Goal: Task Accomplishment & Management: Manage account settings

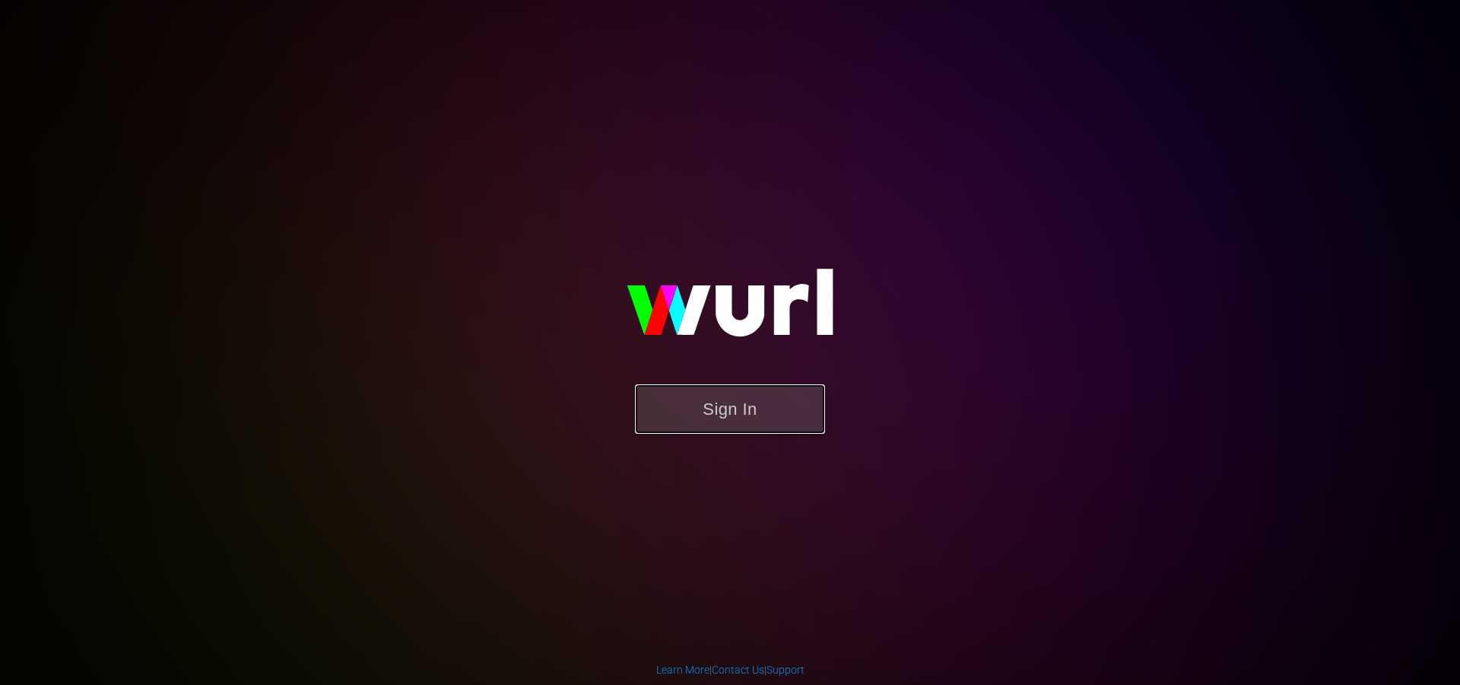
click at [704, 423] on button "Sign In" at bounding box center [730, 408] width 190 height 49
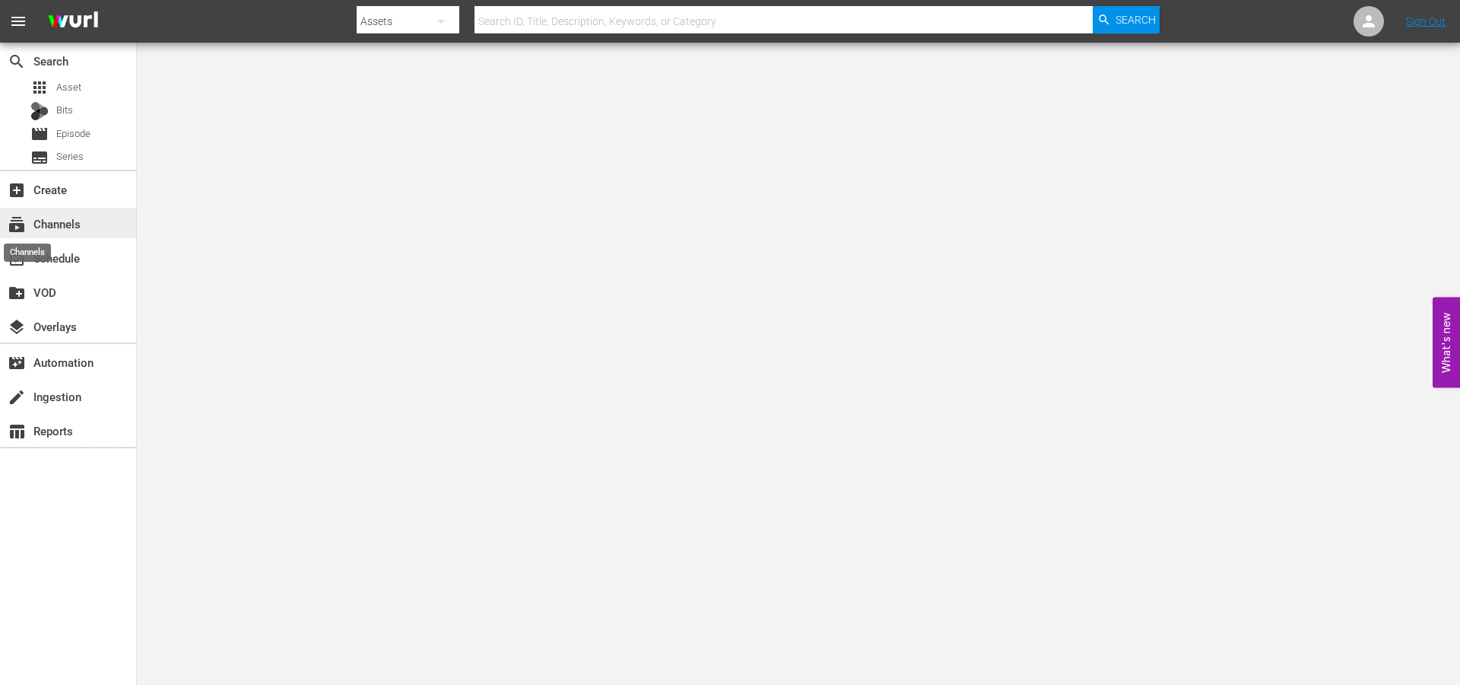
click at [11, 229] on span "subscriptions" at bounding box center [17, 224] width 18 height 18
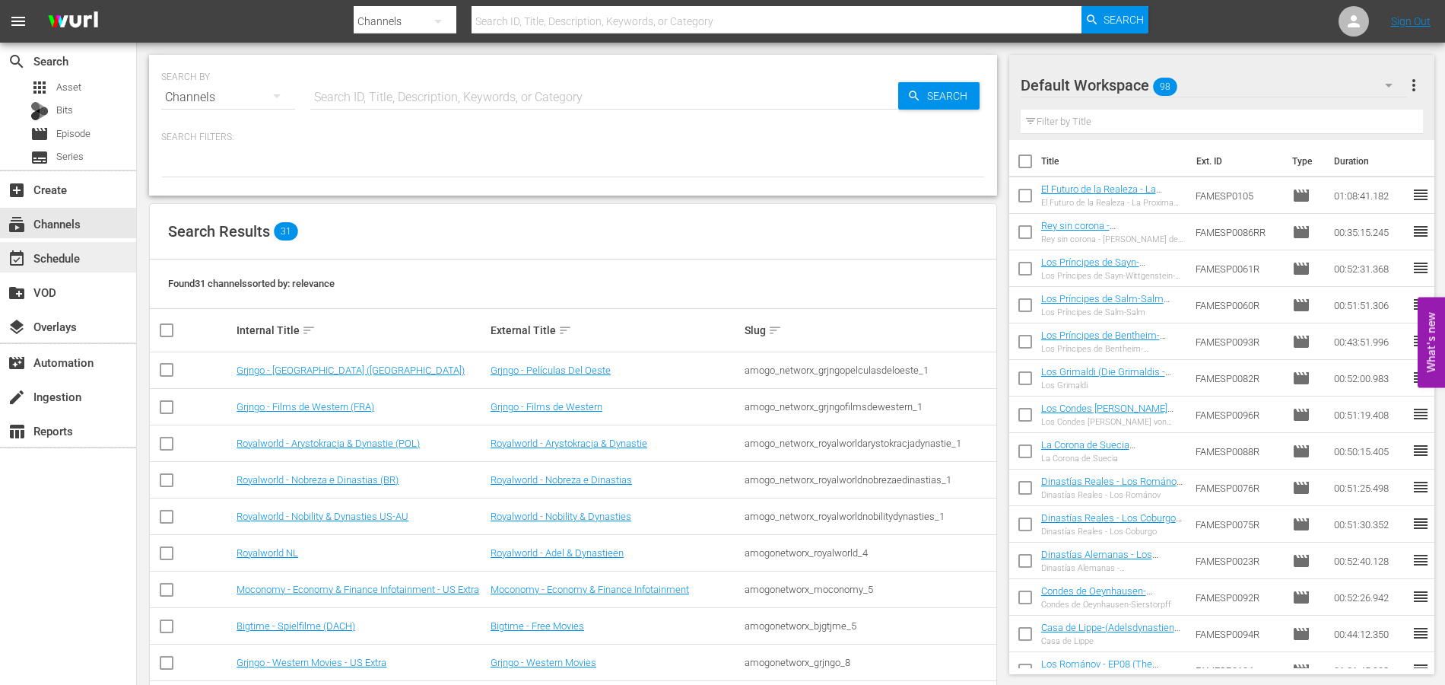
click at [75, 262] on div "event_available Schedule" at bounding box center [42, 256] width 85 height 14
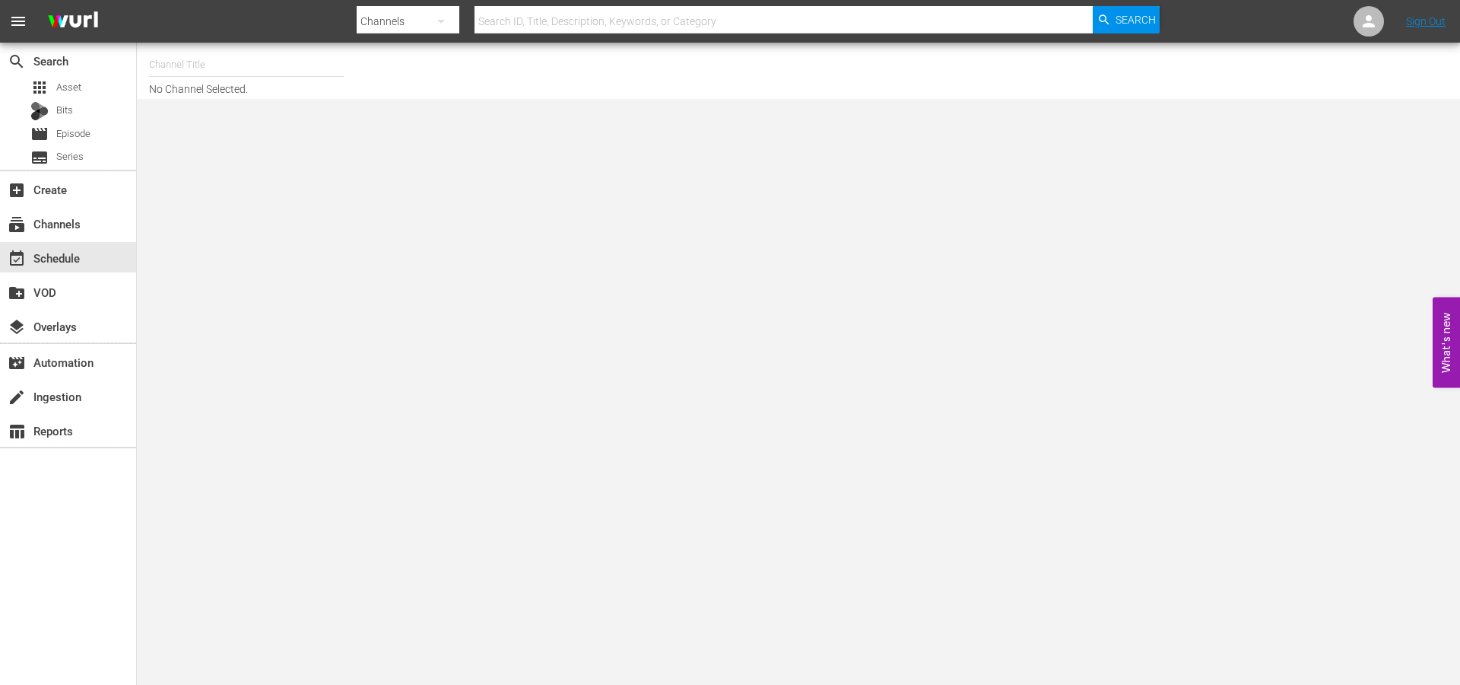
click at [185, 72] on input "text" at bounding box center [246, 64] width 195 height 37
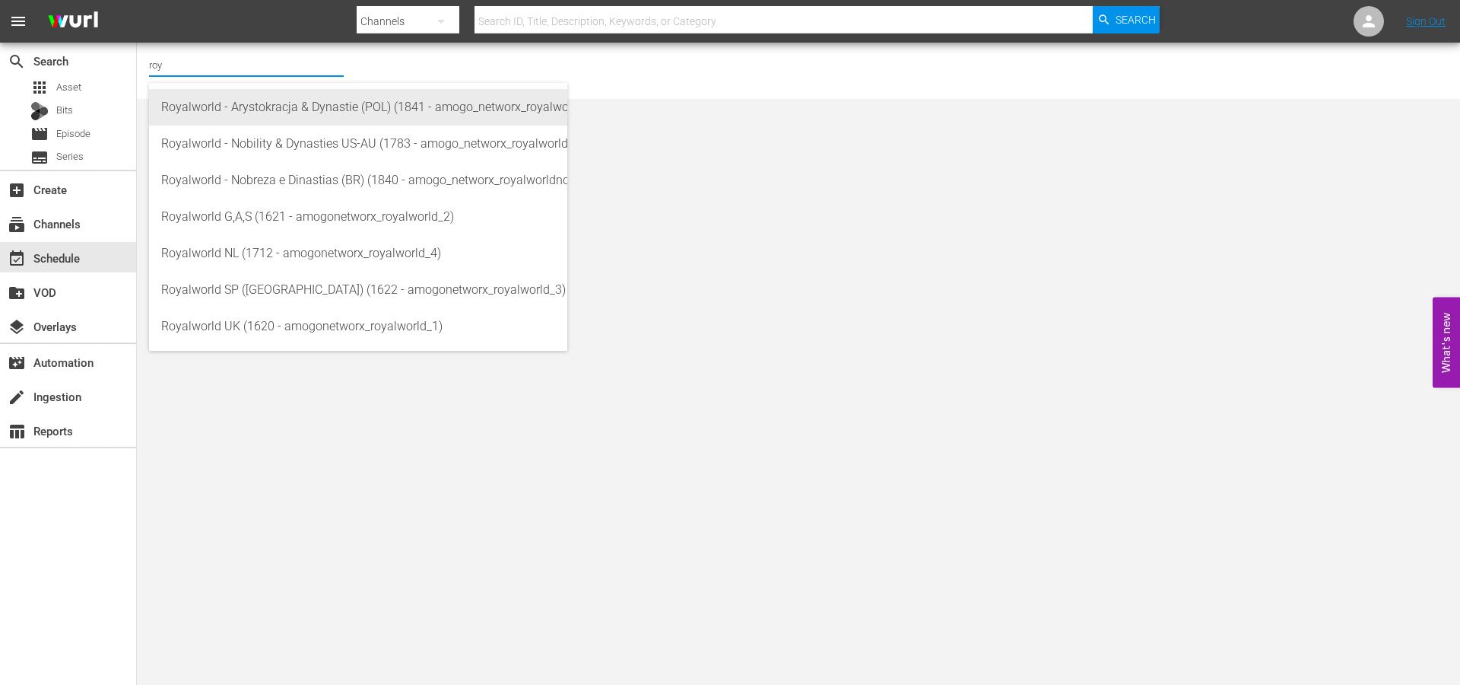
click at [233, 108] on div "Royalworld - Arystokracja & Dynastie (POL) (1841 - amogo_networx_royalworldarys…" at bounding box center [358, 107] width 394 height 37
type input "Royalworld - Arystokracja & Dynastie (POL) (1841 - amogo_networx_royalworldarys…"
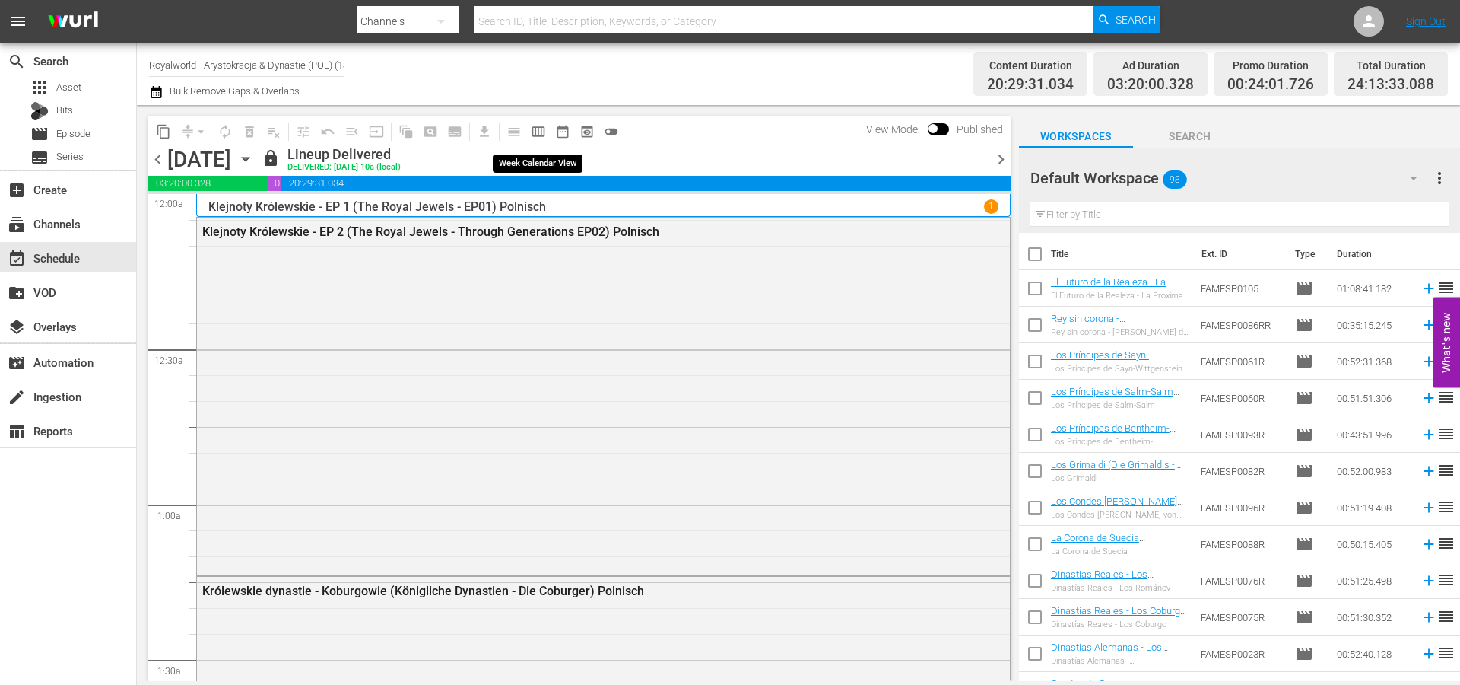
click at [528, 137] on button "calendar_view_week_outlined" at bounding box center [538, 131] width 24 height 24
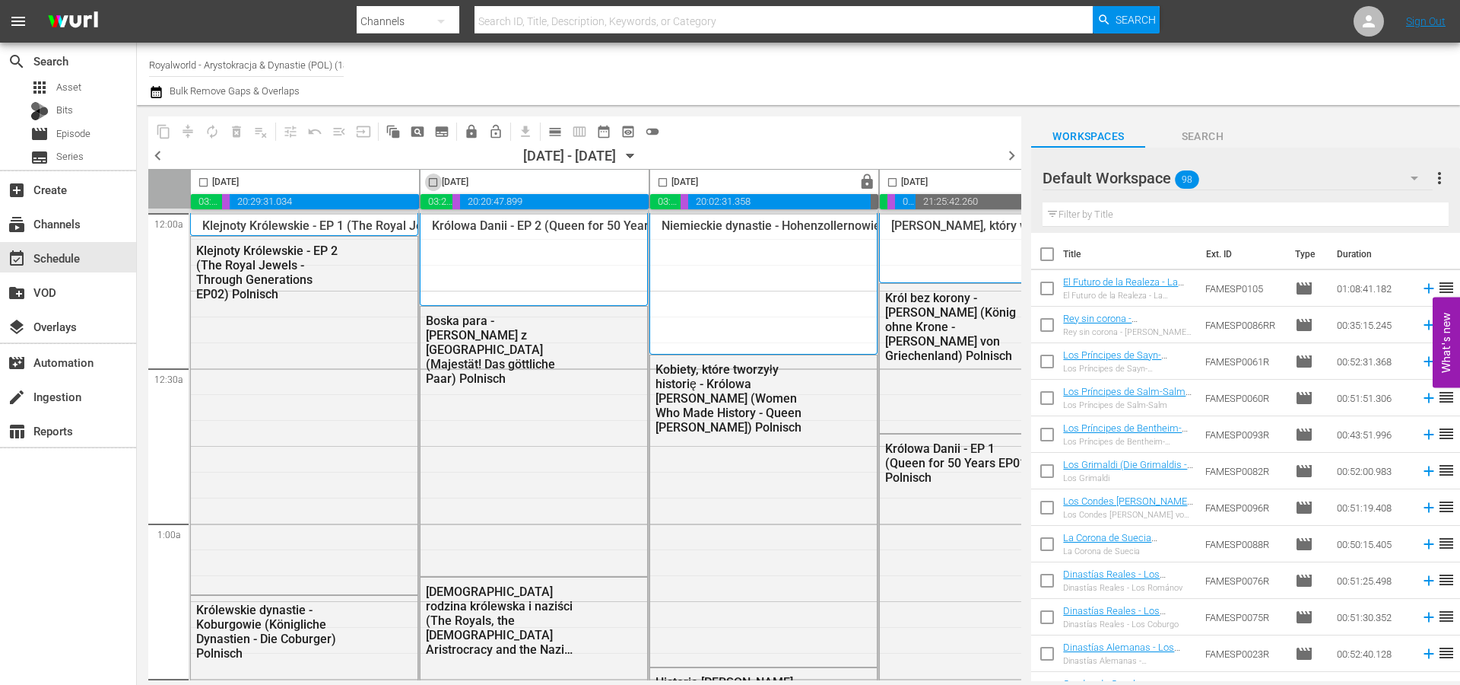
drag, startPoint x: 435, startPoint y: 184, endPoint x: 425, endPoint y: 189, distance: 10.9
click at [435, 186] on input "checkbox" at bounding box center [432, 184] width 17 height 17
checkbox input "true"
click at [160, 134] on span "content_copy" at bounding box center [163, 131] width 15 height 15
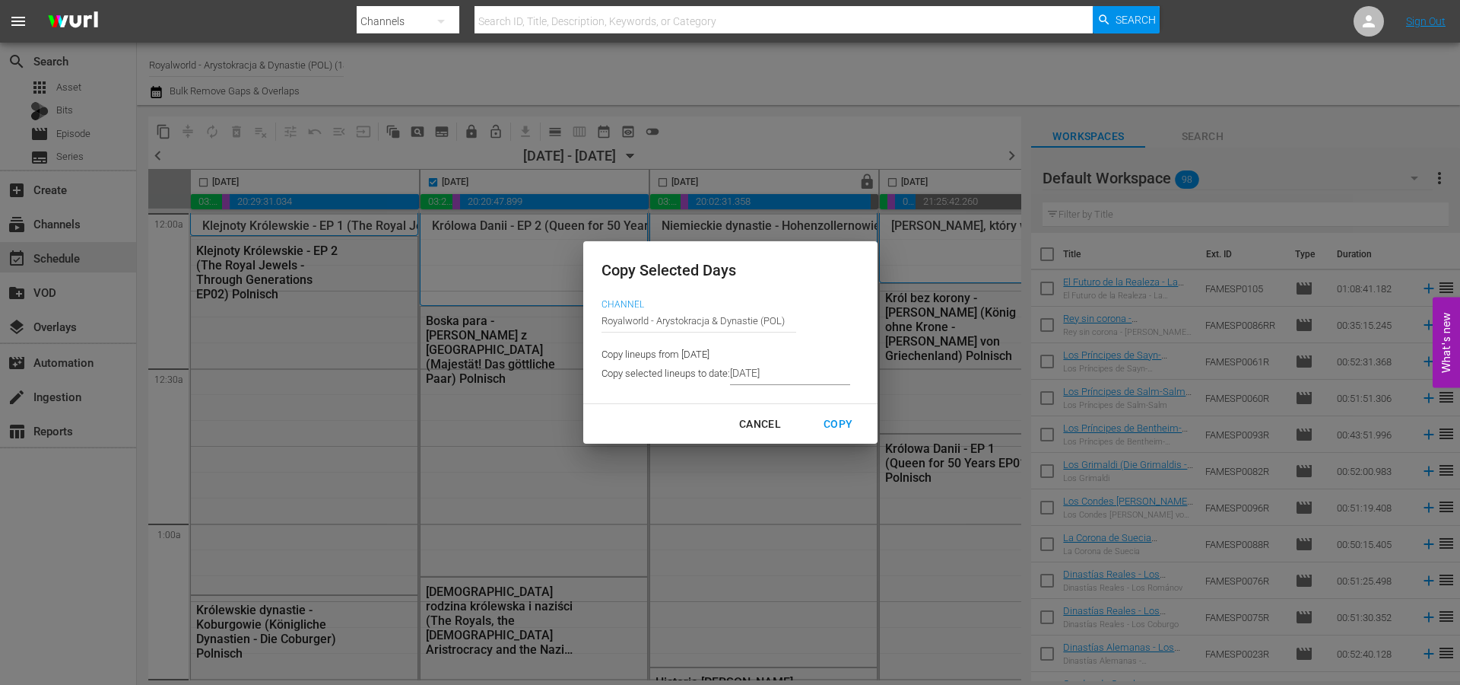
click at [812, 374] on input "[DATE]" at bounding box center [790, 373] width 120 height 23
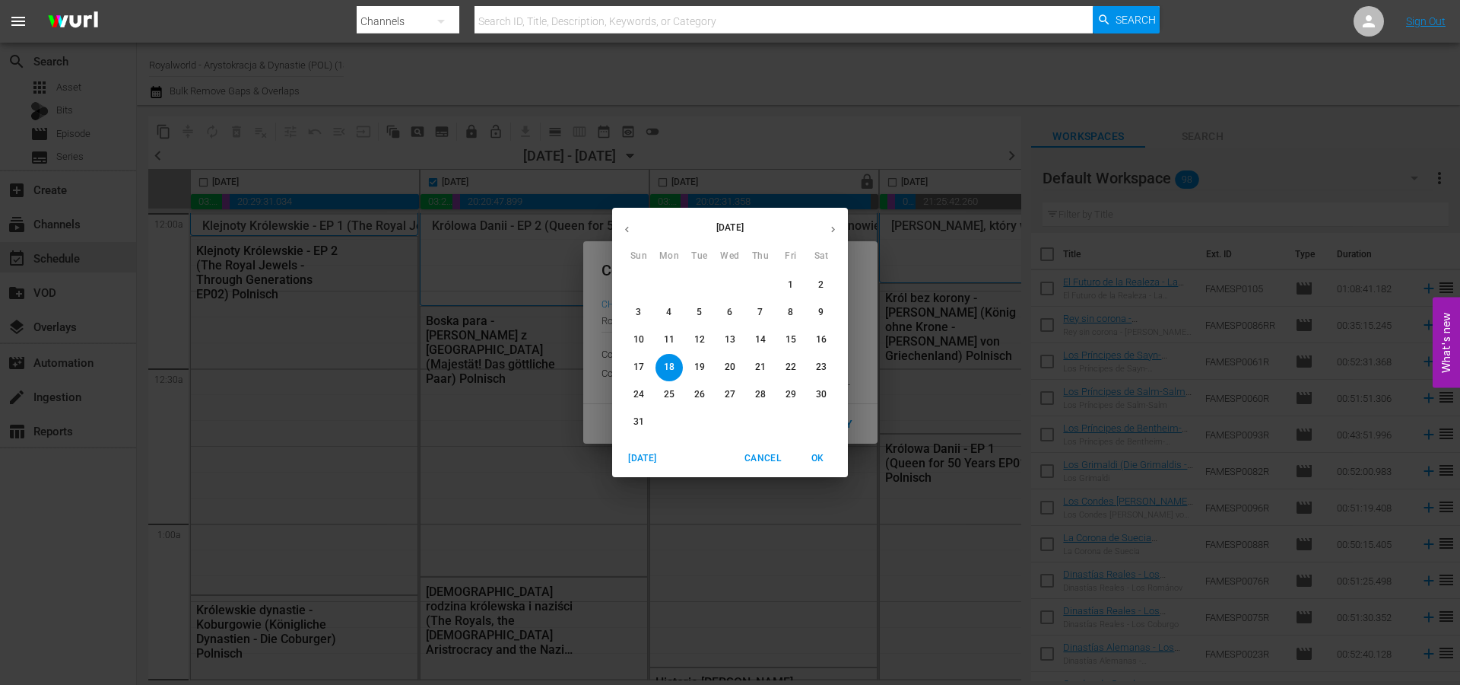
click at [765, 372] on p "21" at bounding box center [760, 367] width 11 height 13
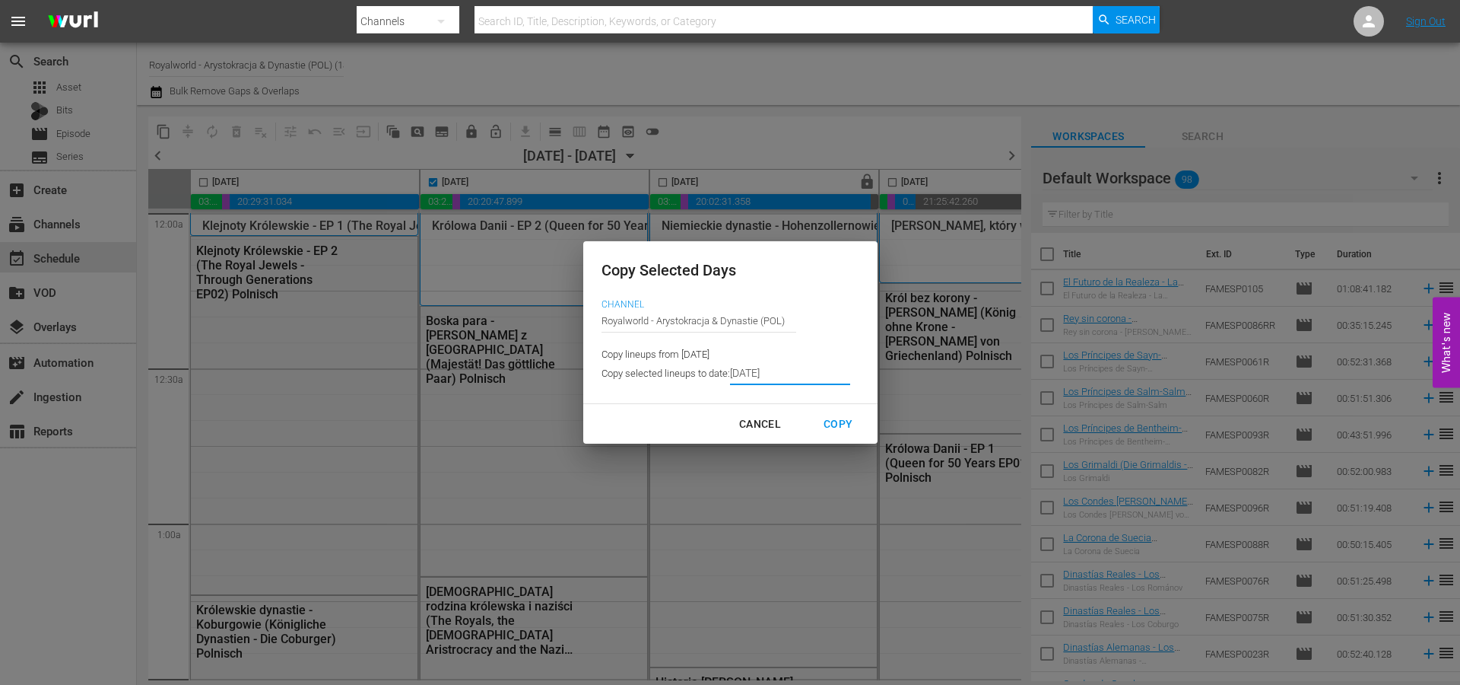
click at [821, 415] on div "Copy" at bounding box center [838, 424] width 53 height 19
type input "8/19/2025"
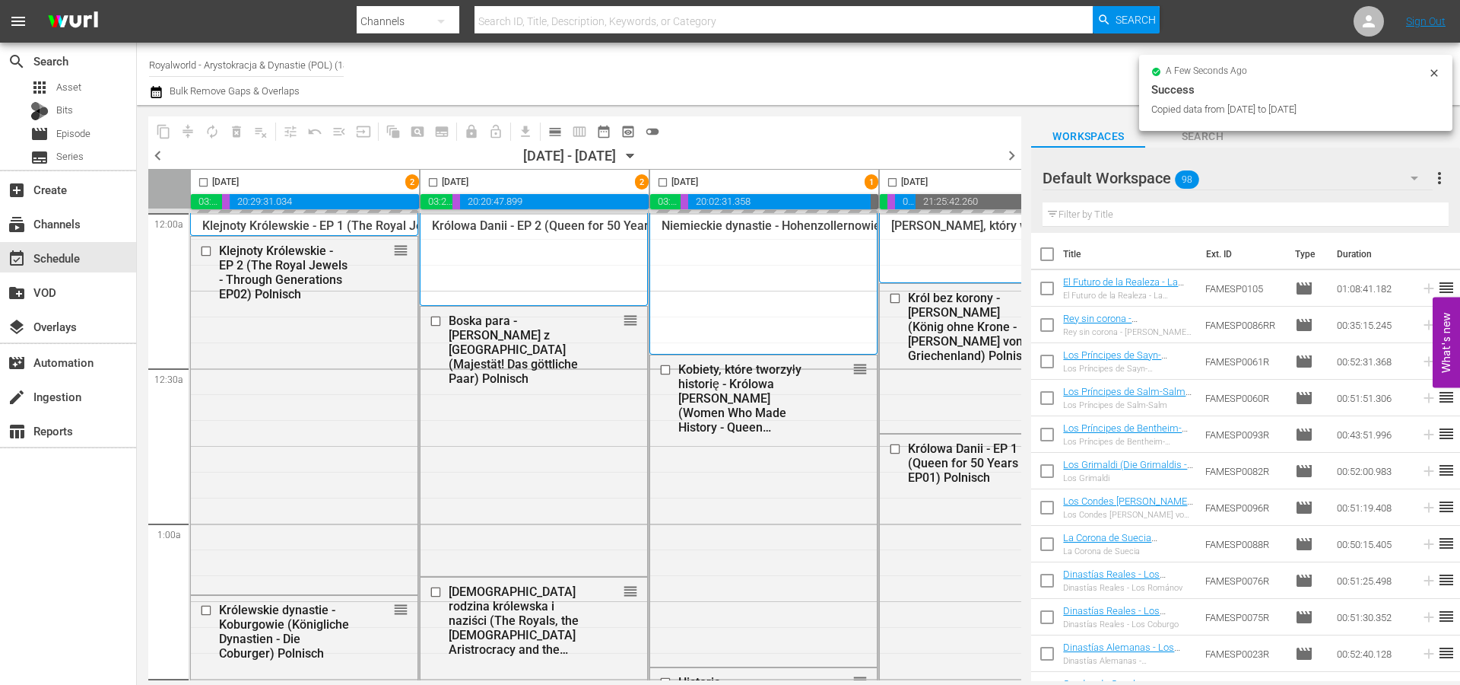
checkbox input "false"
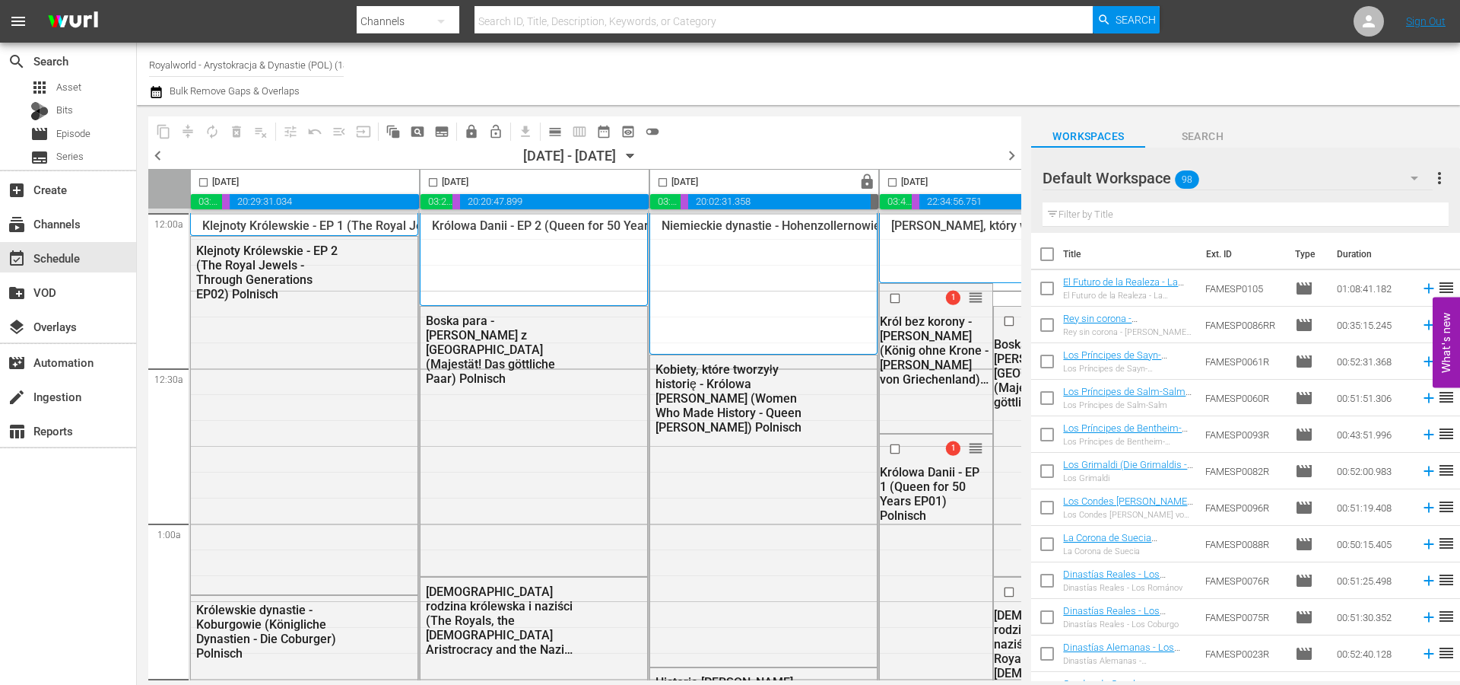
click at [663, 183] on input "checkbox" at bounding box center [662, 184] width 17 height 17
checkbox input "true"
click at [164, 135] on span "content_copy" at bounding box center [163, 131] width 15 height 15
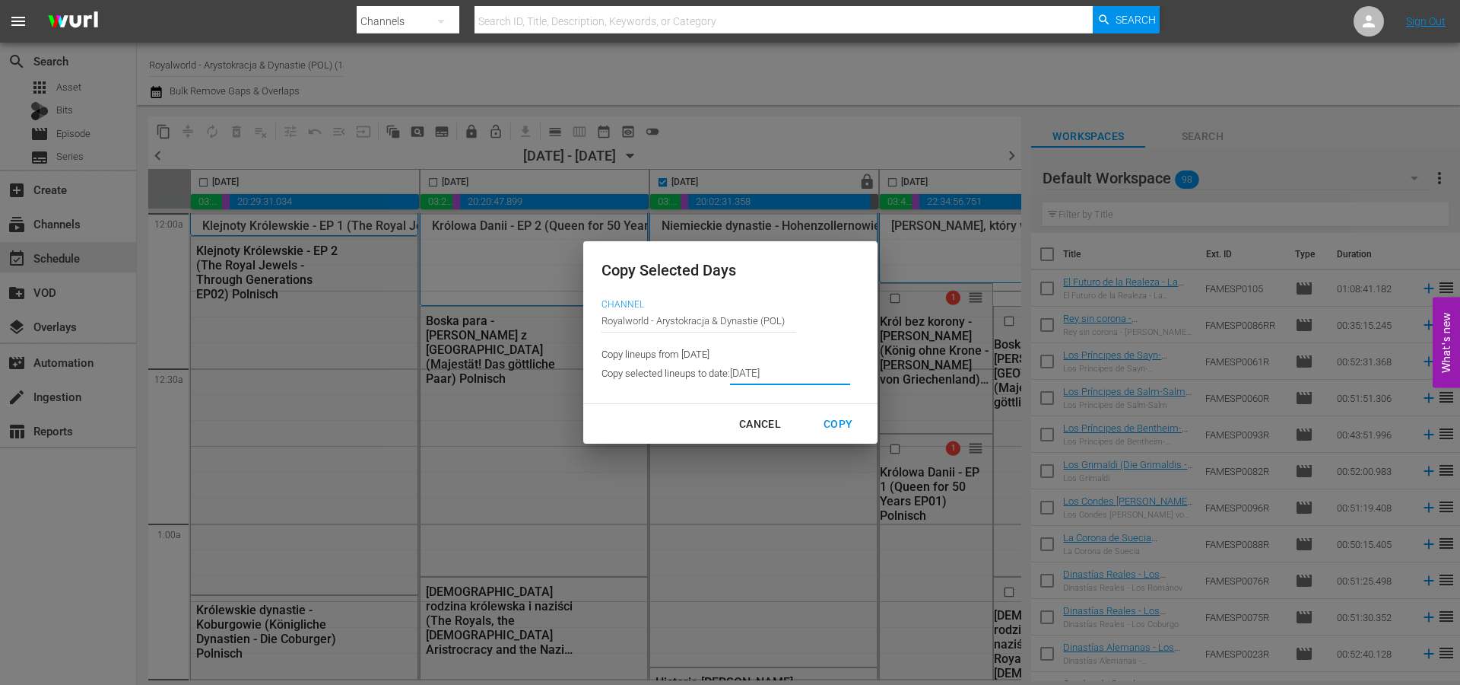
click at [812, 383] on input "8/19/2025" at bounding box center [790, 373] width 120 height 23
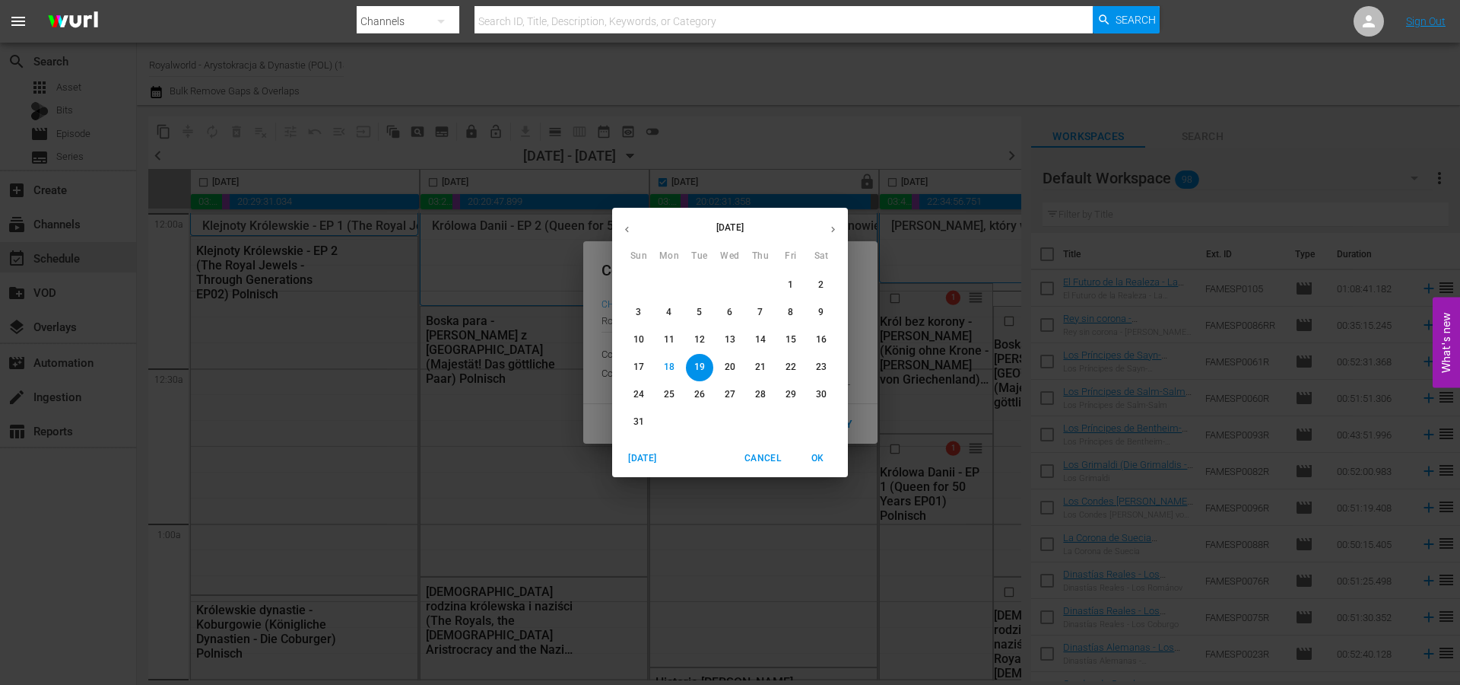
click at [783, 366] on span "22" at bounding box center [790, 367] width 27 height 13
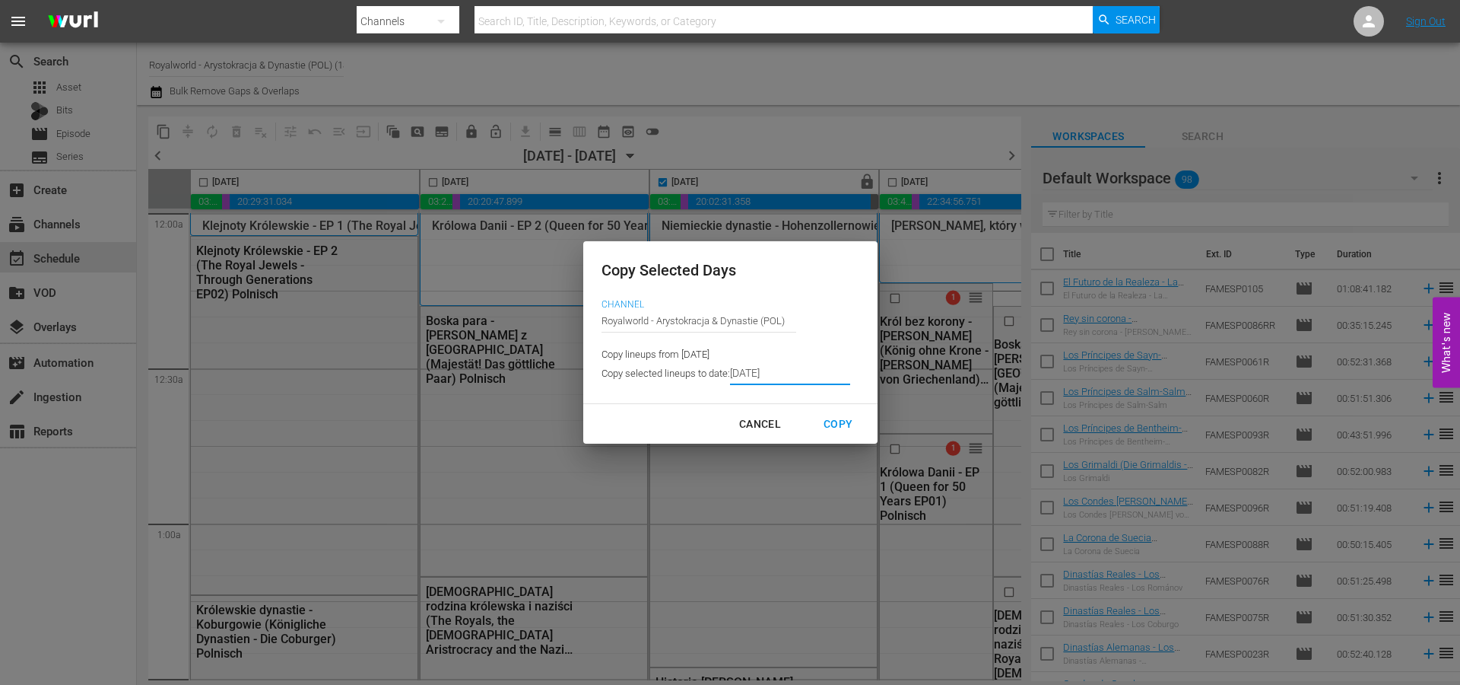
click at [841, 424] on div "Copy" at bounding box center [838, 424] width 53 height 19
type input "8/20/2025"
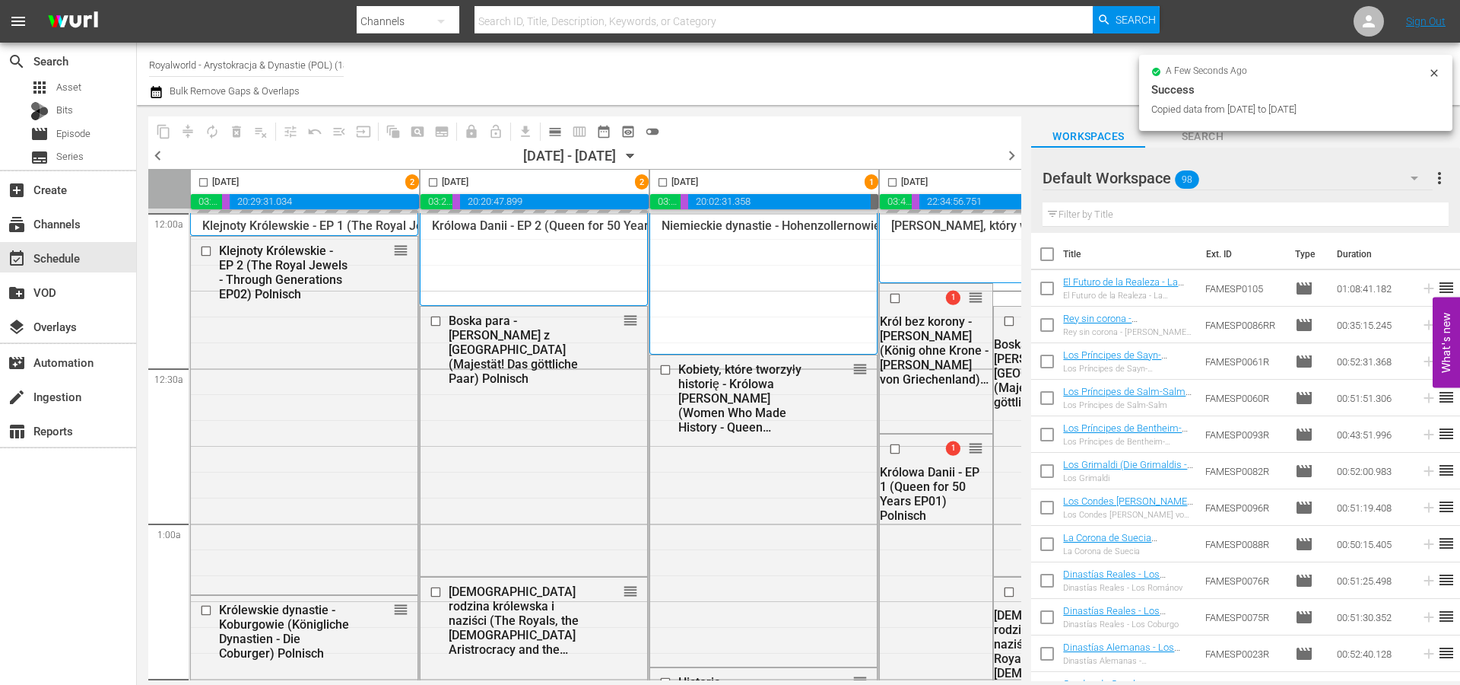
checkbox input "false"
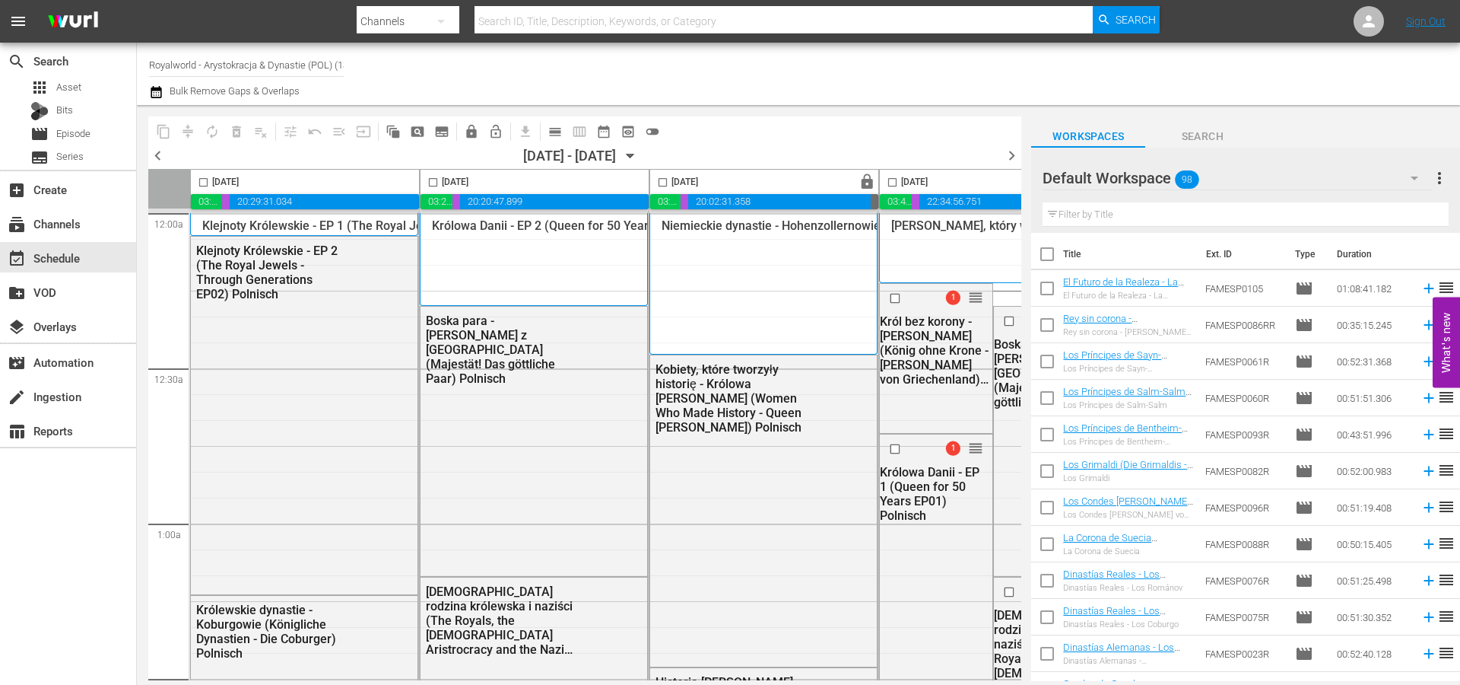
click at [1012, 150] on span "chevron_right" at bounding box center [1011, 155] width 19 height 19
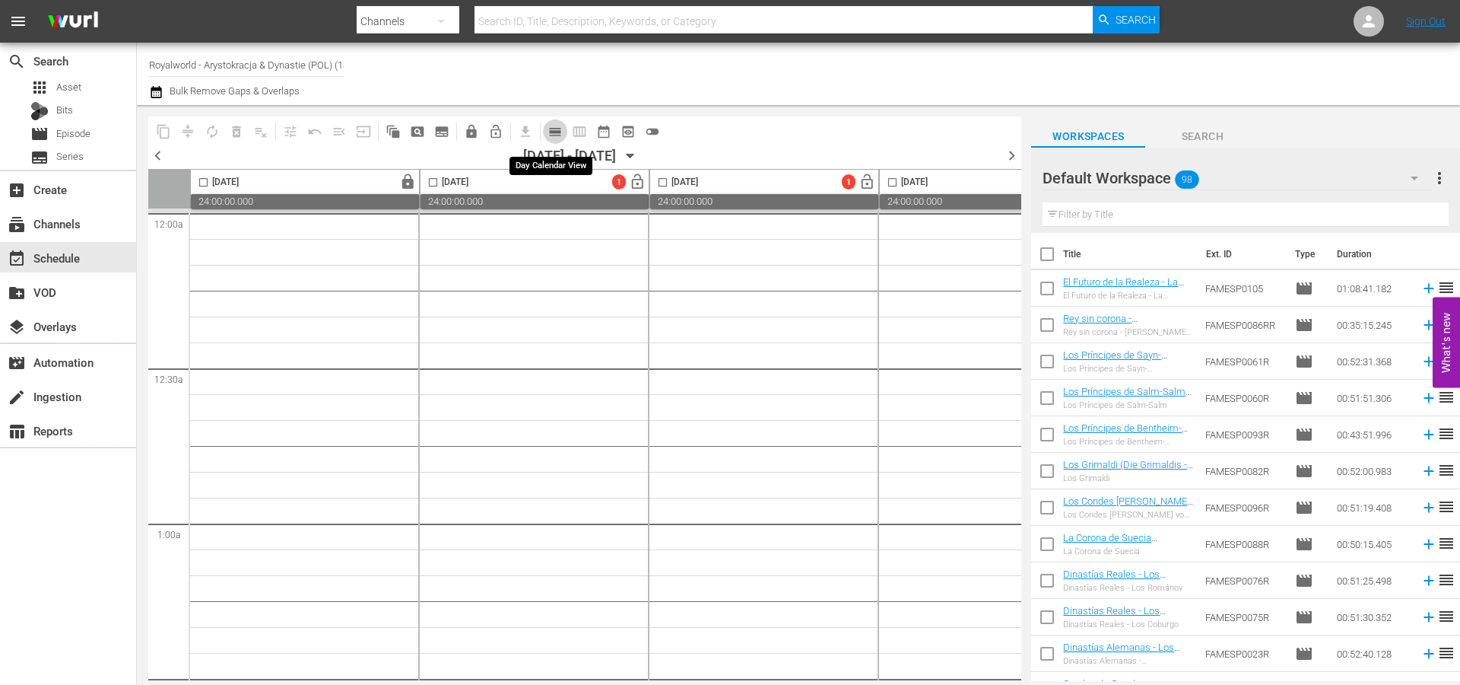
click at [556, 131] on span "calendar_view_day_outlined" at bounding box center [555, 131] width 15 height 15
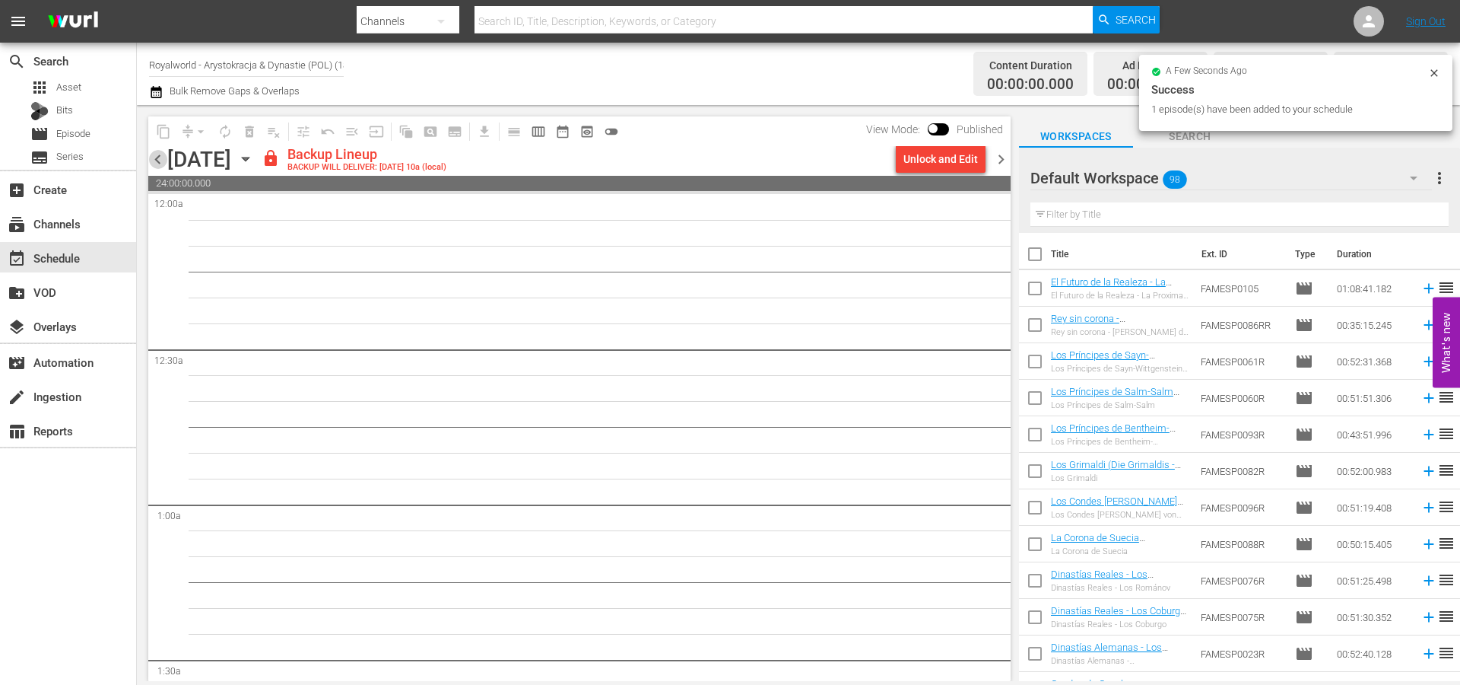
click at [157, 164] on span "chevron_left" at bounding box center [157, 159] width 19 height 19
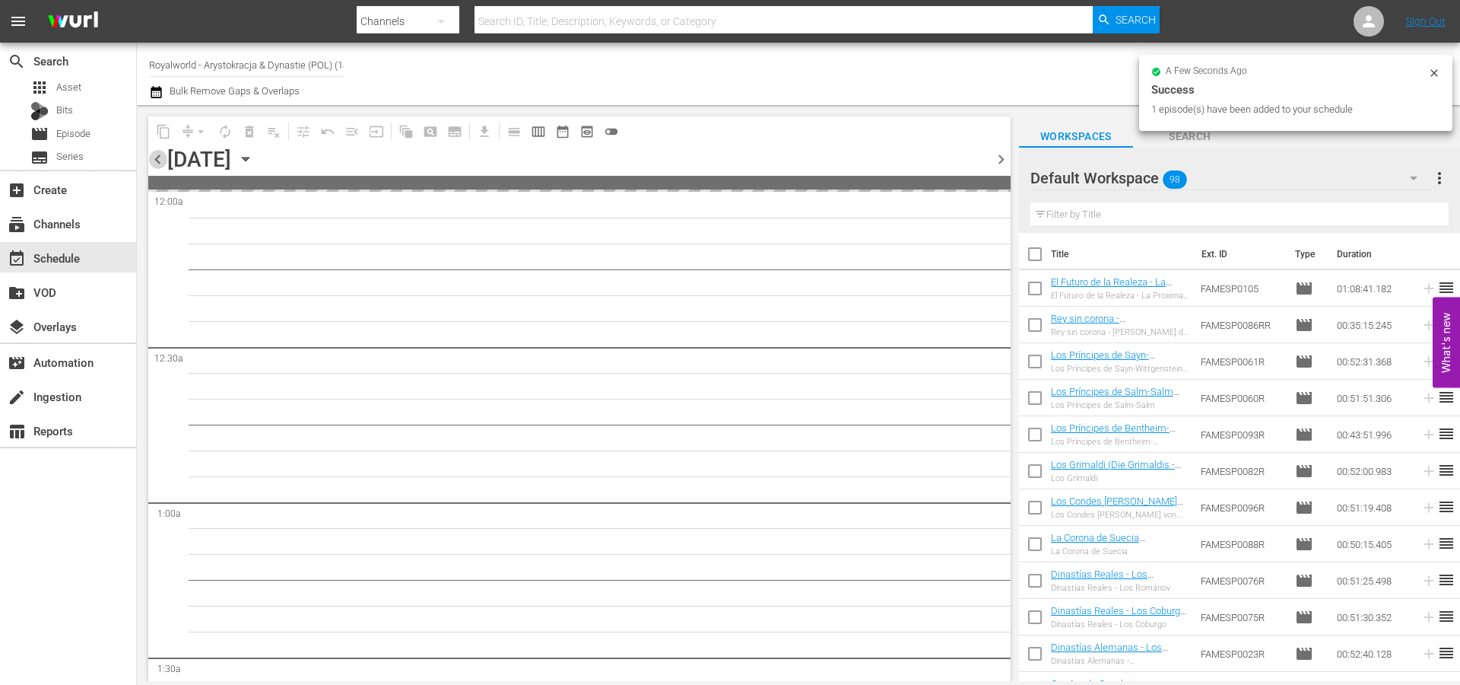
click at [157, 164] on span "chevron_left" at bounding box center [157, 159] width 19 height 19
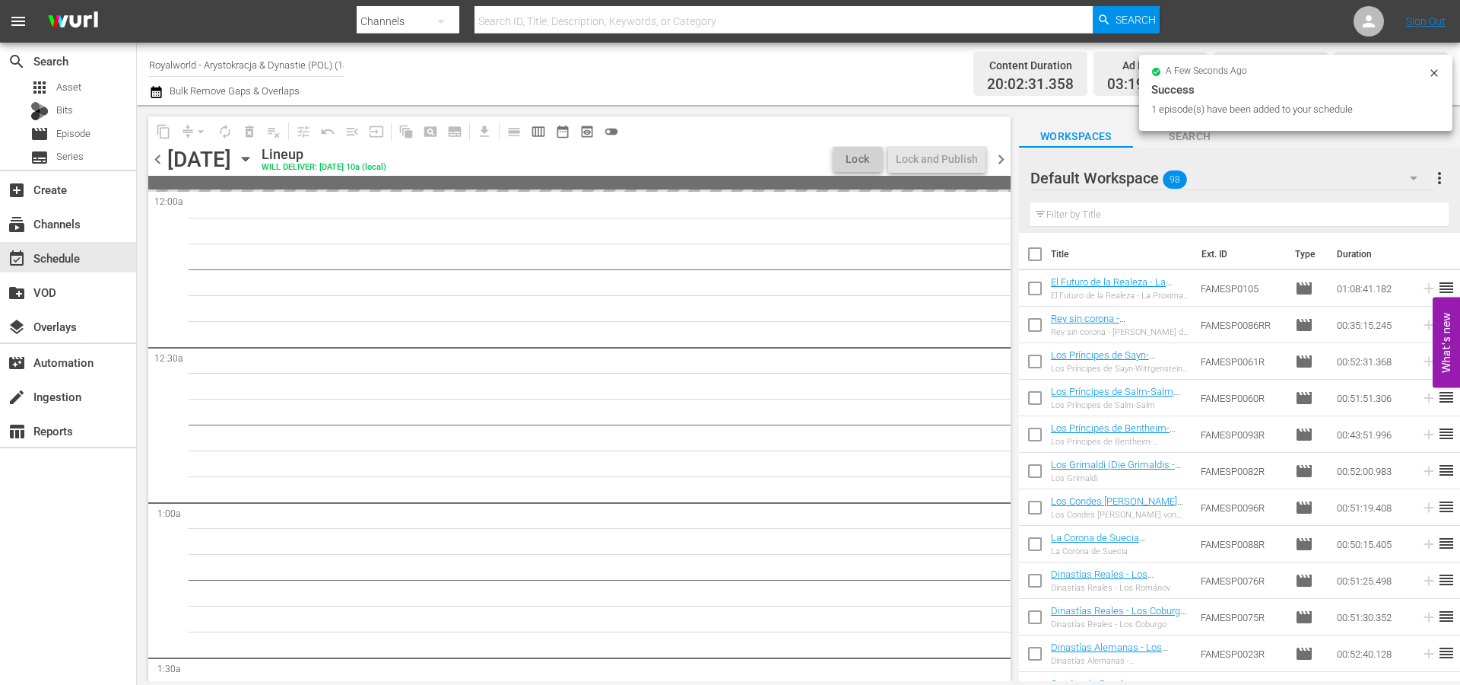
click at [157, 164] on span "chevron_left" at bounding box center [157, 159] width 19 height 19
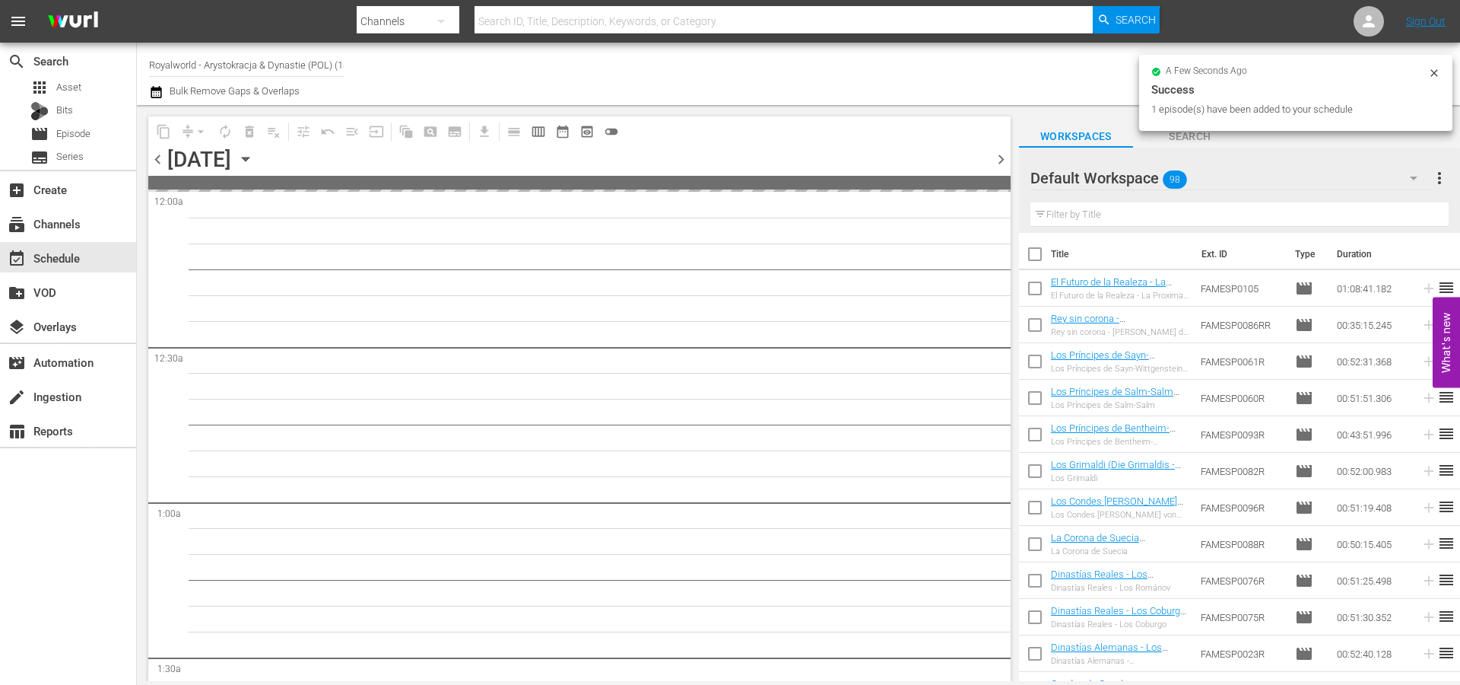
click at [157, 164] on span "chevron_left" at bounding box center [157, 159] width 19 height 19
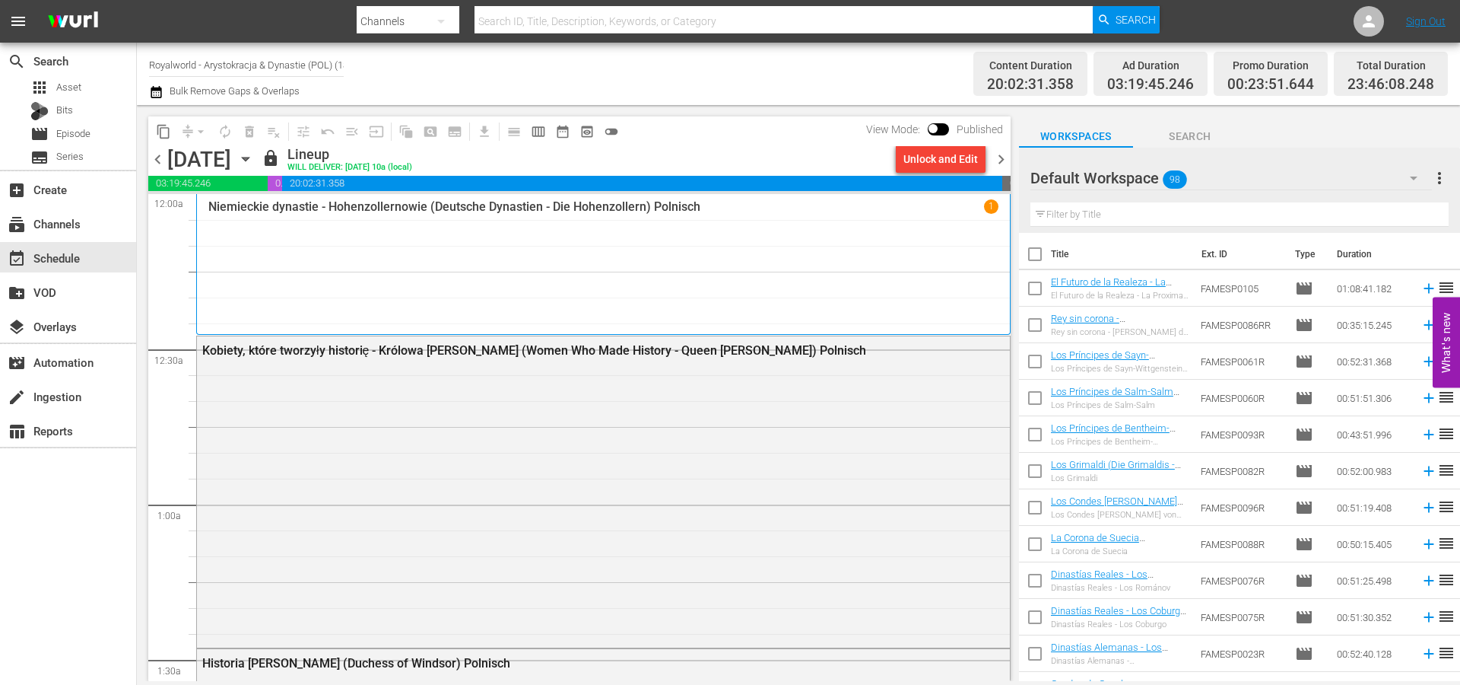
click at [1003, 159] on span "chevron_right" at bounding box center [1001, 159] width 19 height 19
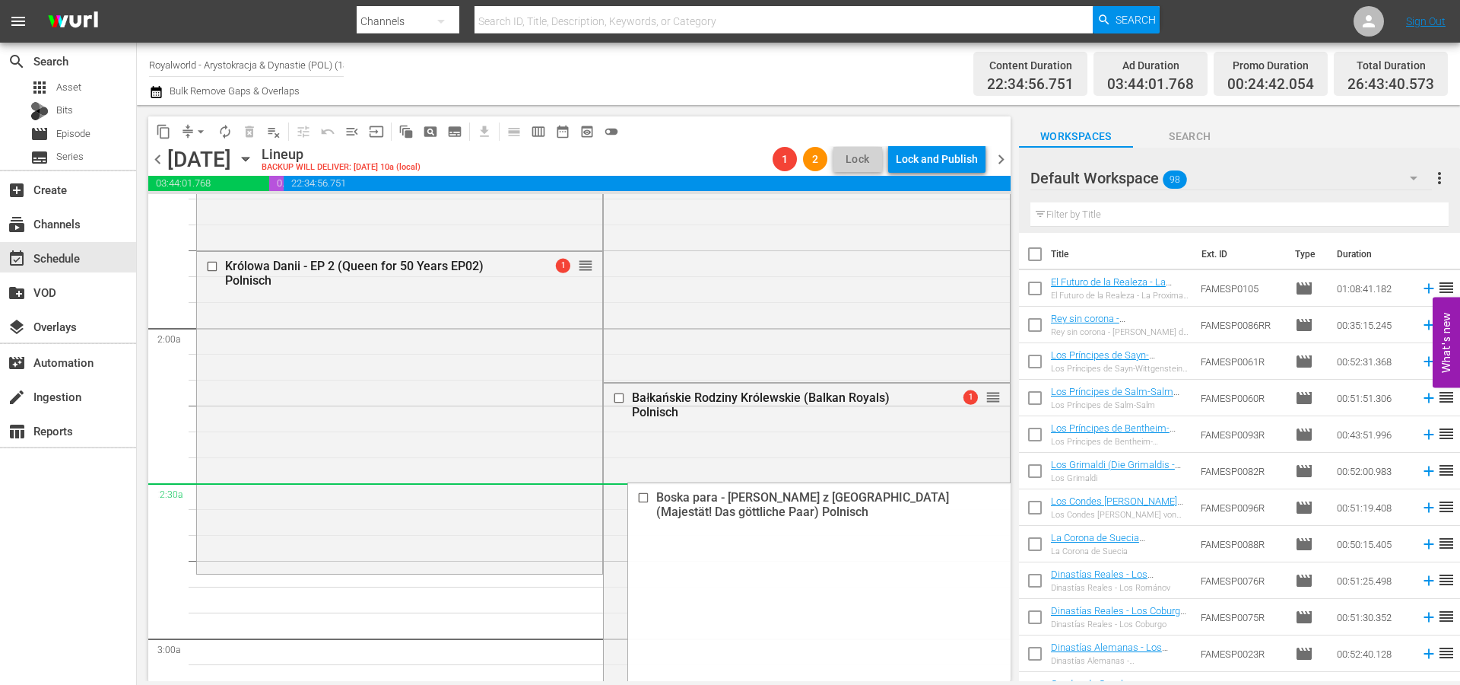
scroll to position [507, 0]
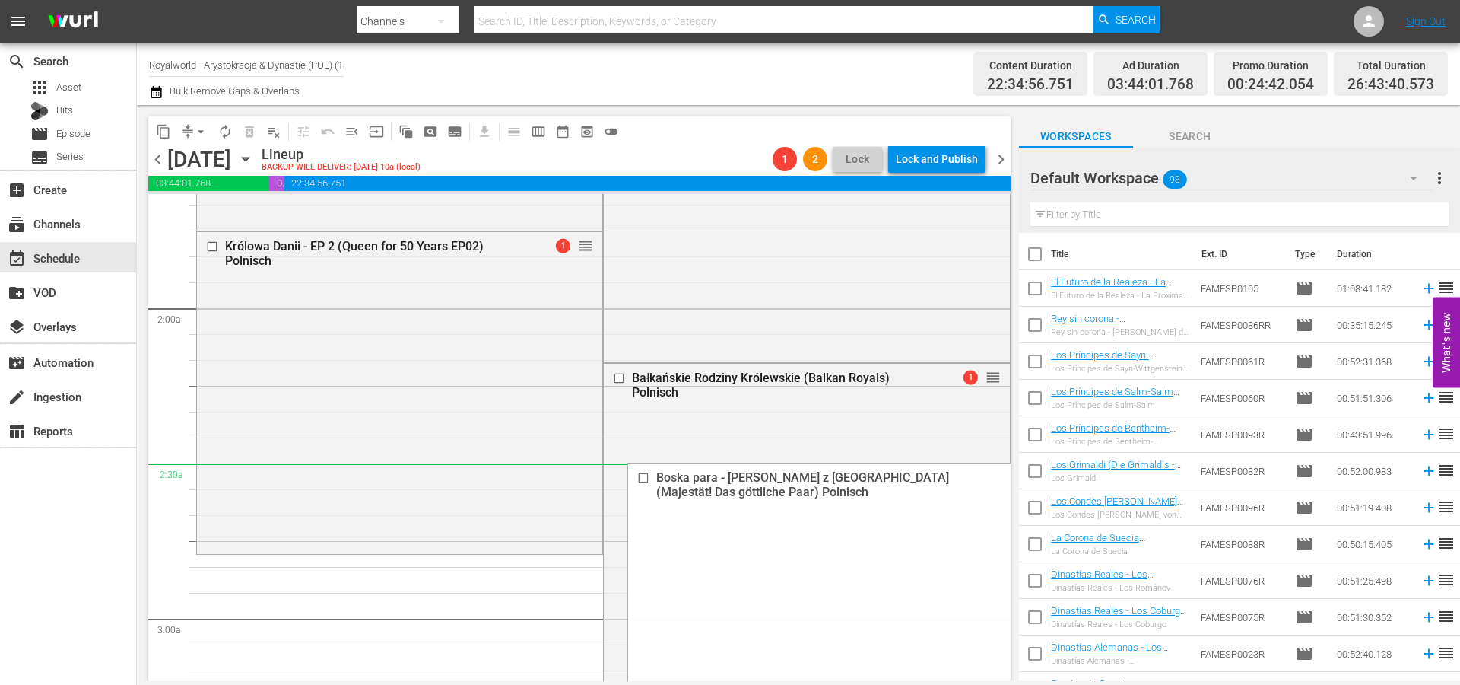
drag, startPoint x: 977, startPoint y: 297, endPoint x: 552, endPoint y: 469, distance: 457.6
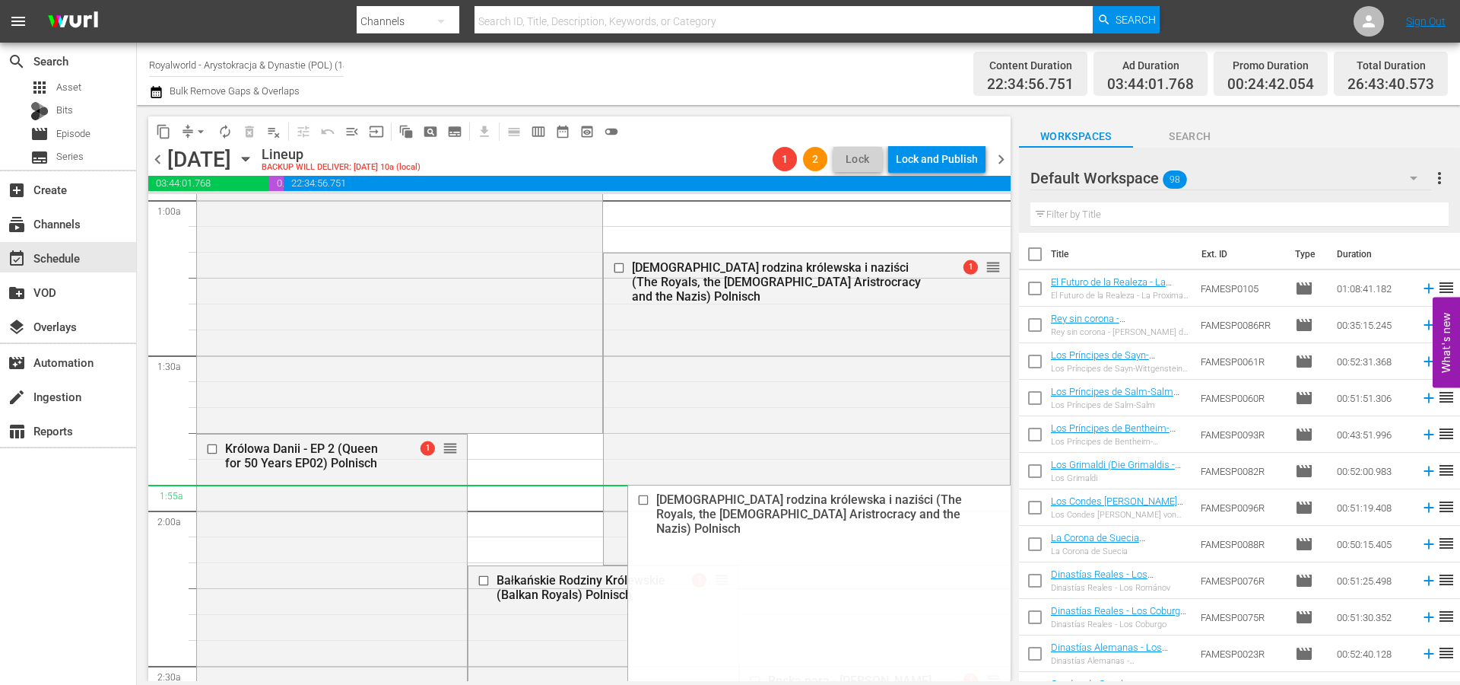
scroll to position [405, 0]
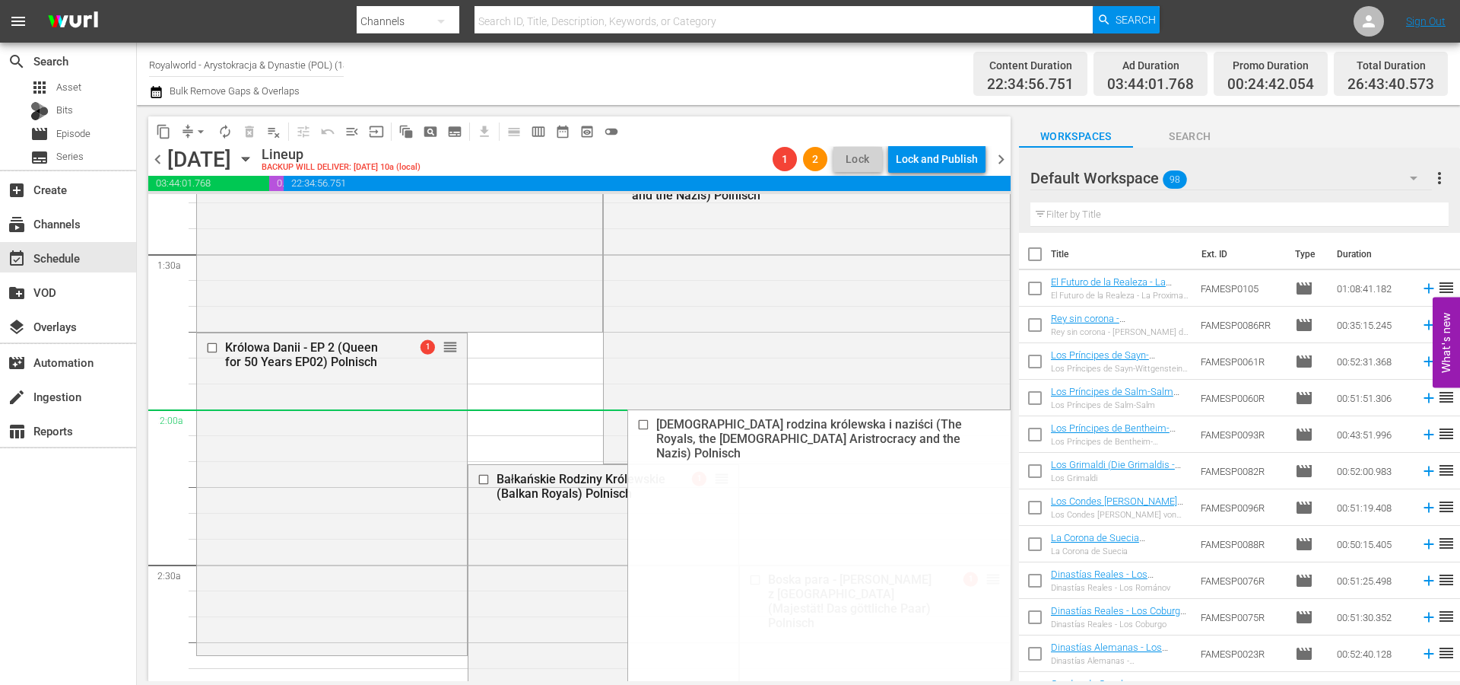
drag, startPoint x: 980, startPoint y: 269, endPoint x: 774, endPoint y: 410, distance: 248.9
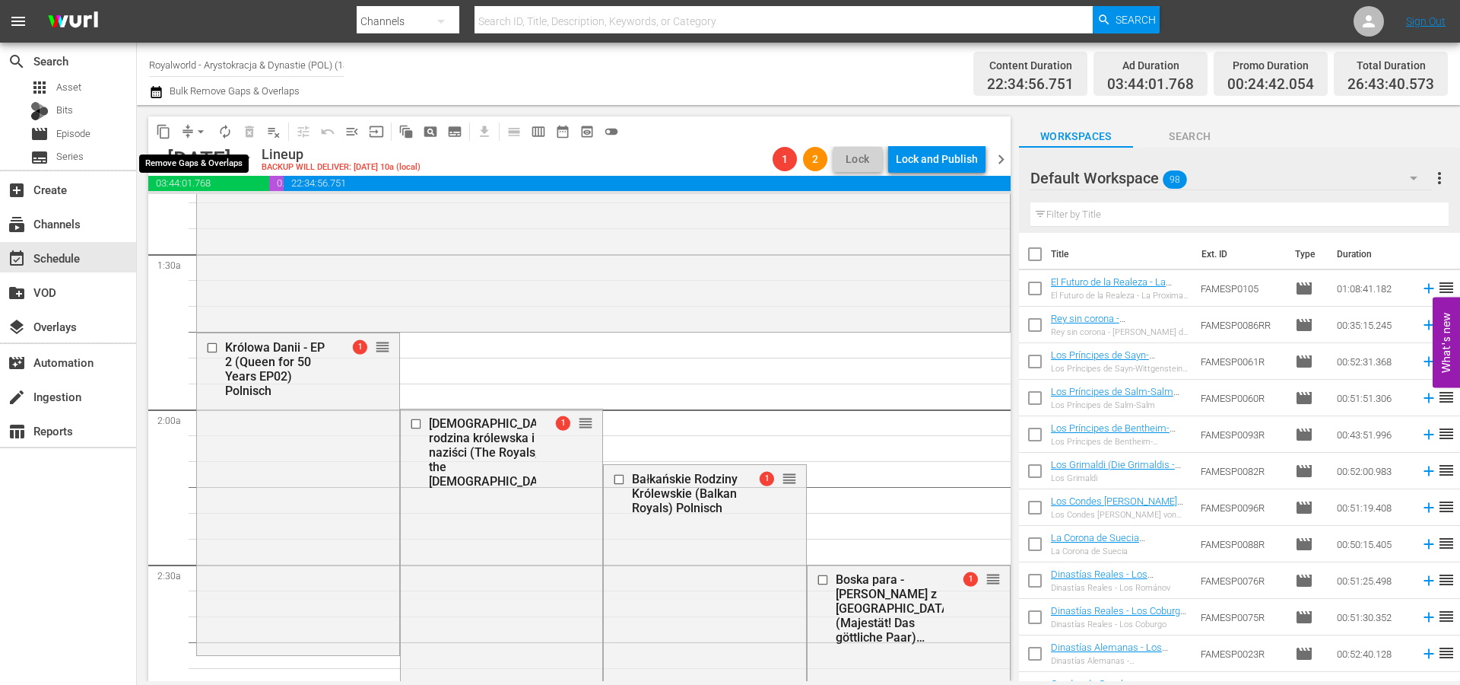
click at [201, 128] on span "arrow_drop_down" at bounding box center [200, 131] width 15 height 15
click at [225, 215] on li "Align to End of Previous Day" at bounding box center [202, 212] width 160 height 25
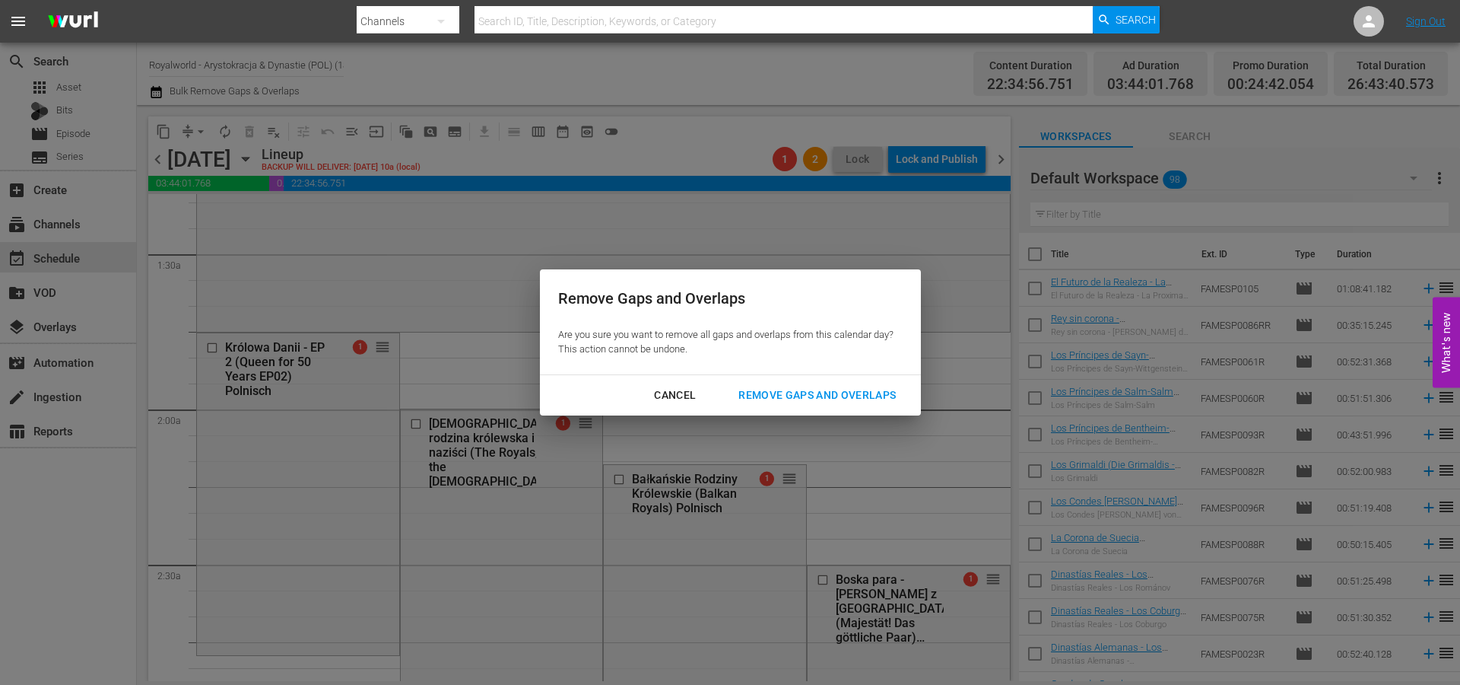
click at [792, 401] on div "Remove Gaps and Overlaps" at bounding box center [817, 395] width 182 height 19
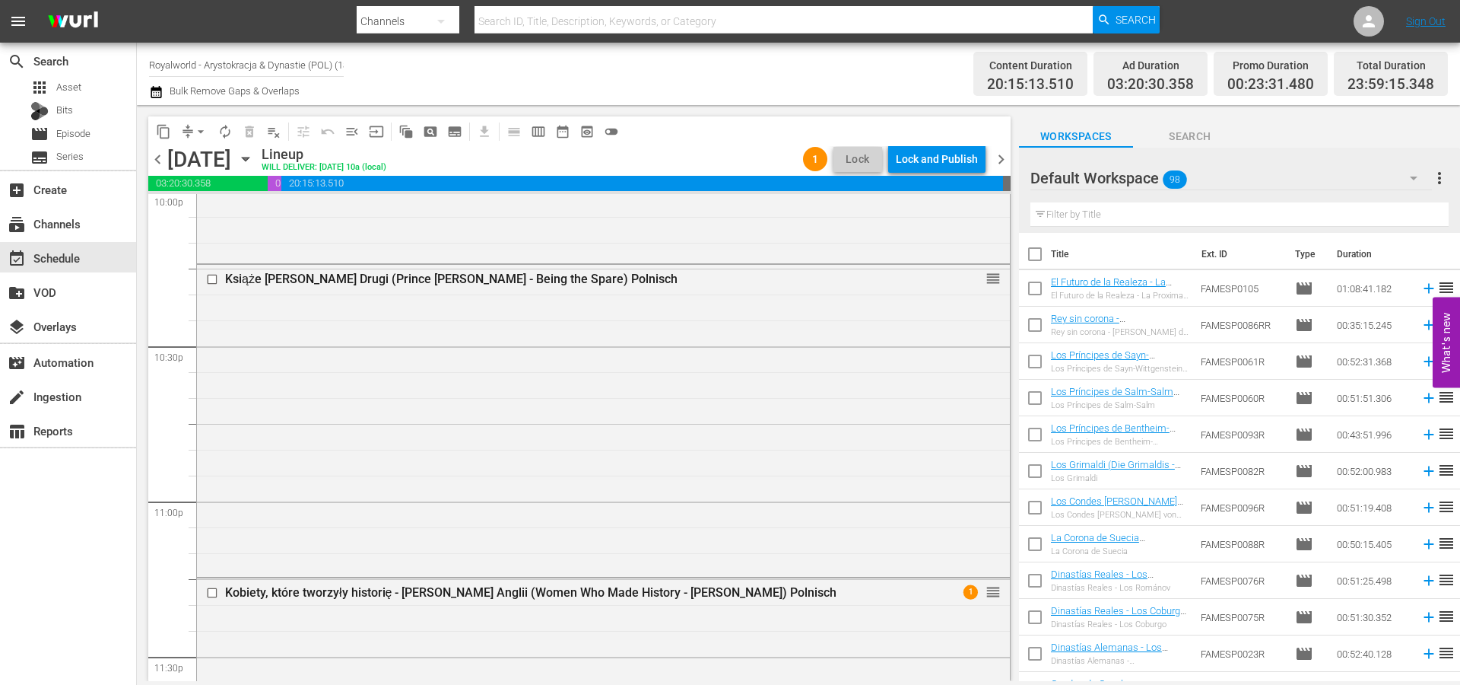
scroll to position [7025, 0]
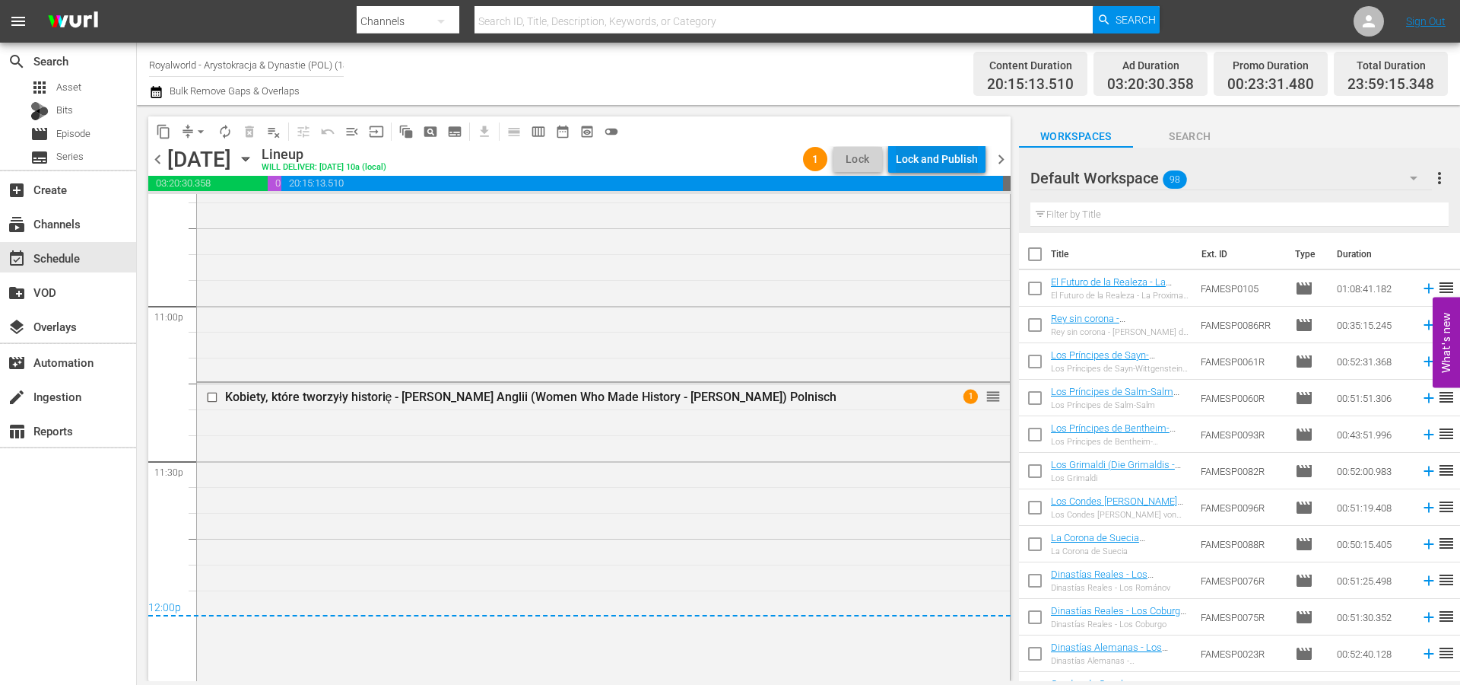
click at [907, 151] on div "Lock and Publish" at bounding box center [937, 158] width 82 height 27
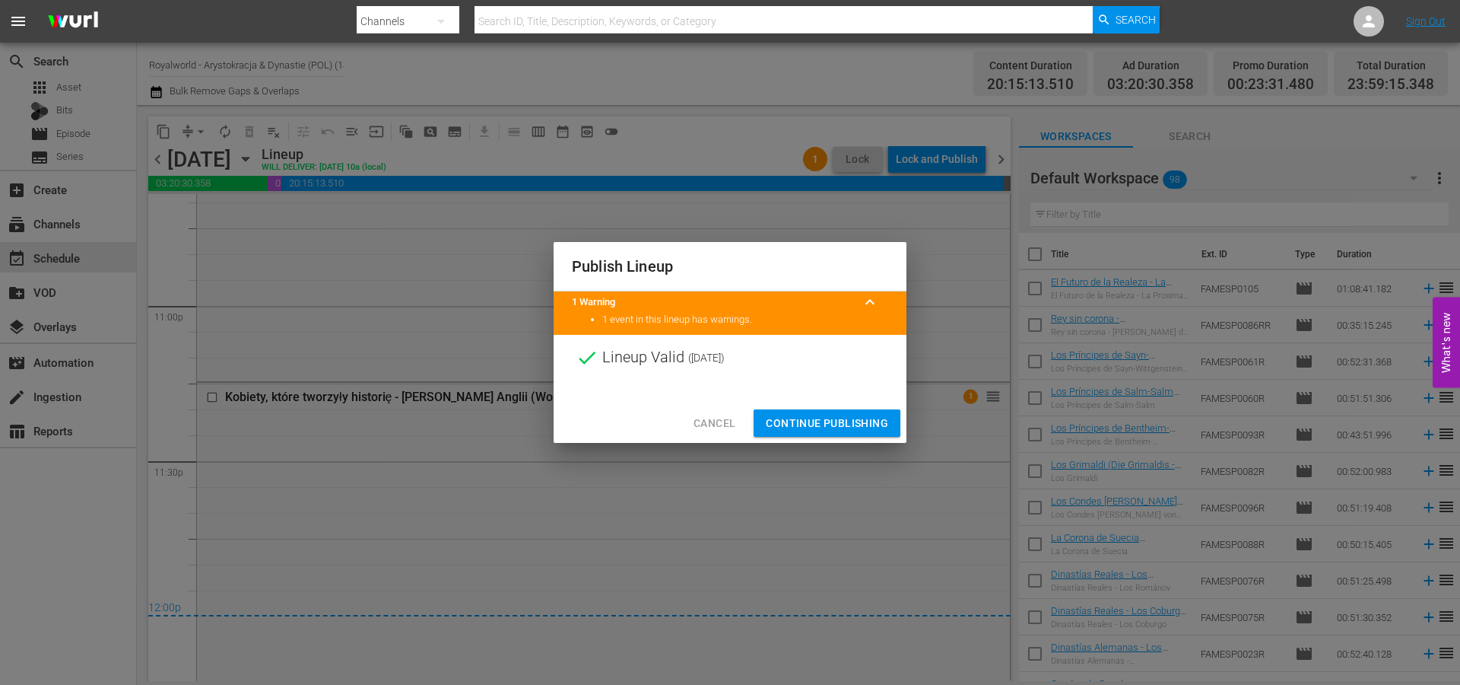
click at [835, 420] on span "Continue Publishing" at bounding box center [827, 423] width 122 height 19
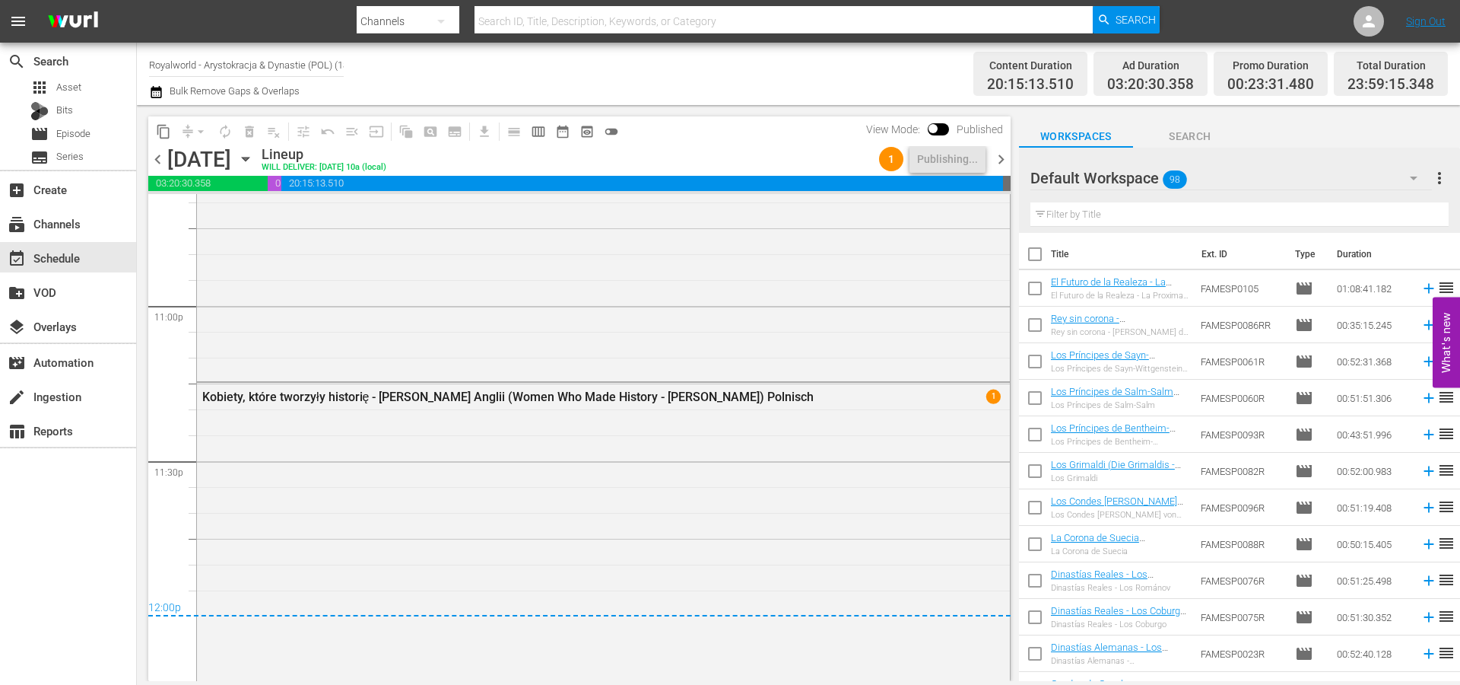
click at [999, 157] on span "chevron_right" at bounding box center [1001, 159] width 19 height 19
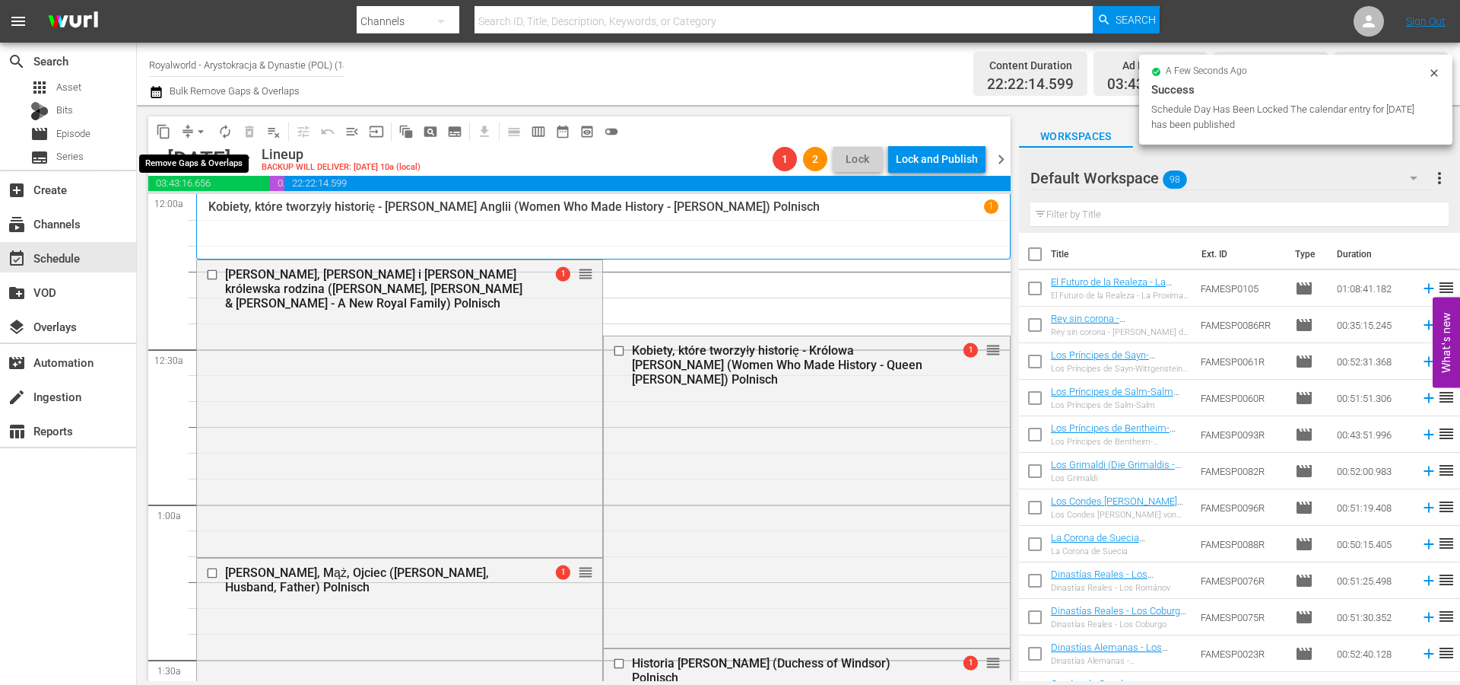
click at [202, 131] on span "arrow_drop_down" at bounding box center [200, 131] width 15 height 15
click at [228, 216] on li "Align to End of Previous Day" at bounding box center [202, 212] width 160 height 25
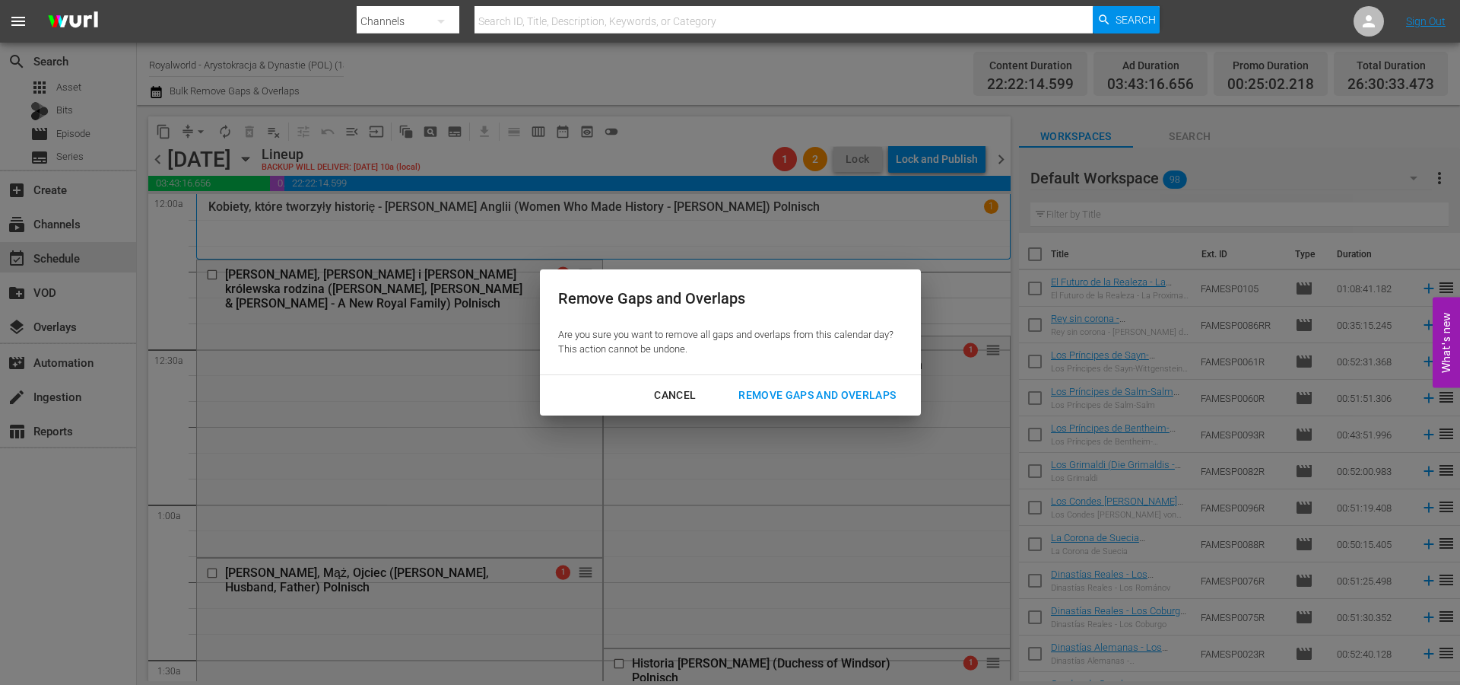
click at [794, 395] on div "Remove Gaps and Overlaps" at bounding box center [817, 395] width 182 height 19
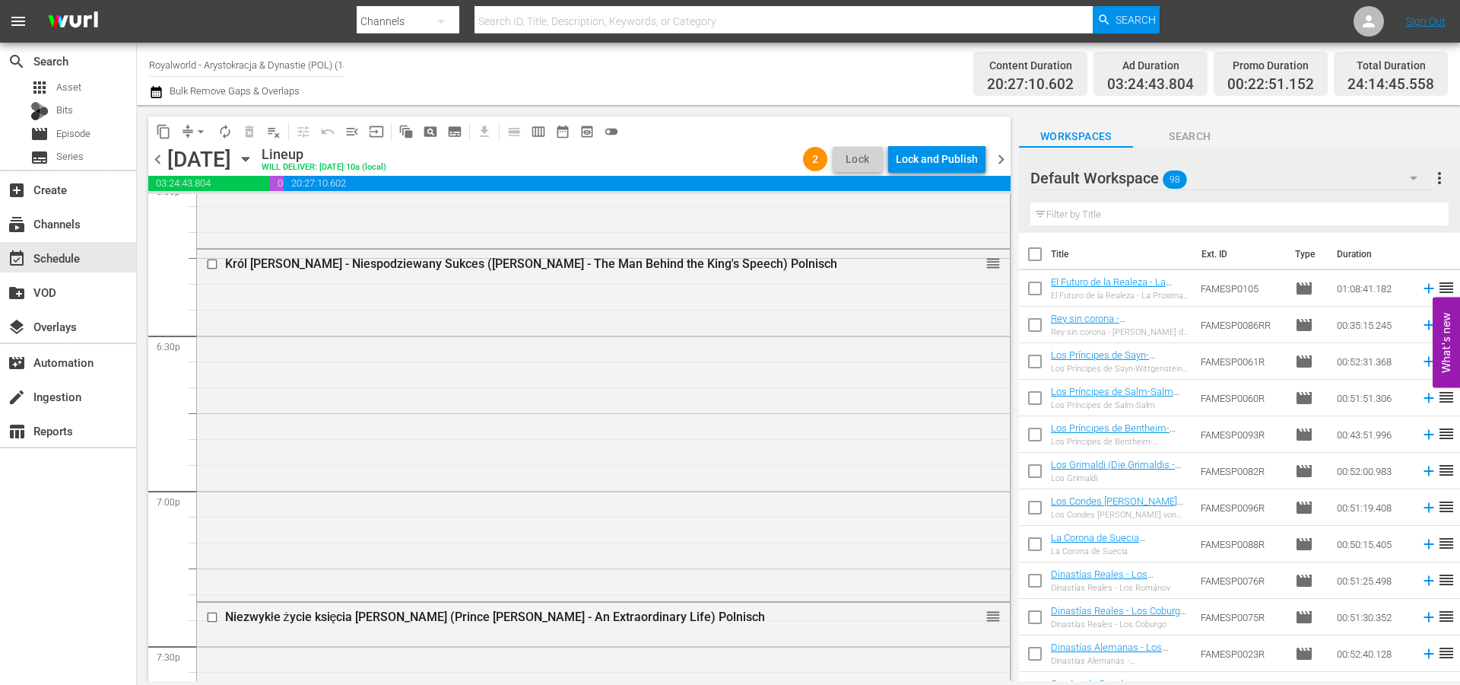
scroll to position [5581, 0]
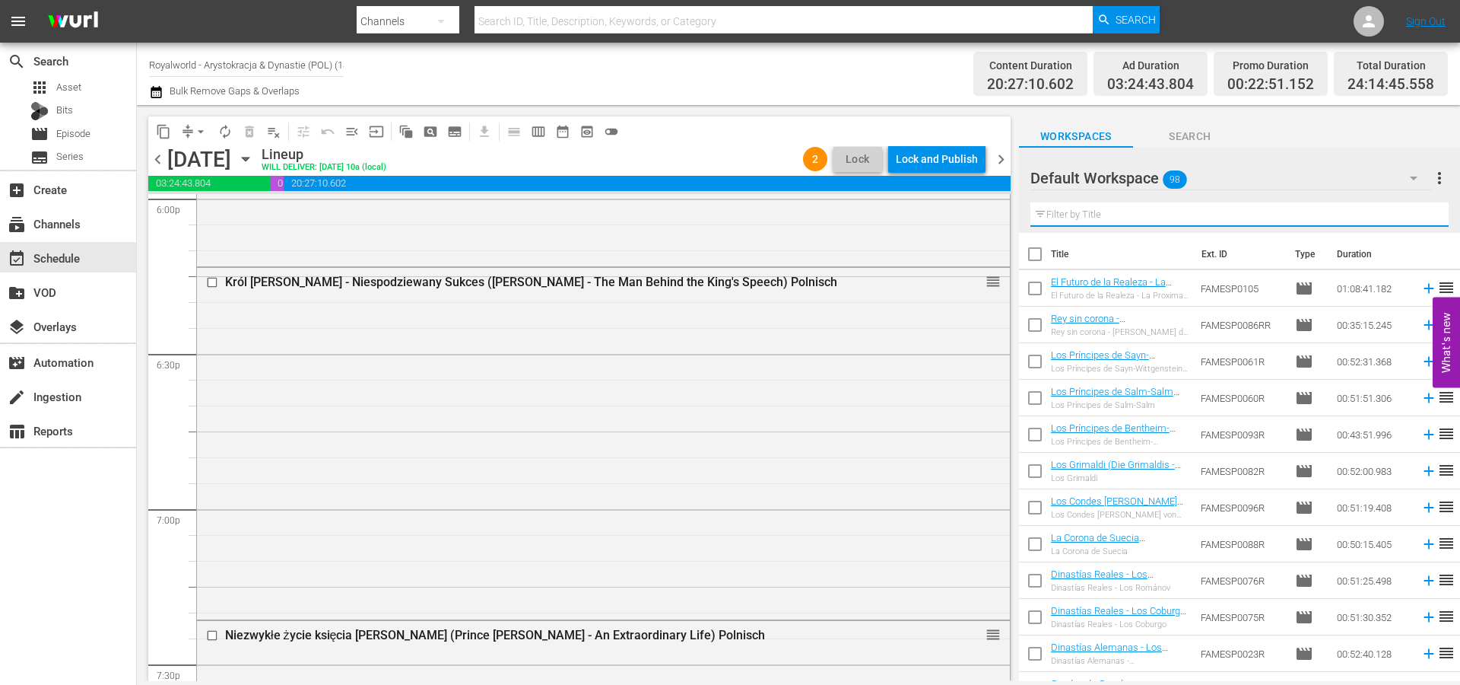
click at [1141, 216] on input "text" at bounding box center [1240, 214] width 418 height 24
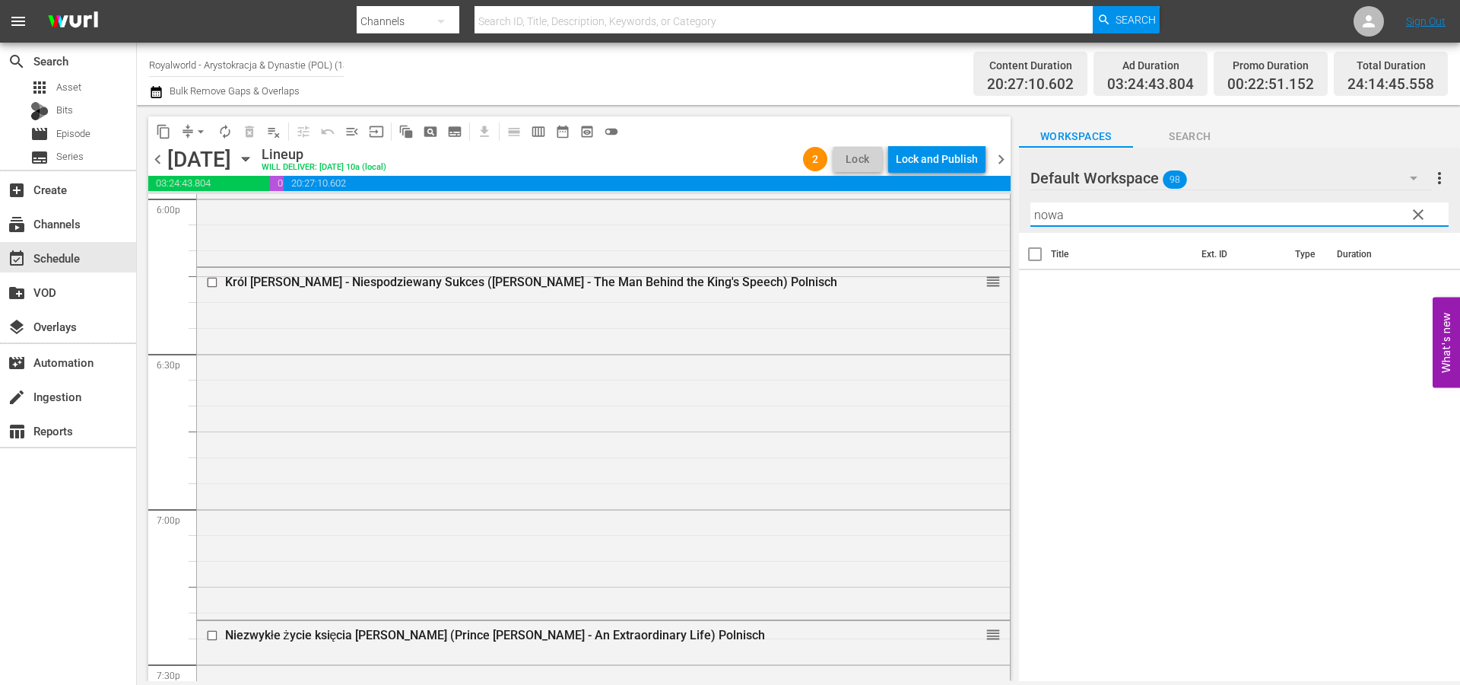
type input "nowa"
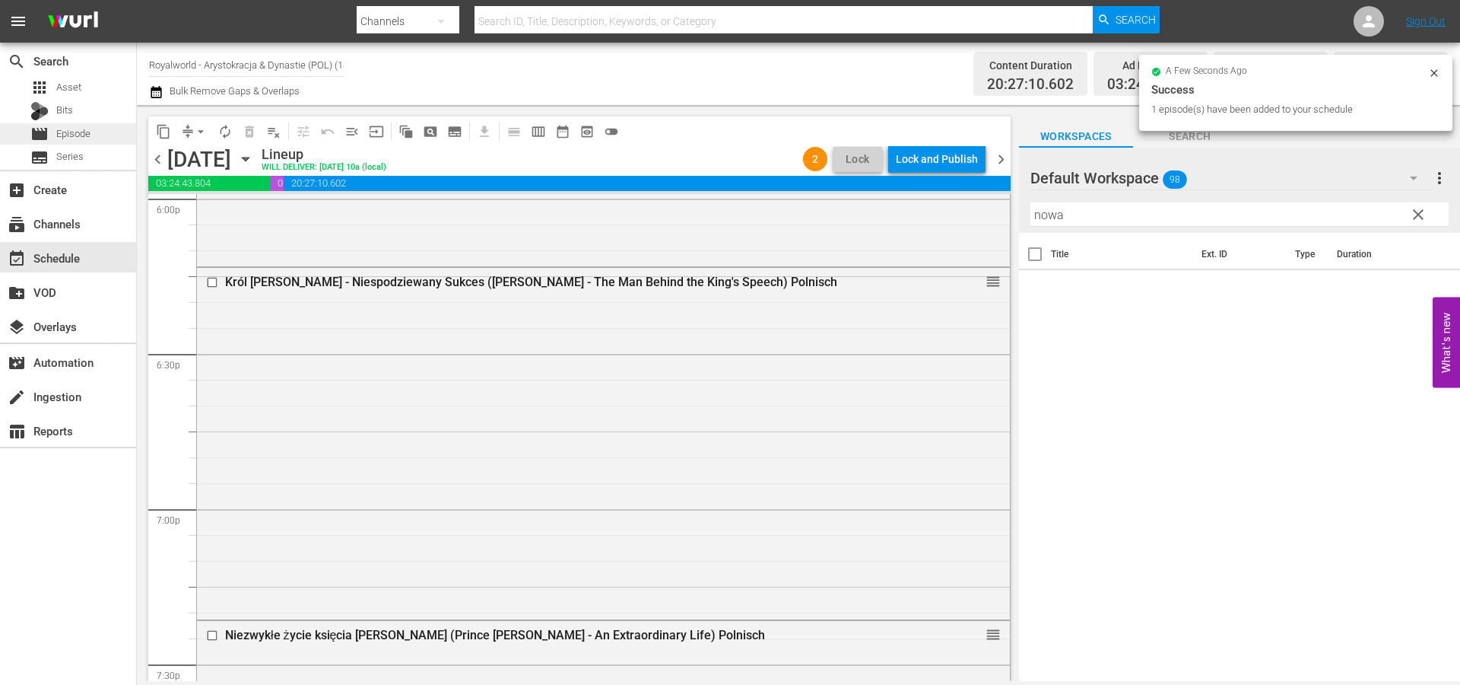
click at [76, 126] on span "Episode" at bounding box center [73, 133] width 34 height 15
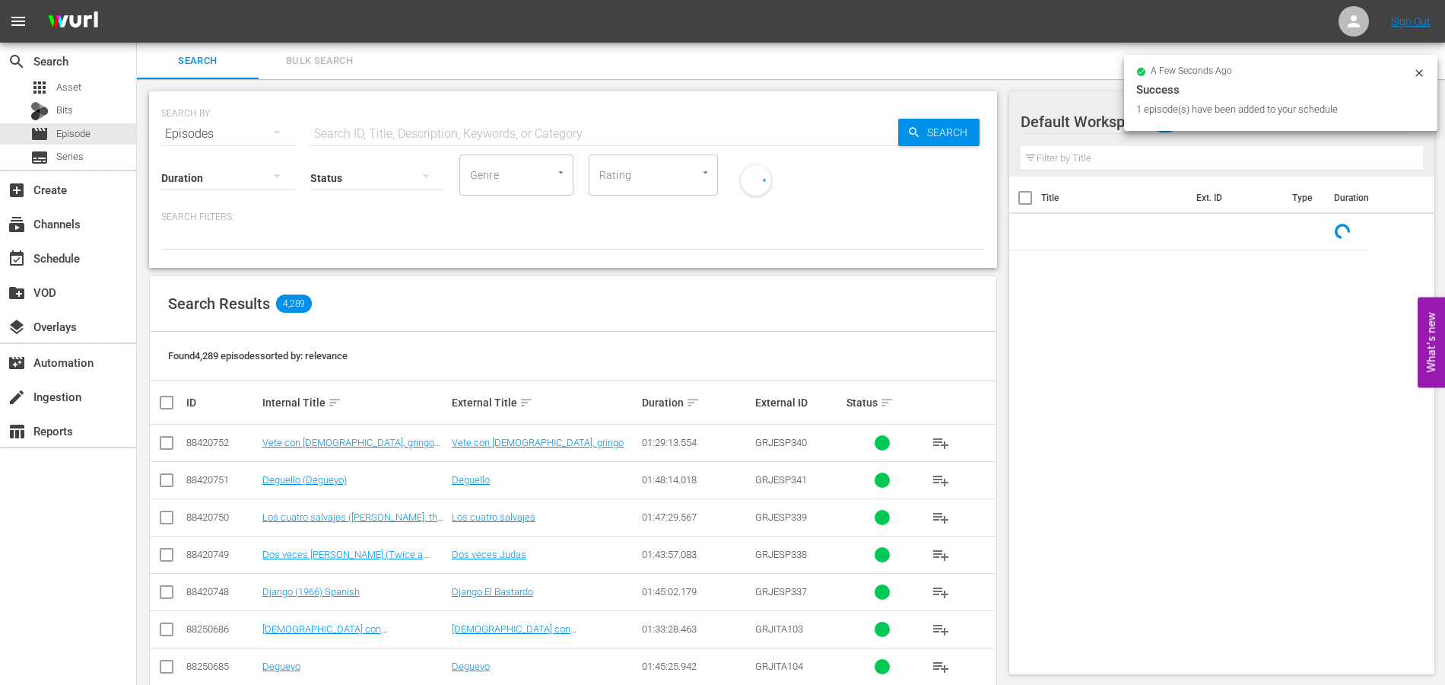
click at [399, 140] on input "text" at bounding box center [604, 134] width 588 height 37
paste input "Król Karol III: Nowa Era (King Charles III - A New Era)"
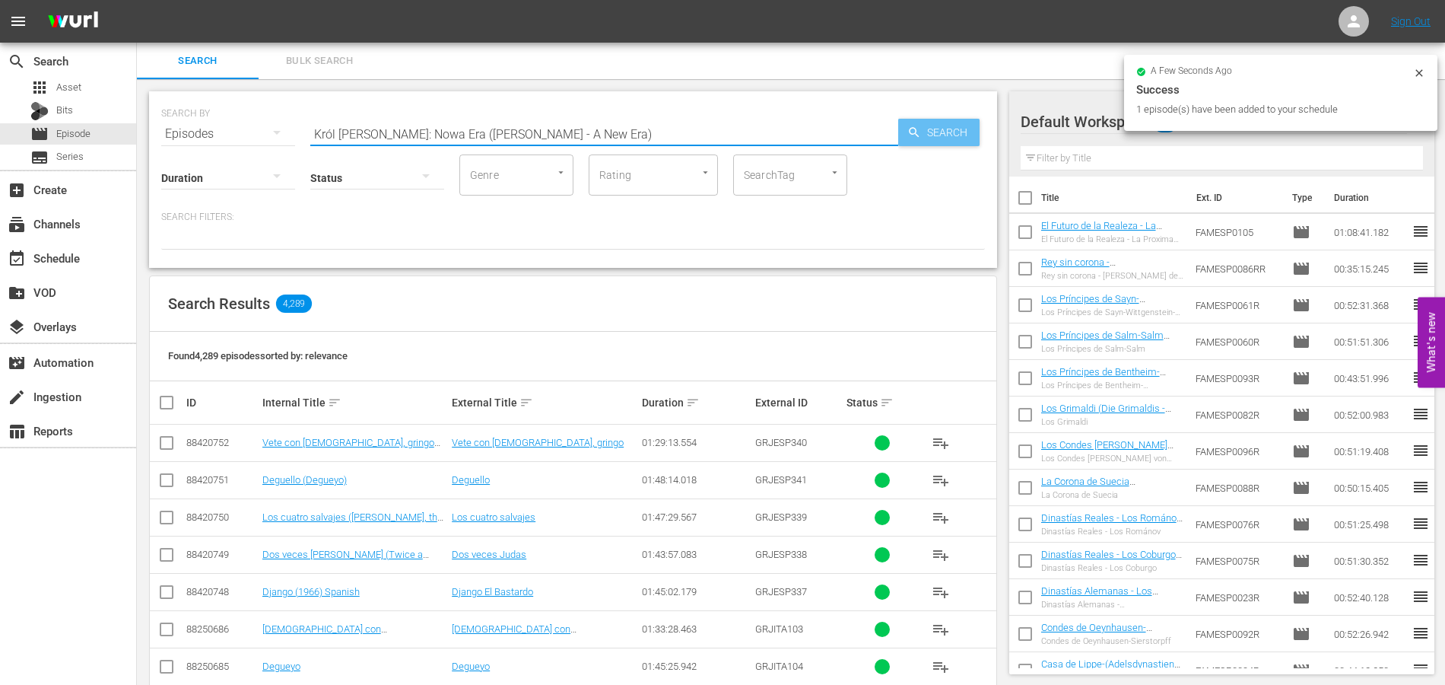
type input "Król Karol III: Nowa Era (King Charles III - A New Era)"
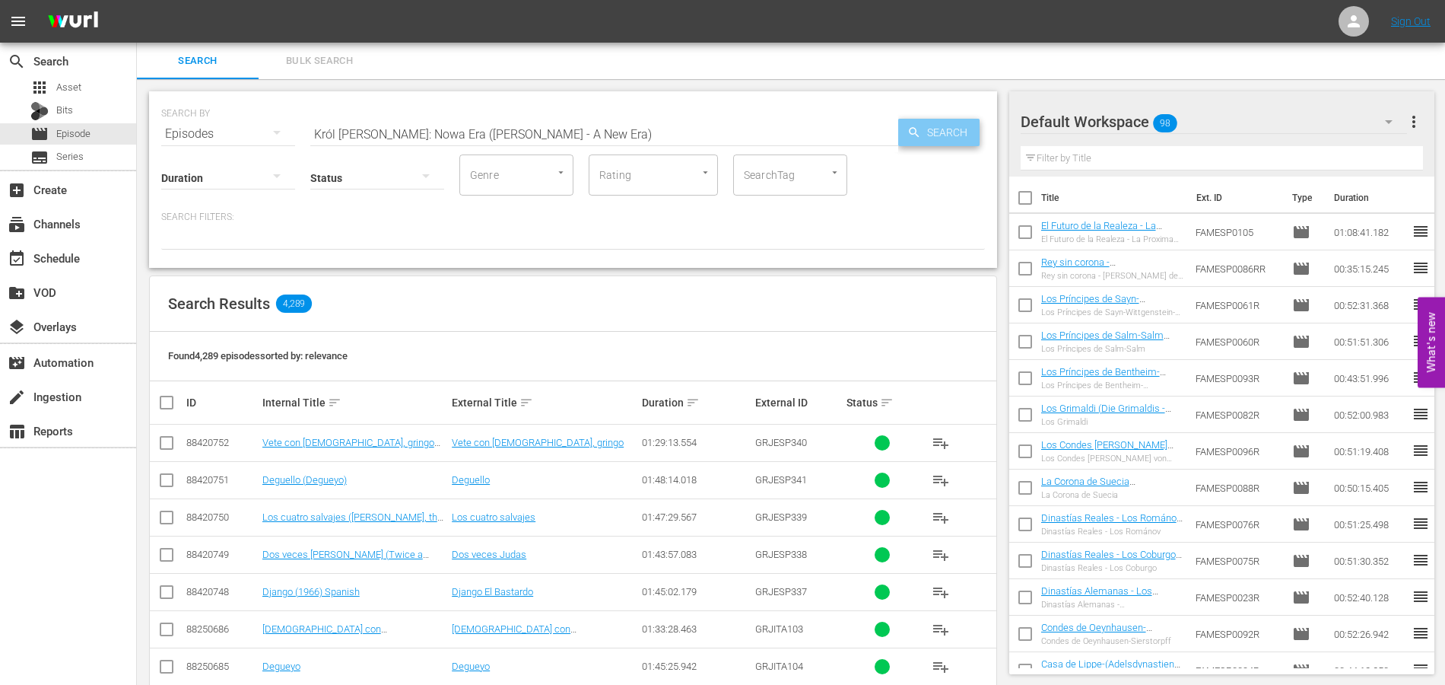
click at [958, 132] on span "Search" at bounding box center [950, 132] width 59 height 27
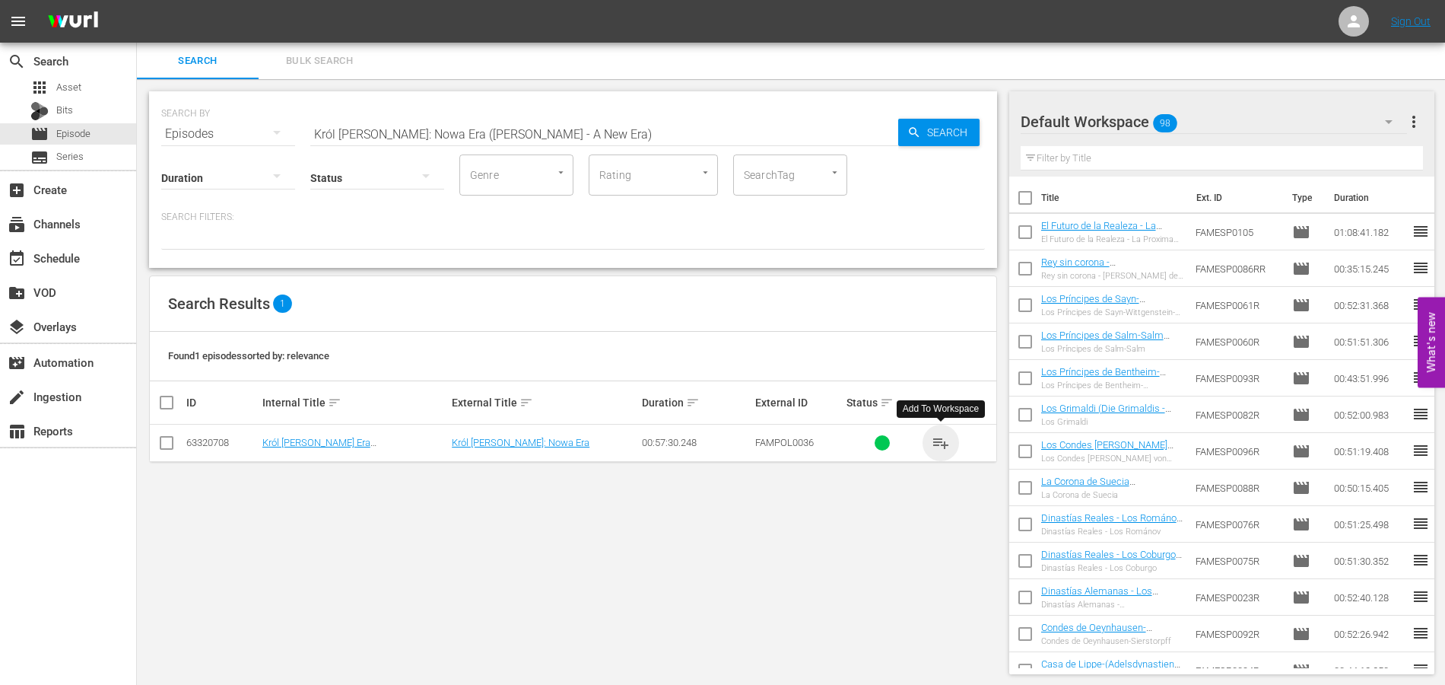
click at [948, 440] on span "playlist_add" at bounding box center [941, 443] width 18 height 18
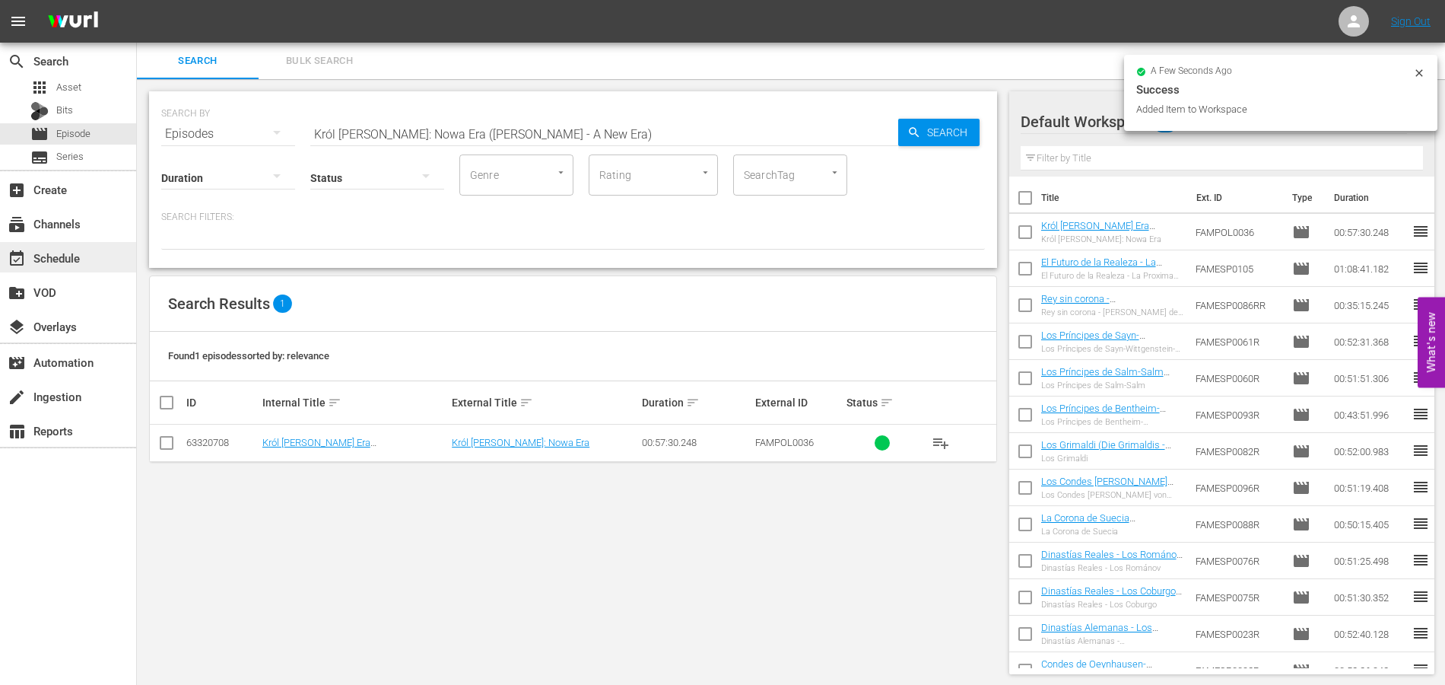
click at [41, 271] on div "event_available Schedule" at bounding box center [68, 257] width 136 height 30
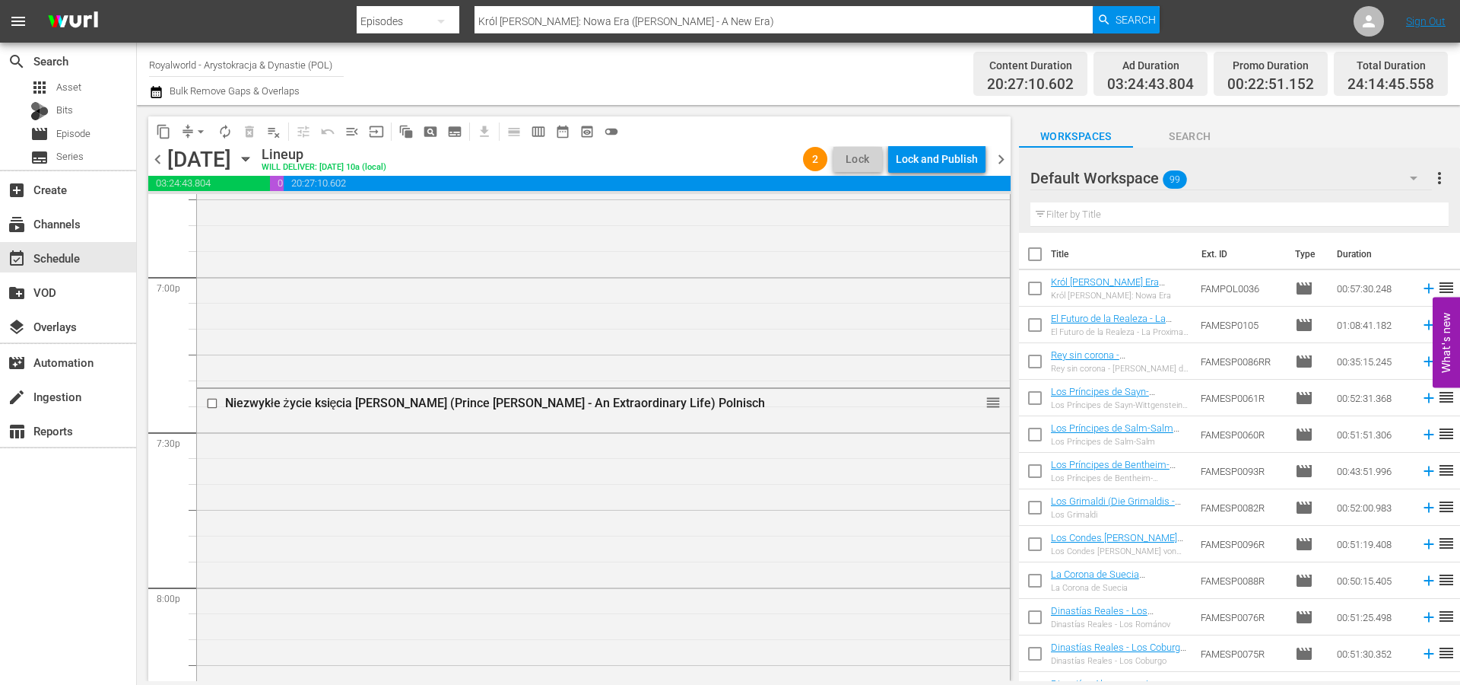
scroll to position [5821, 0]
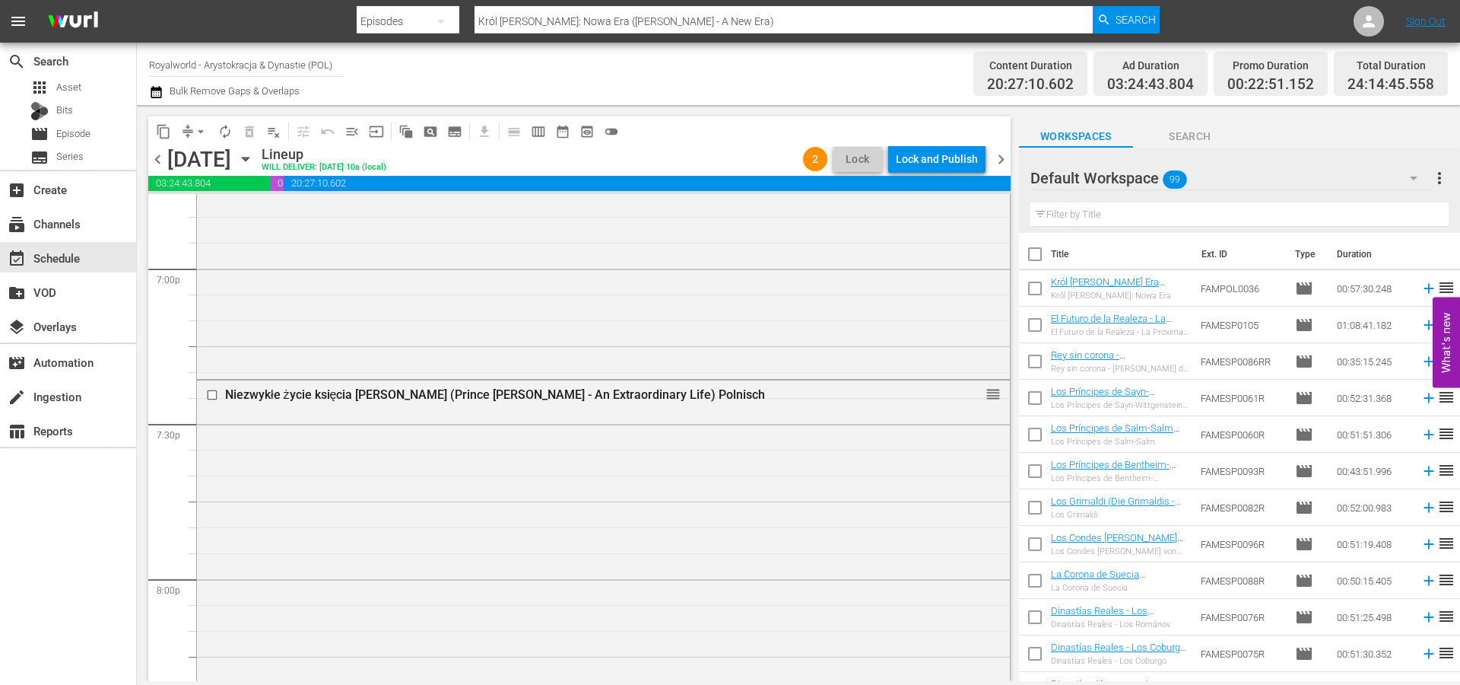
click at [1094, 207] on input "text" at bounding box center [1240, 214] width 418 height 24
paste input "Król Karol III: Nowa Era (King Charles III - A New Era)"
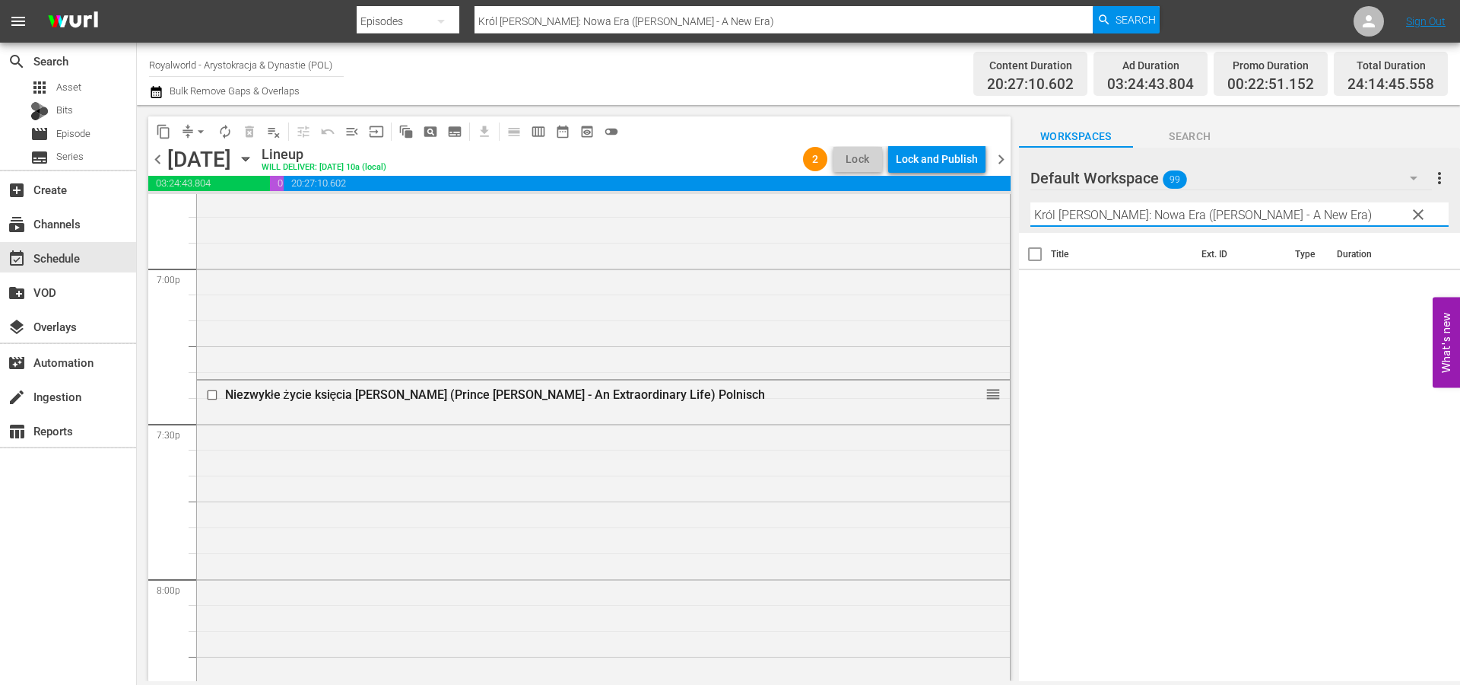
drag, startPoint x: 1331, startPoint y: 211, endPoint x: 1161, endPoint y: 218, distance: 170.5
click at [1161, 218] on input "Król Karol III: Nowa Era (King Charles III - A New Era)" at bounding box center [1240, 214] width 418 height 24
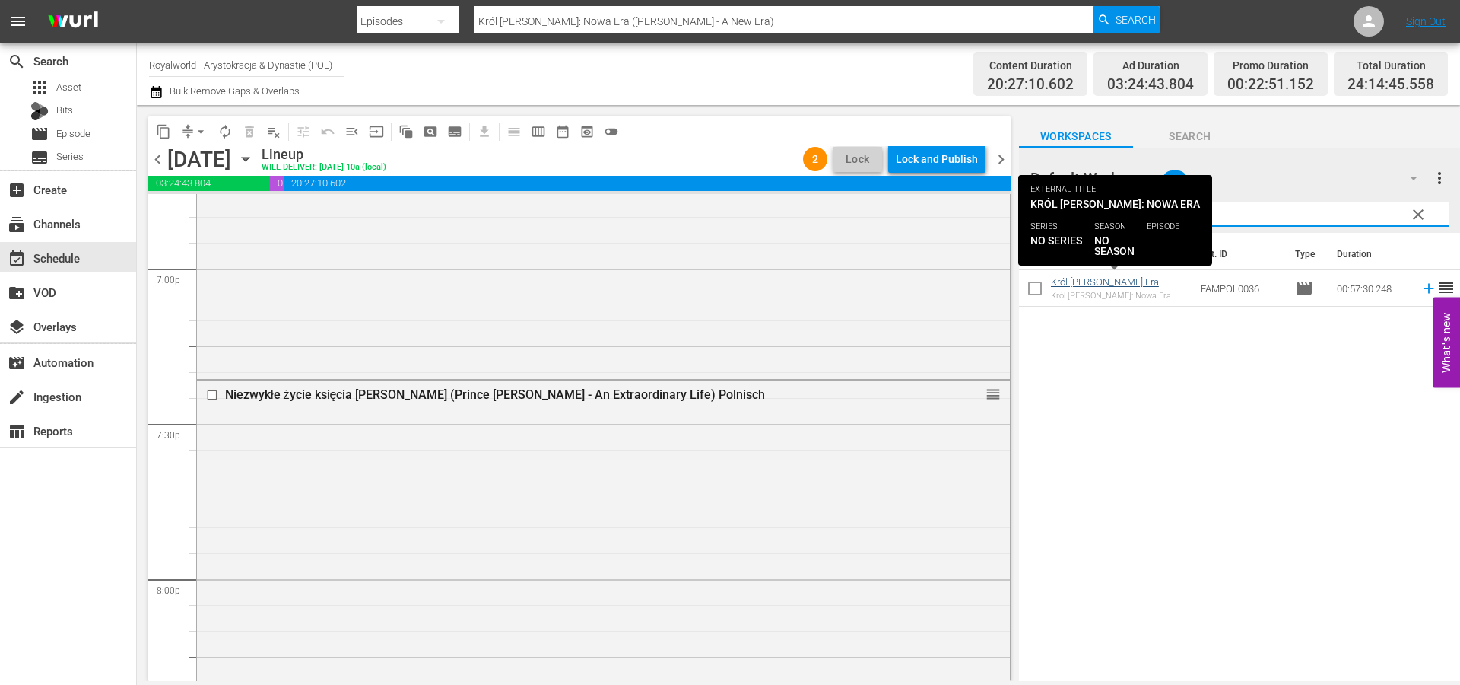
type input "[PERSON_NAME]: Nowa Era"
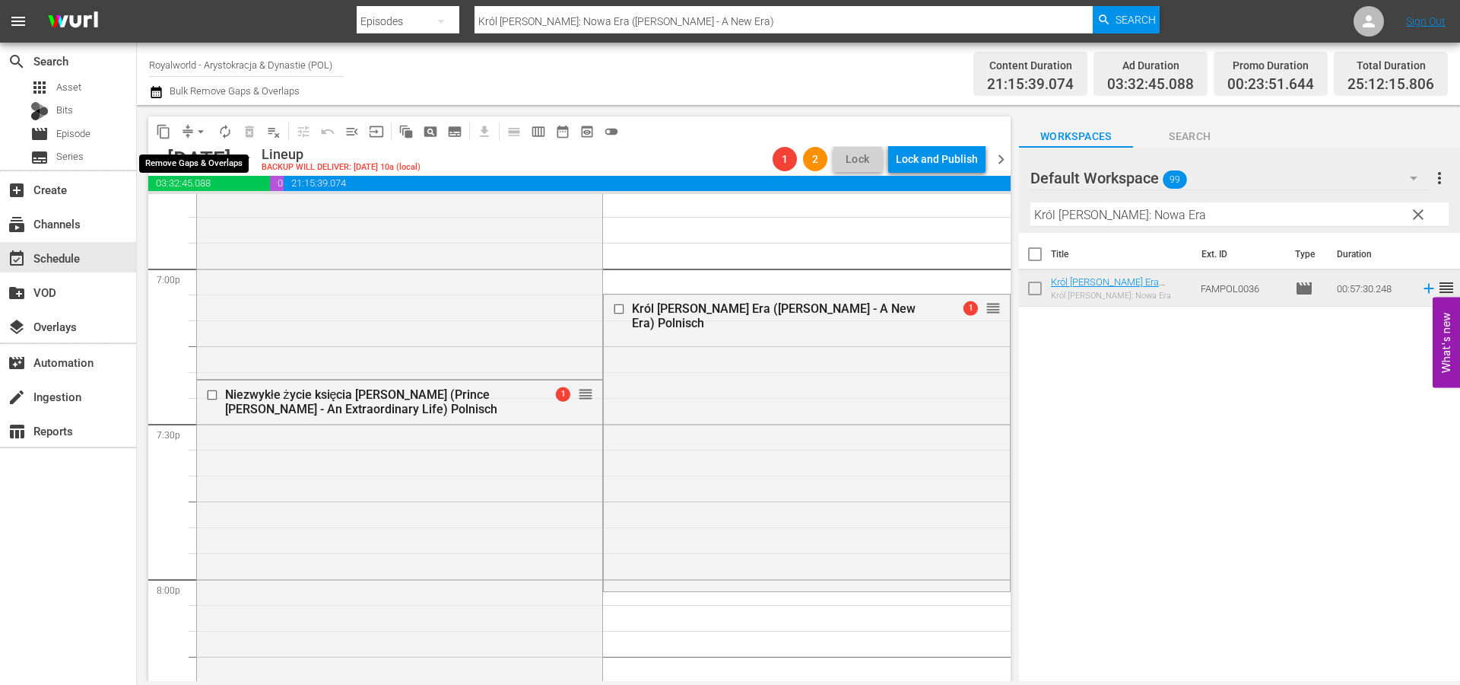
click at [199, 132] on span "arrow_drop_down" at bounding box center [200, 131] width 15 height 15
click at [214, 219] on li "Align to End of Previous Day" at bounding box center [202, 212] width 160 height 25
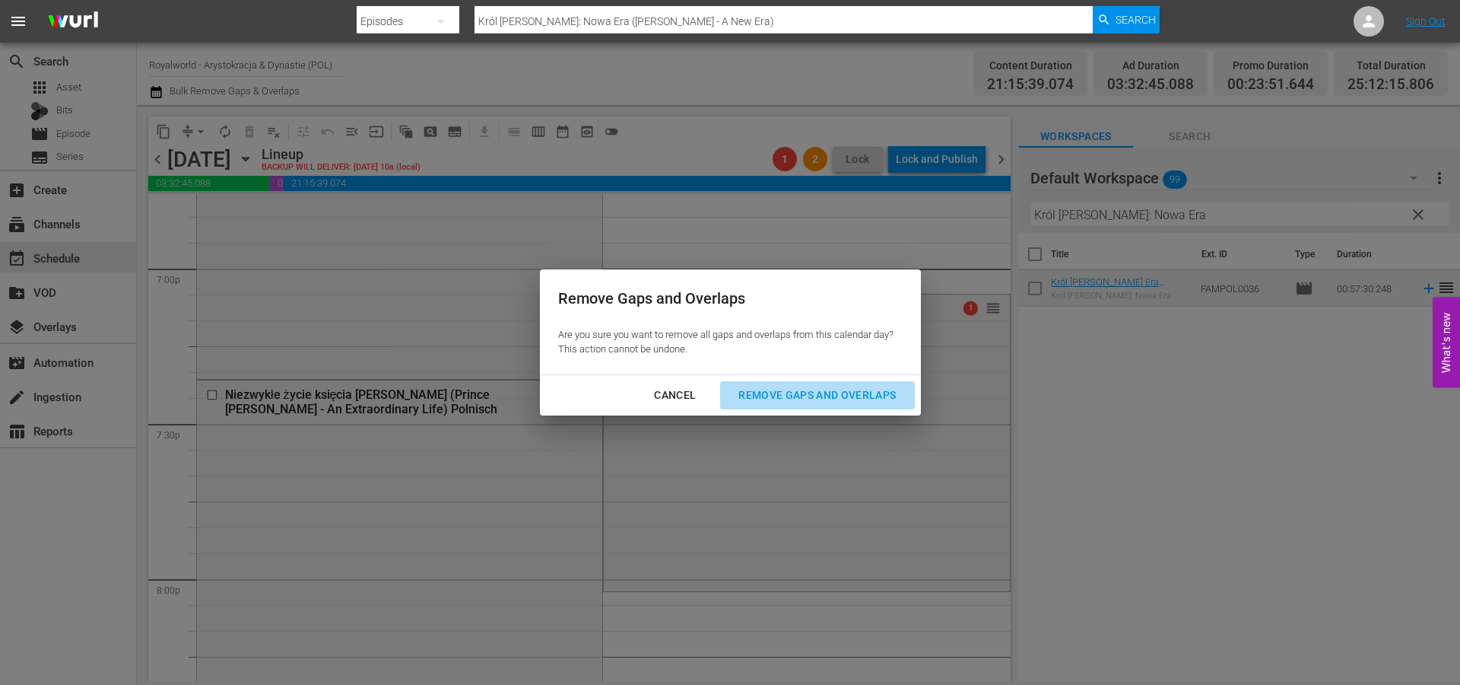
click at [815, 385] on button "Remove Gaps and Overlaps" at bounding box center [817, 395] width 194 height 28
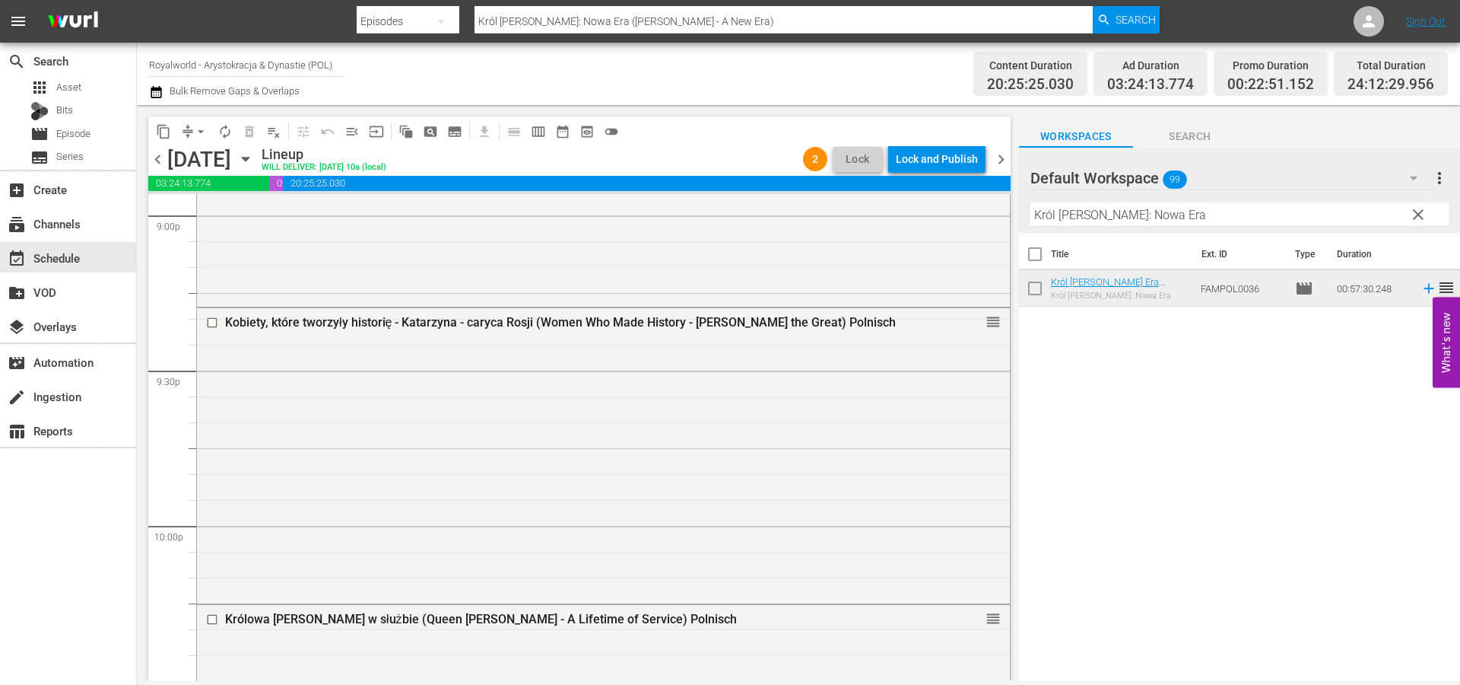
scroll to position [7090, 0]
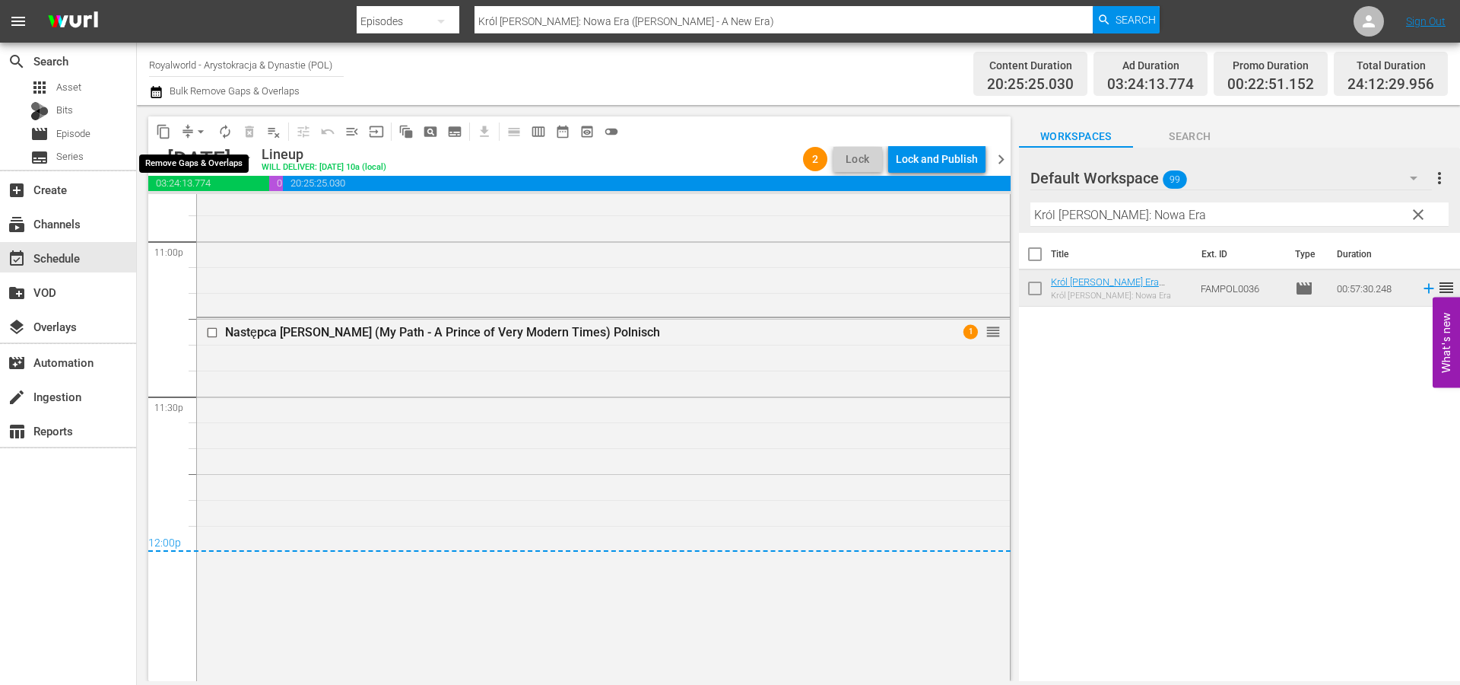
click at [201, 132] on span "arrow_drop_down" at bounding box center [200, 131] width 15 height 15
click at [951, 157] on div "Lock and Publish" at bounding box center [937, 158] width 82 height 27
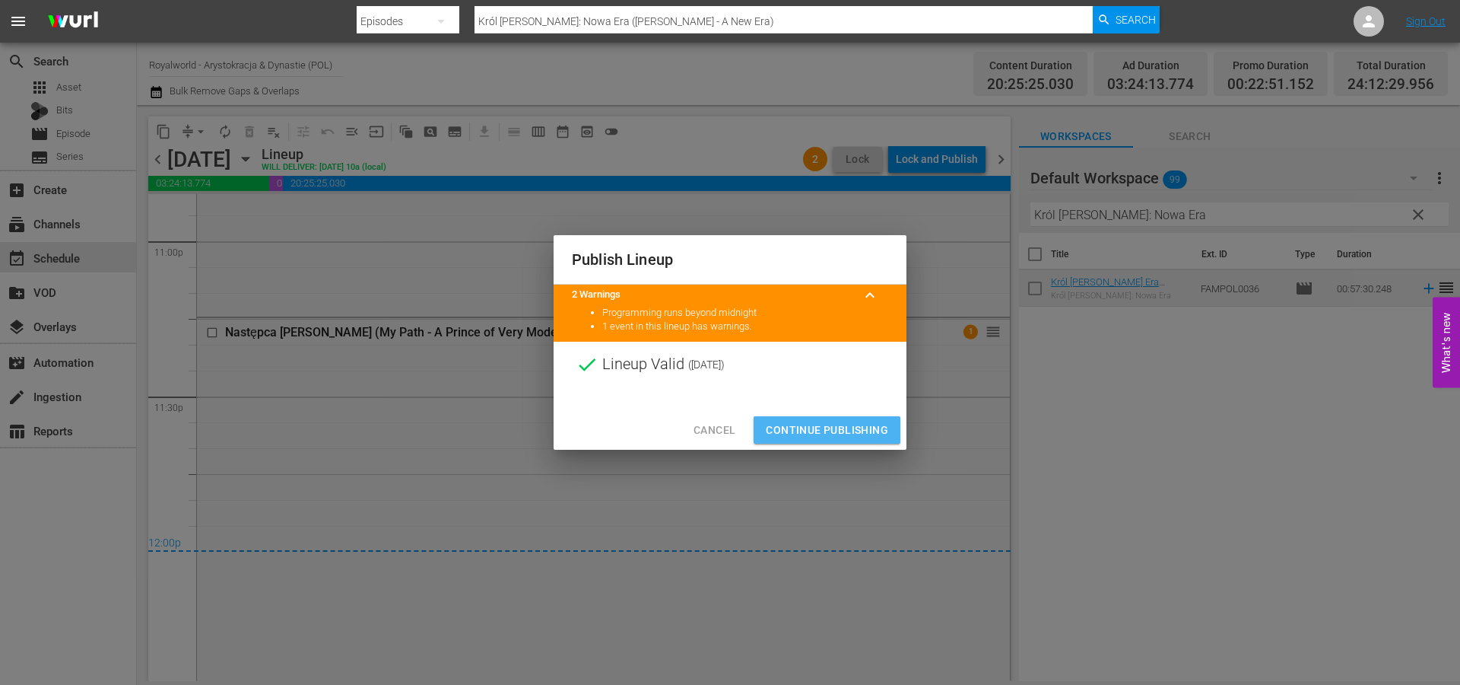
click at [823, 427] on span "Continue Publishing" at bounding box center [827, 430] width 122 height 19
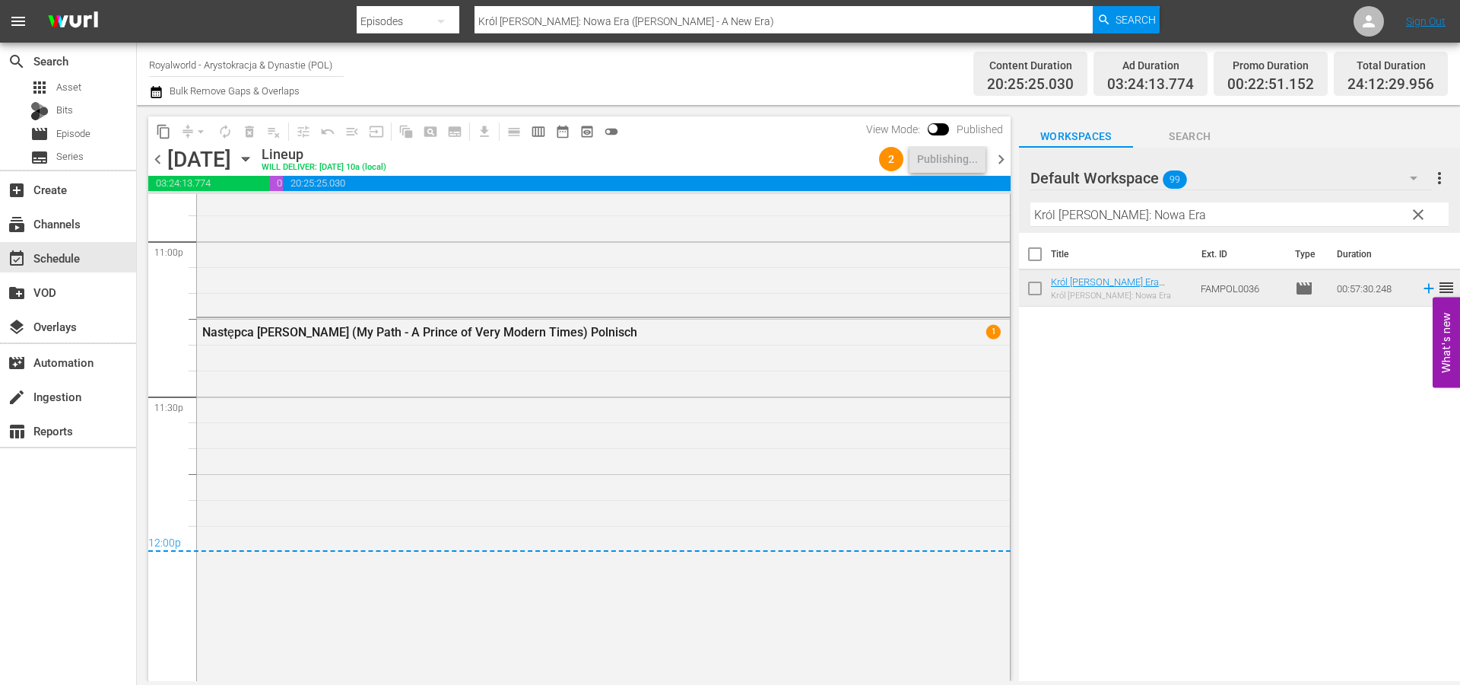
drag, startPoint x: 1008, startPoint y: 163, endPoint x: 1013, endPoint y: 181, distance: 18.8
click at [1008, 162] on span "chevron_right" at bounding box center [1001, 159] width 19 height 19
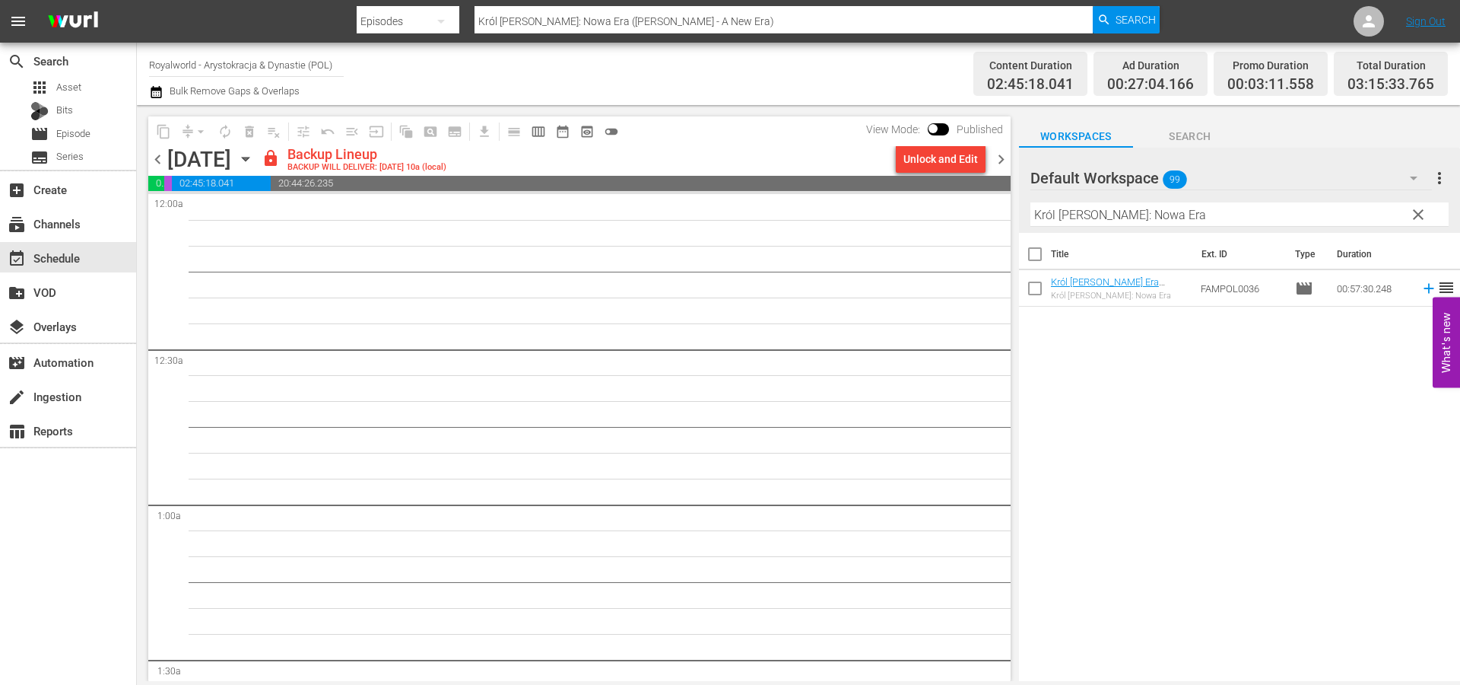
drag, startPoint x: 160, startPoint y: 166, endPoint x: 238, endPoint y: 161, distance: 78.5
click at [160, 166] on span "chevron_left" at bounding box center [157, 159] width 19 height 19
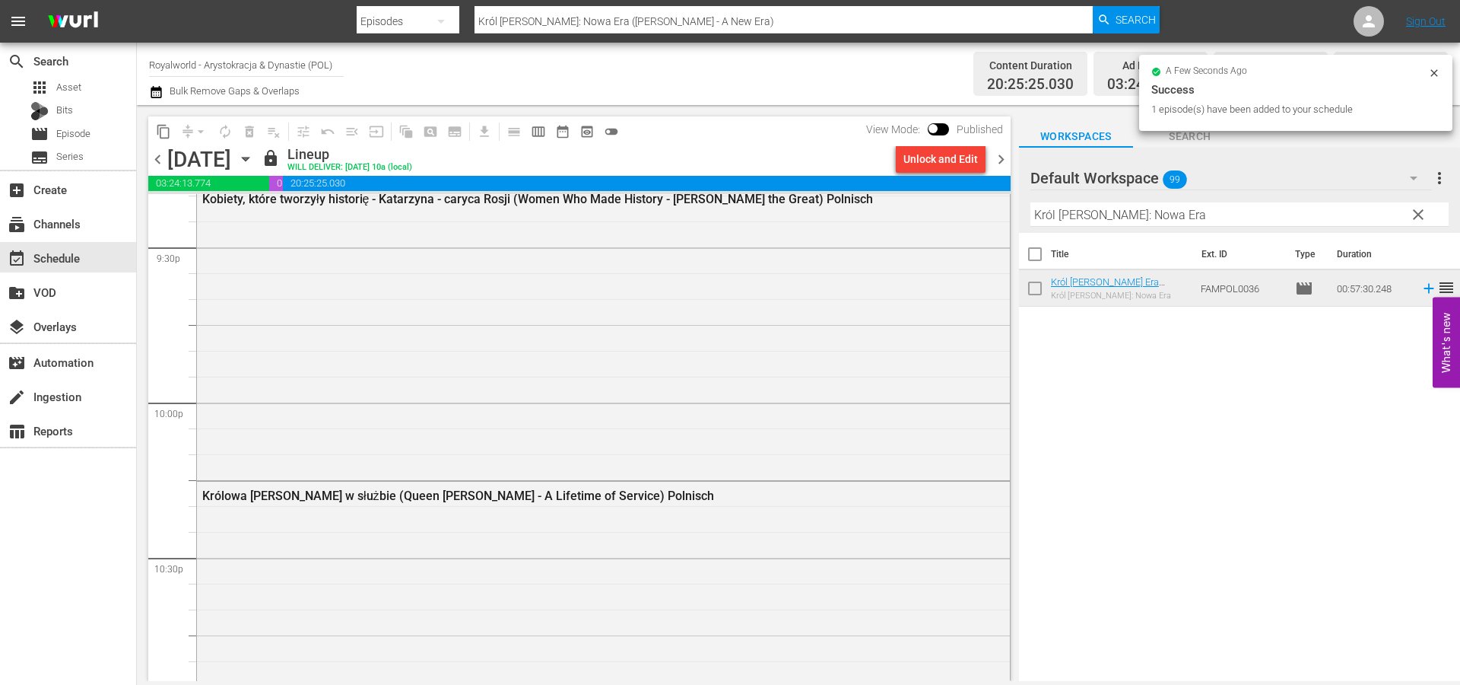
scroll to position [7090, 0]
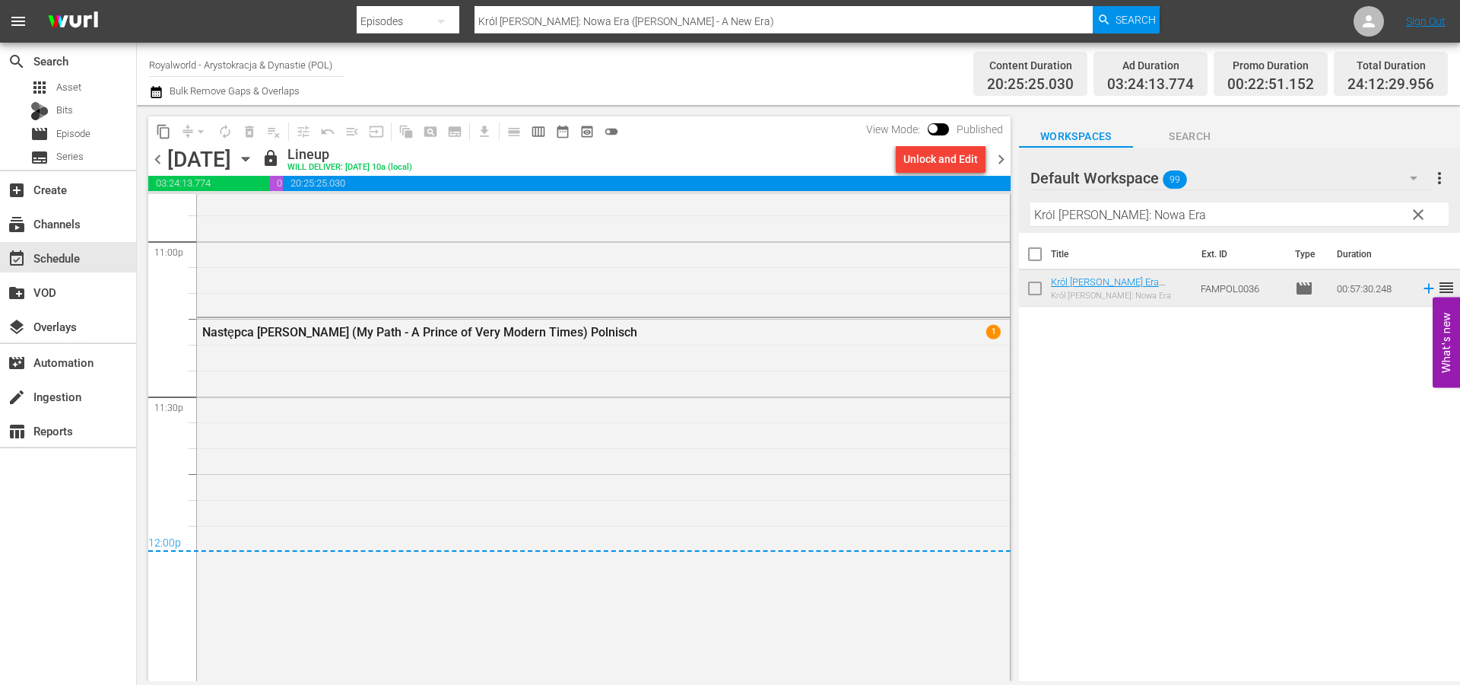
click at [997, 154] on span "chevron_right" at bounding box center [1001, 159] width 19 height 19
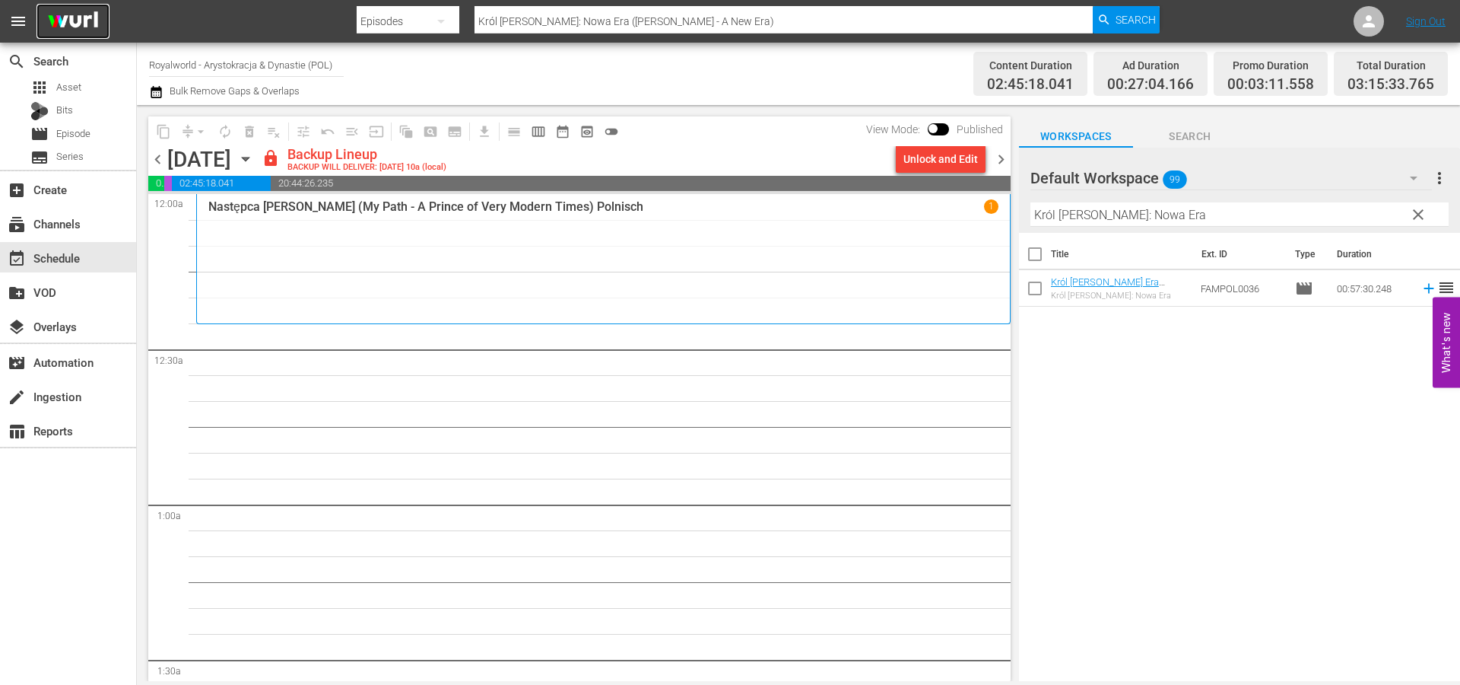
click at [79, 31] on img at bounding box center [73, 22] width 73 height 36
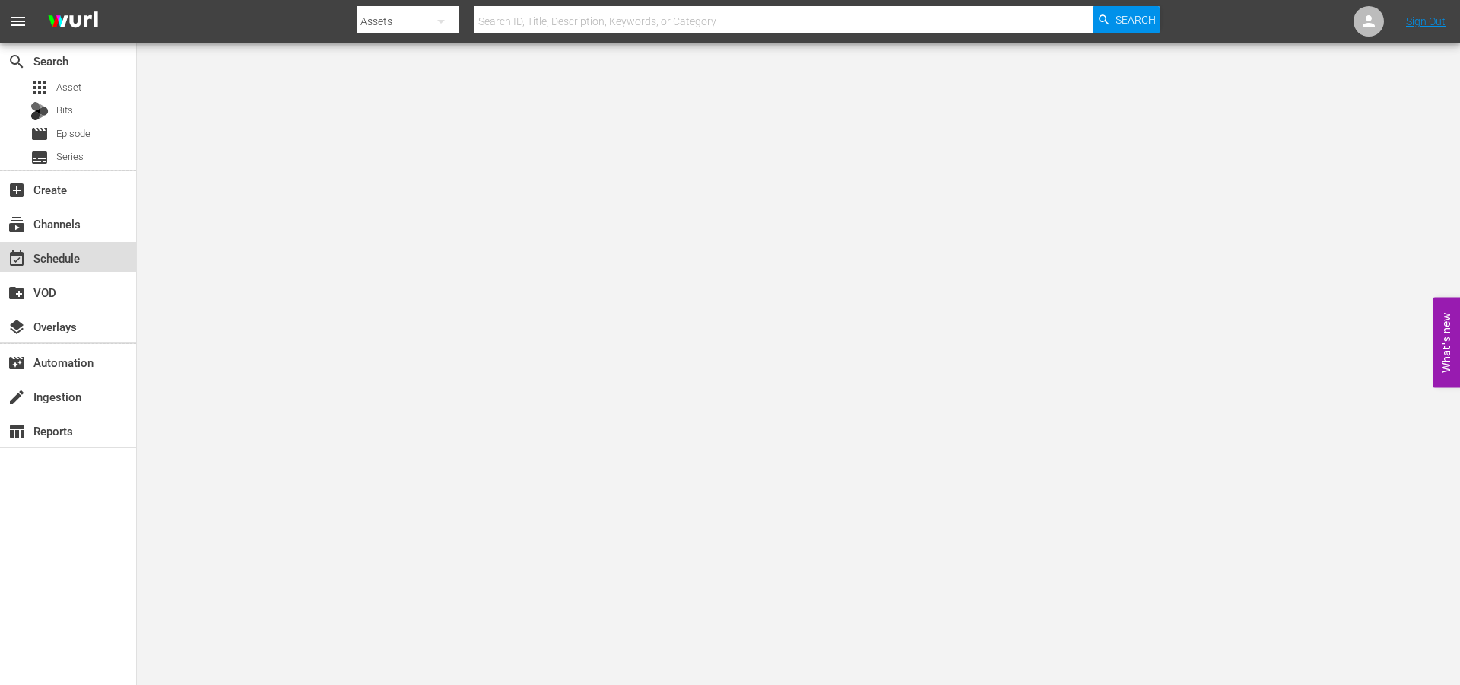
click at [49, 262] on div "event_available Schedule" at bounding box center [42, 256] width 85 height 14
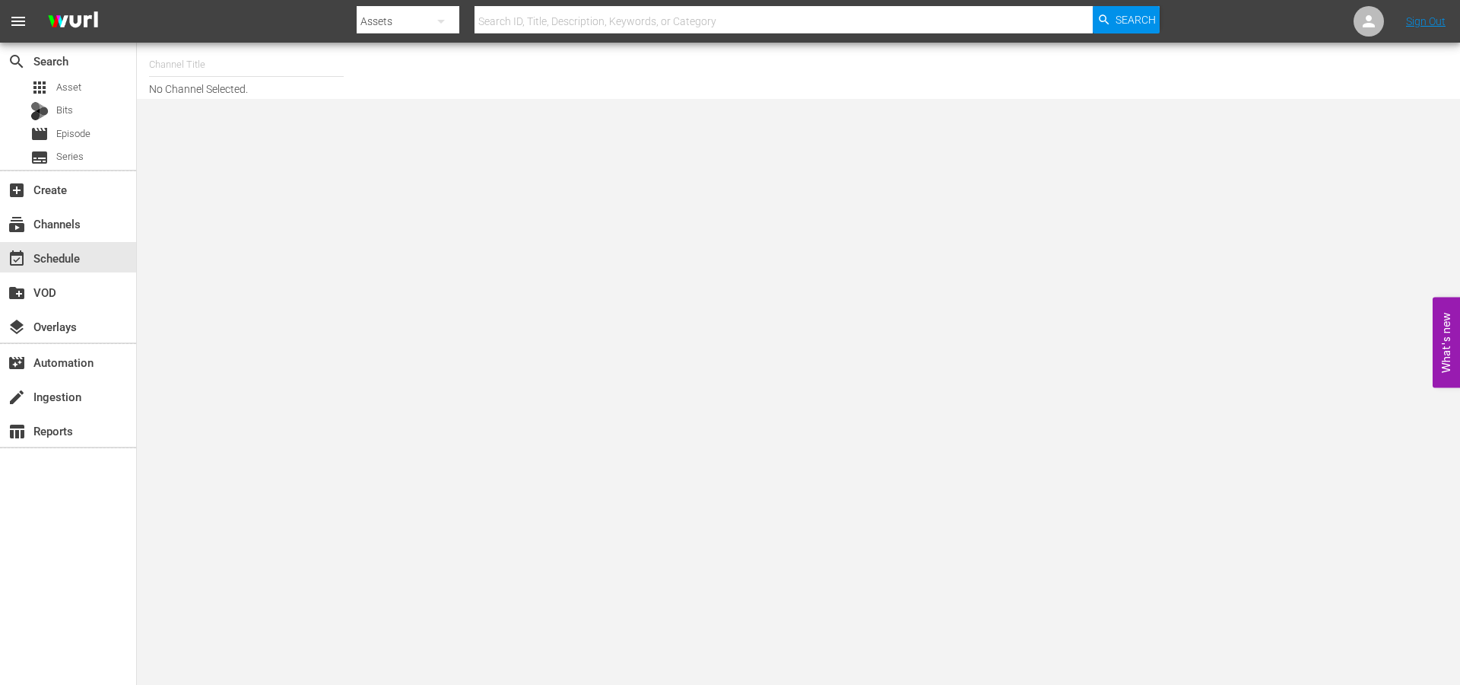
click at [173, 73] on input "text" at bounding box center [246, 64] width 195 height 37
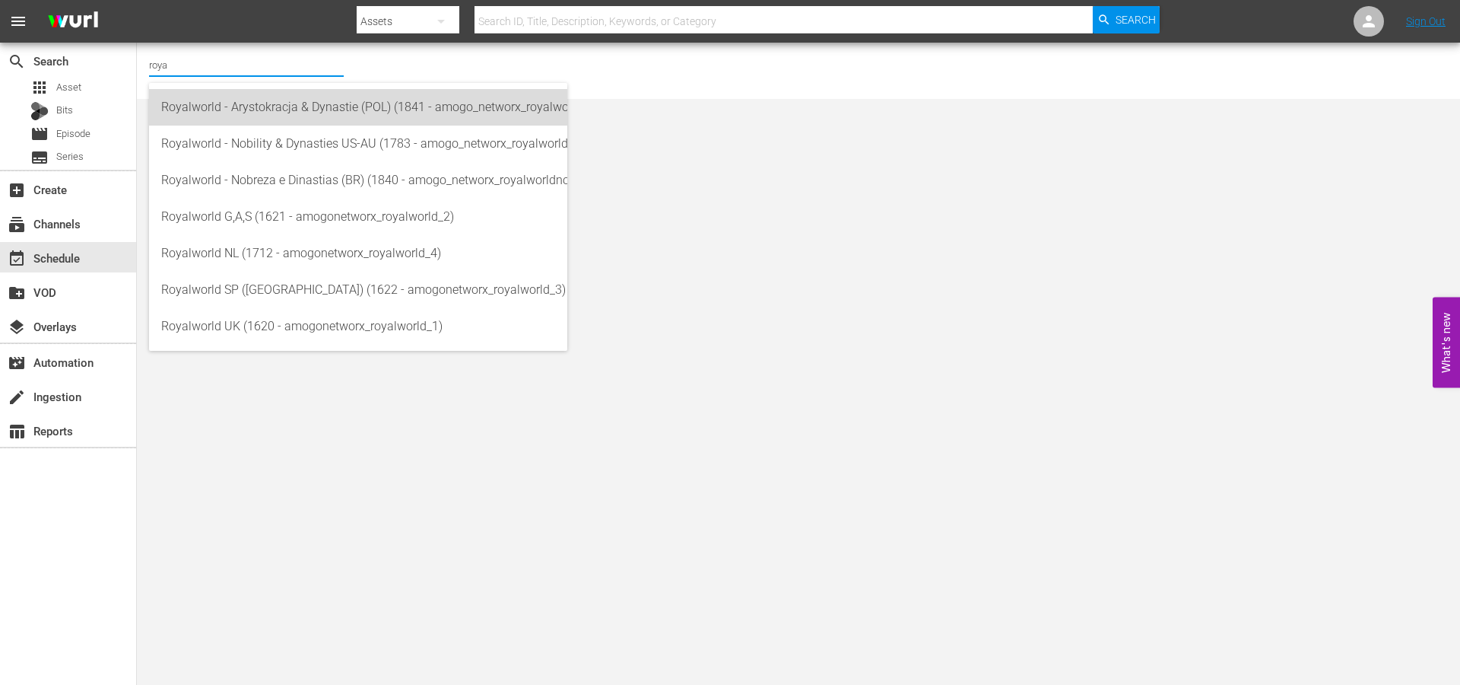
click at [255, 120] on div "Royalworld - Arystokracja & Dynastie (POL) (1841 - amogo_networx_royalworldarys…" at bounding box center [358, 107] width 394 height 37
type input "Royalworld - Arystokracja & Dynastie (POL) (1841 - amogo_networx_royalworldarys…"
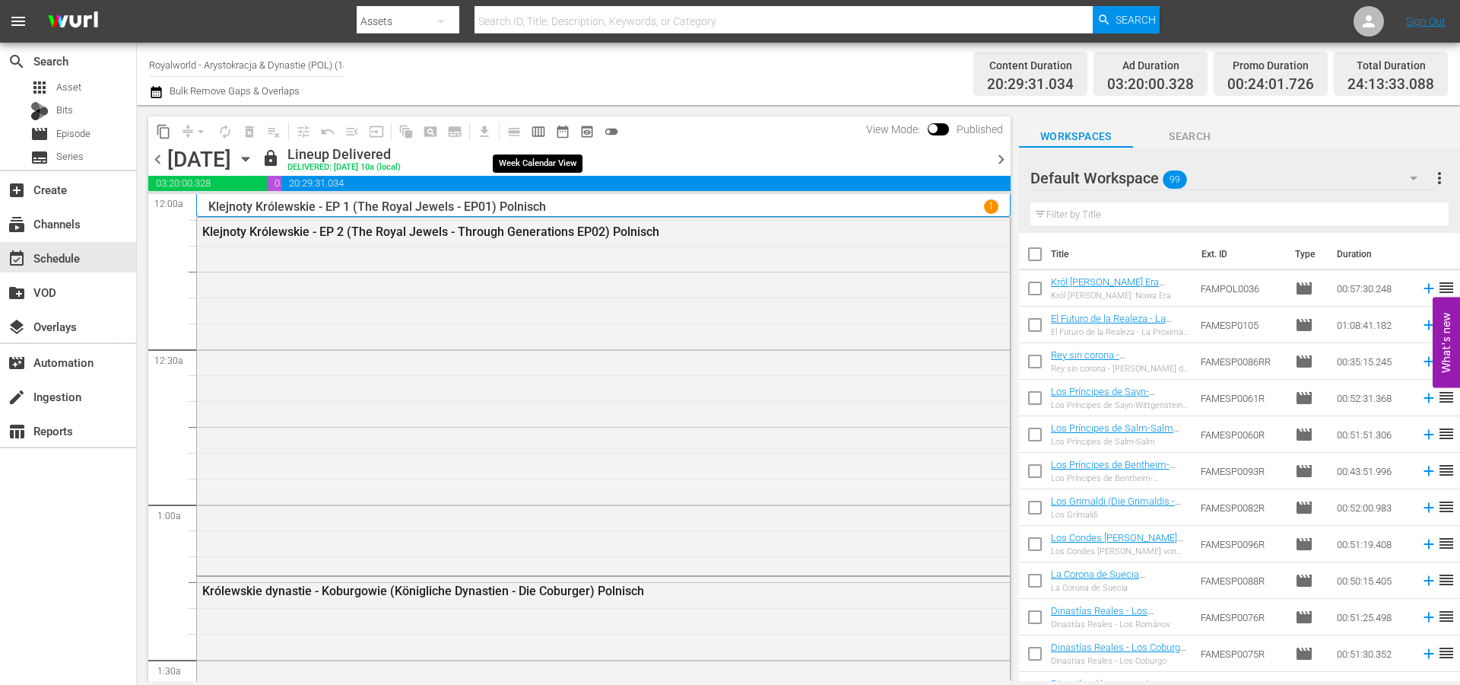
click at [542, 134] on span "calendar_view_week_outlined" at bounding box center [538, 131] width 15 height 15
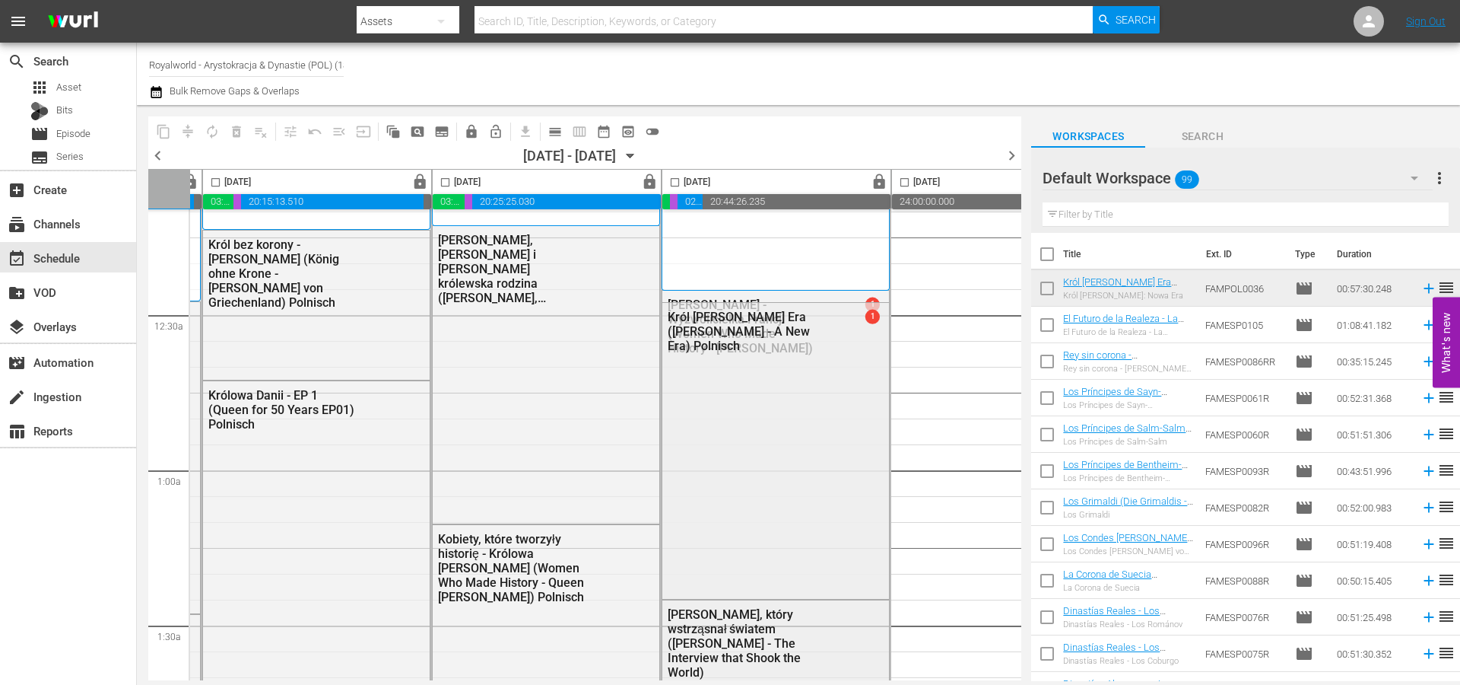
scroll to position [0, 677]
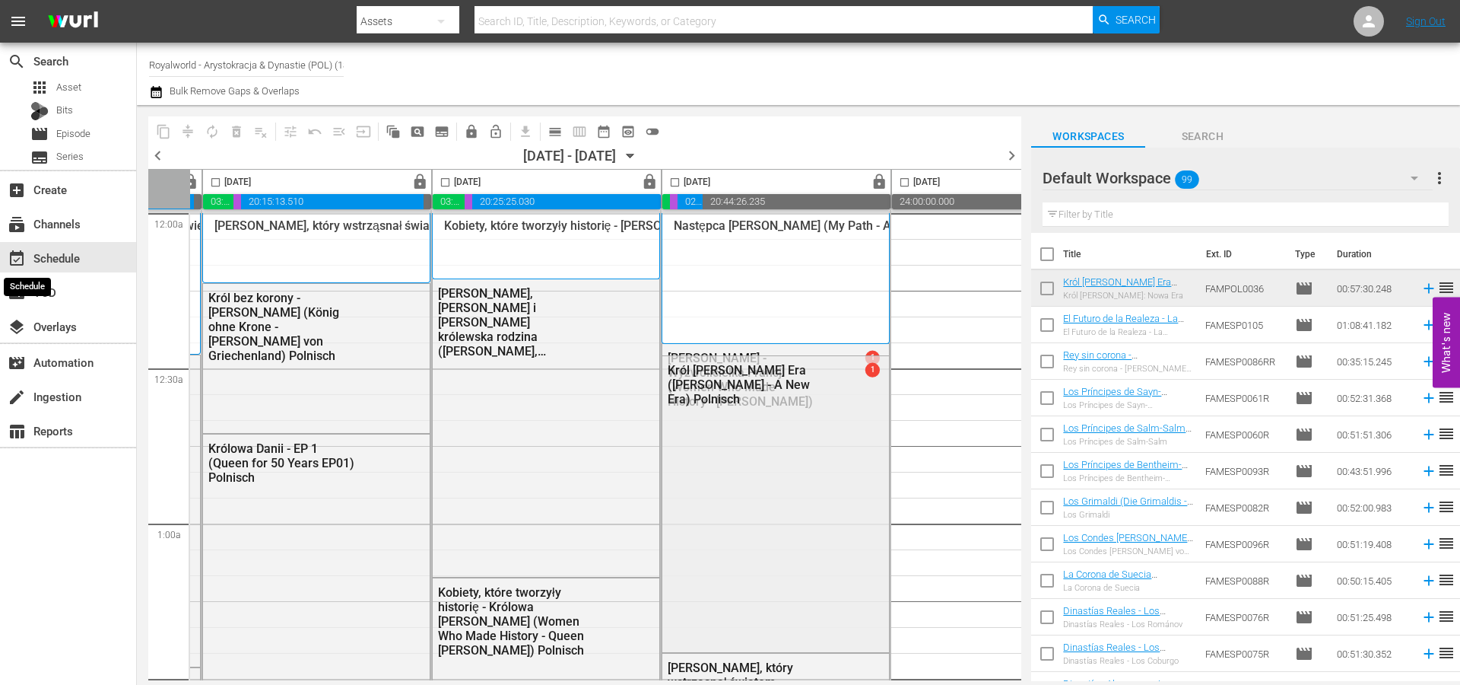
drag, startPoint x: 38, startPoint y: 260, endPoint x: 110, endPoint y: 14, distance: 256.6
click at [38, 261] on div "event_available Schedule" at bounding box center [42, 256] width 85 height 14
click at [79, 27] on img at bounding box center [73, 22] width 73 height 36
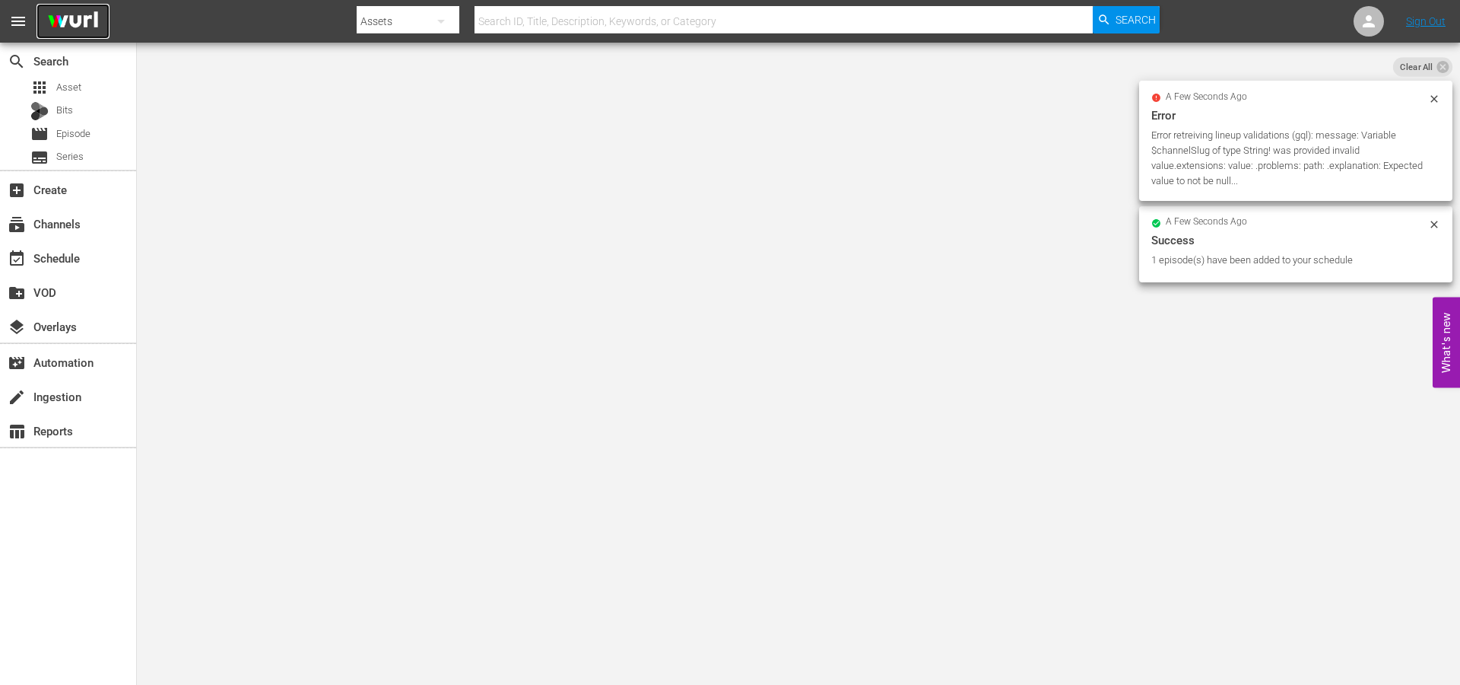
click at [81, 17] on img at bounding box center [73, 22] width 73 height 36
click at [60, 35] on img at bounding box center [73, 22] width 73 height 36
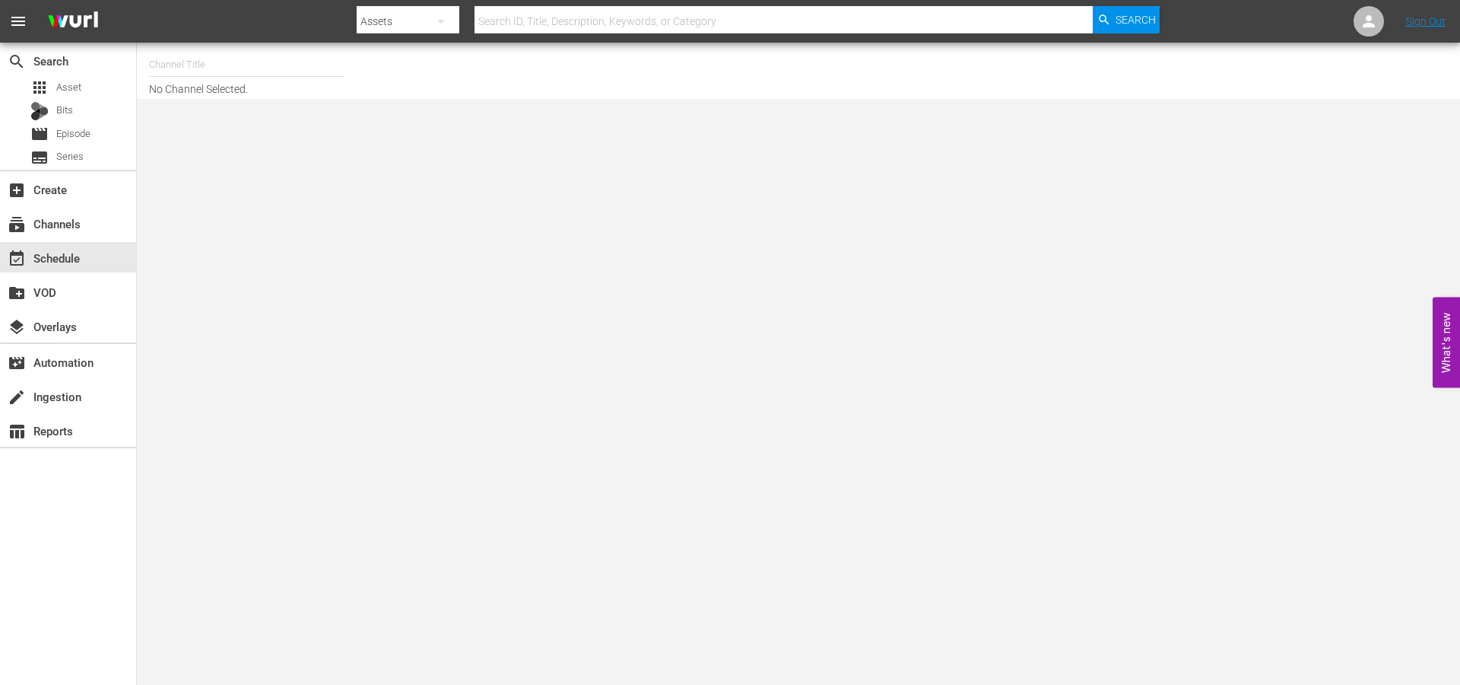
click at [231, 65] on input "text" at bounding box center [246, 64] width 195 height 37
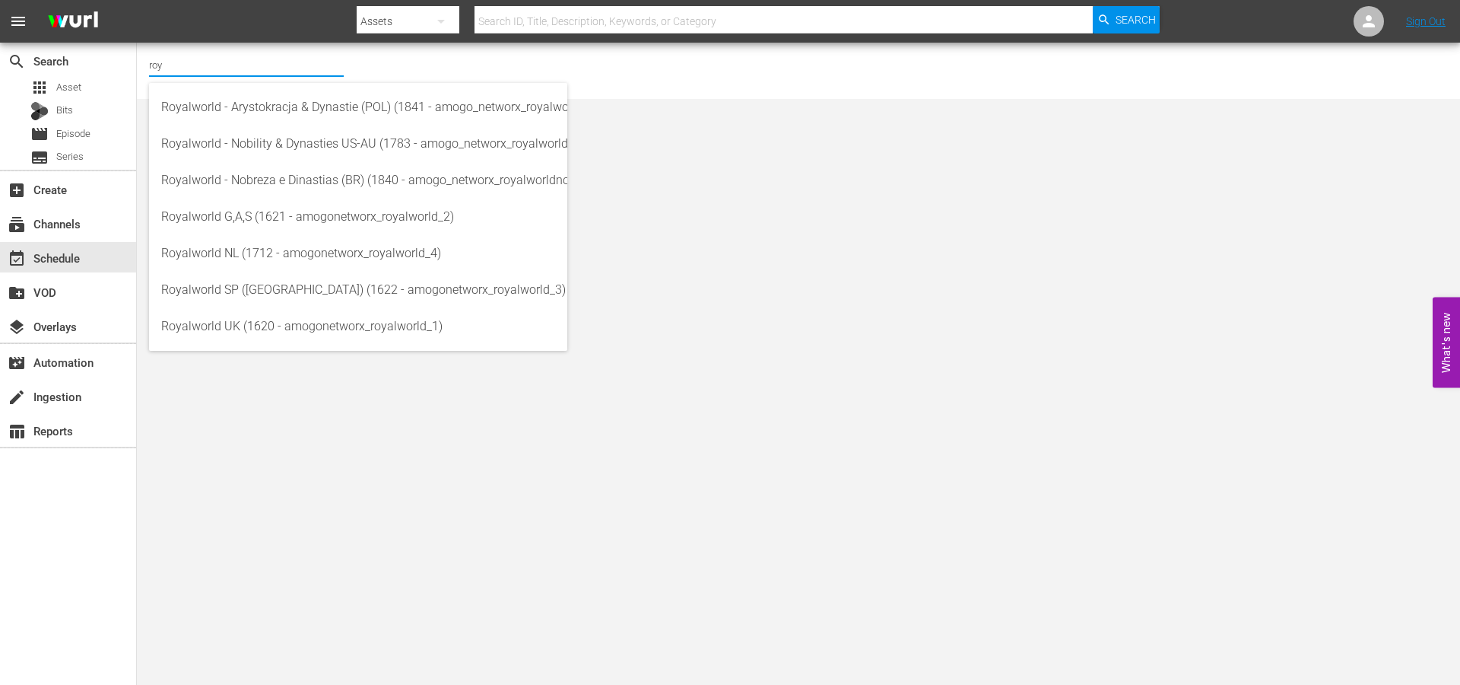
type input "roy"
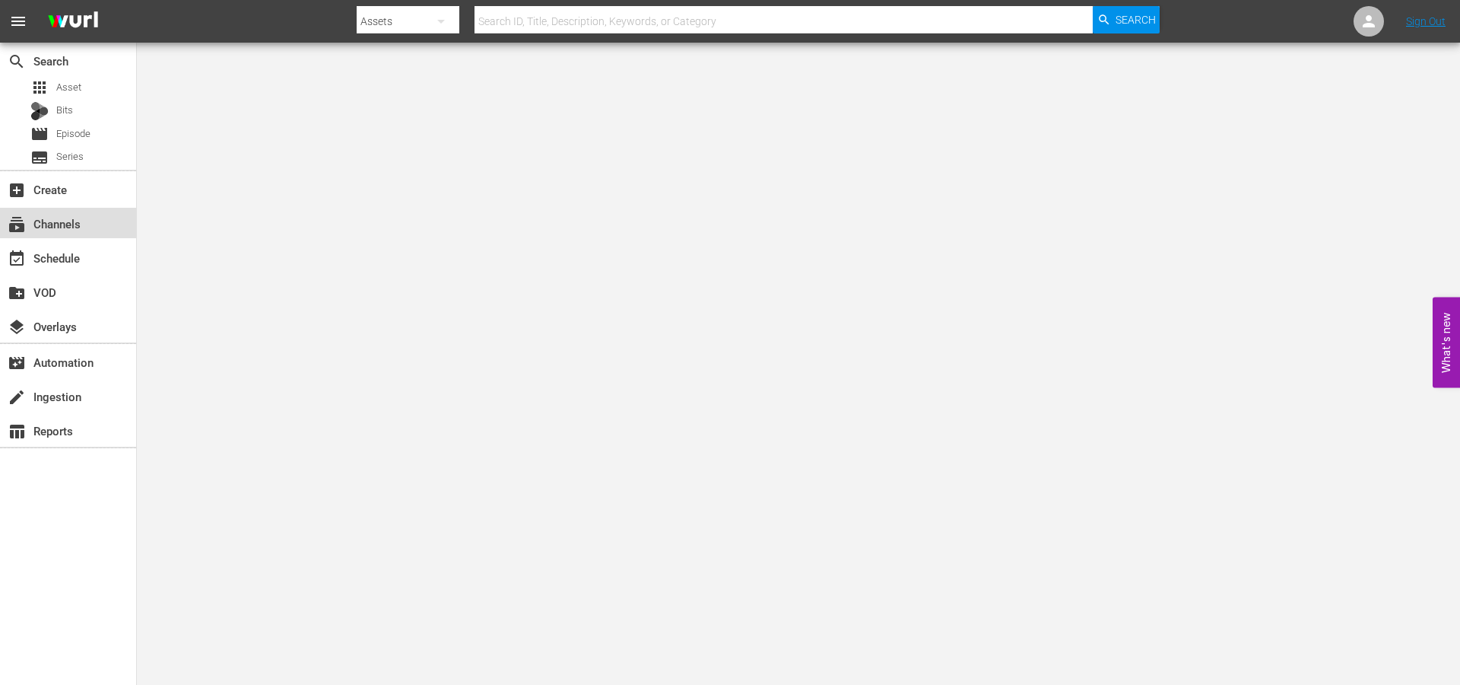
click at [56, 226] on div "subscriptions Channels" at bounding box center [42, 221] width 85 height 14
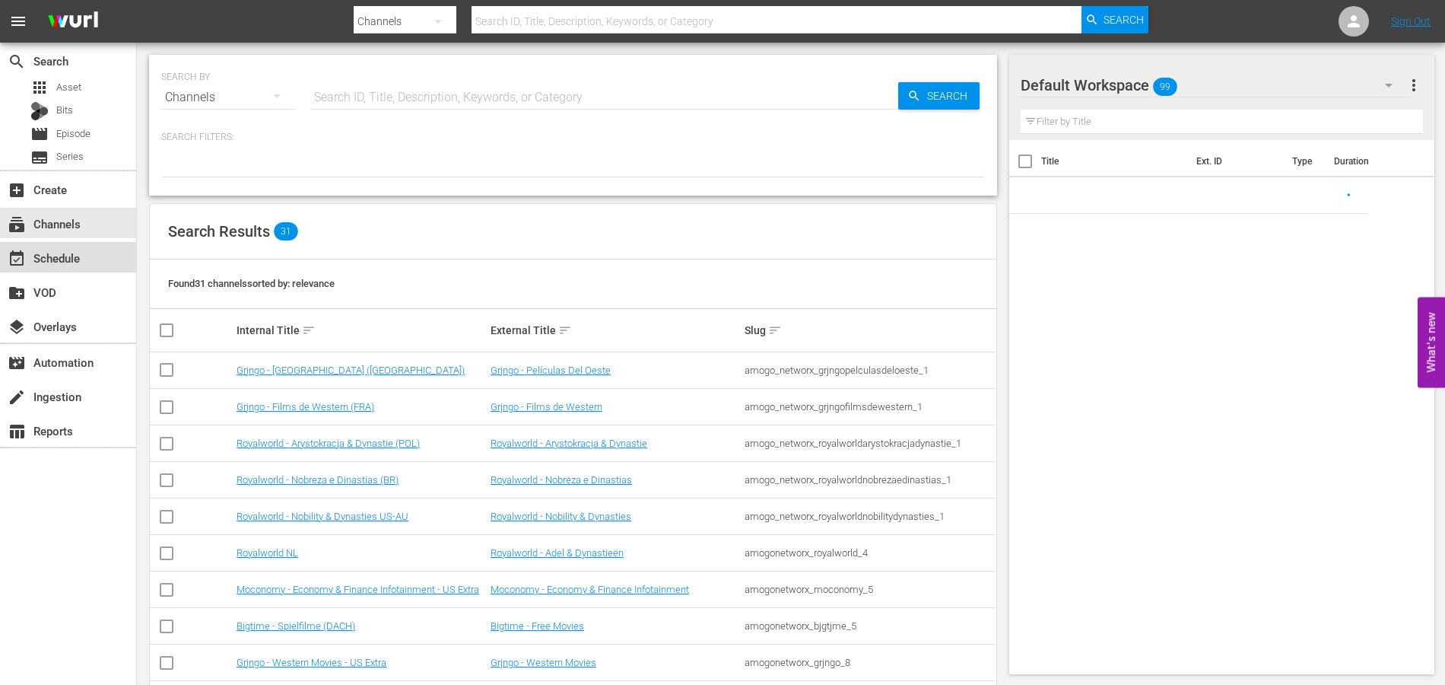
click at [71, 262] on div "event_available Schedule" at bounding box center [42, 256] width 85 height 14
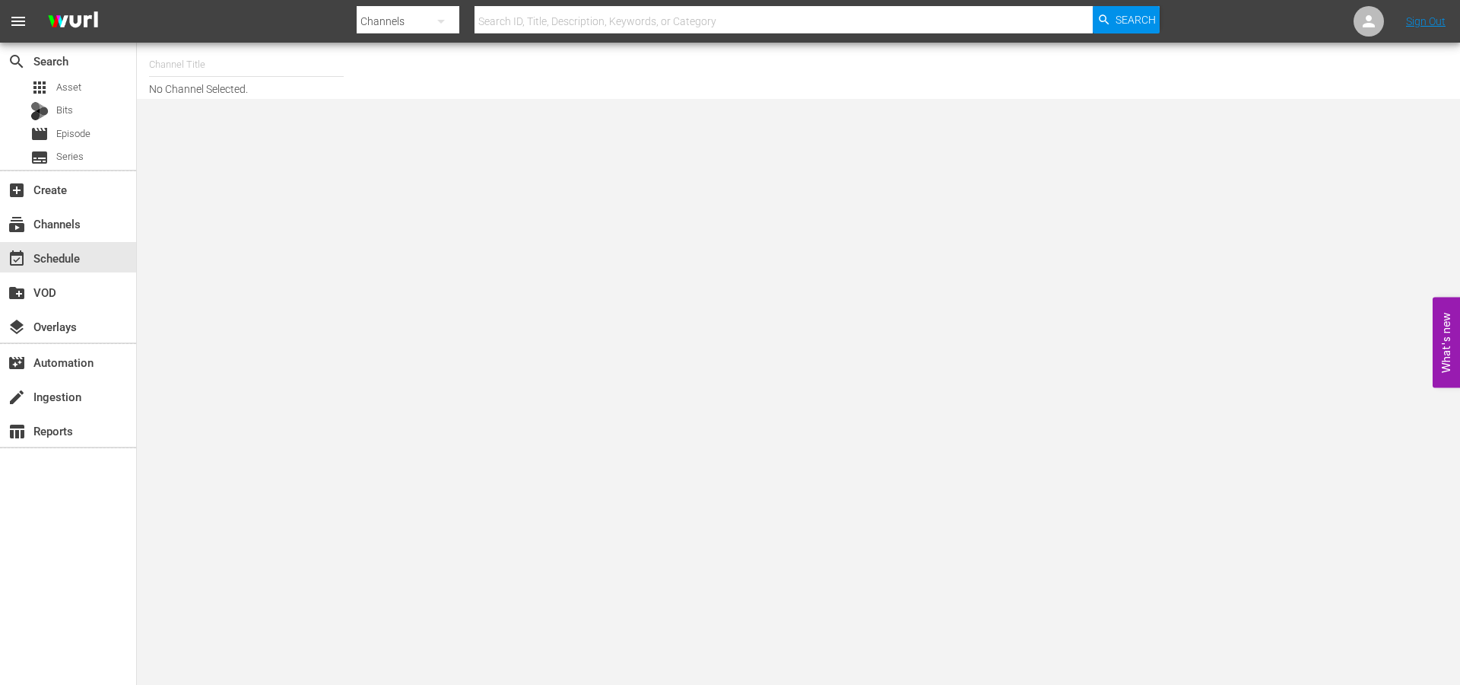
click at [213, 56] on input "text" at bounding box center [246, 64] width 195 height 37
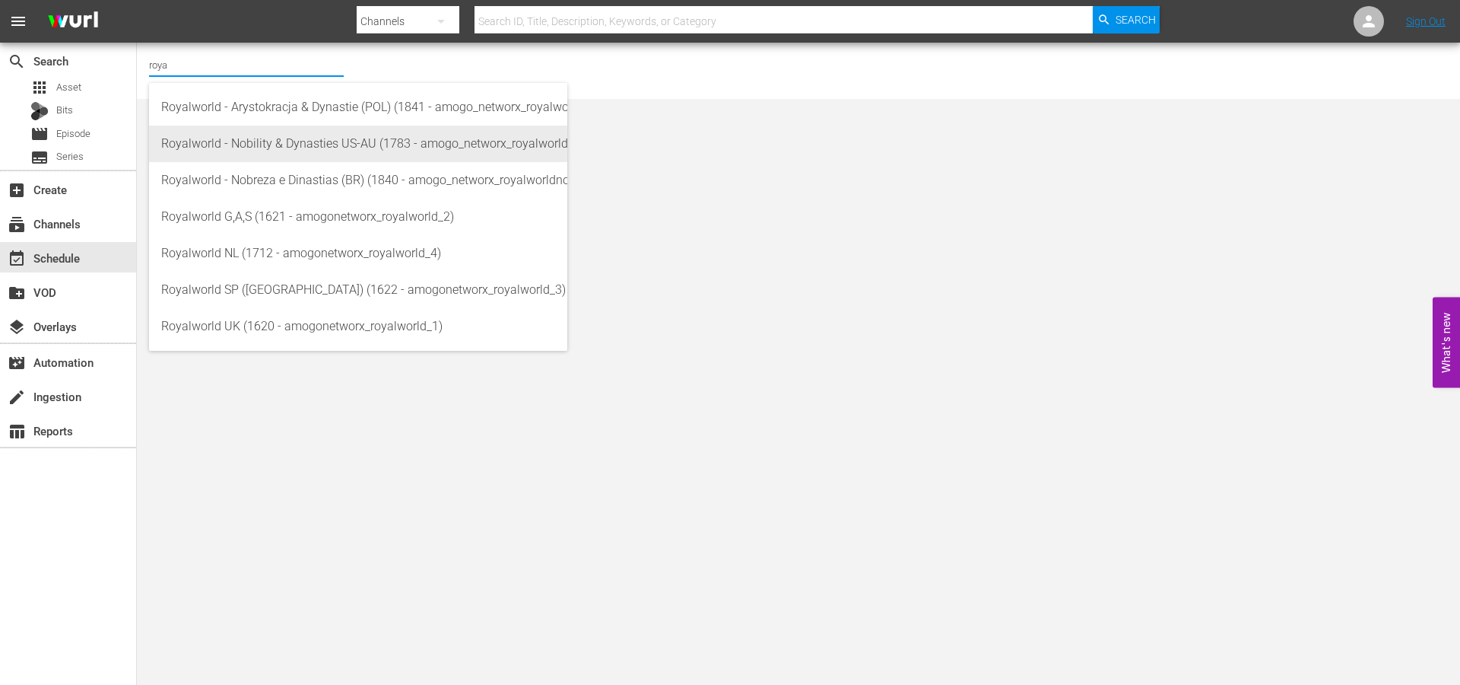
click at [350, 152] on div "Royalworld - Nobility & Dynasties US-AU (1783 - amogo_networx_royalworldnobilit…" at bounding box center [358, 143] width 394 height 37
type input "Royalworld - Nobility & Dynasties US-AU (1783 - amogo_networx_royalworldnobilit…"
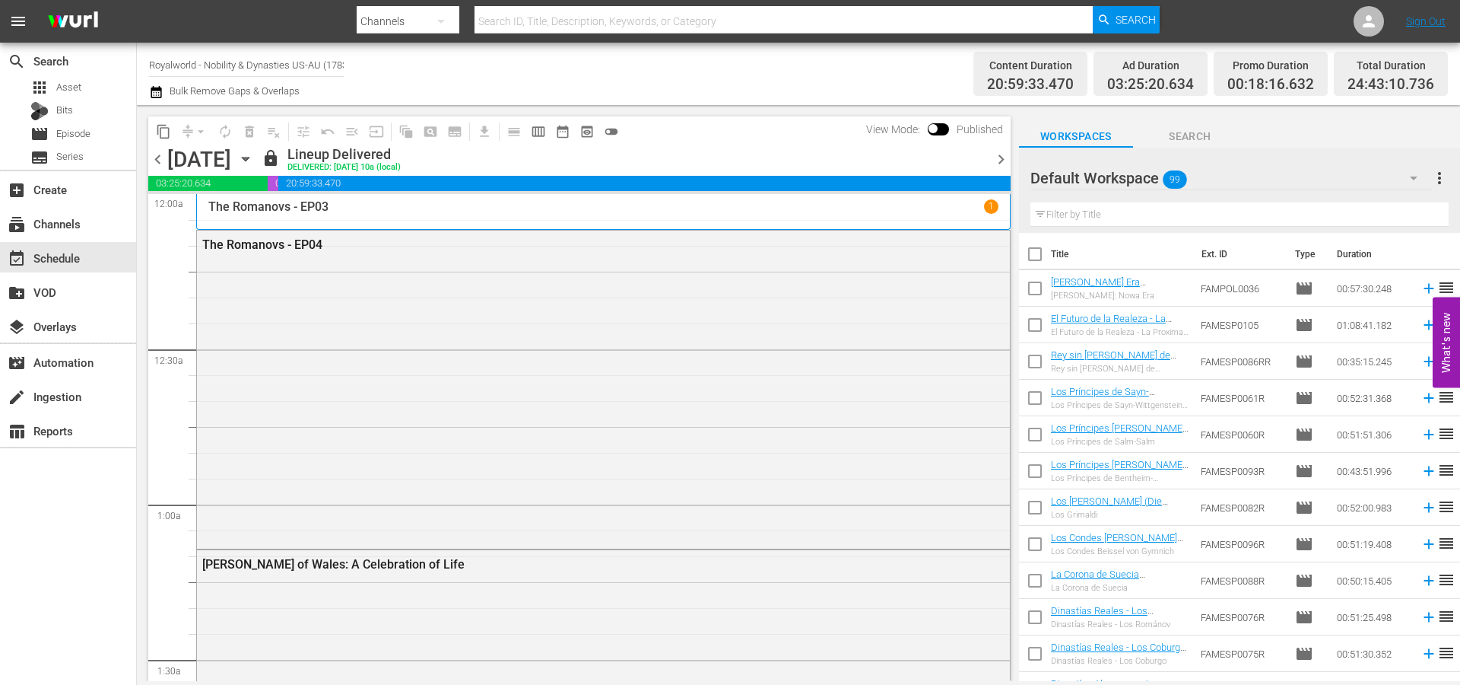
click at [545, 132] on span "calendar_view_week_outlined" at bounding box center [538, 131] width 15 height 15
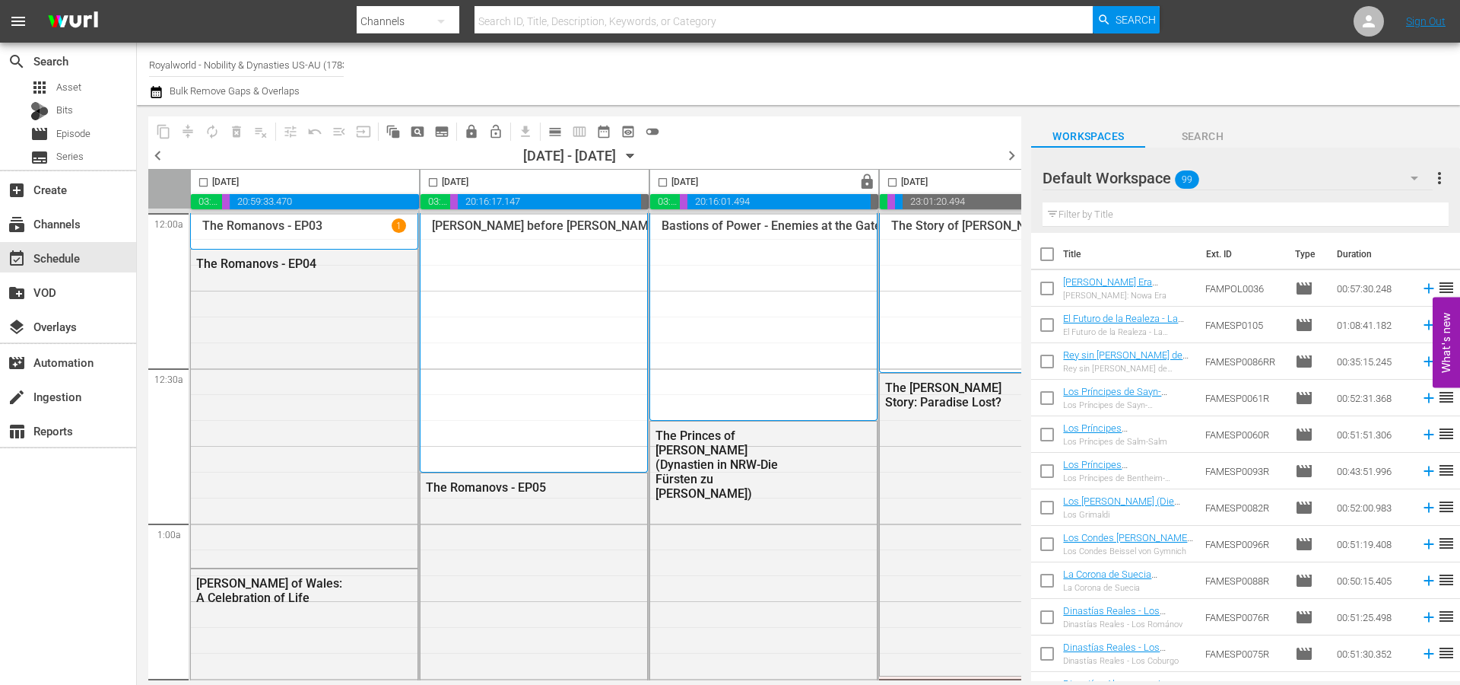
click at [160, 160] on span "chevron_left" at bounding box center [157, 155] width 19 height 19
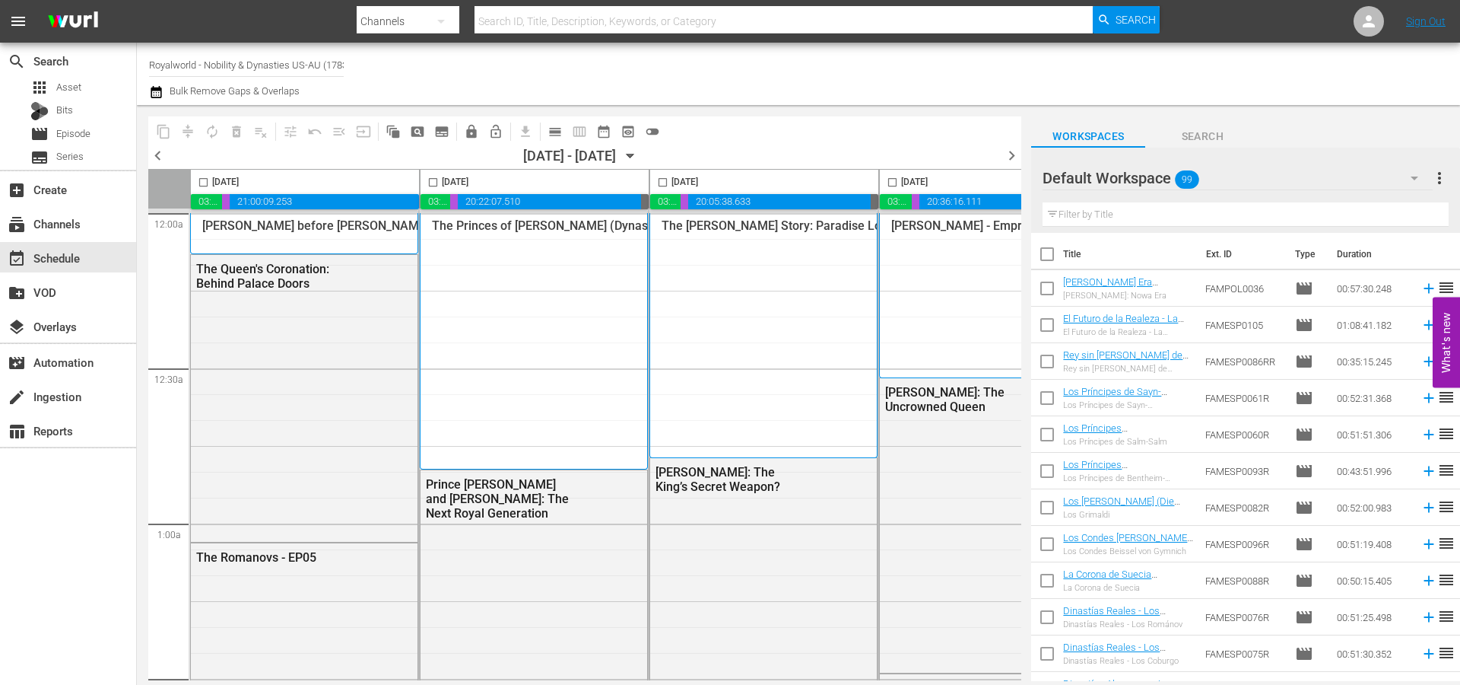
click at [664, 186] on input "checkbox" at bounding box center [662, 184] width 17 height 17
checkbox input "true"
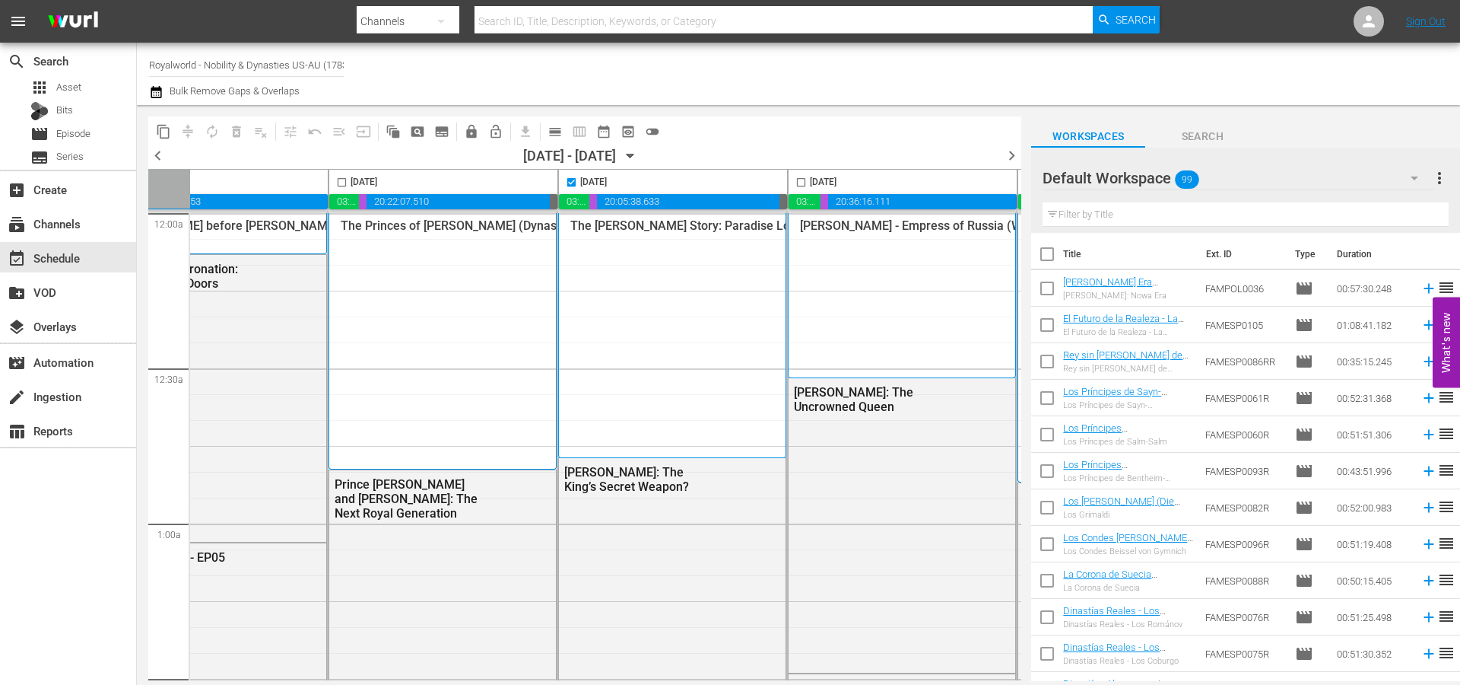
scroll to position [0, 119]
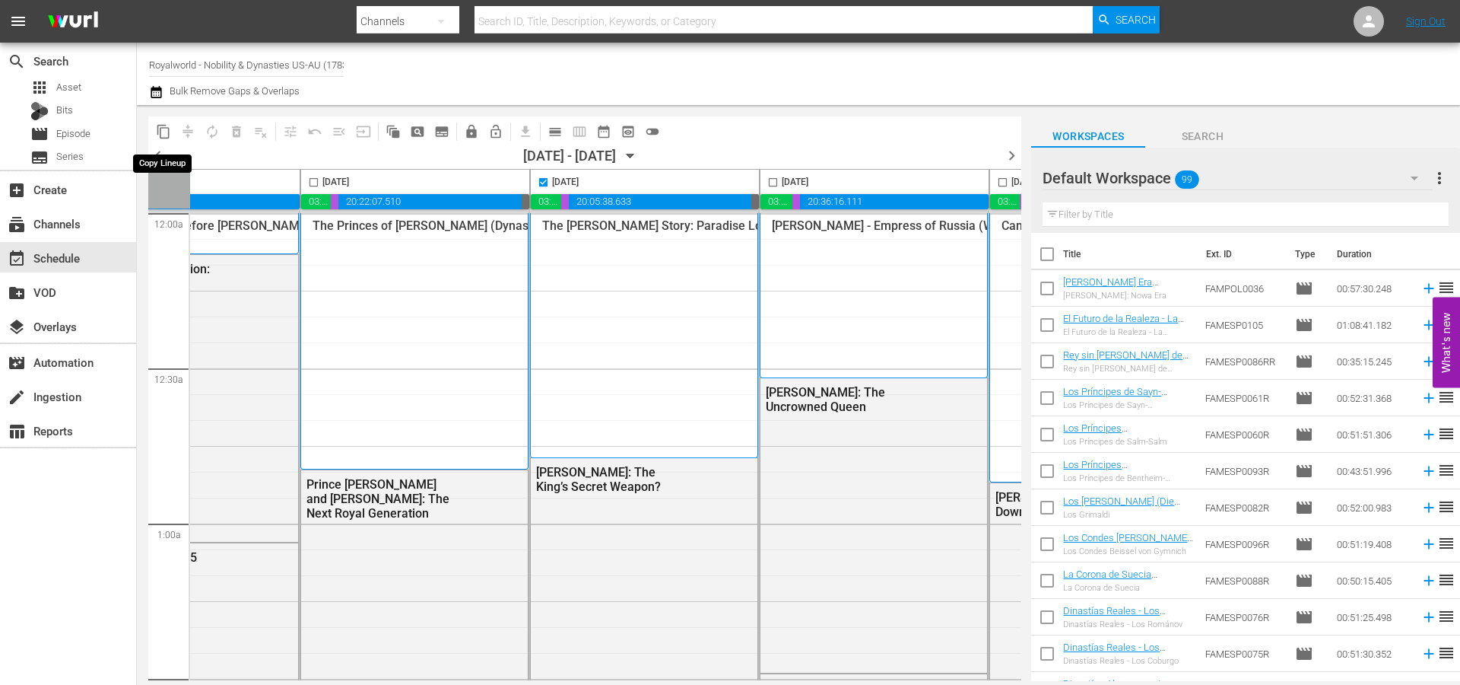
click at [169, 134] on span "content_copy" at bounding box center [163, 131] width 15 height 15
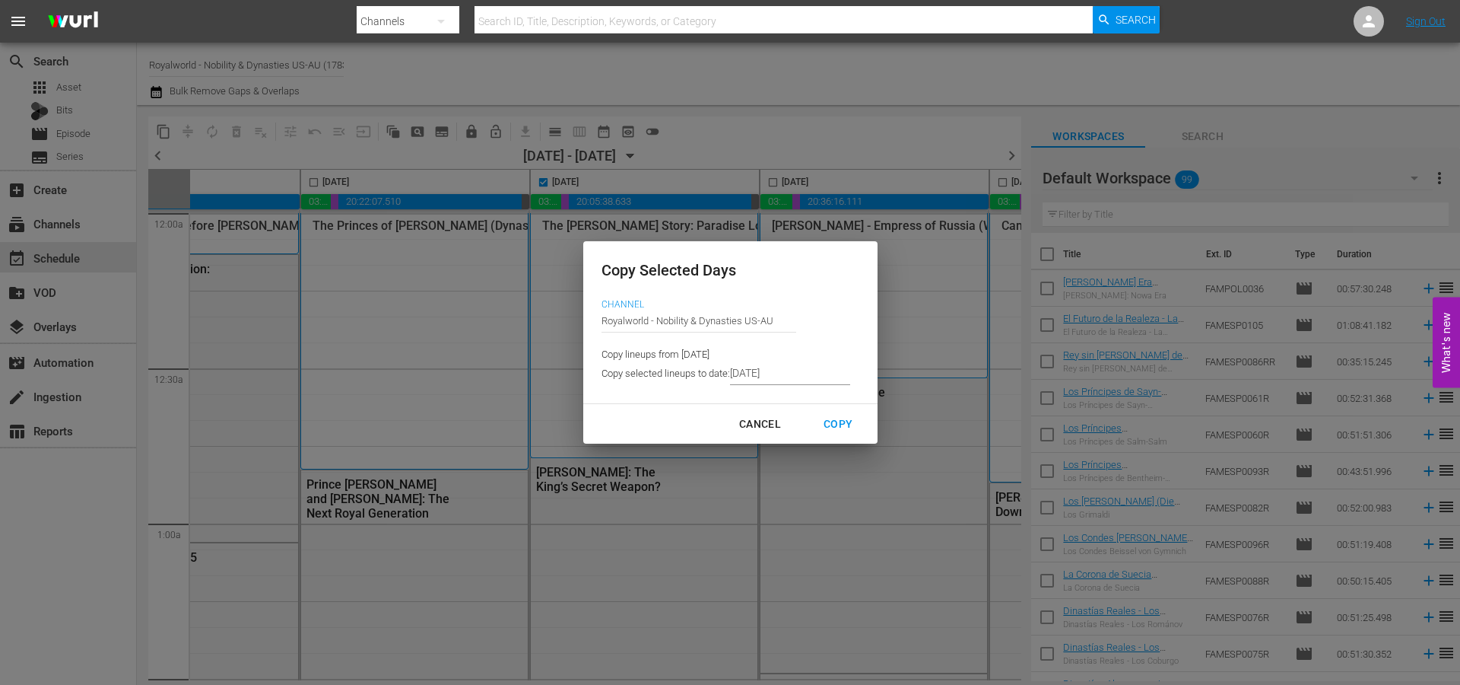
click at [807, 374] on input "[DATE]" at bounding box center [790, 373] width 120 height 23
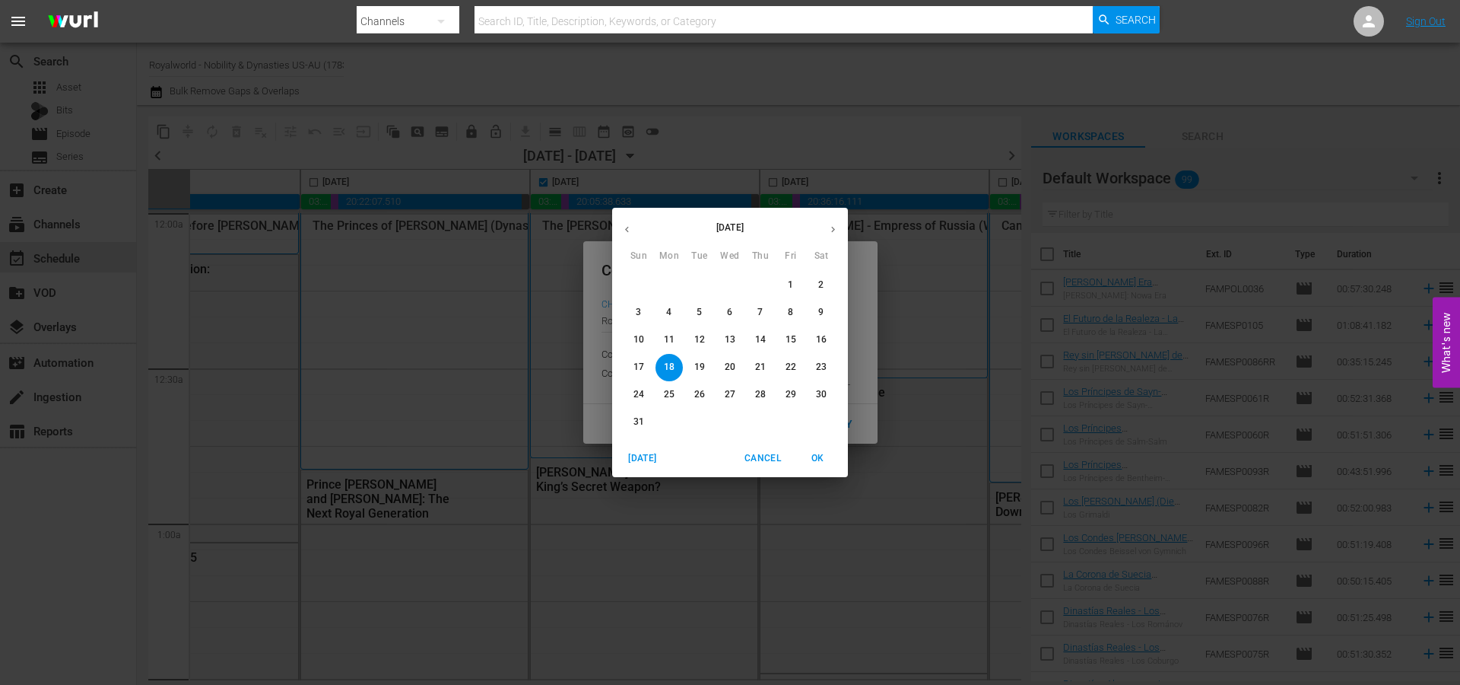
click at [758, 368] on p "21" at bounding box center [760, 367] width 11 height 13
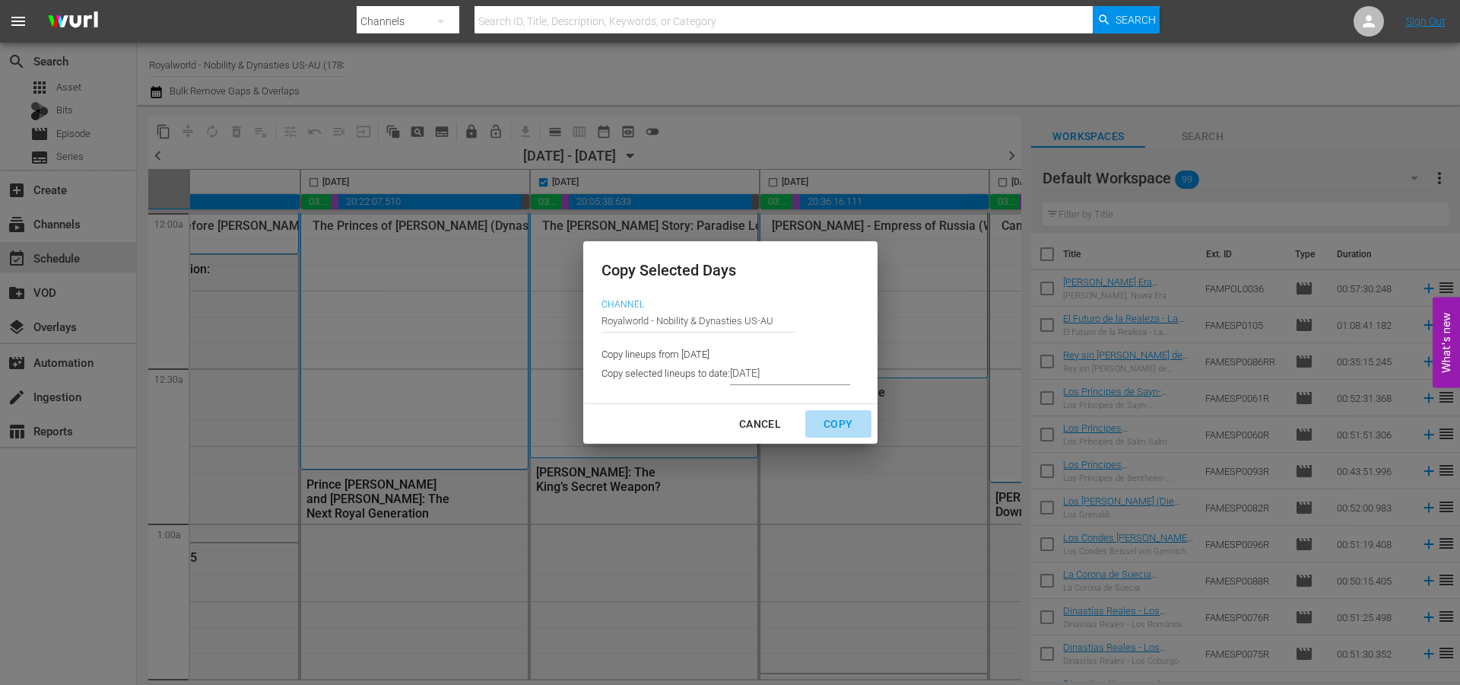
click at [831, 418] on div "Copy" at bounding box center [838, 424] width 53 height 19
type input "8/13/2025"
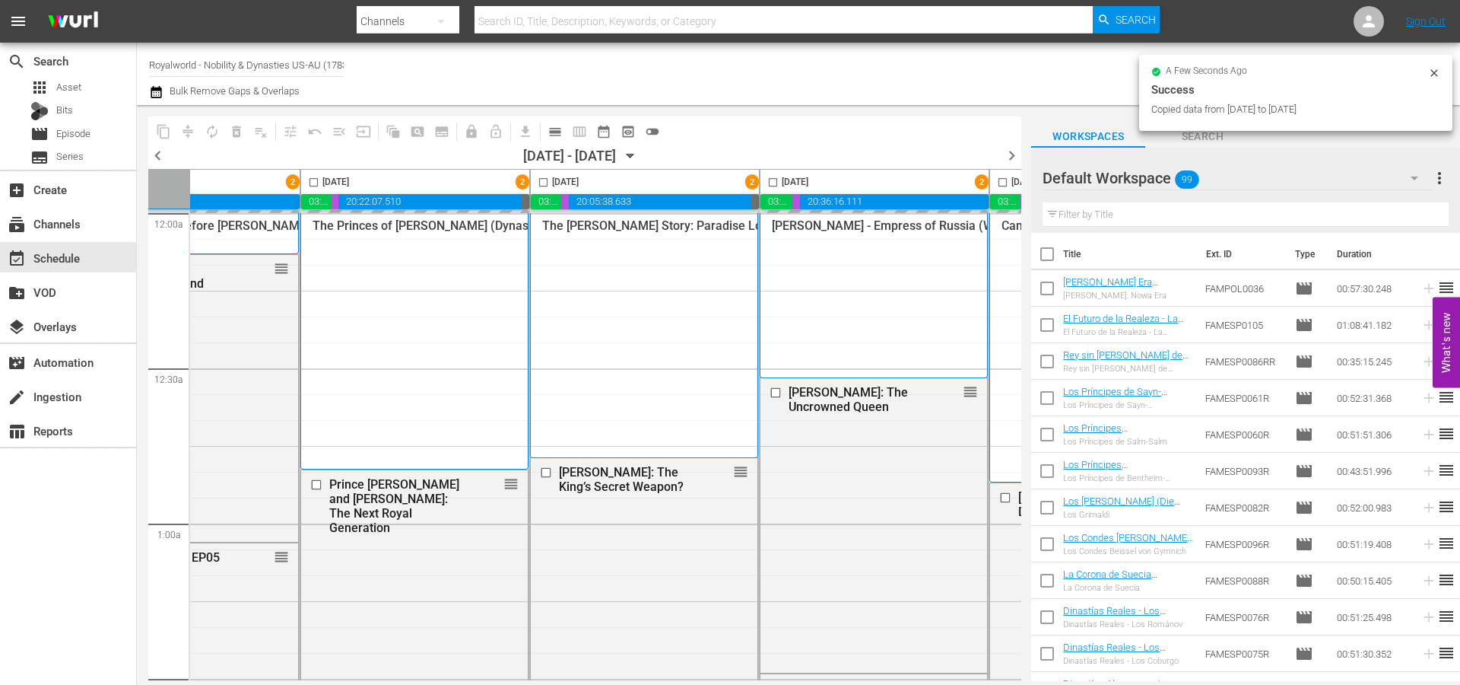
checkbox input "false"
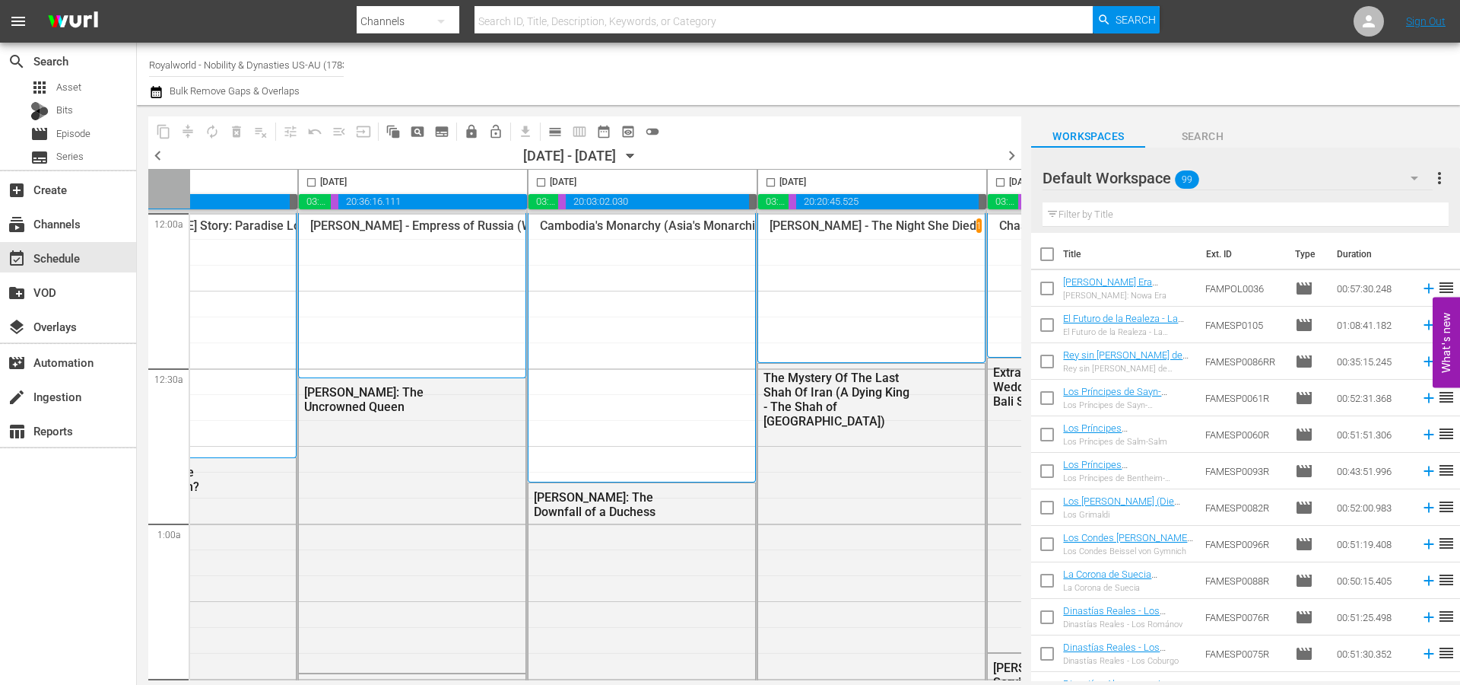
scroll to position [0, 782]
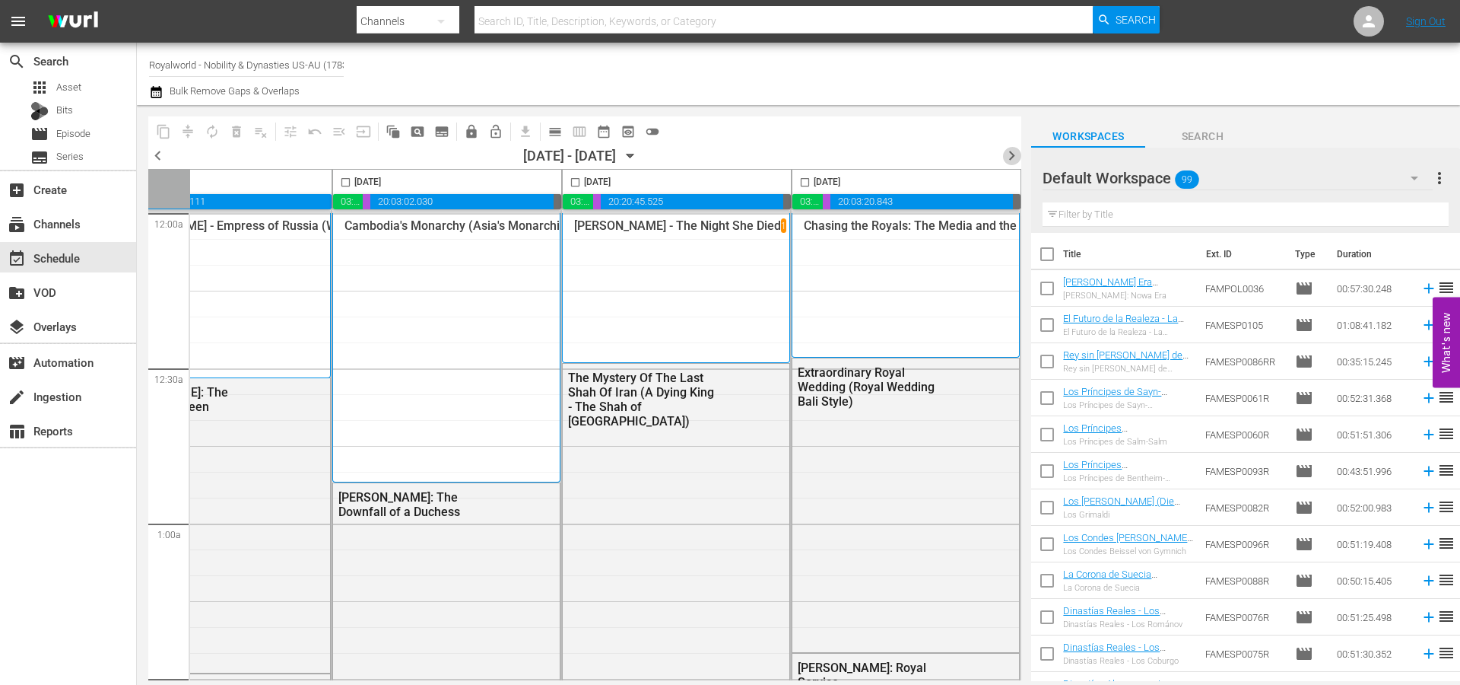
click at [1008, 153] on span "chevron_right" at bounding box center [1011, 155] width 19 height 19
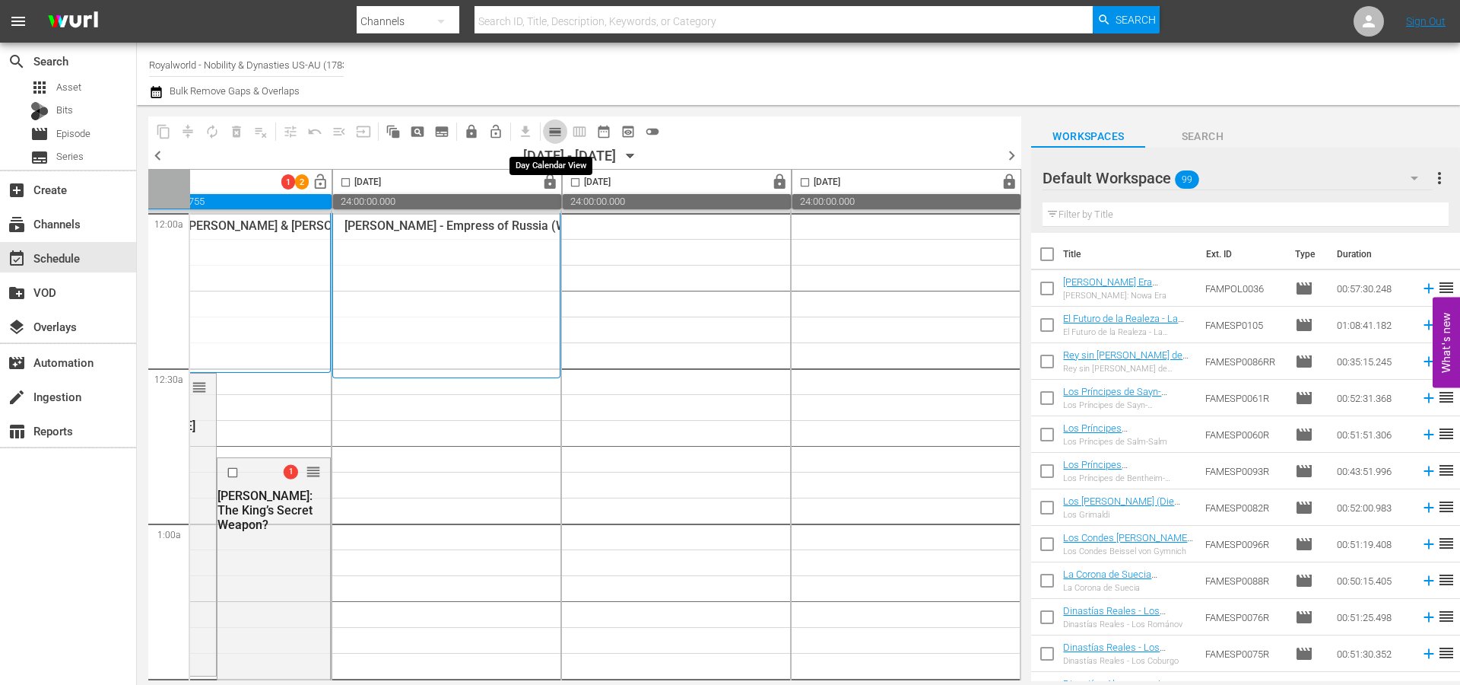
click at [554, 131] on span "calendar_view_day_outlined" at bounding box center [555, 131] width 15 height 15
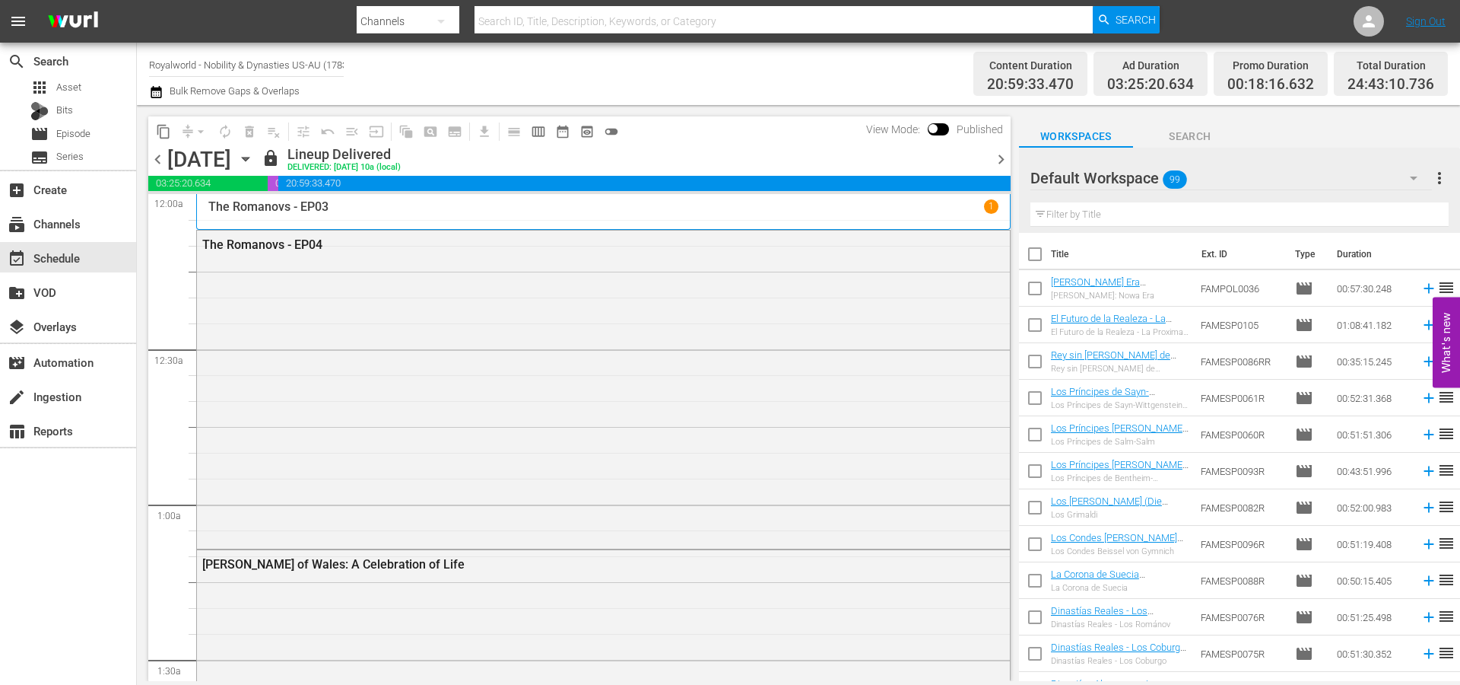
click at [1012, 163] on div "content_copy compress arrow_drop_down autorenew_outlined delete_forever_outline…" at bounding box center [576, 393] width 878 height 576
click at [995, 164] on span "chevron_right" at bounding box center [1001, 159] width 19 height 19
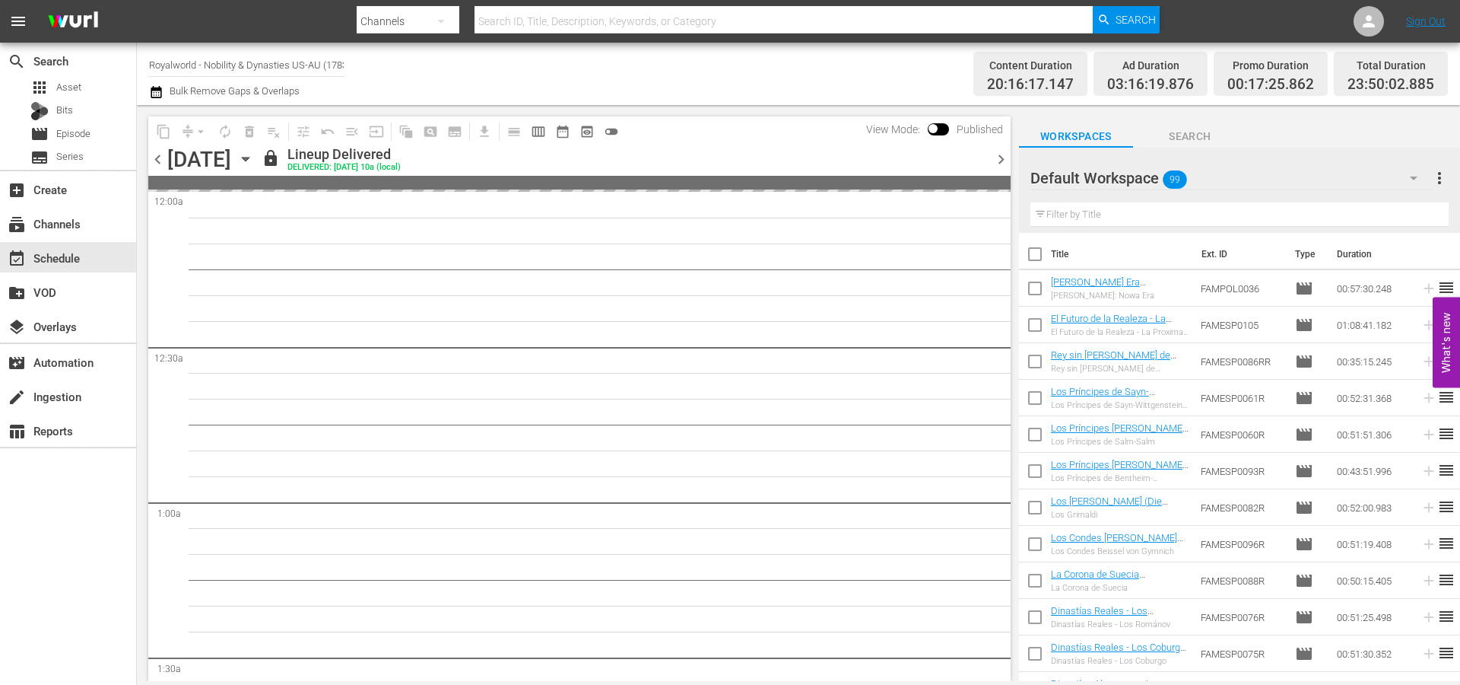
click at [995, 164] on span "chevron_right" at bounding box center [1001, 159] width 19 height 19
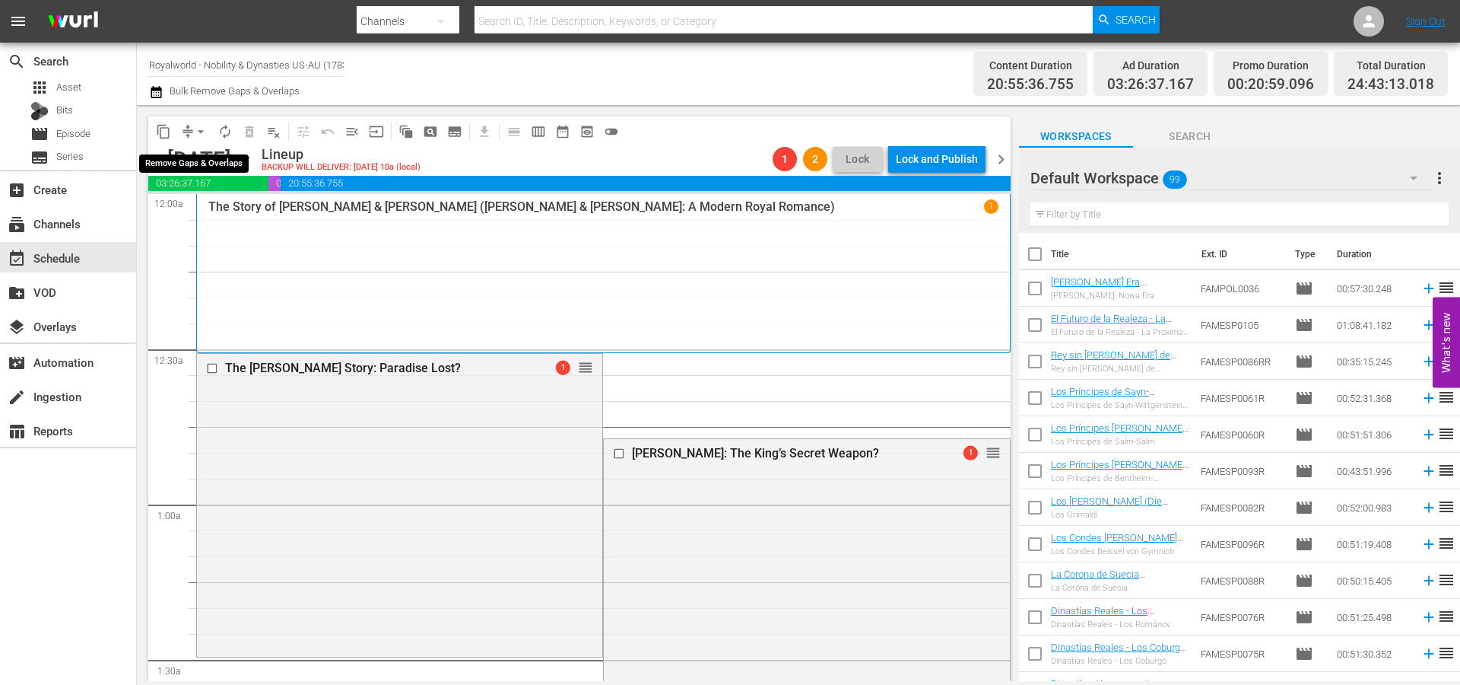
click at [202, 133] on span "arrow_drop_down" at bounding box center [200, 131] width 15 height 15
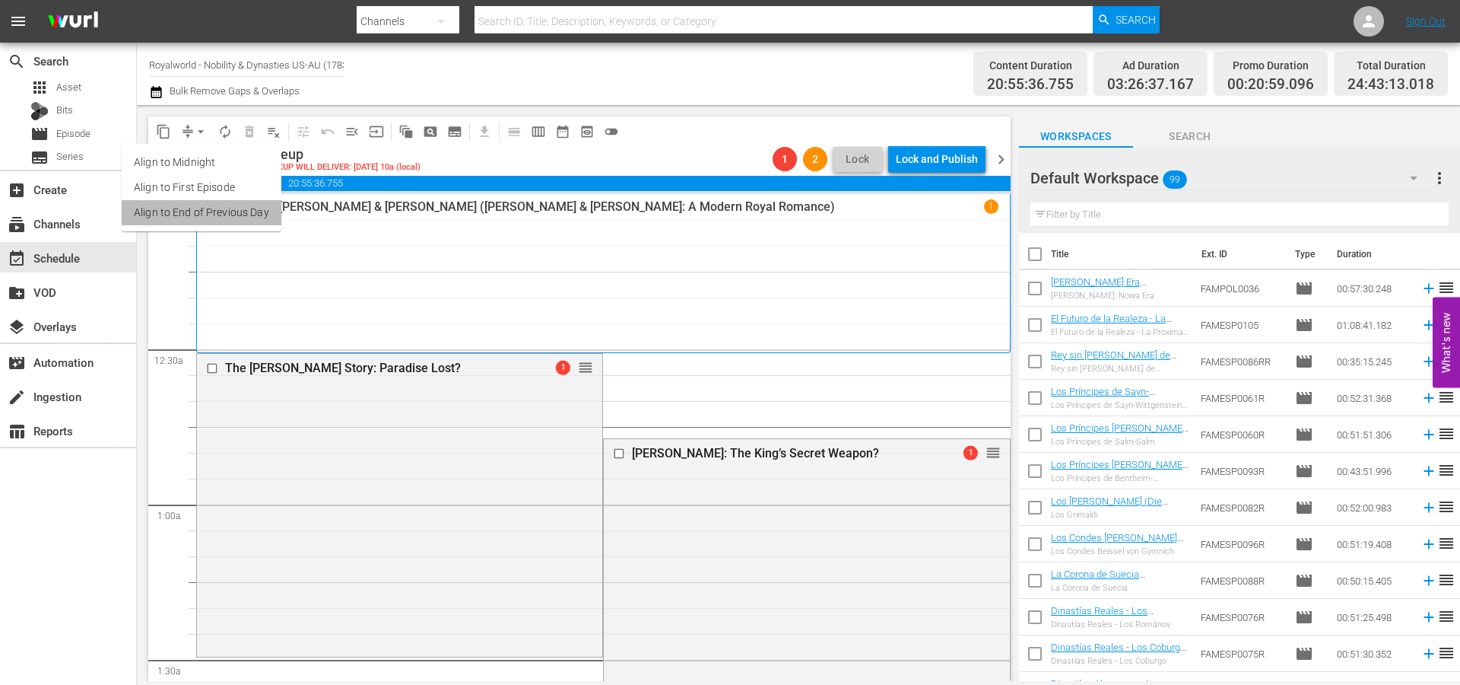
click at [222, 214] on li "Align to End of Previous Day" at bounding box center [202, 212] width 160 height 25
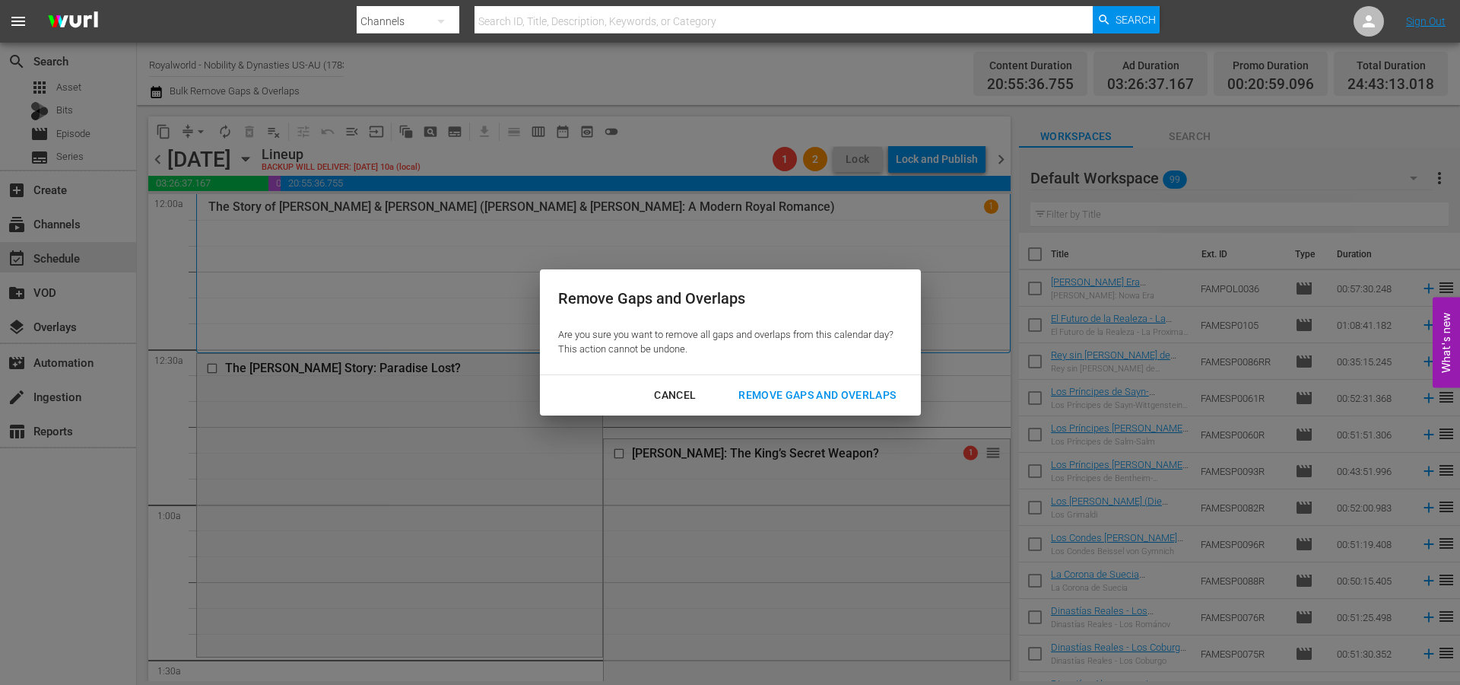
click at [802, 395] on div "Remove Gaps and Overlaps" at bounding box center [817, 395] width 182 height 19
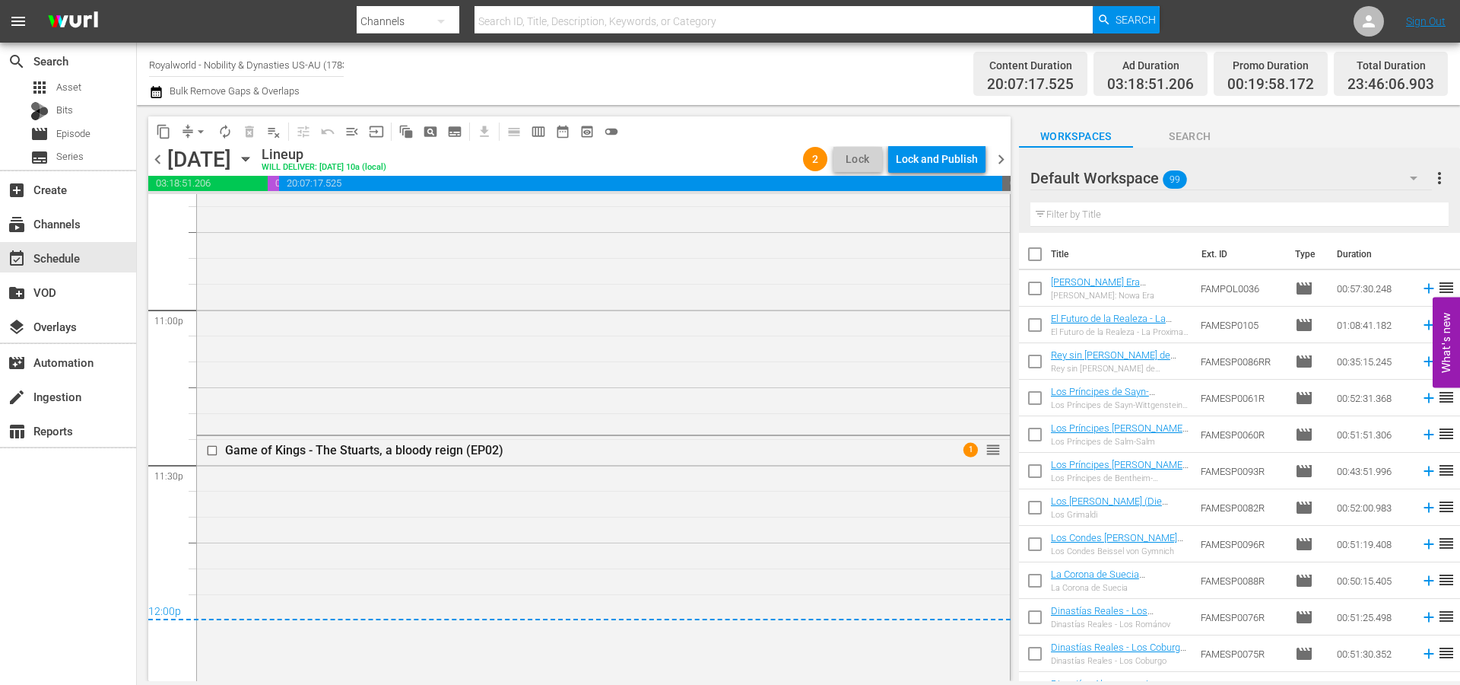
scroll to position [7047, 0]
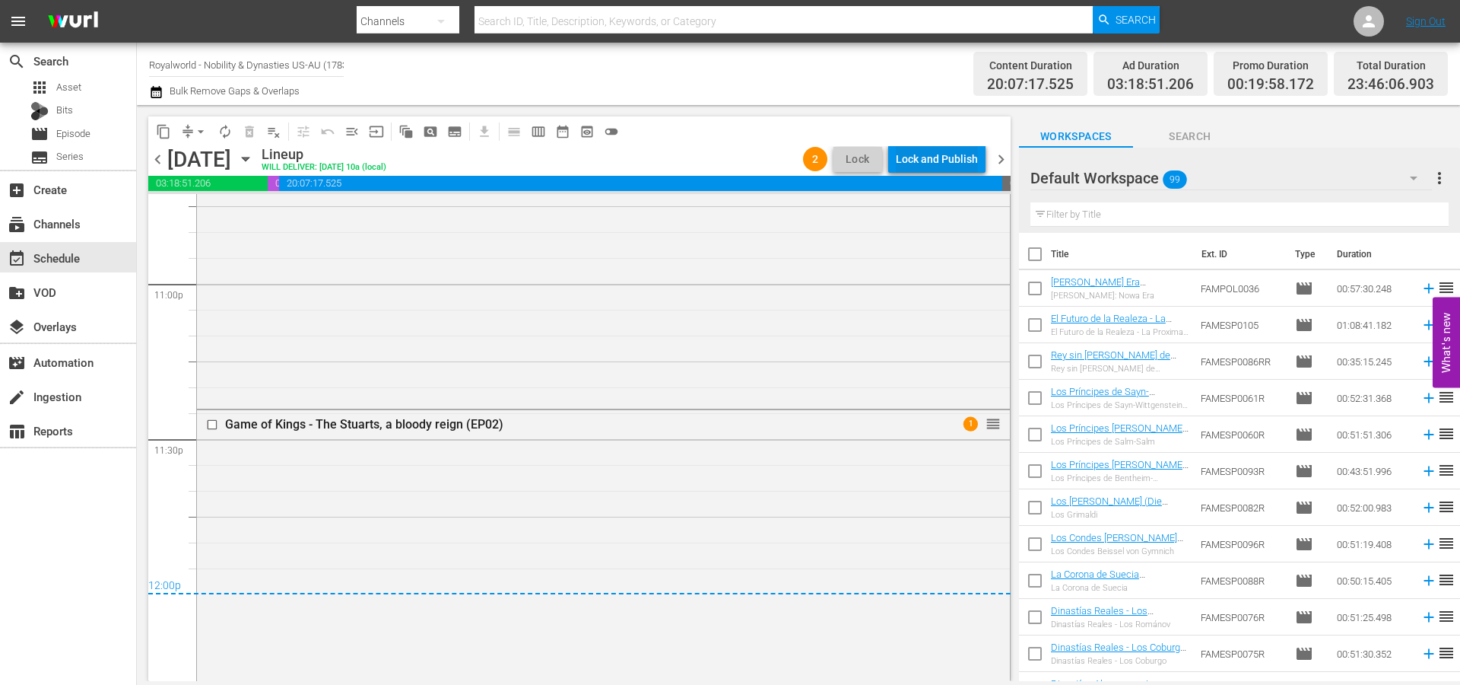
click at [937, 152] on div "Lock and Publish" at bounding box center [937, 158] width 82 height 27
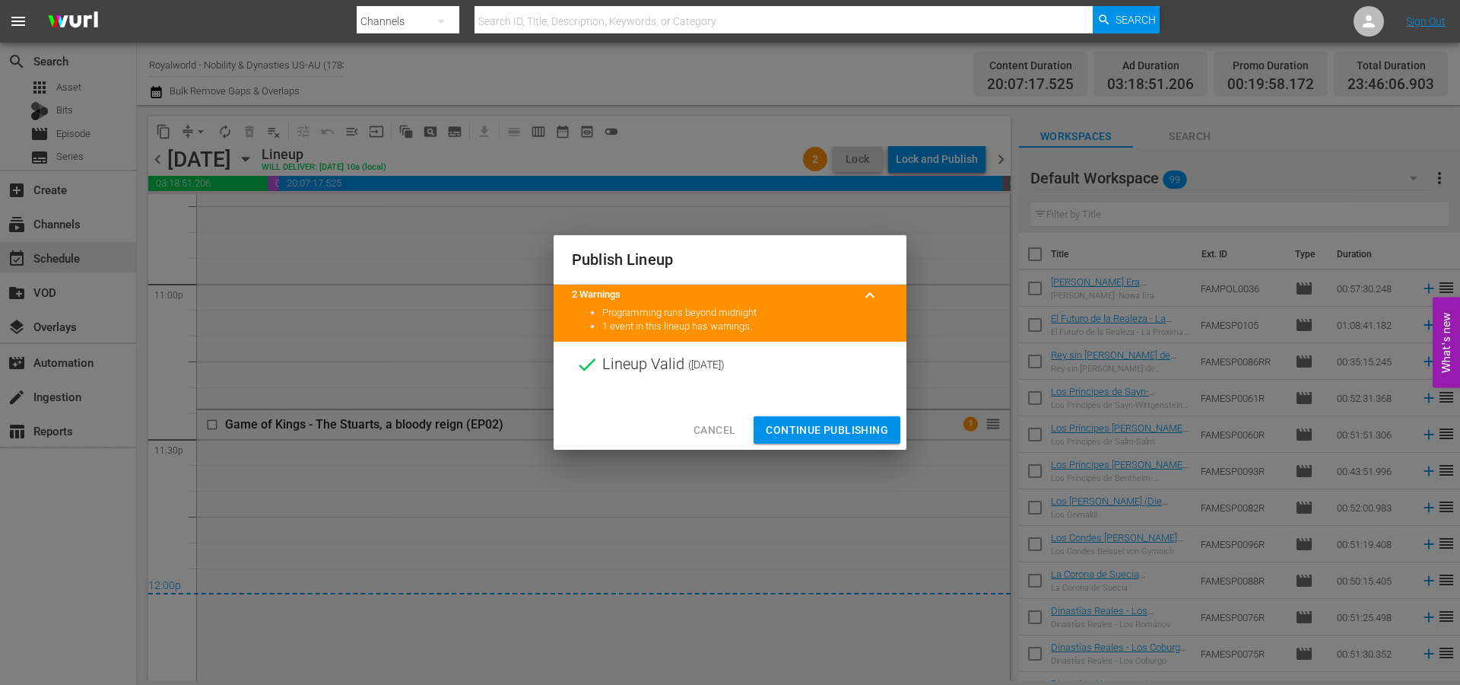
click at [831, 432] on span "Continue Publishing" at bounding box center [827, 430] width 122 height 19
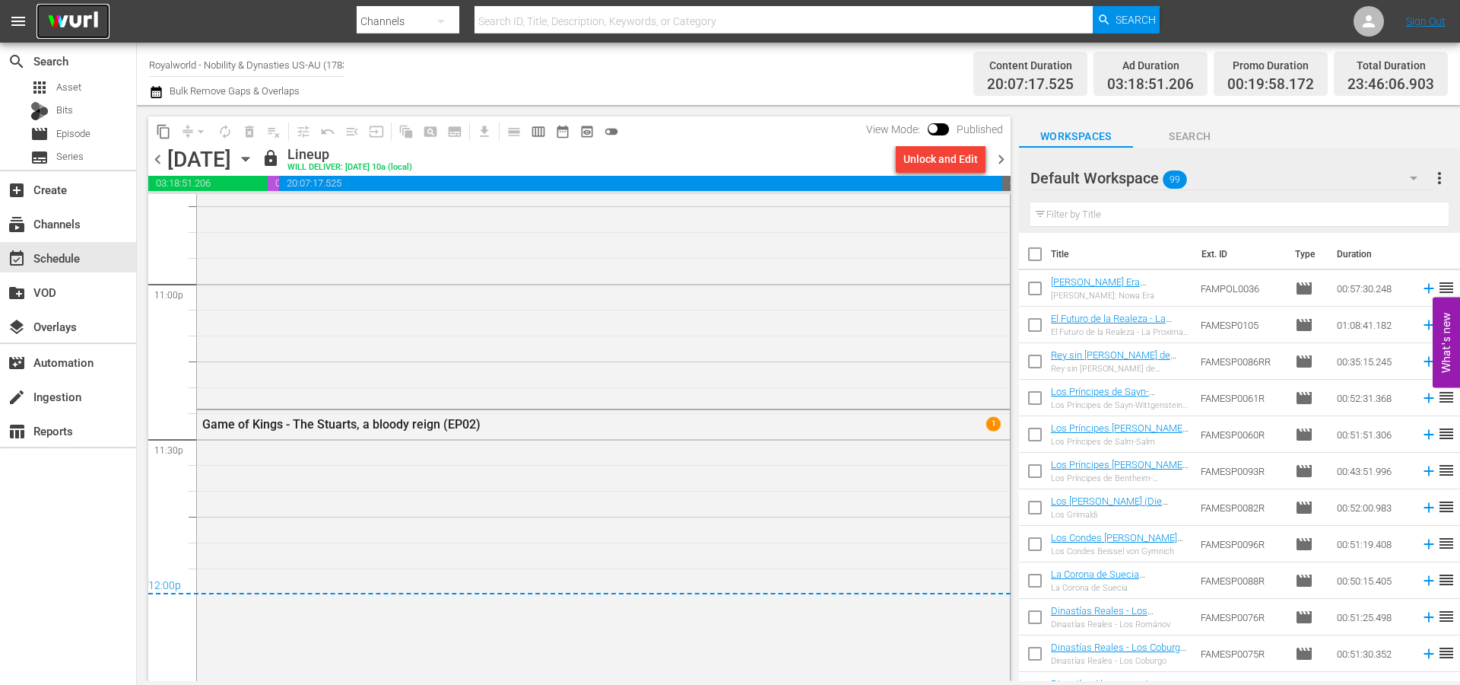
click at [75, 29] on img at bounding box center [73, 22] width 73 height 36
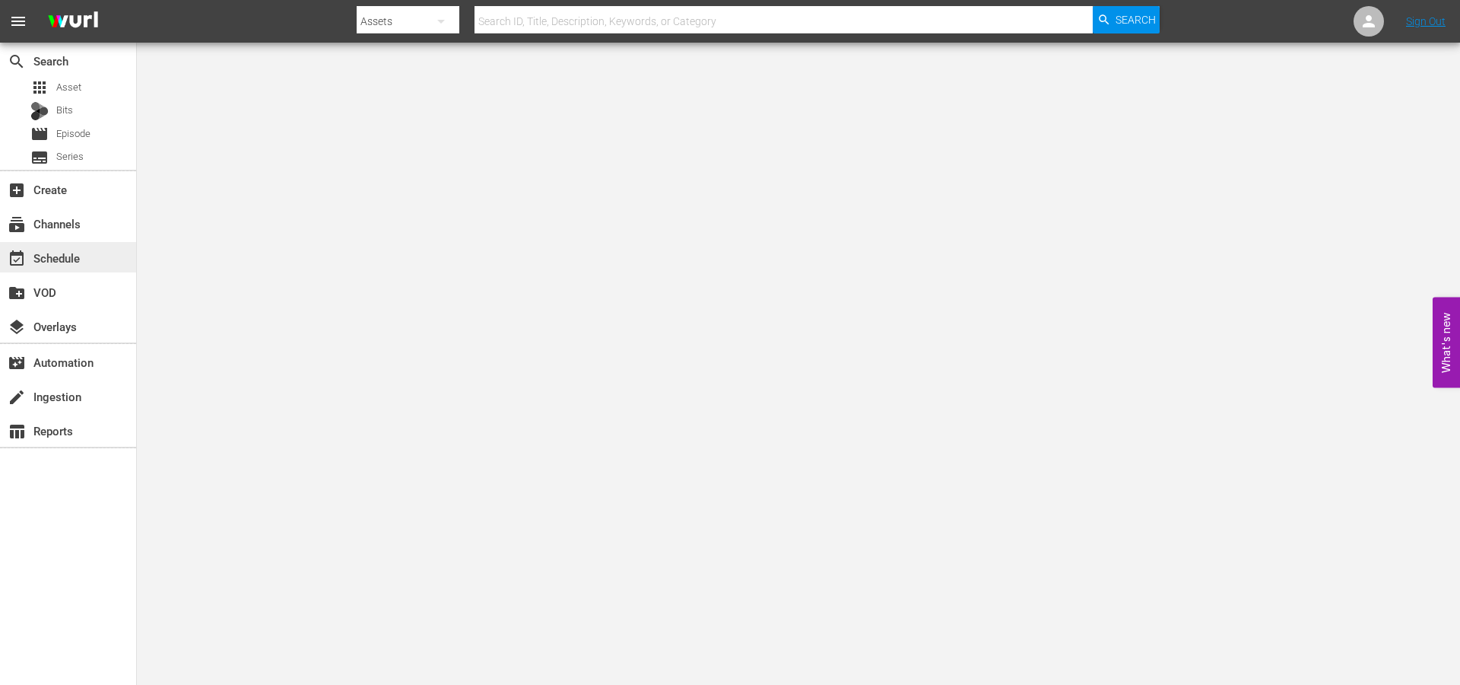
click at [79, 255] on div "event_available Schedule" at bounding box center [42, 256] width 85 height 14
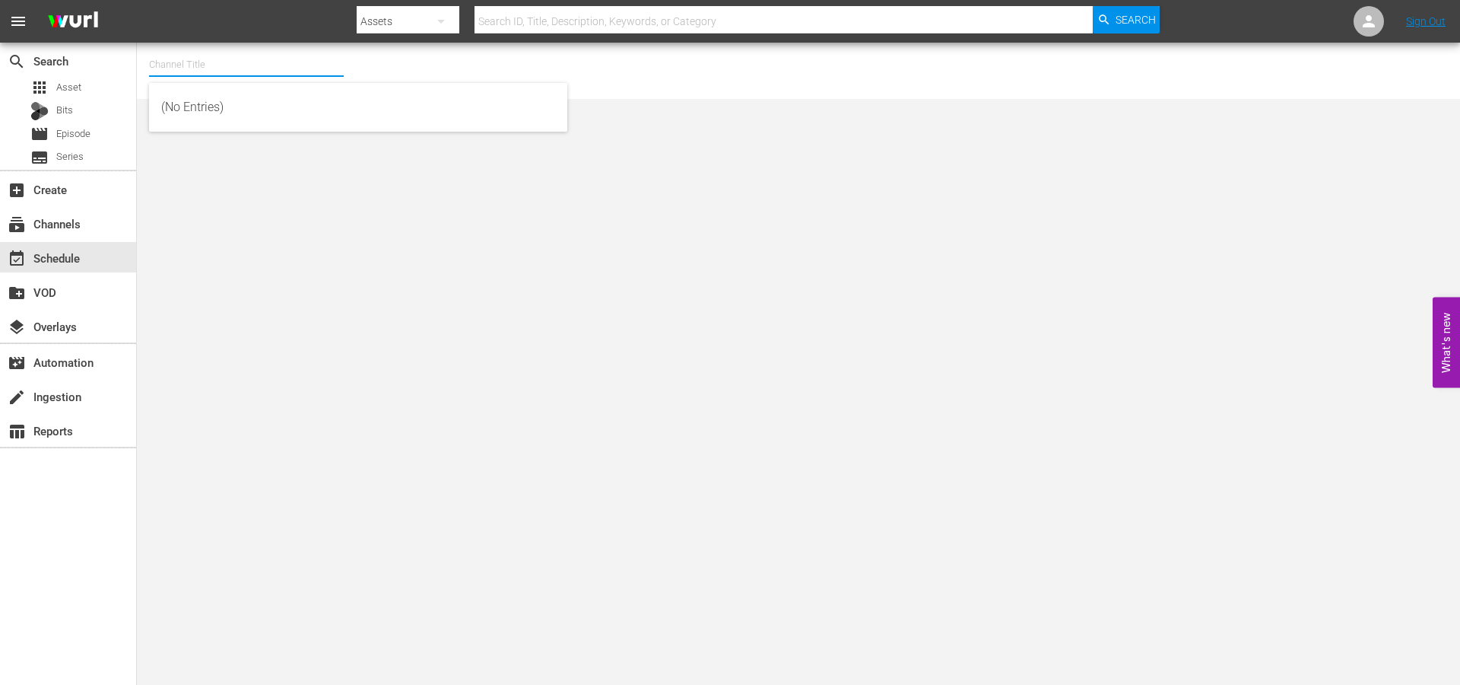
click at [157, 73] on input "text" at bounding box center [246, 64] width 195 height 37
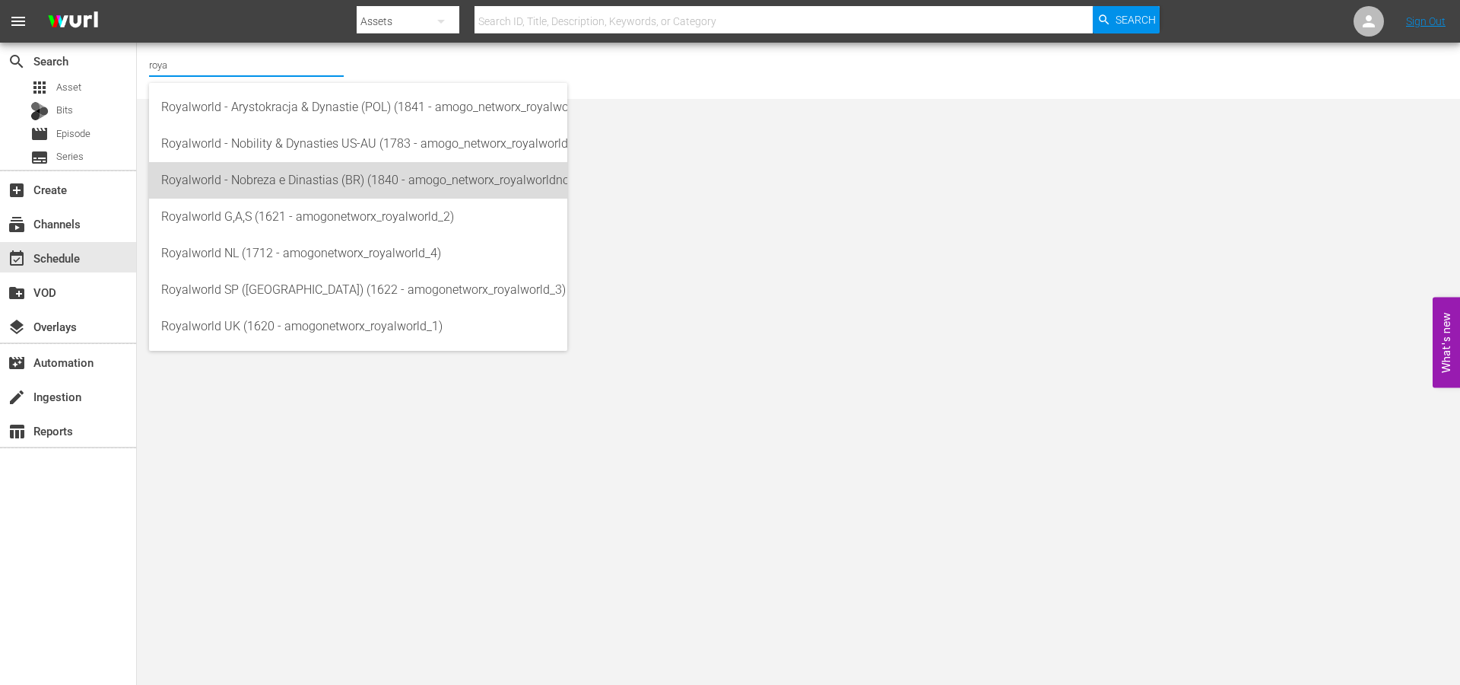
click at [243, 183] on div "Royalworld - Nobreza e Dinastias (BR) (1840 - amogo_networx_royalworldnobrezaed…" at bounding box center [358, 180] width 394 height 37
type input "Royalworld - Nobreza e Dinastias (BR) (1840 - amogo_networx_royalworldnobrezaed…"
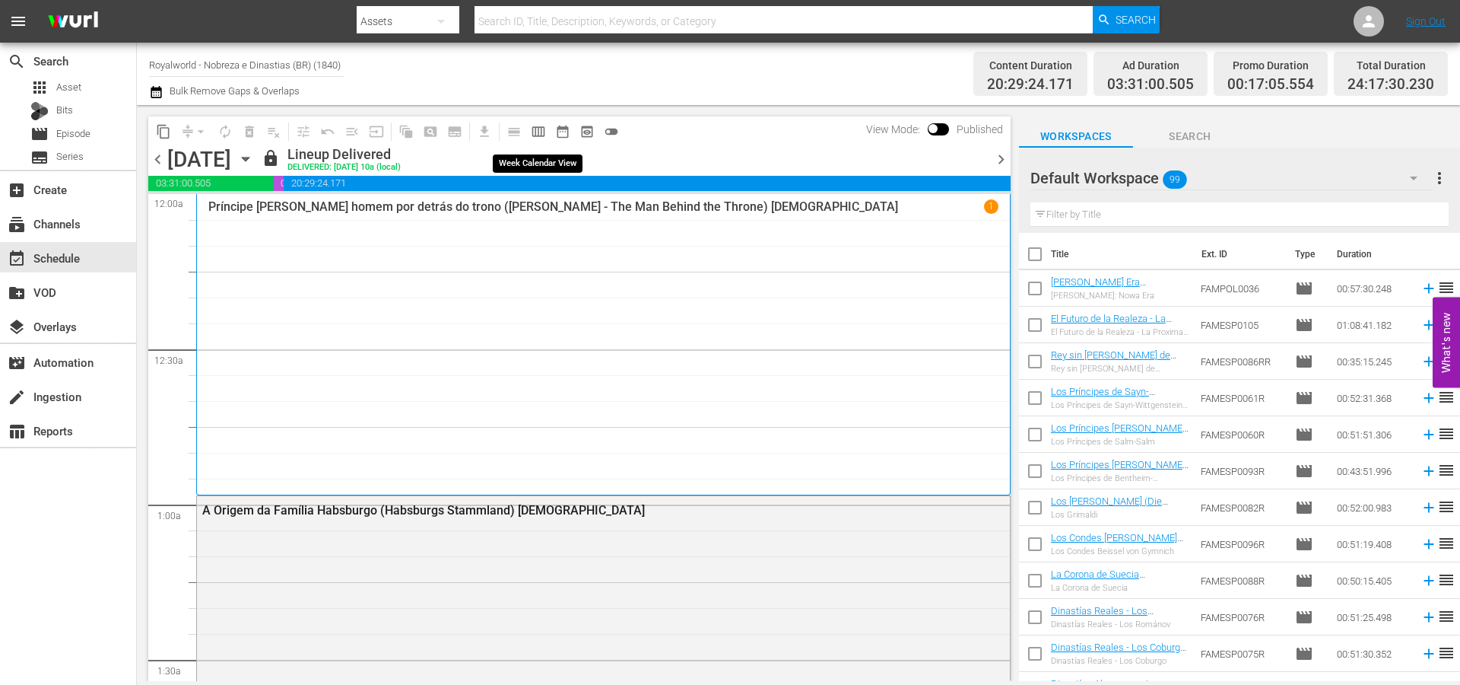
click at [537, 138] on span "calendar_view_week_outlined" at bounding box center [538, 131] width 15 height 15
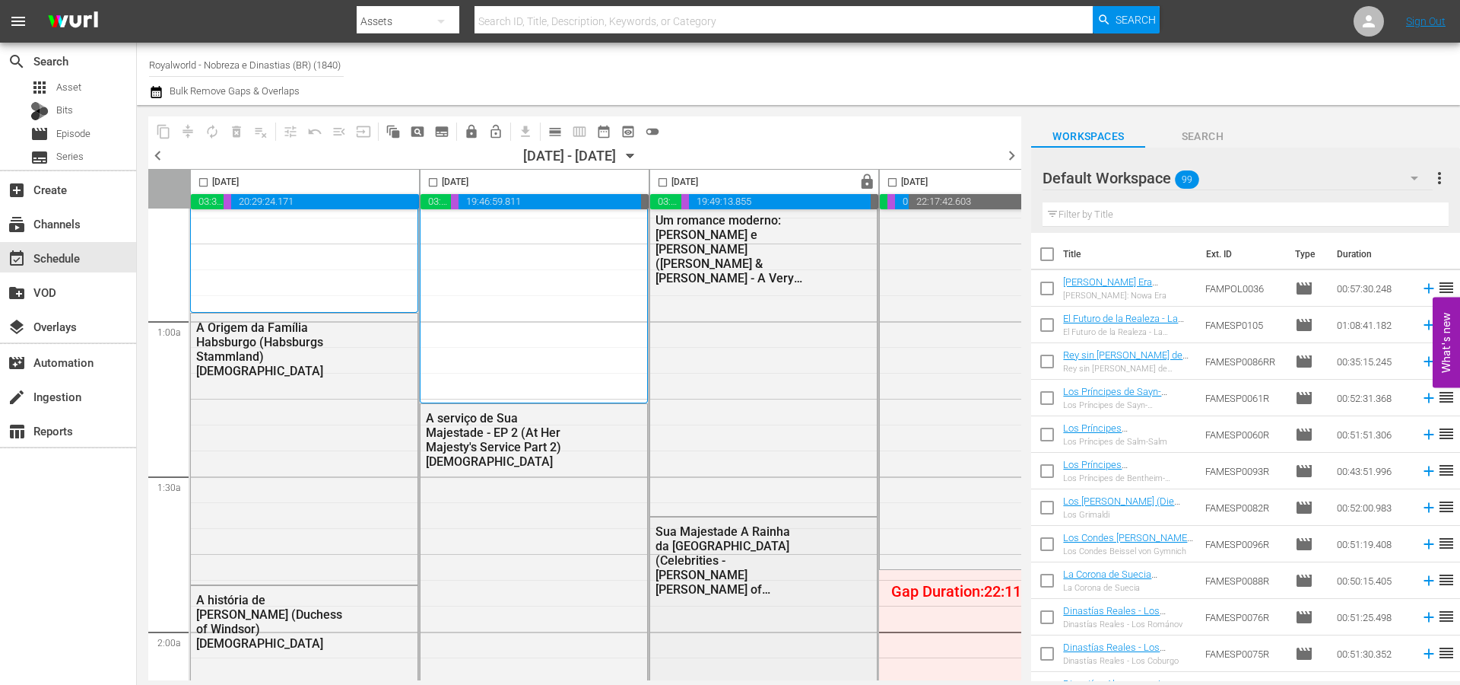
scroll to position [304, 0]
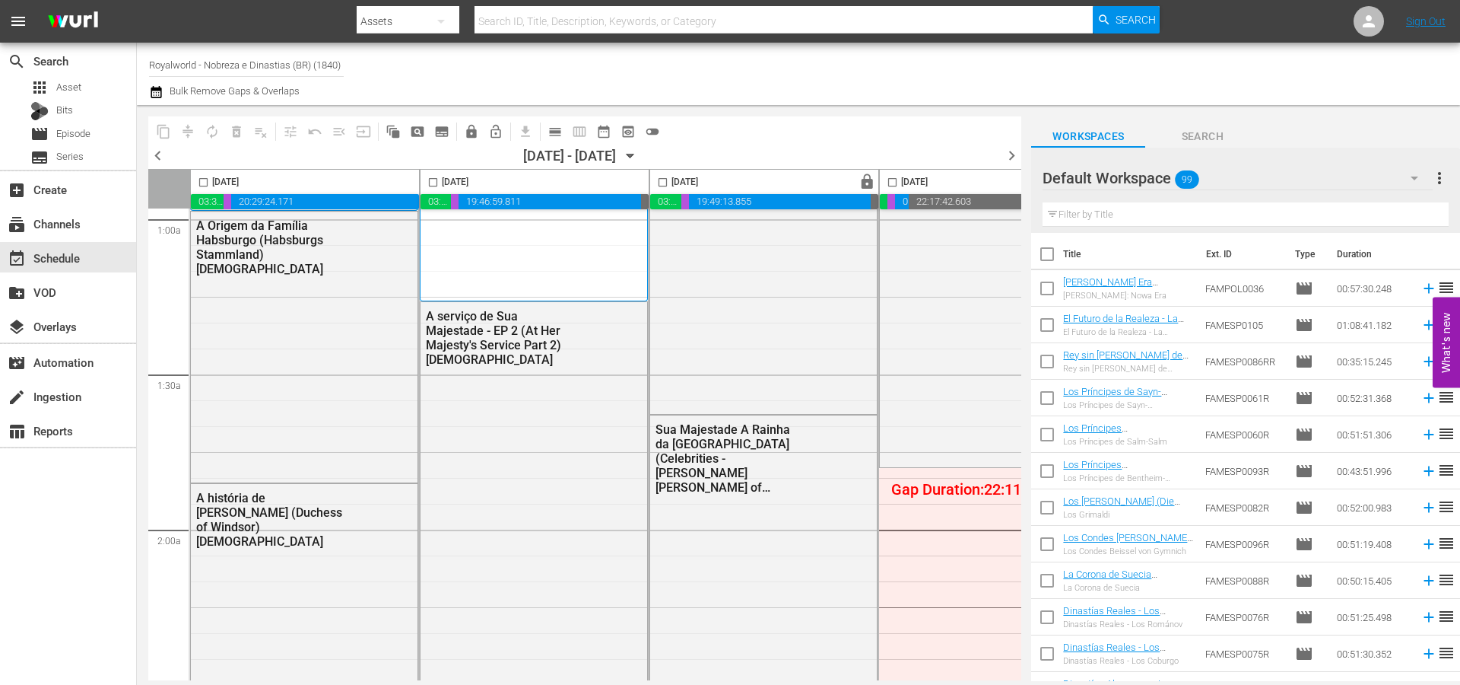
click at [199, 183] on input "checkbox" at bounding box center [203, 184] width 17 height 17
checkbox input "true"
click at [156, 135] on span "content_copy" at bounding box center [163, 131] width 15 height 15
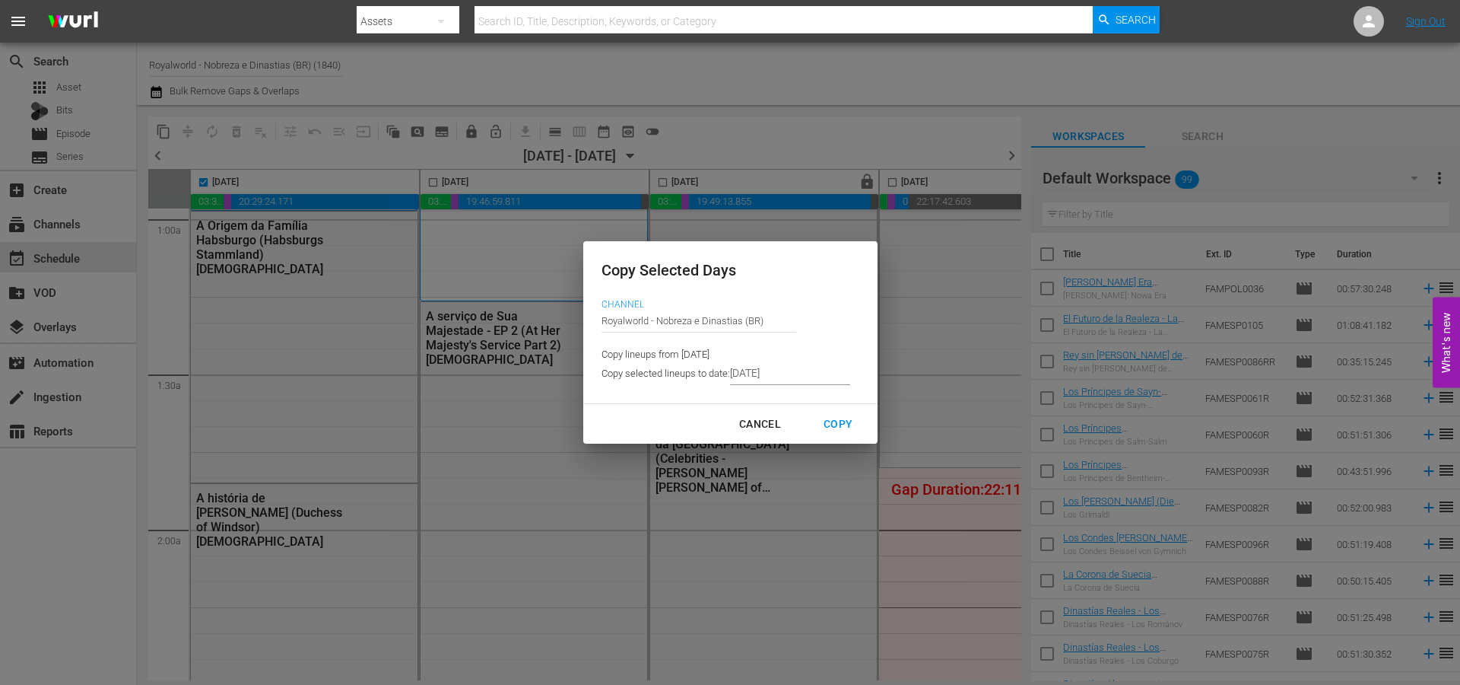
click at [751, 377] on input "[DATE]" at bounding box center [790, 373] width 120 height 23
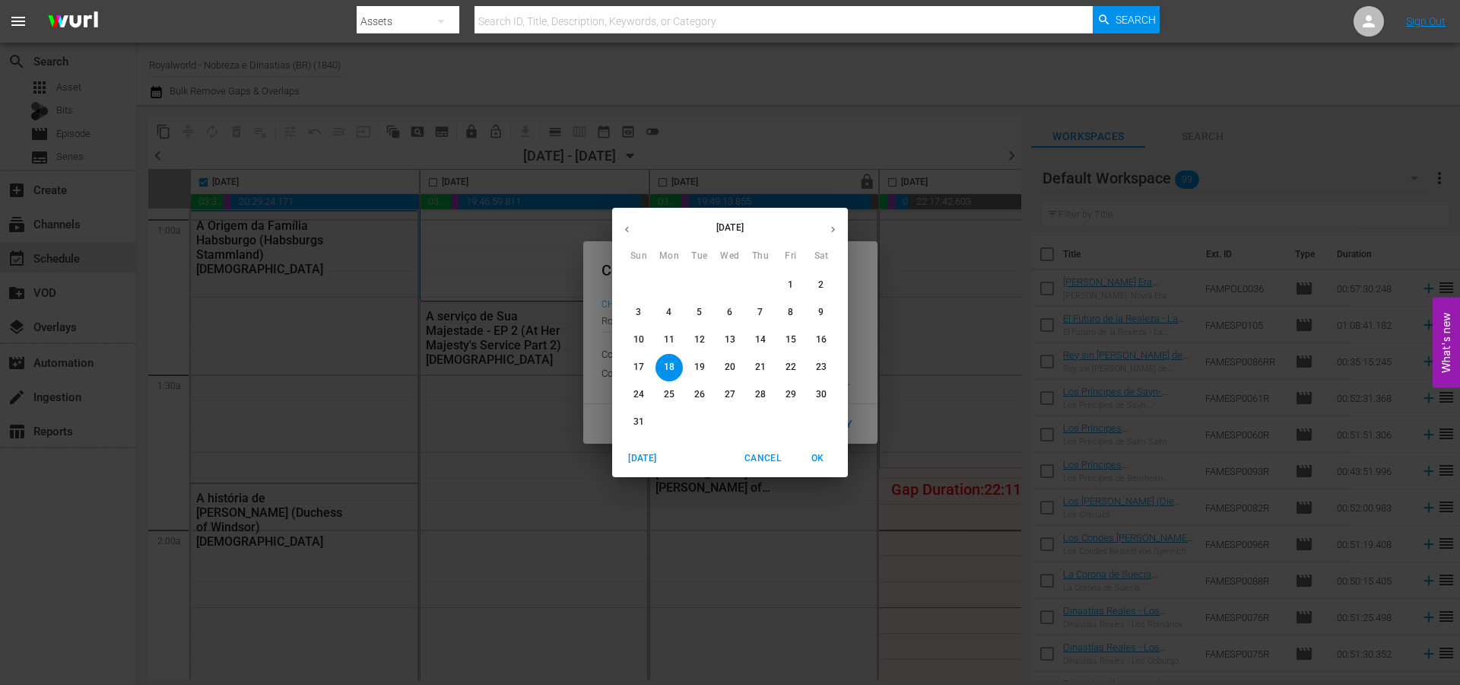
click at [754, 363] on span "21" at bounding box center [760, 367] width 27 height 13
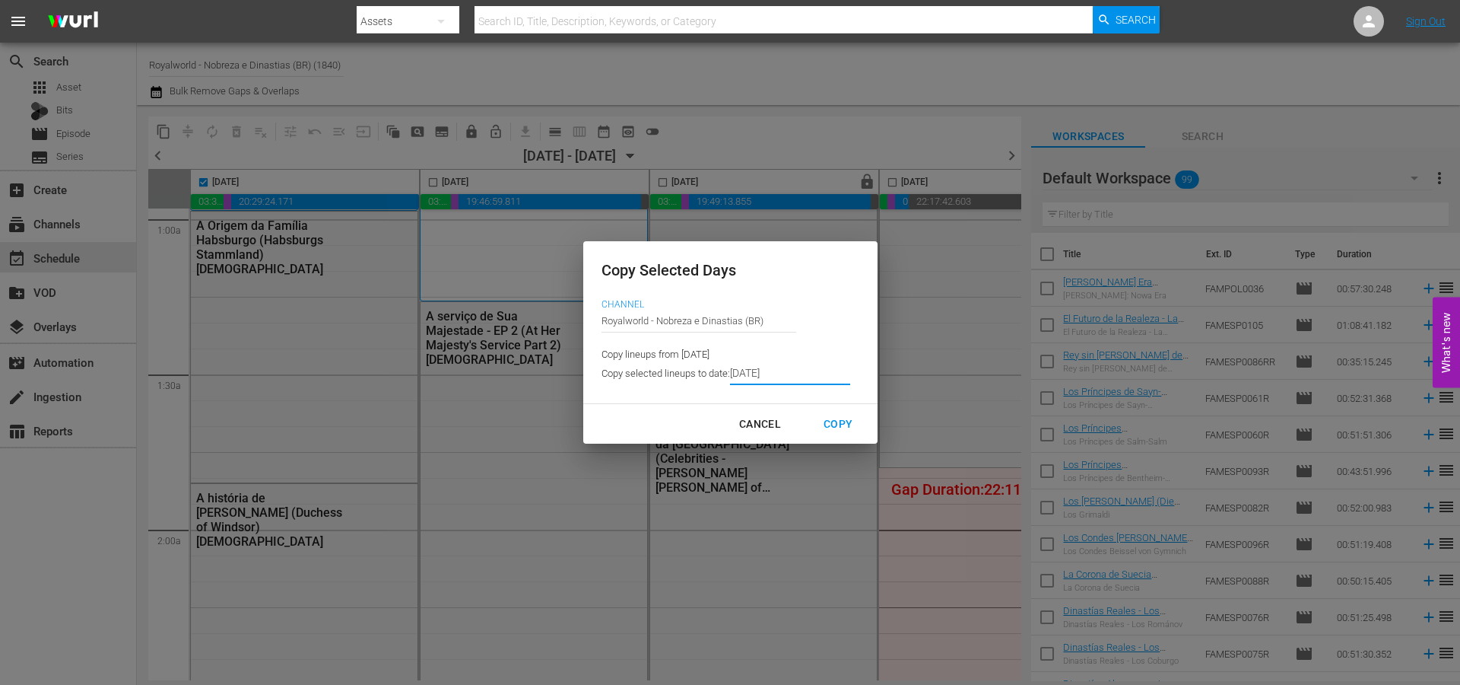
click at [824, 423] on div "Copy" at bounding box center [838, 424] width 53 height 19
type input "[DATE]"
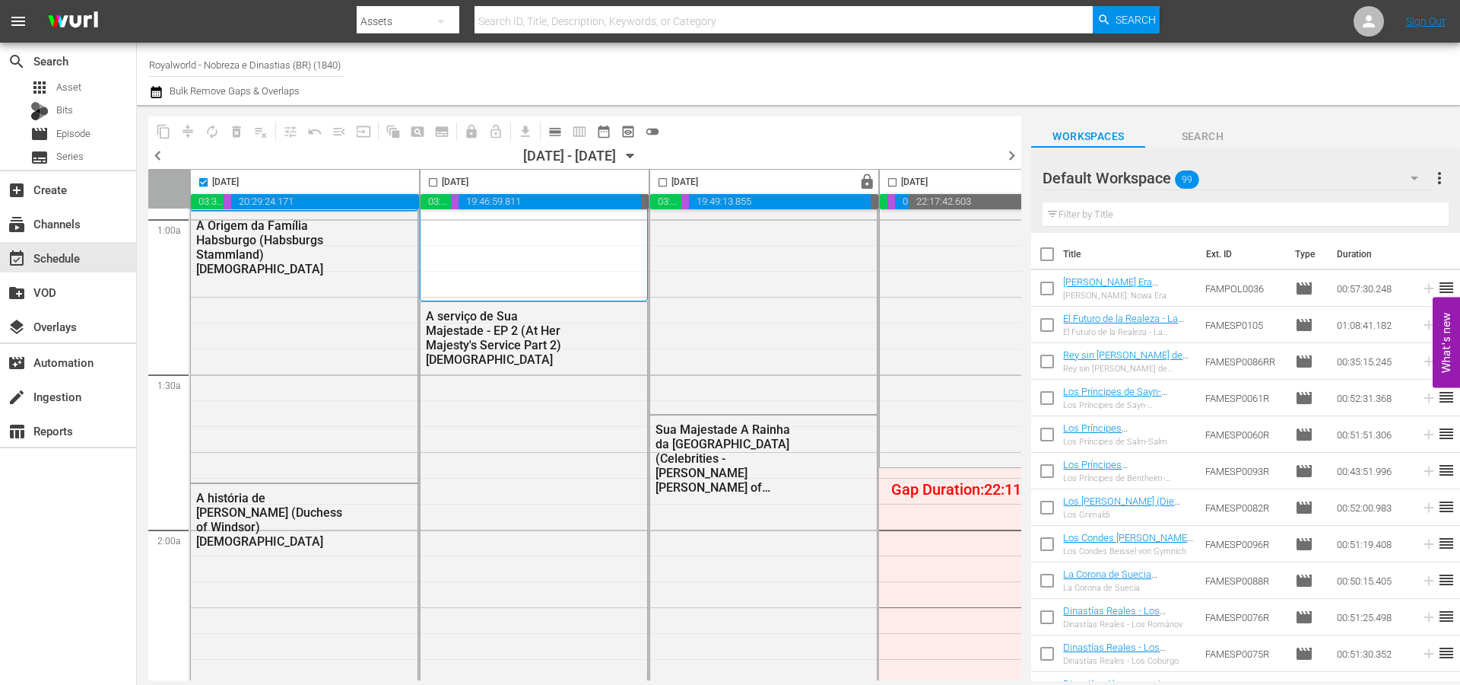
checkbox input "false"
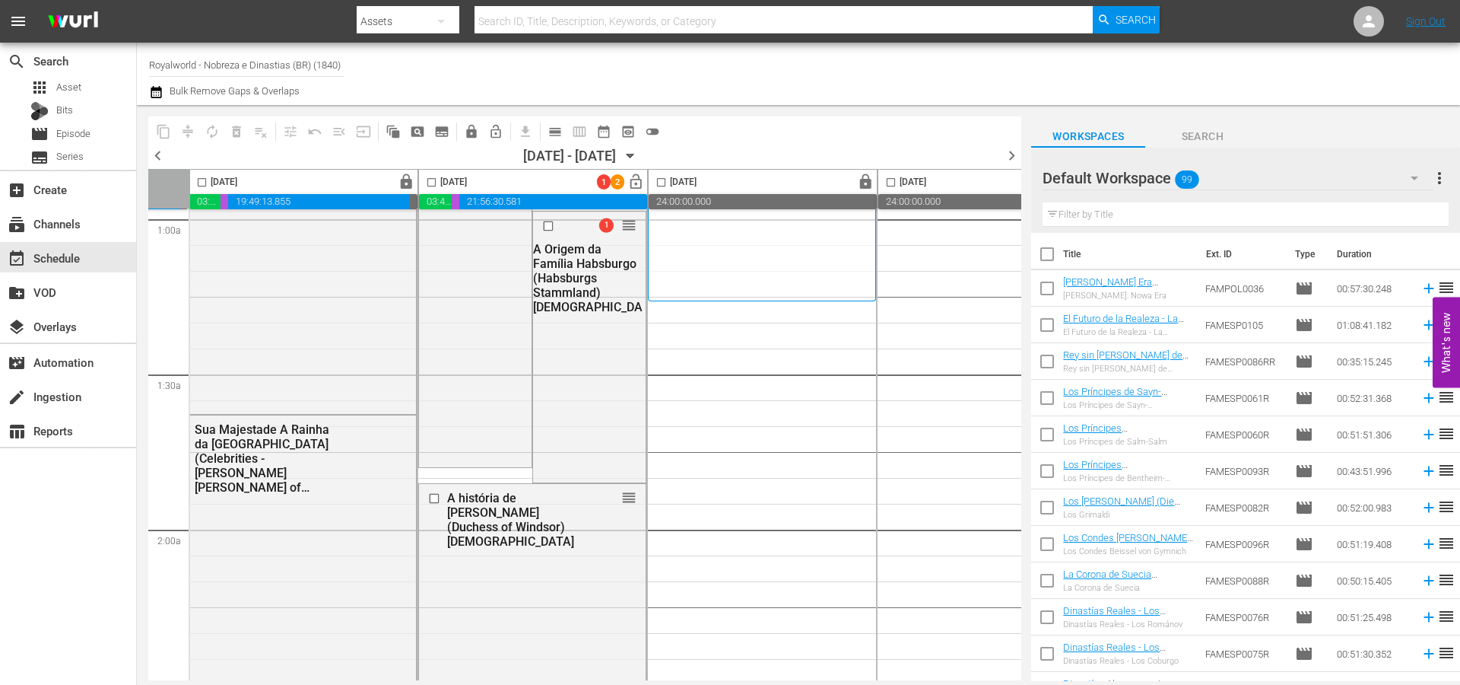
scroll to position [304, 463]
click at [553, 131] on span "calendar_view_day_outlined" at bounding box center [555, 131] width 15 height 15
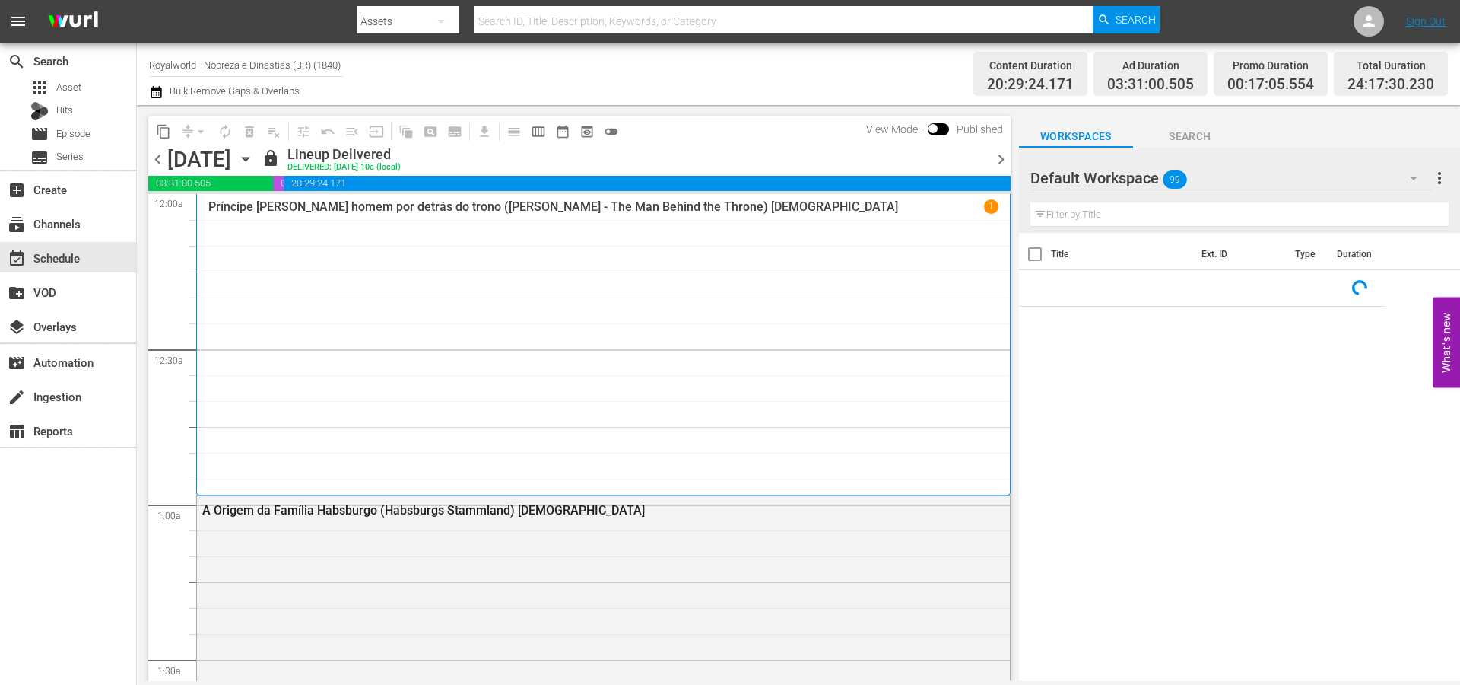
click at [1001, 161] on span "chevron_right" at bounding box center [1001, 159] width 19 height 19
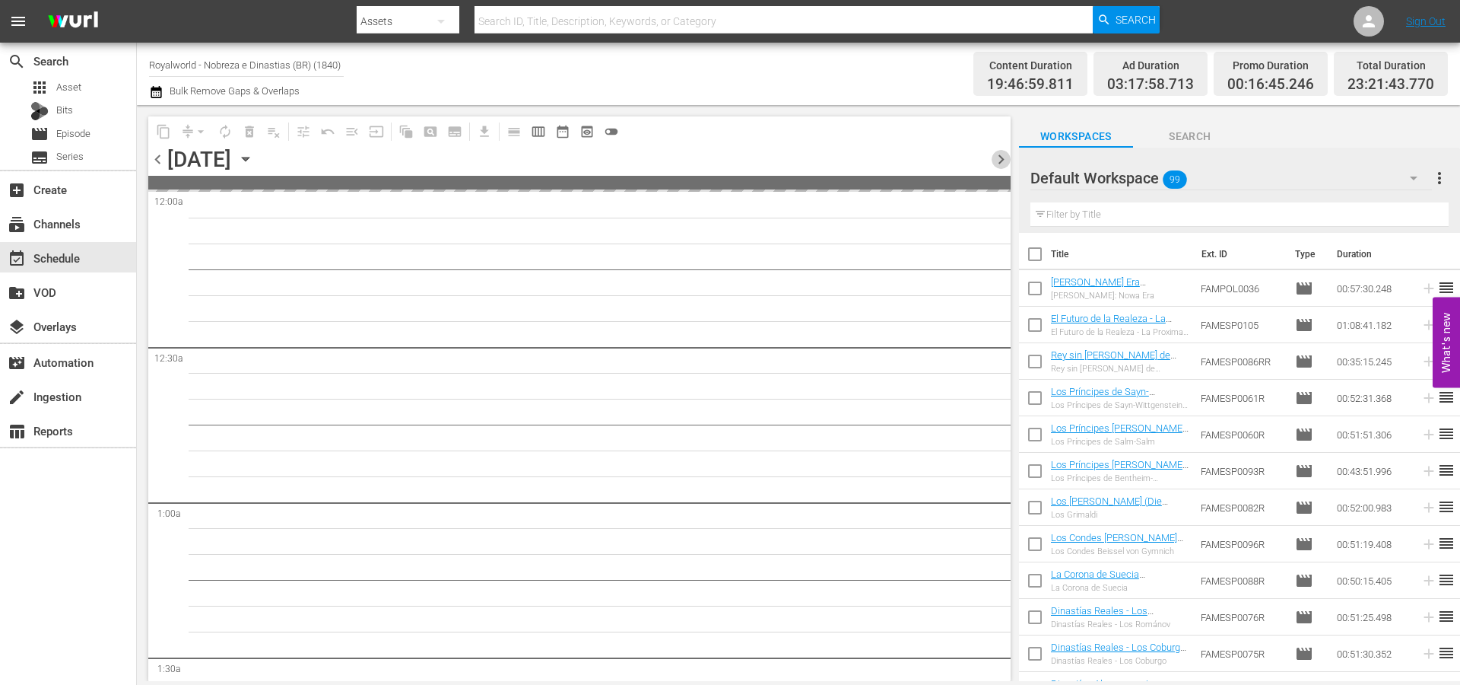
click at [1002, 160] on span "chevron_right" at bounding box center [1001, 159] width 19 height 19
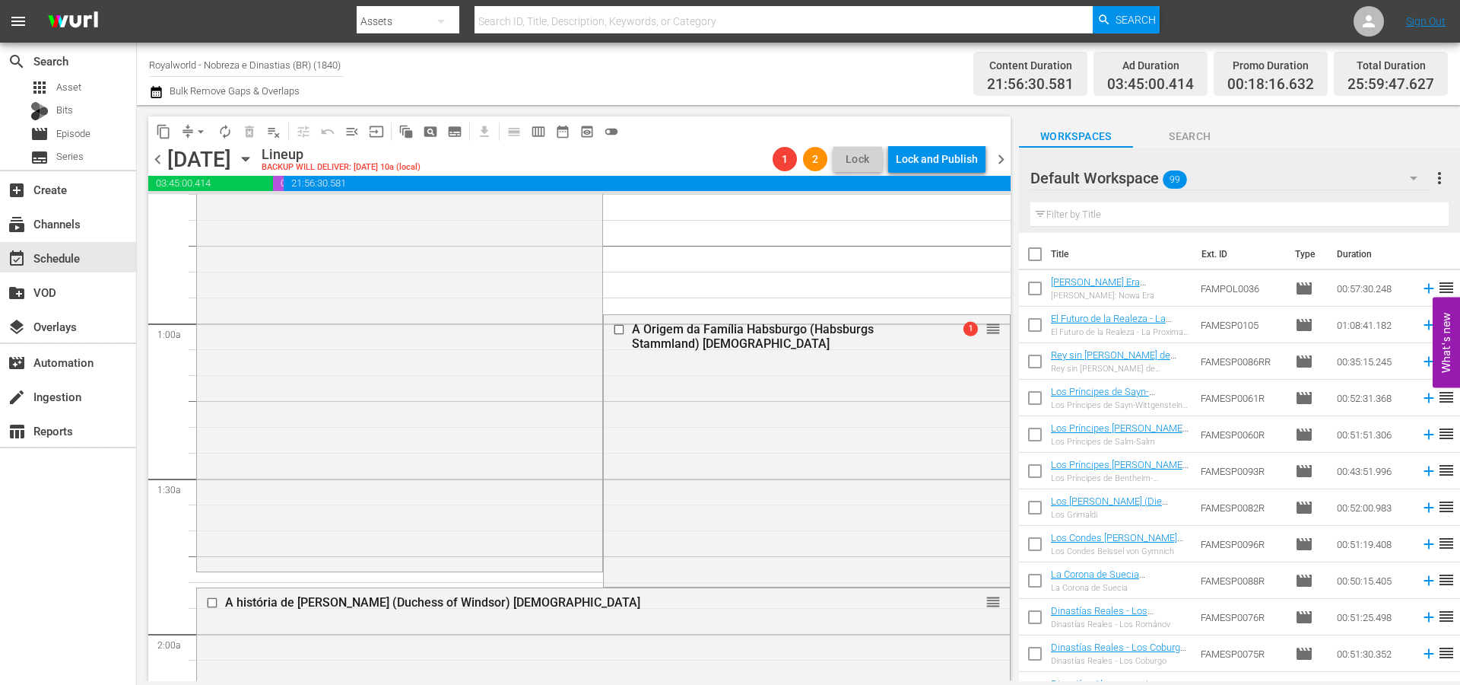
scroll to position [304, 0]
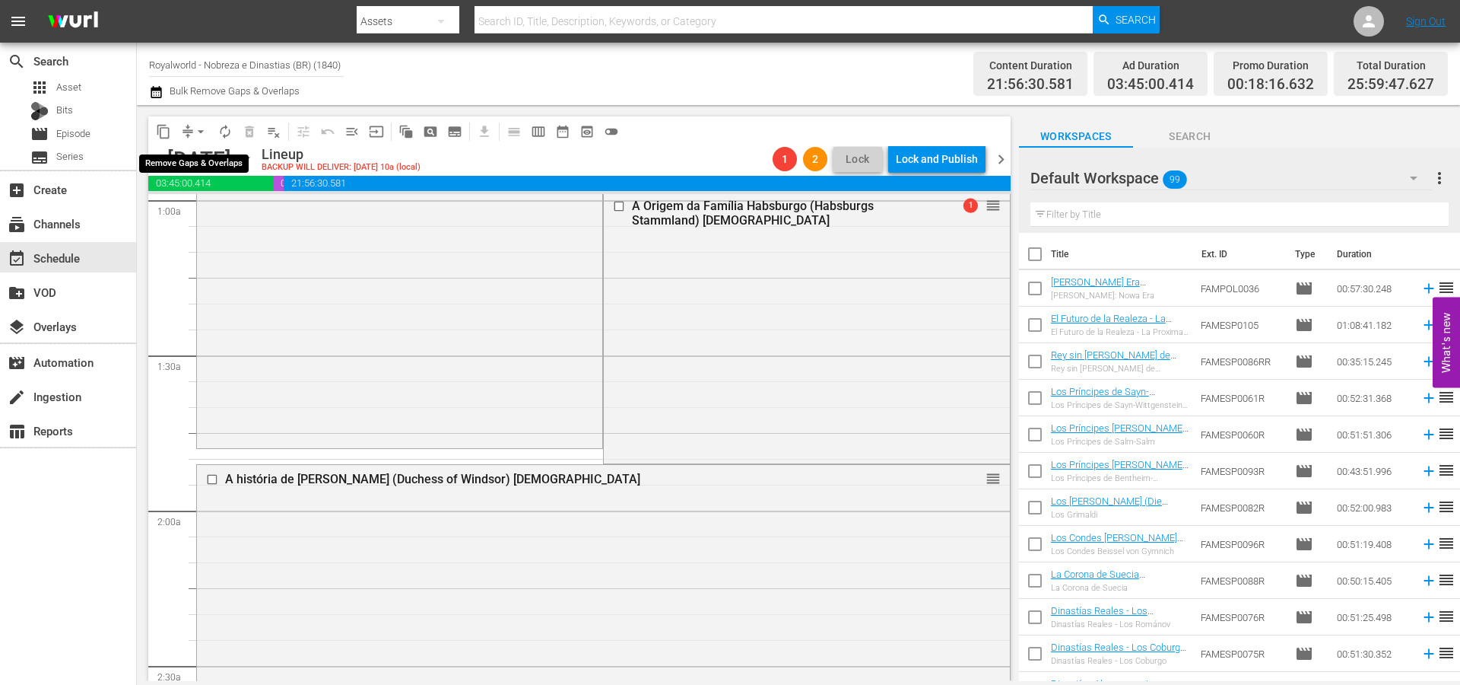
click at [198, 132] on span "arrow_drop_down" at bounding box center [200, 131] width 15 height 15
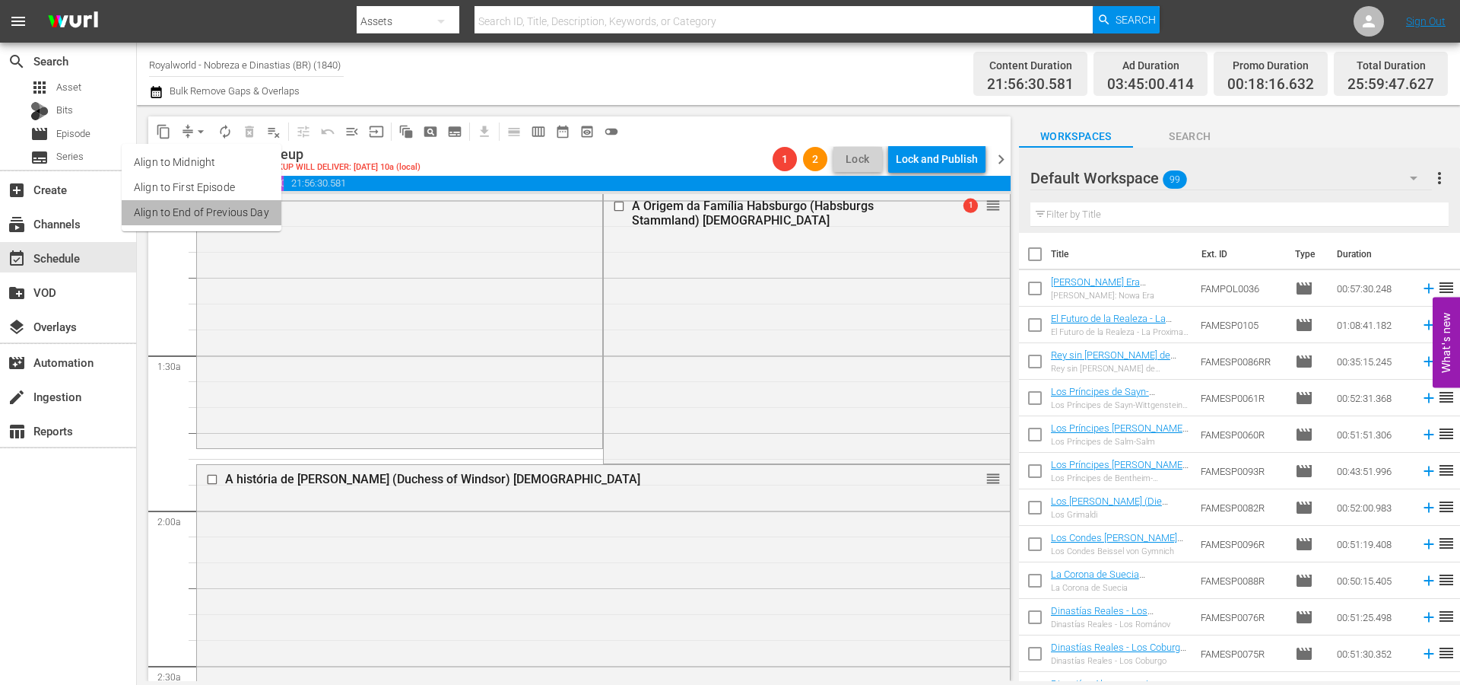
click at [224, 218] on li "Align to End of Previous Day" at bounding box center [202, 212] width 160 height 25
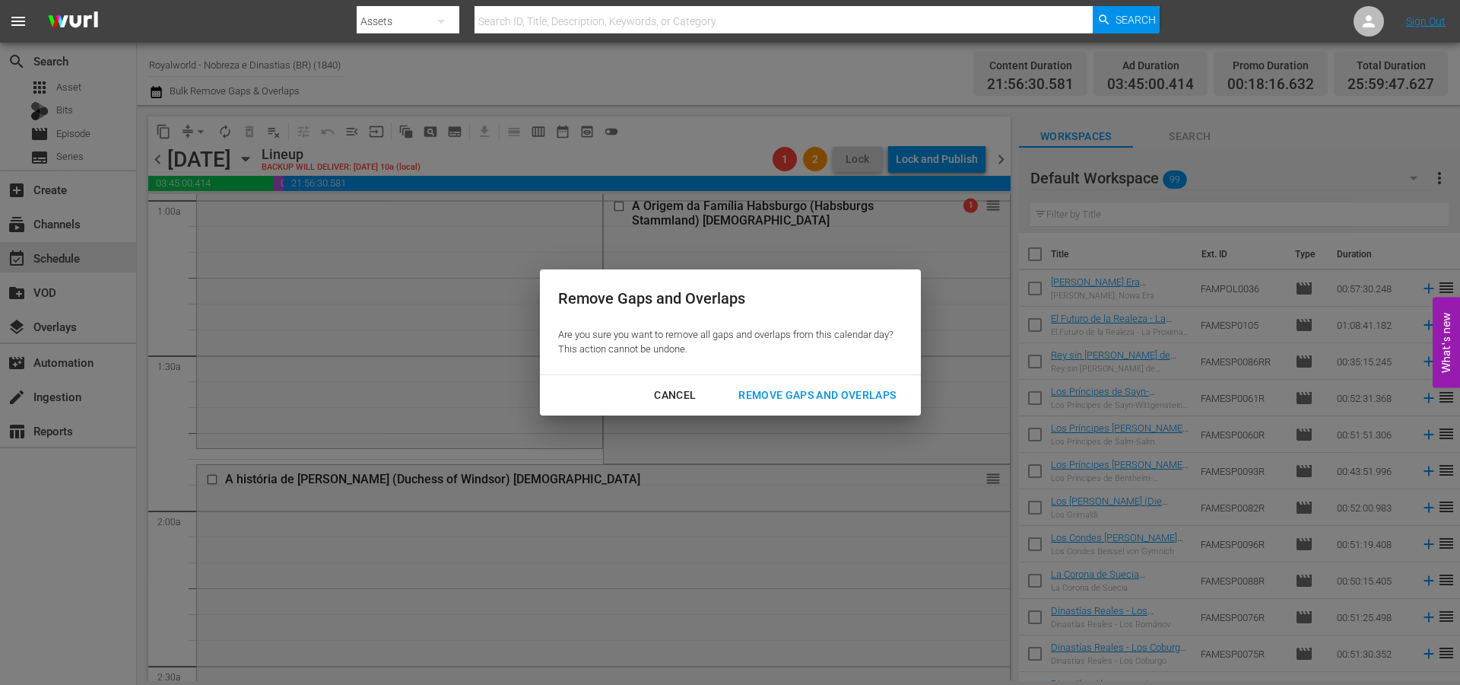
click at [877, 405] on button "Remove Gaps and Overlaps" at bounding box center [817, 395] width 194 height 28
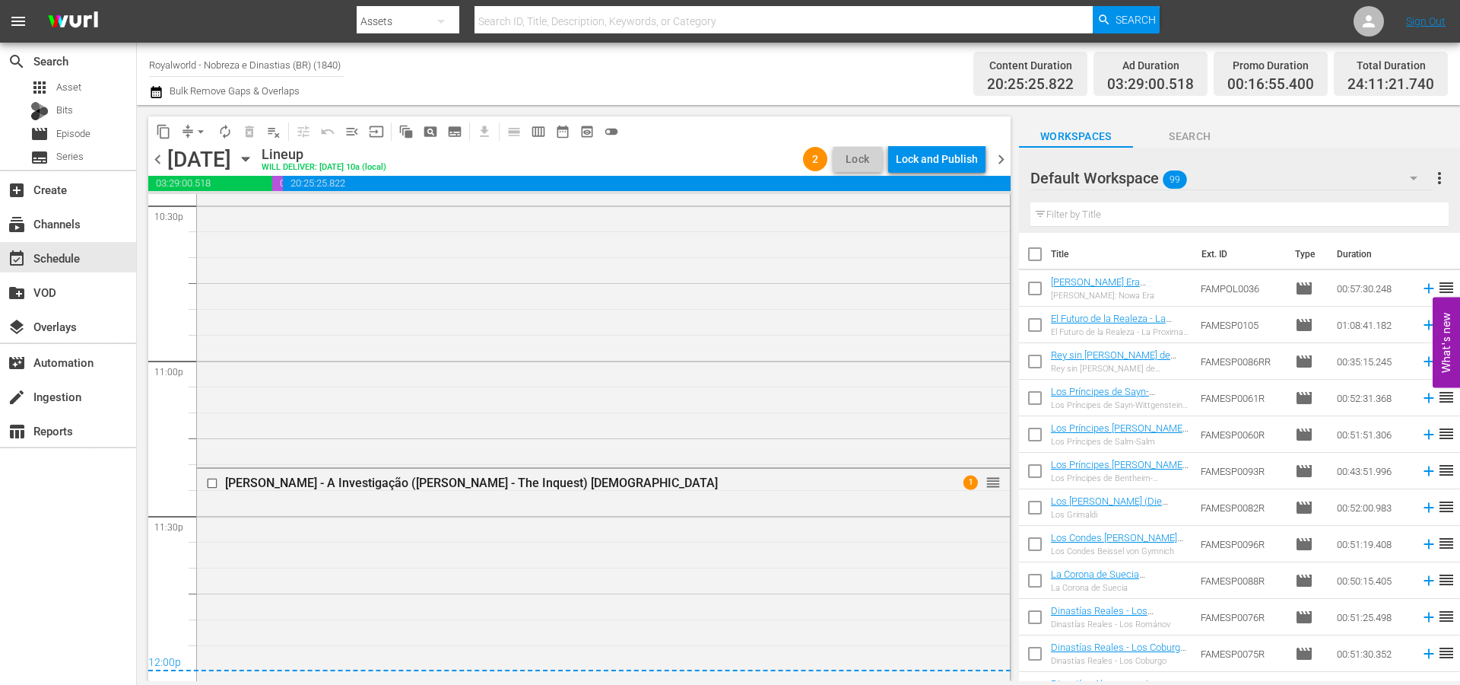
scroll to position [7049, 0]
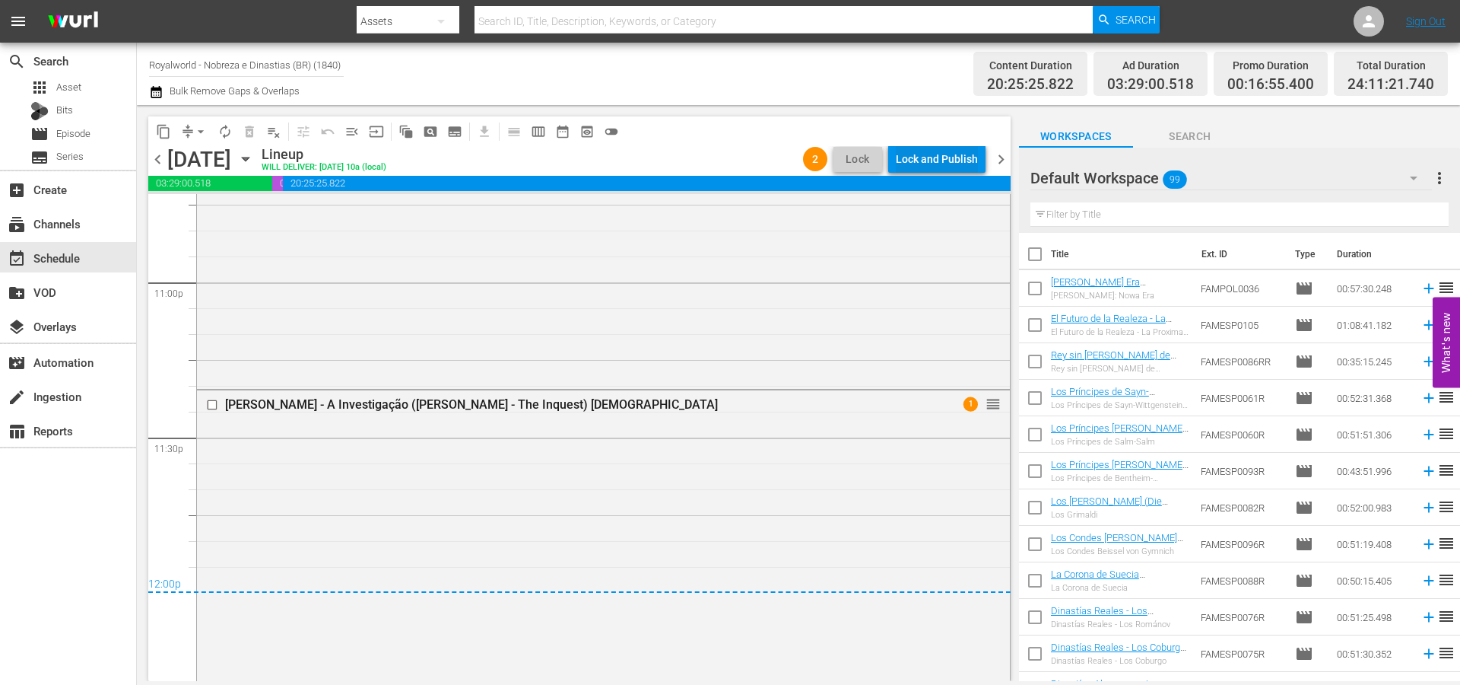
click at [935, 149] on div "Lock and Publish" at bounding box center [937, 158] width 82 height 27
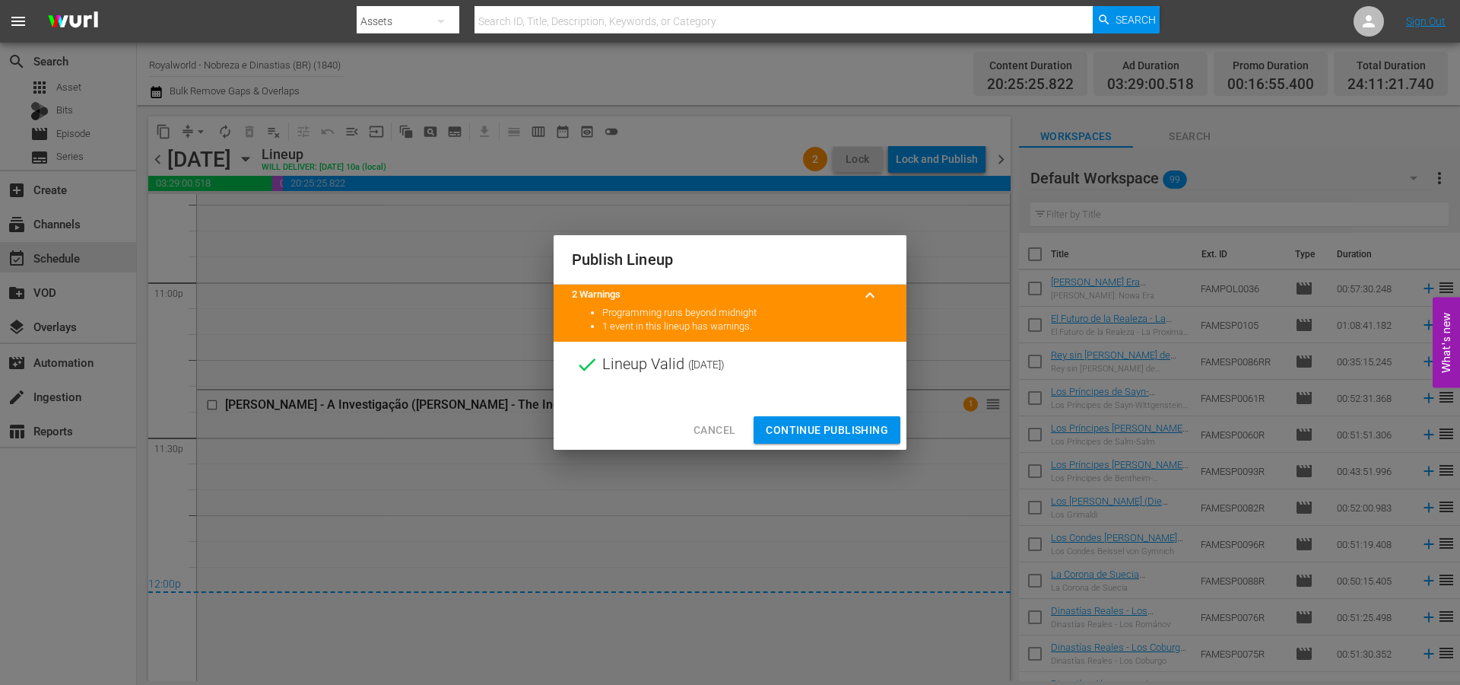
click at [818, 424] on span "Continue Publishing" at bounding box center [827, 430] width 122 height 19
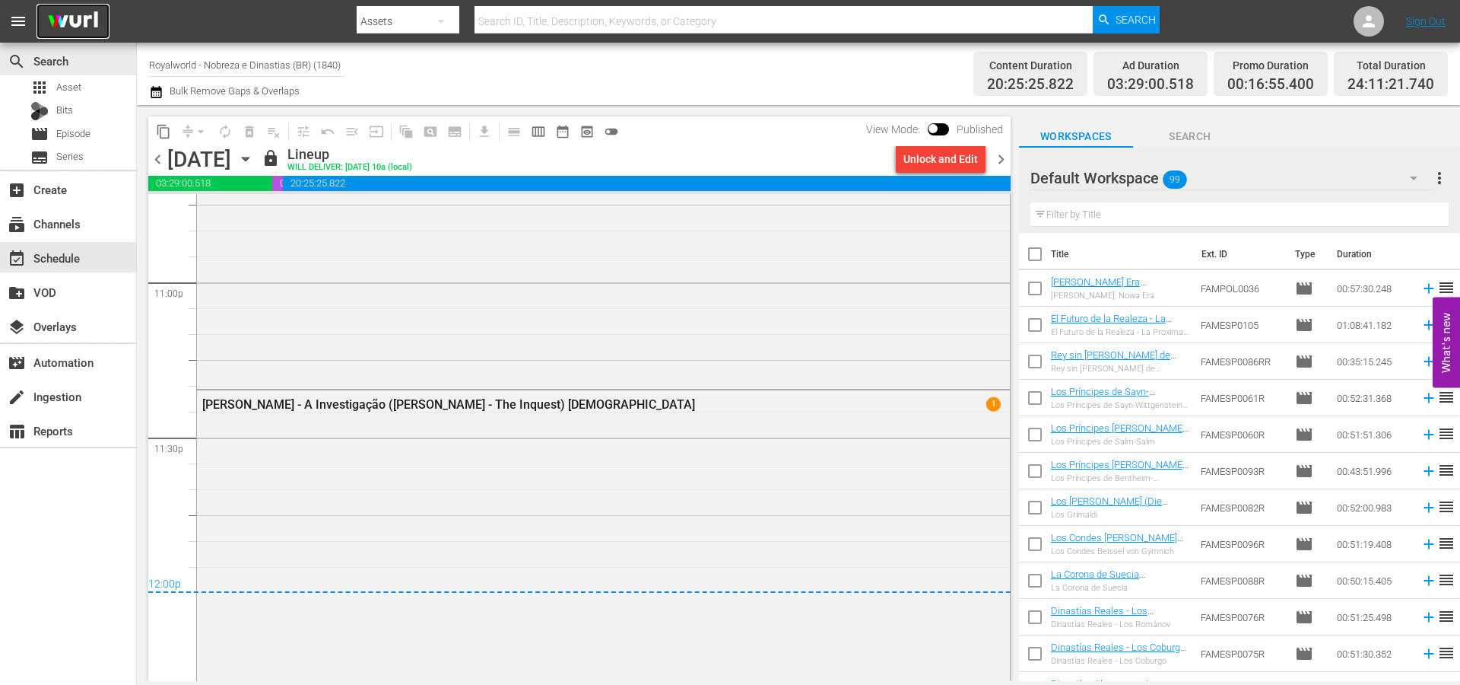
click at [76, 27] on img at bounding box center [73, 22] width 73 height 36
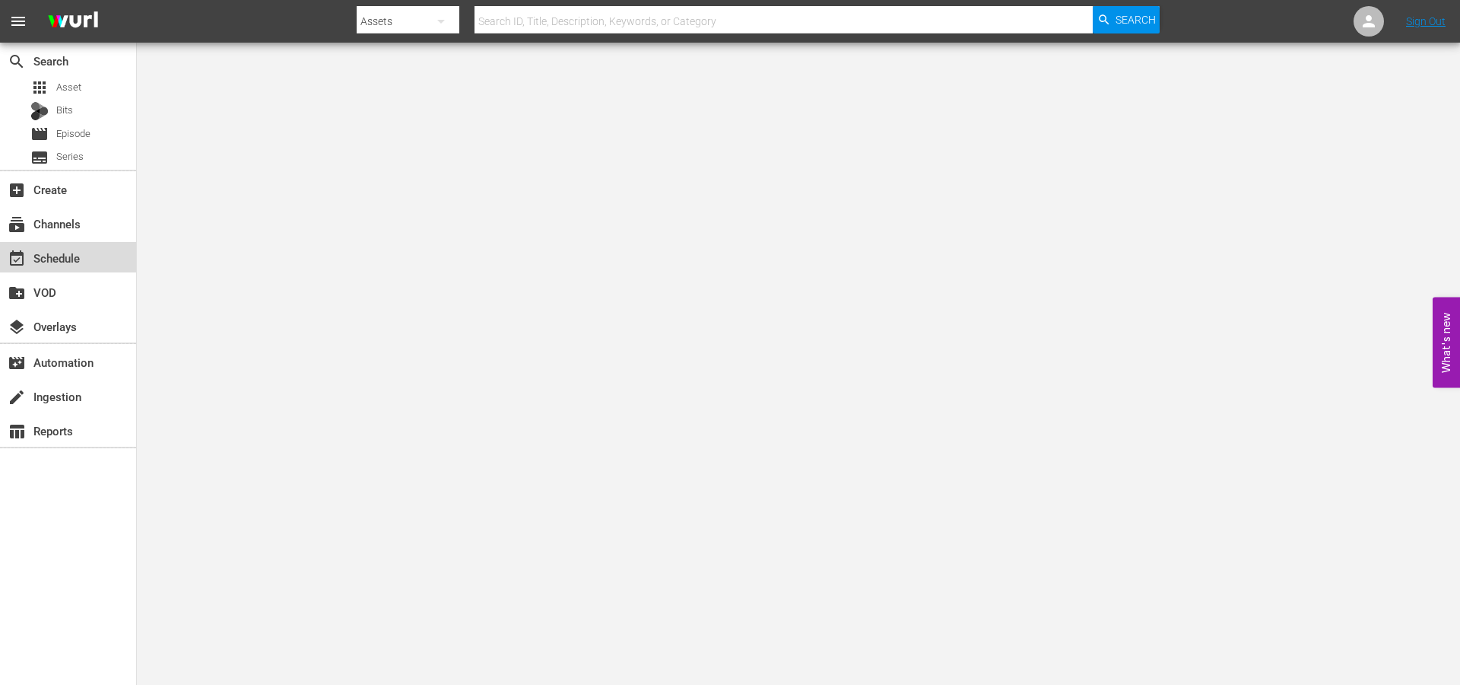
click at [59, 261] on div "event_available Schedule" at bounding box center [42, 256] width 85 height 14
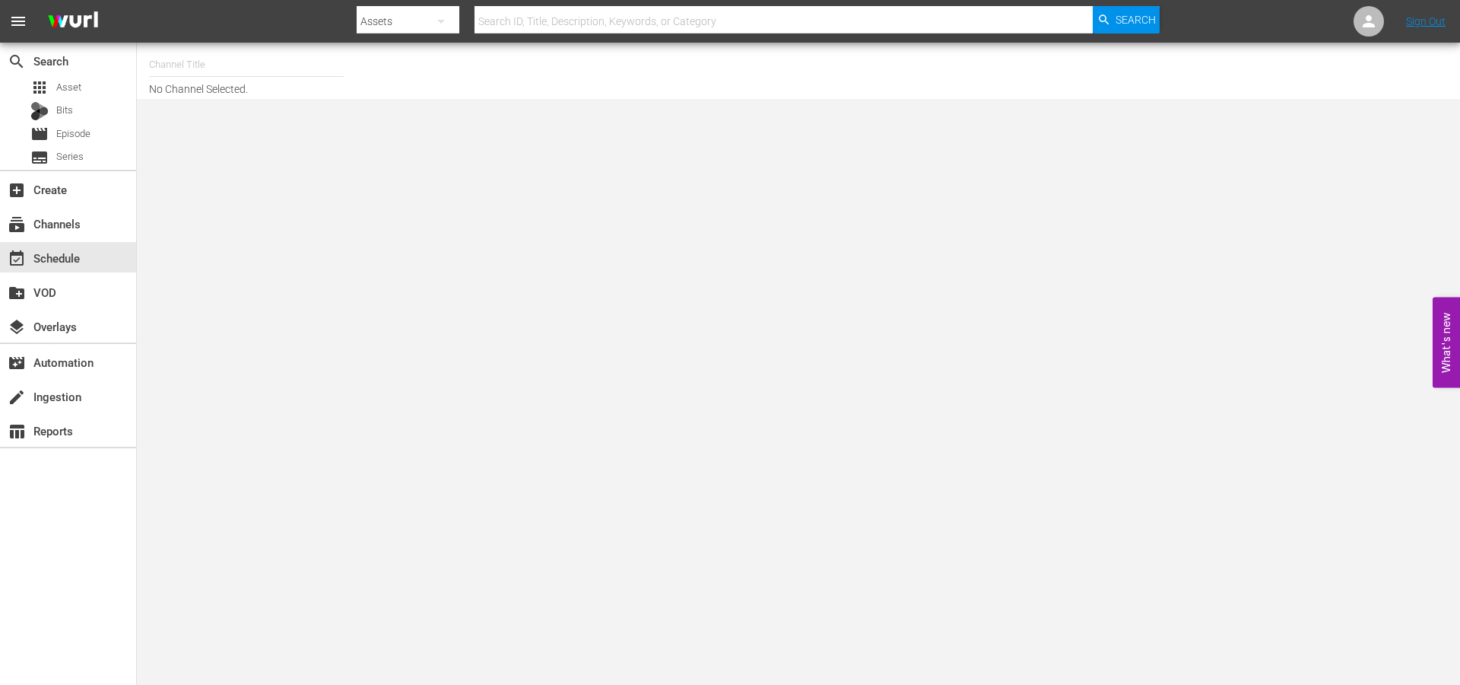
click at [198, 65] on input "text" at bounding box center [246, 64] width 195 height 37
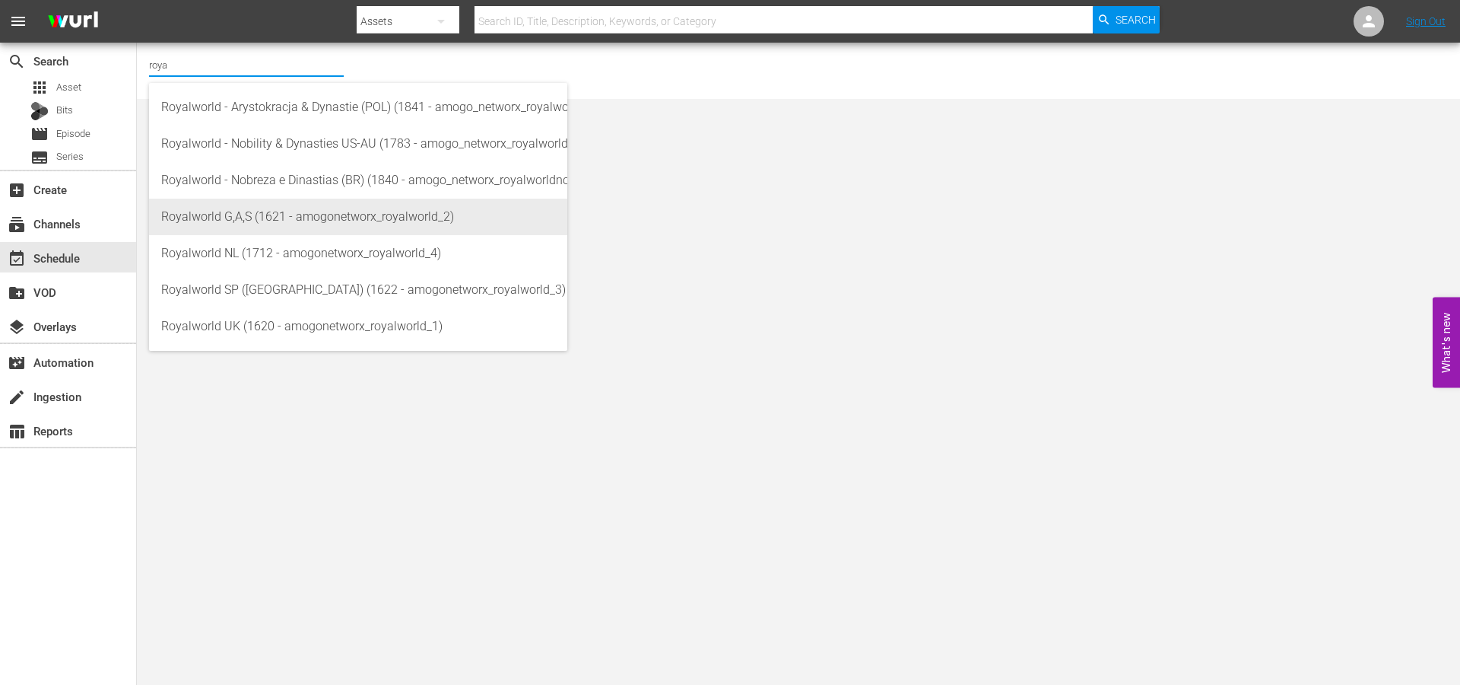
click at [324, 213] on div "Royalworld G,A,S (1621 - amogonetworx_royalworld_2)" at bounding box center [358, 217] width 394 height 37
type input "Royalworld G,A,S (1621 - amogonetworx_royalworld_2)"
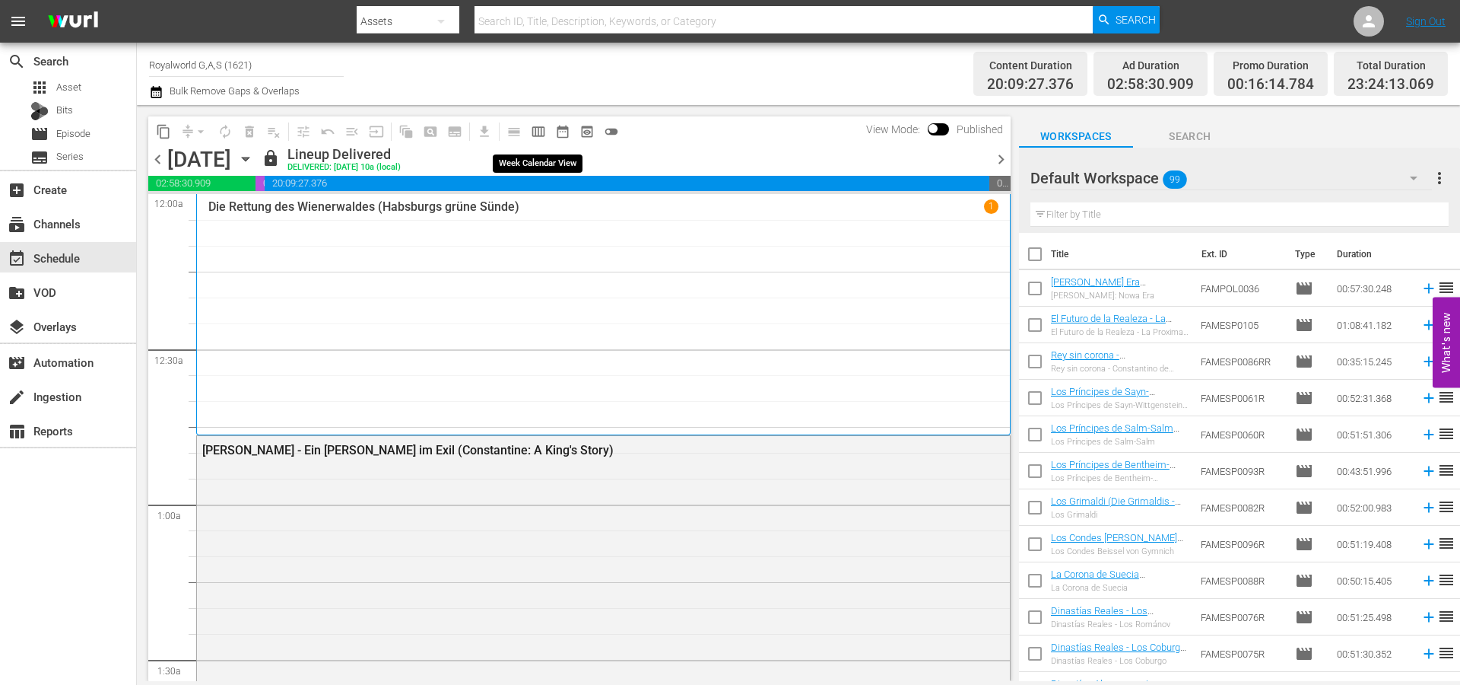
click at [537, 129] on span "calendar_view_week_outlined" at bounding box center [538, 131] width 15 height 15
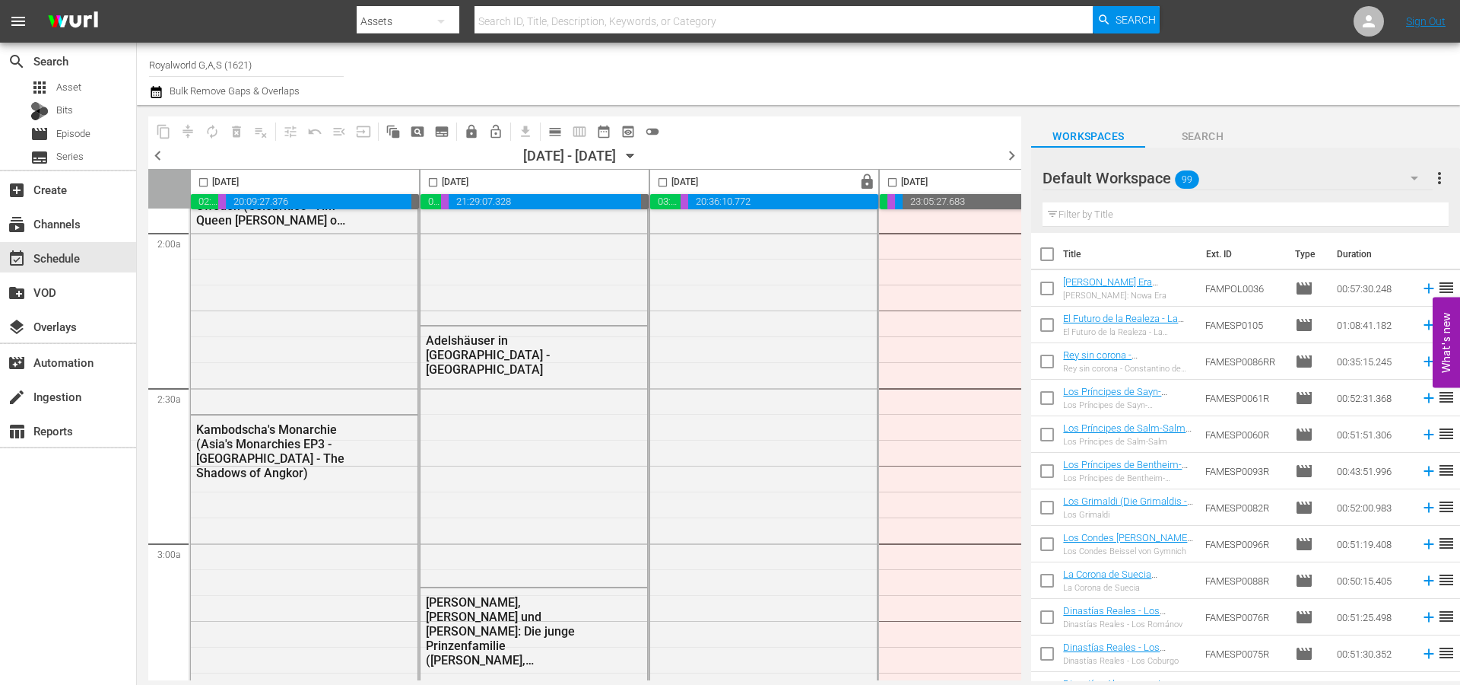
scroll to position [608, 0]
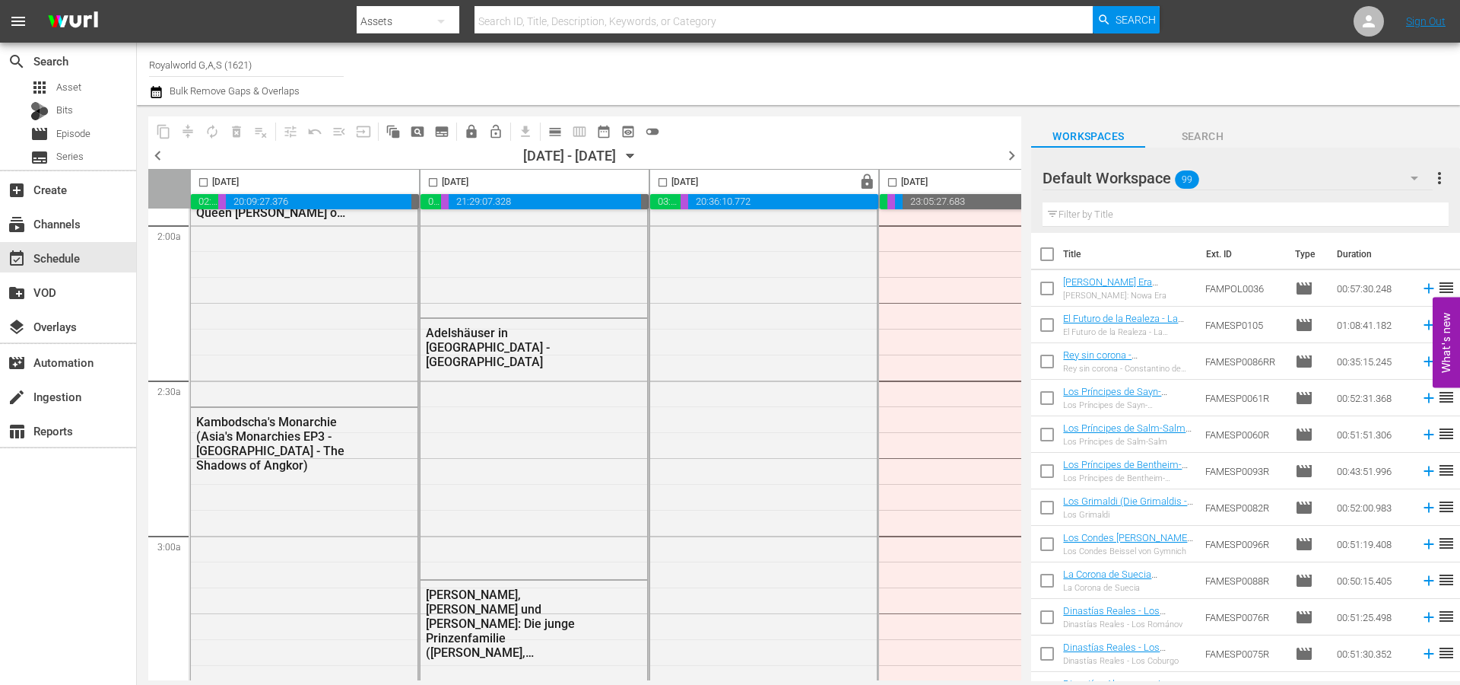
click at [155, 152] on span "chevron_left" at bounding box center [157, 155] width 19 height 19
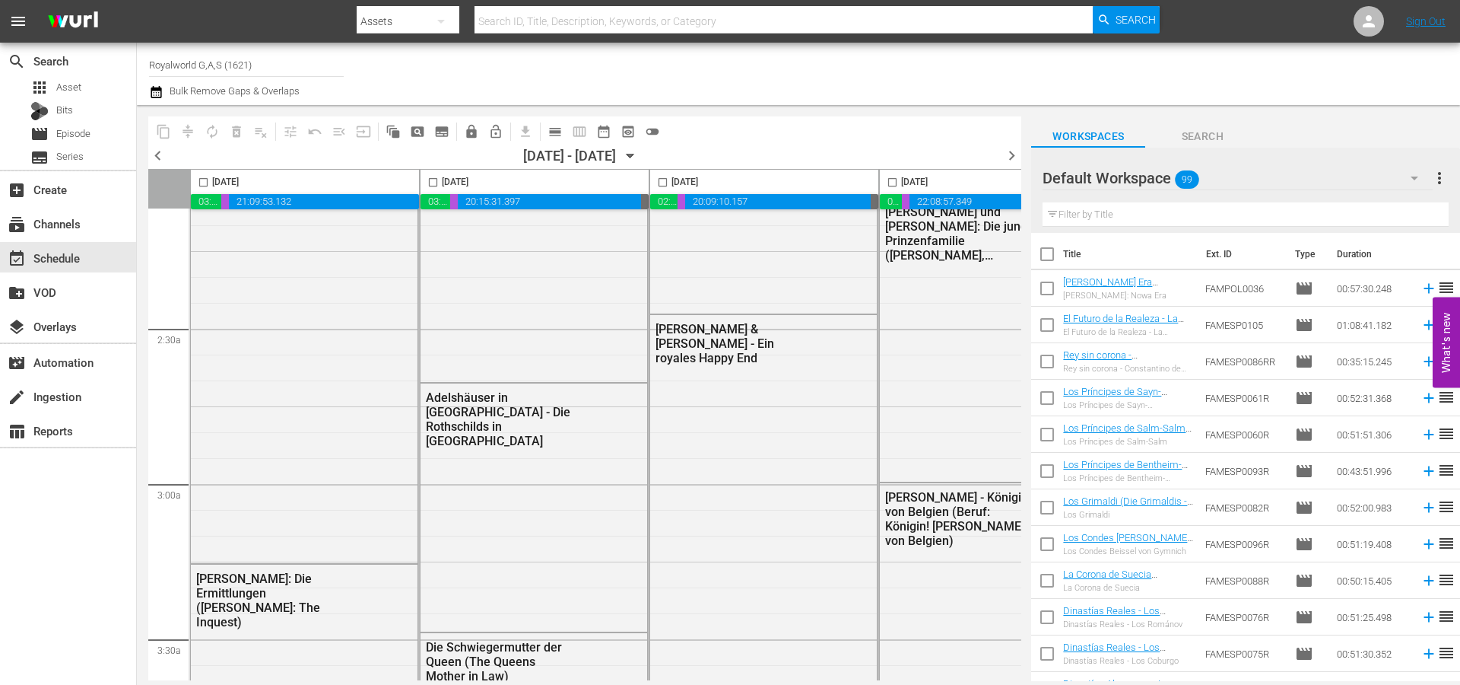
scroll to position [634, 394]
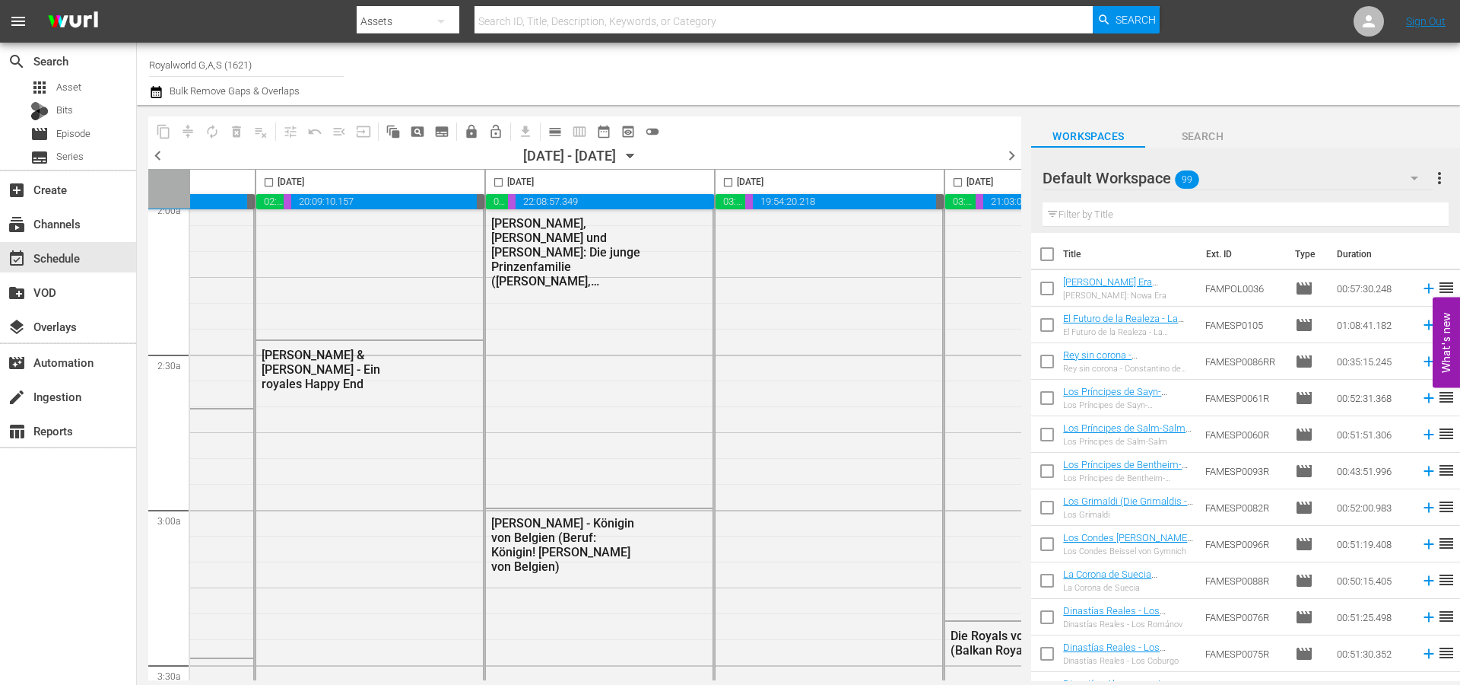
drag, startPoint x: 800, startPoint y: 681, endPoint x: 885, endPoint y: 681, distance: 85.2
click at [885, 681] on body "menu Search By Assets Search ID, Title, Description, Keywords, or Category Sear…" at bounding box center [730, 342] width 1460 height 685
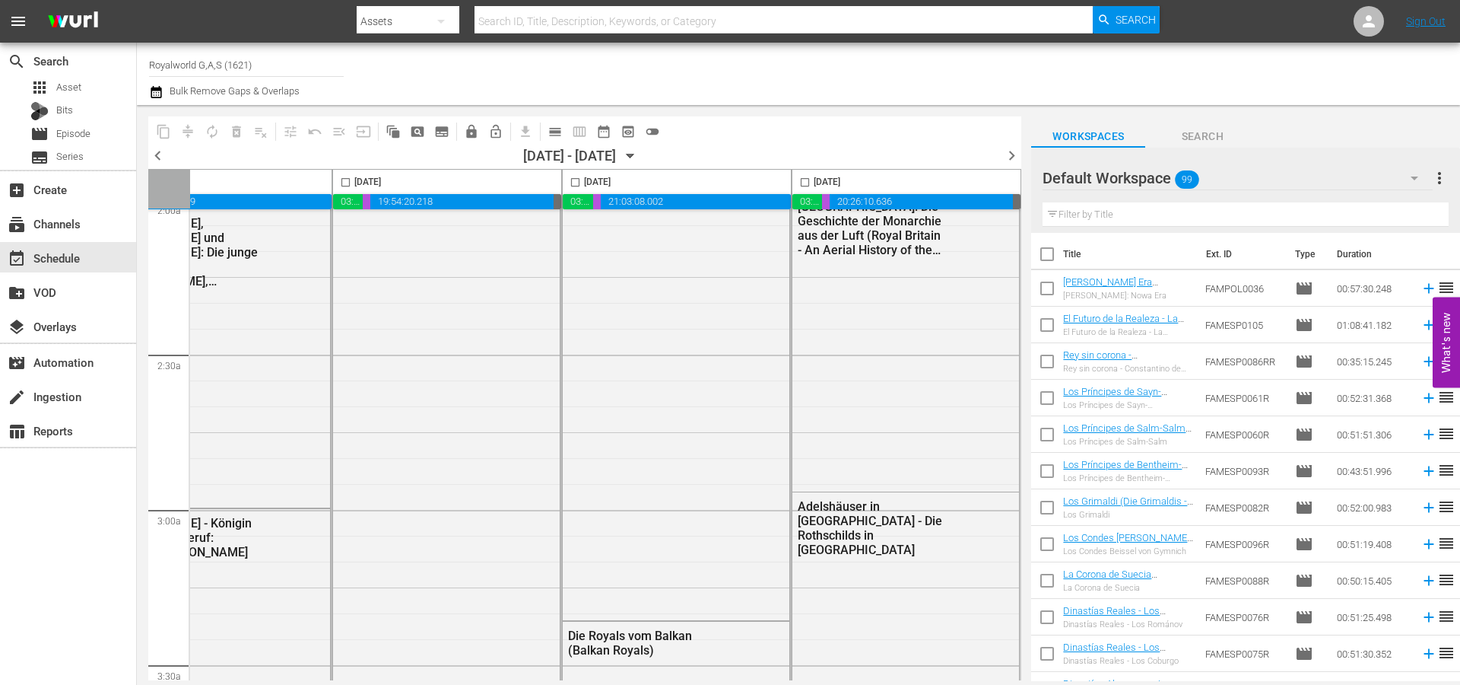
click at [567, 183] on input "checkbox" at bounding box center [575, 184] width 17 height 17
checkbox input "true"
click at [157, 131] on span "content_copy" at bounding box center [163, 131] width 15 height 15
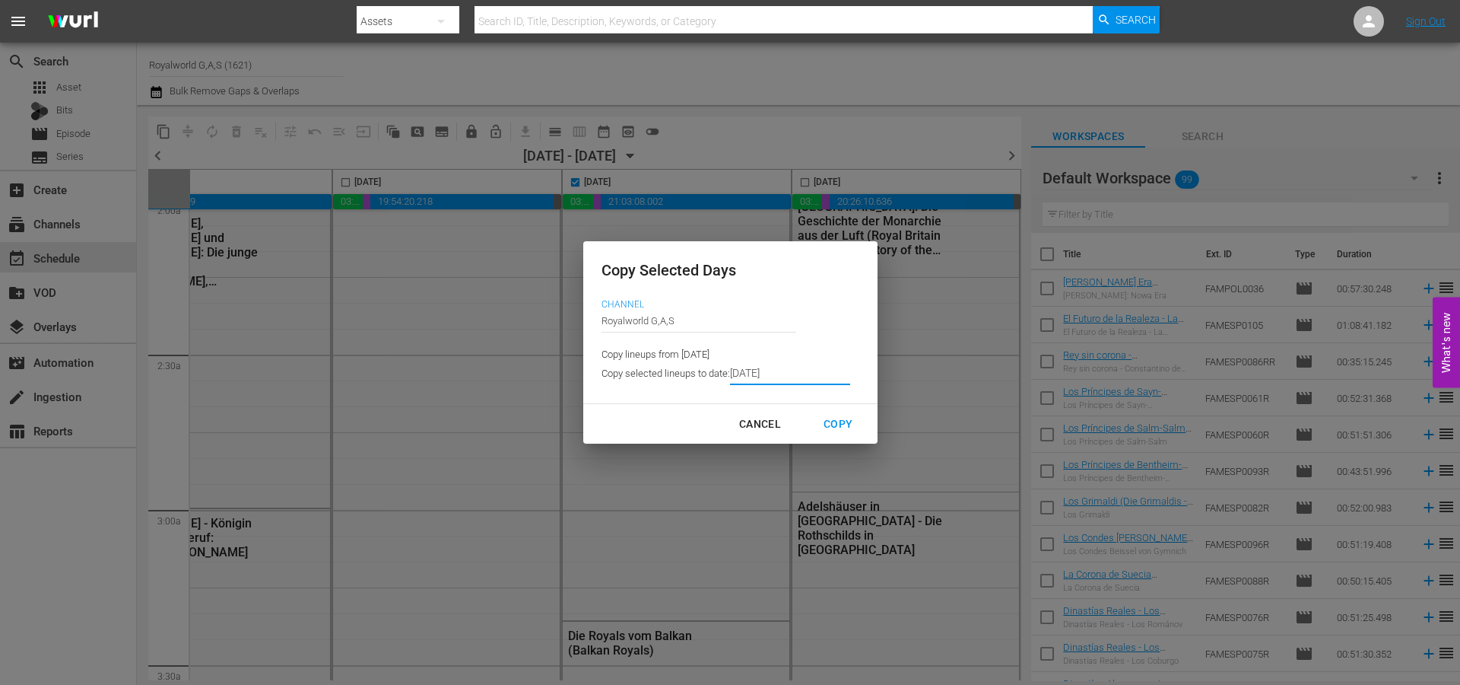
click at [768, 373] on input "[DATE]" at bounding box center [790, 373] width 120 height 23
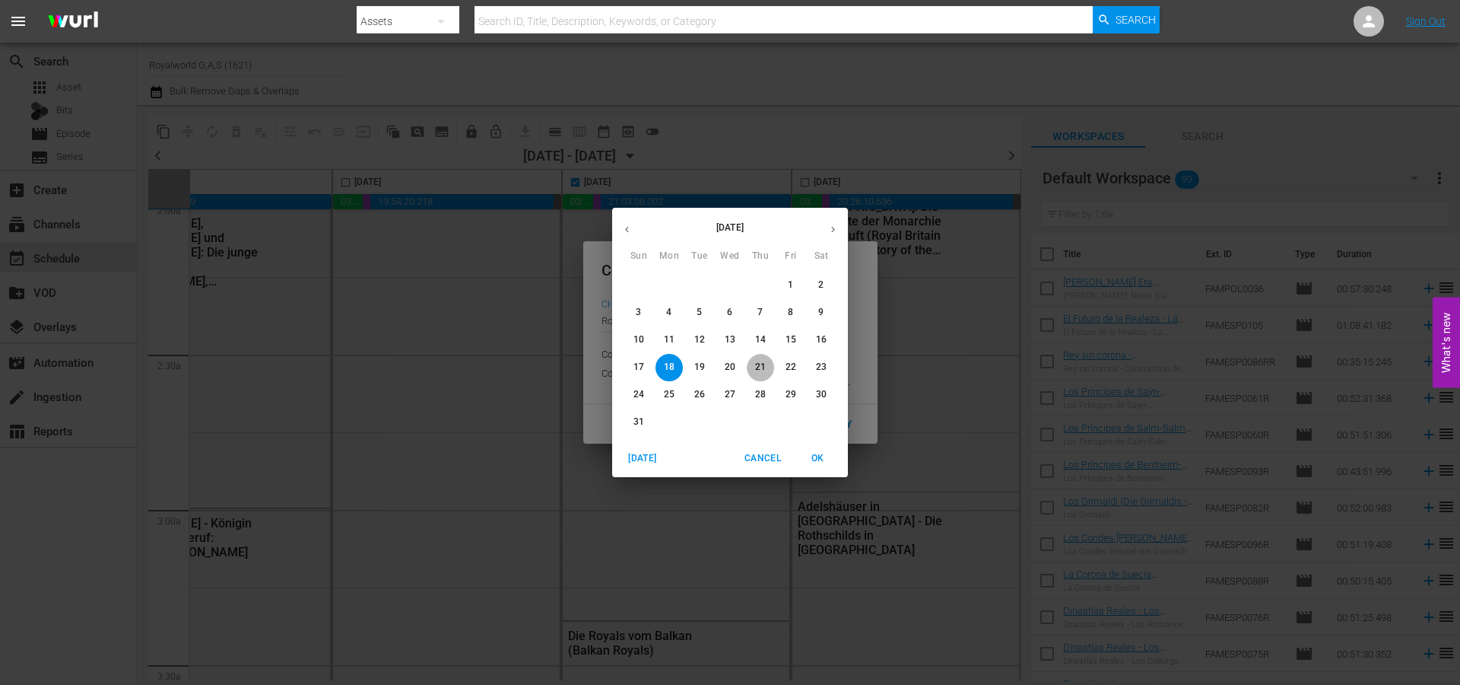
click at [765, 374] on button "21" at bounding box center [760, 367] width 27 height 27
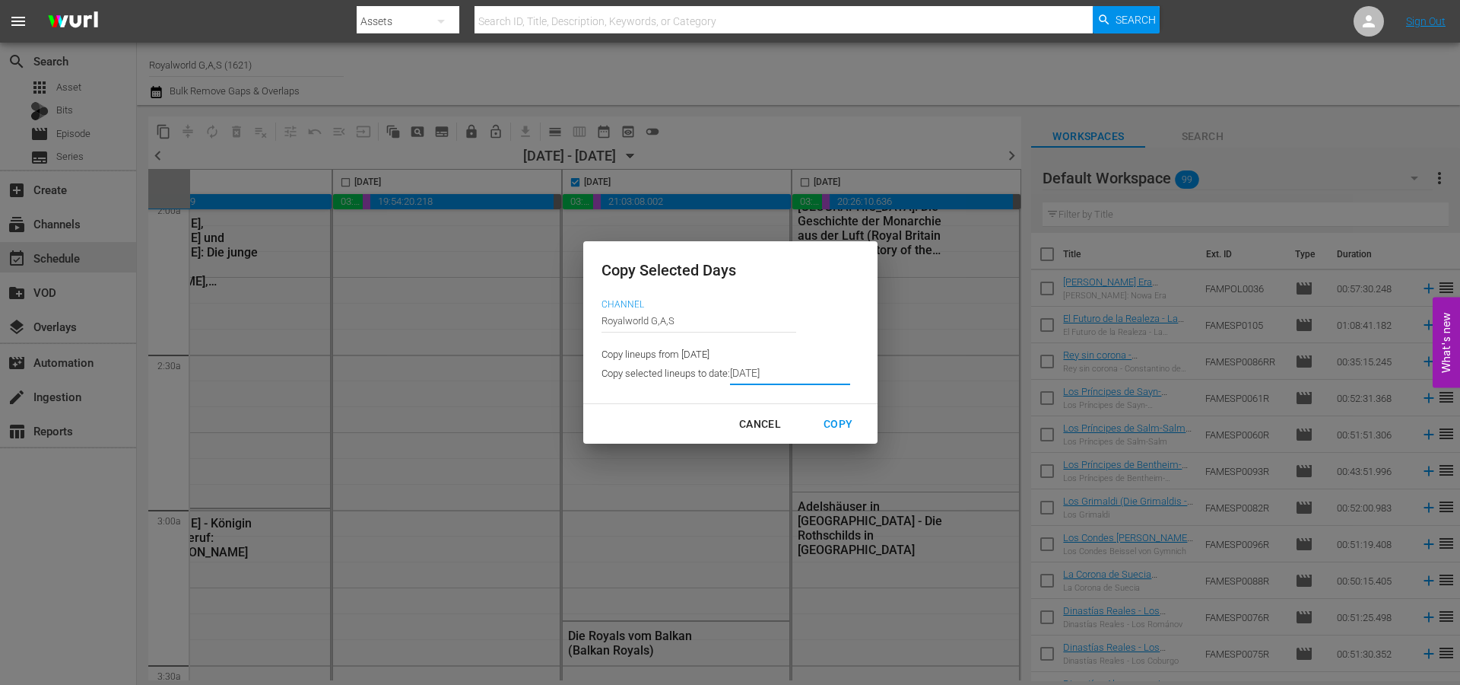
click at [840, 421] on div "Copy" at bounding box center [838, 424] width 53 height 19
type input "[DATE]"
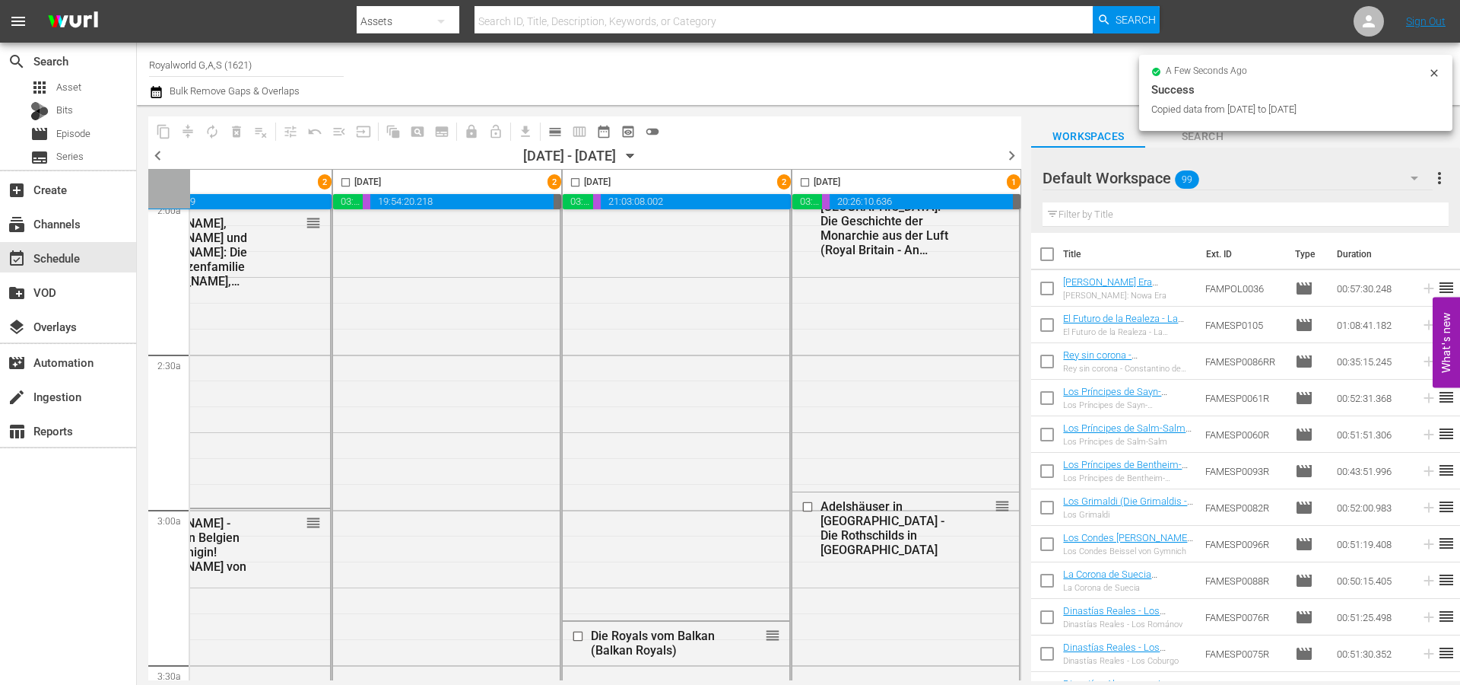
checkbox input "false"
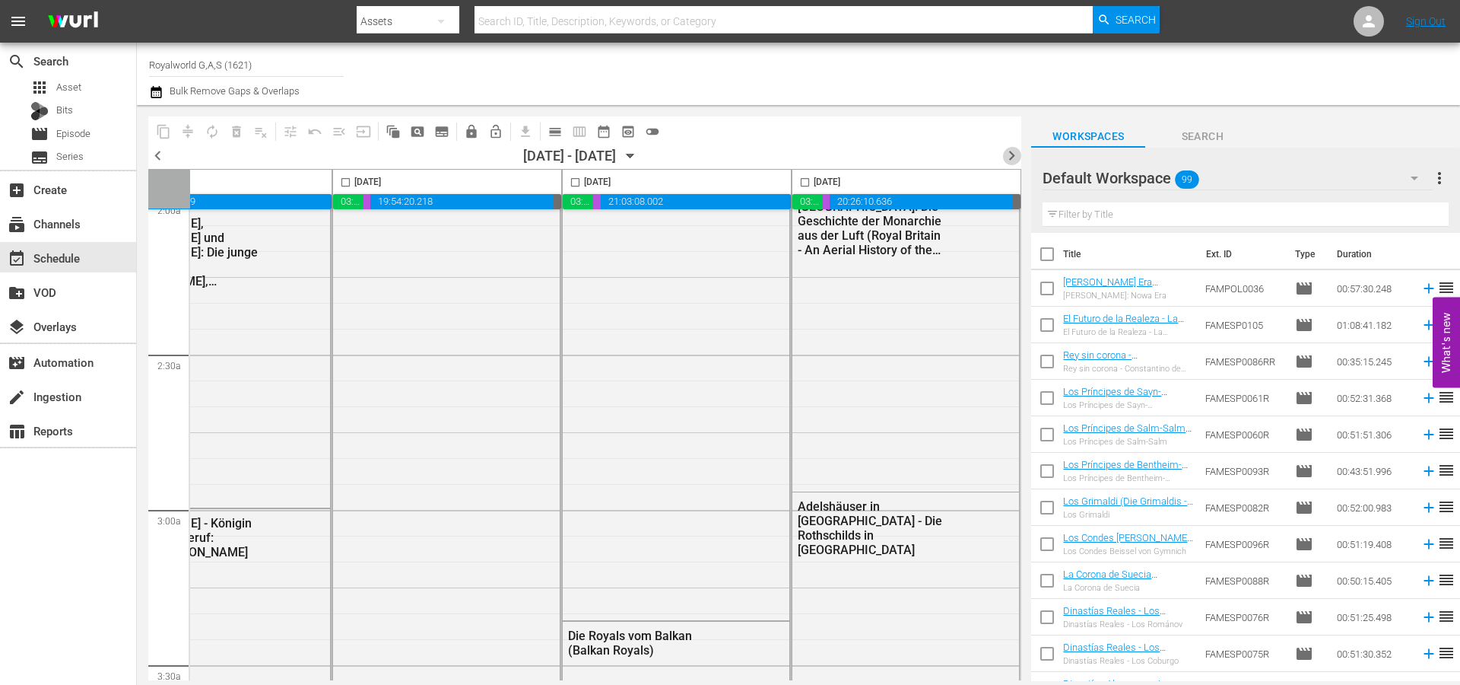
click at [1007, 151] on span "chevron_right" at bounding box center [1011, 155] width 19 height 19
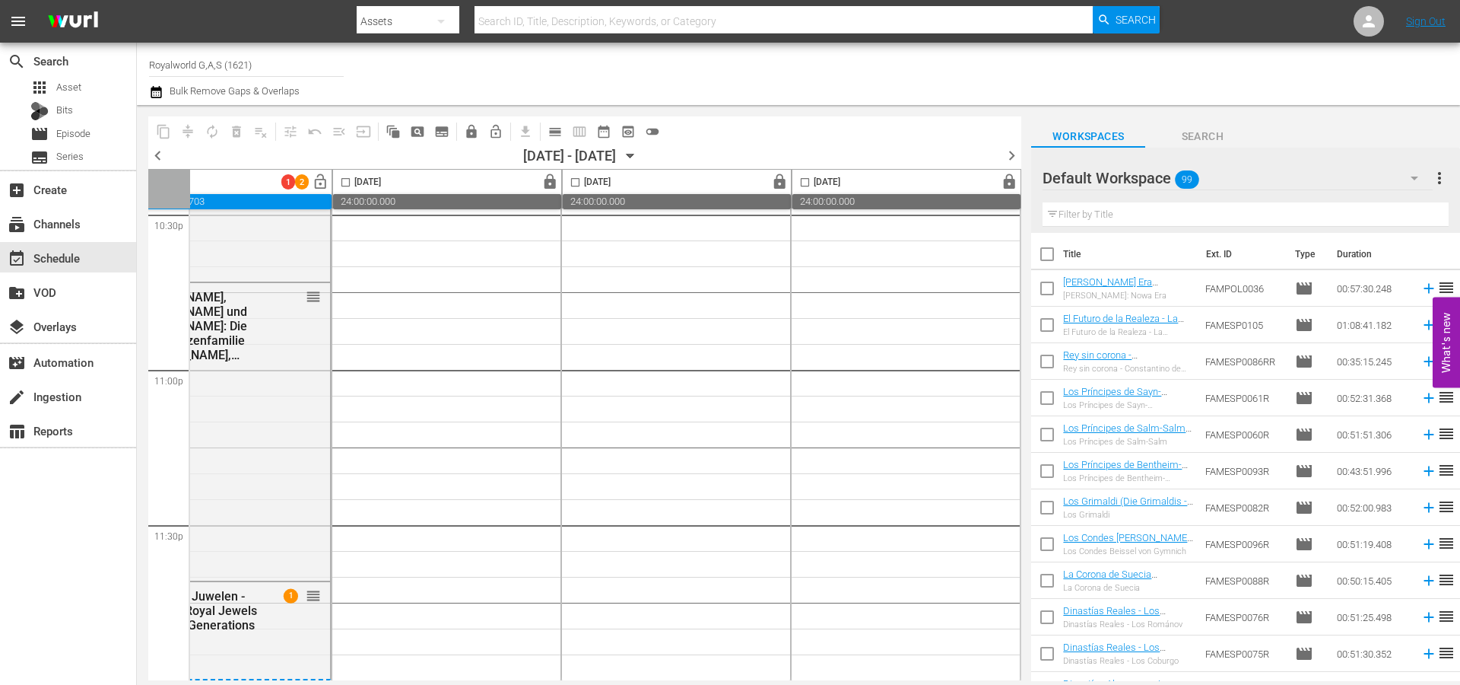
scroll to position [608, 782]
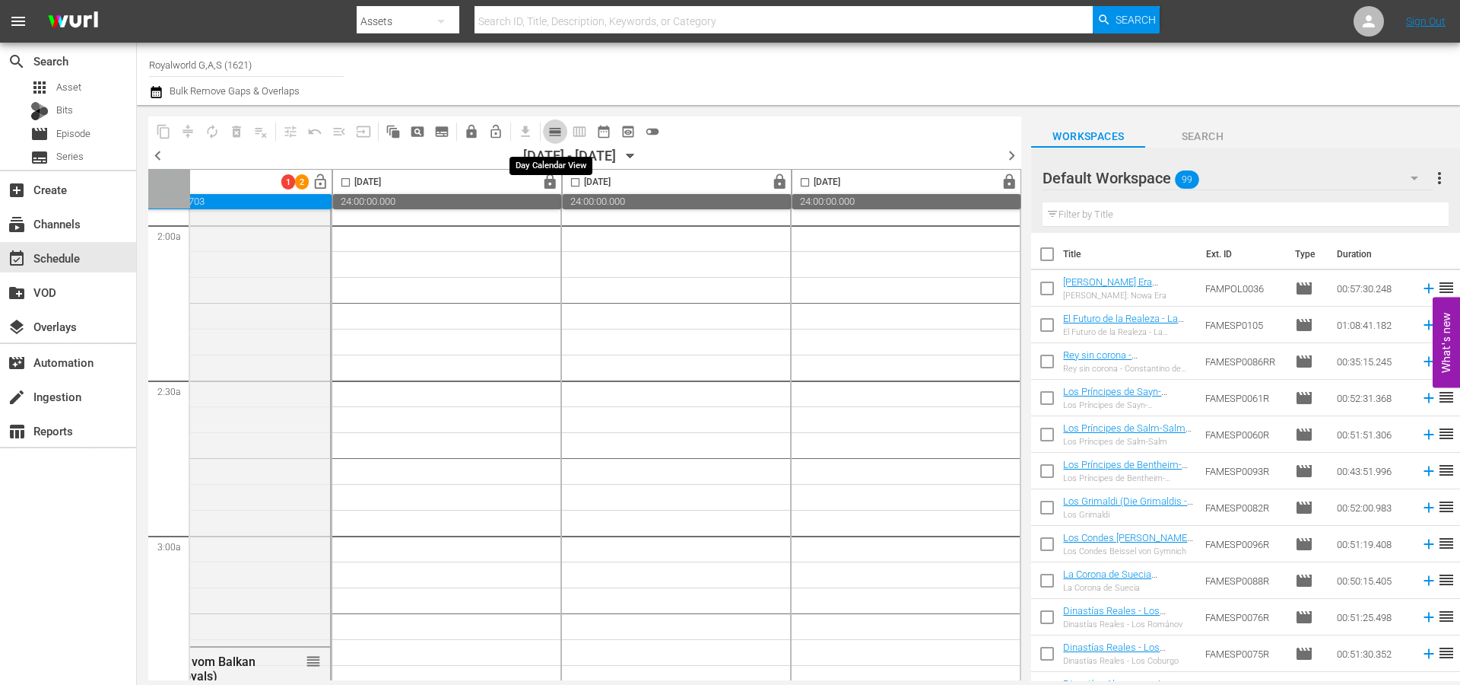
click at [557, 133] on span "calendar_view_day_outlined" at bounding box center [555, 131] width 15 height 15
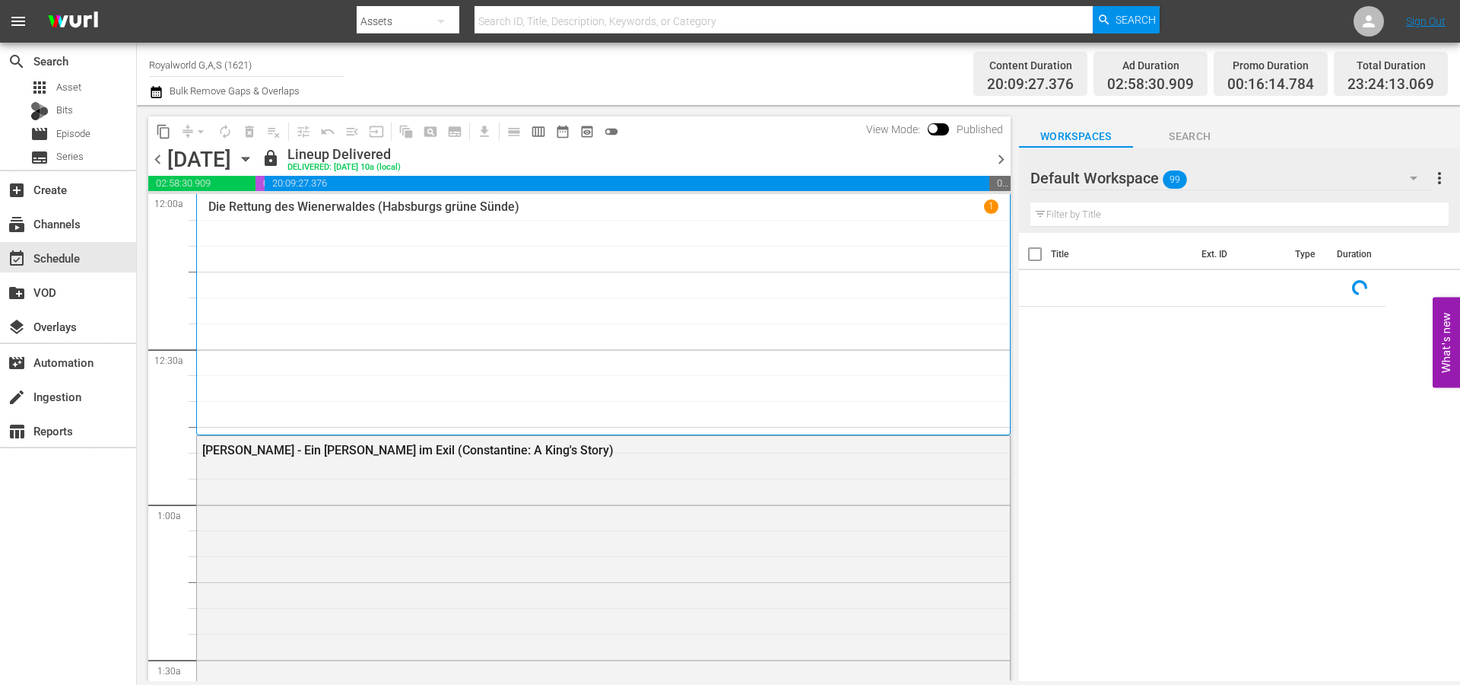
click at [999, 160] on span "chevron_right" at bounding box center [1001, 159] width 19 height 19
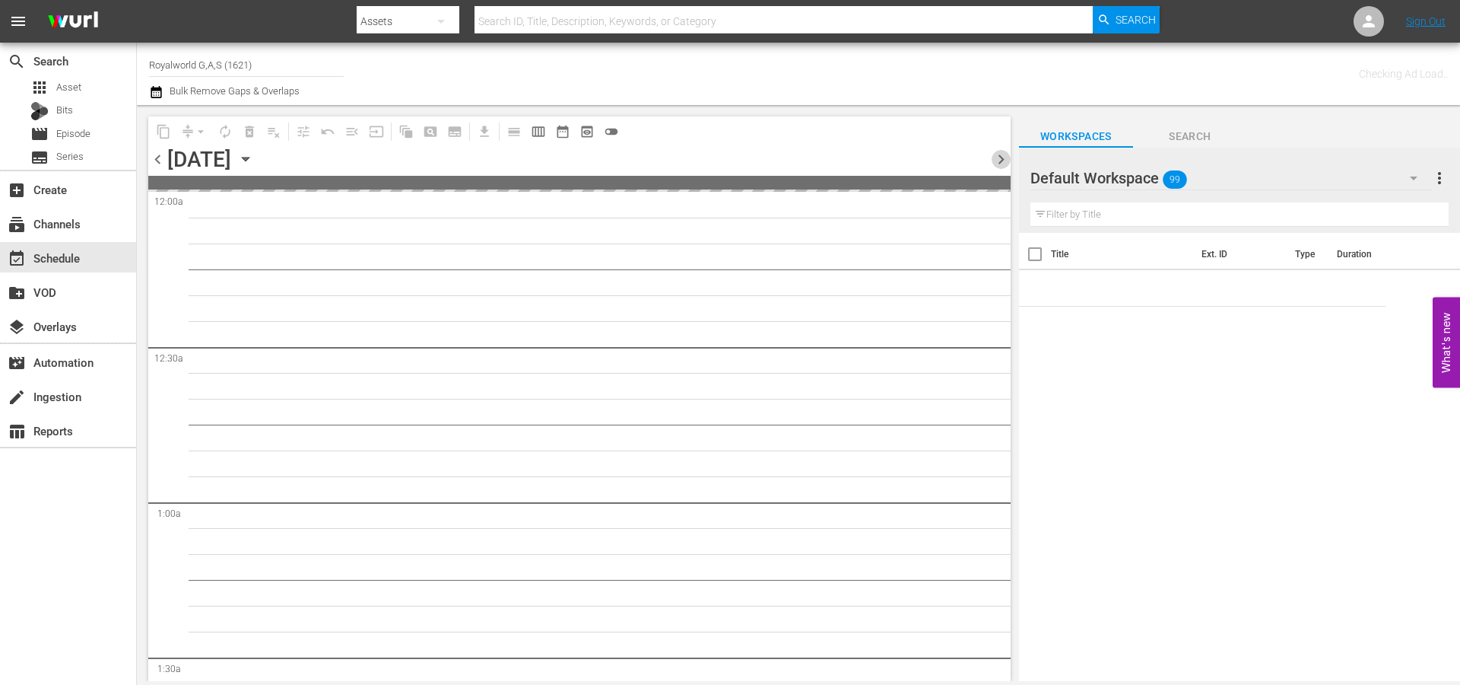
click at [999, 160] on span "chevron_right" at bounding box center [1001, 159] width 19 height 19
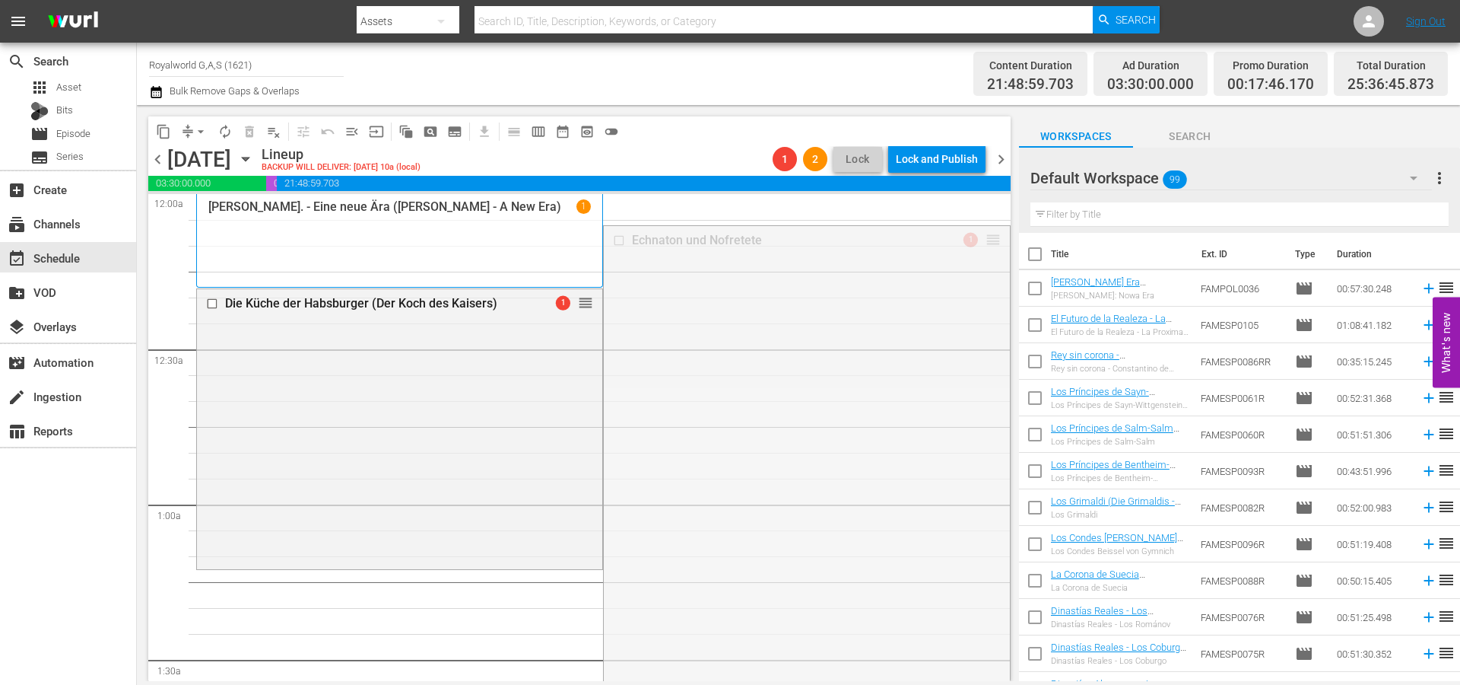
drag, startPoint x: 976, startPoint y: 242, endPoint x: 895, endPoint y: 462, distance: 234.8
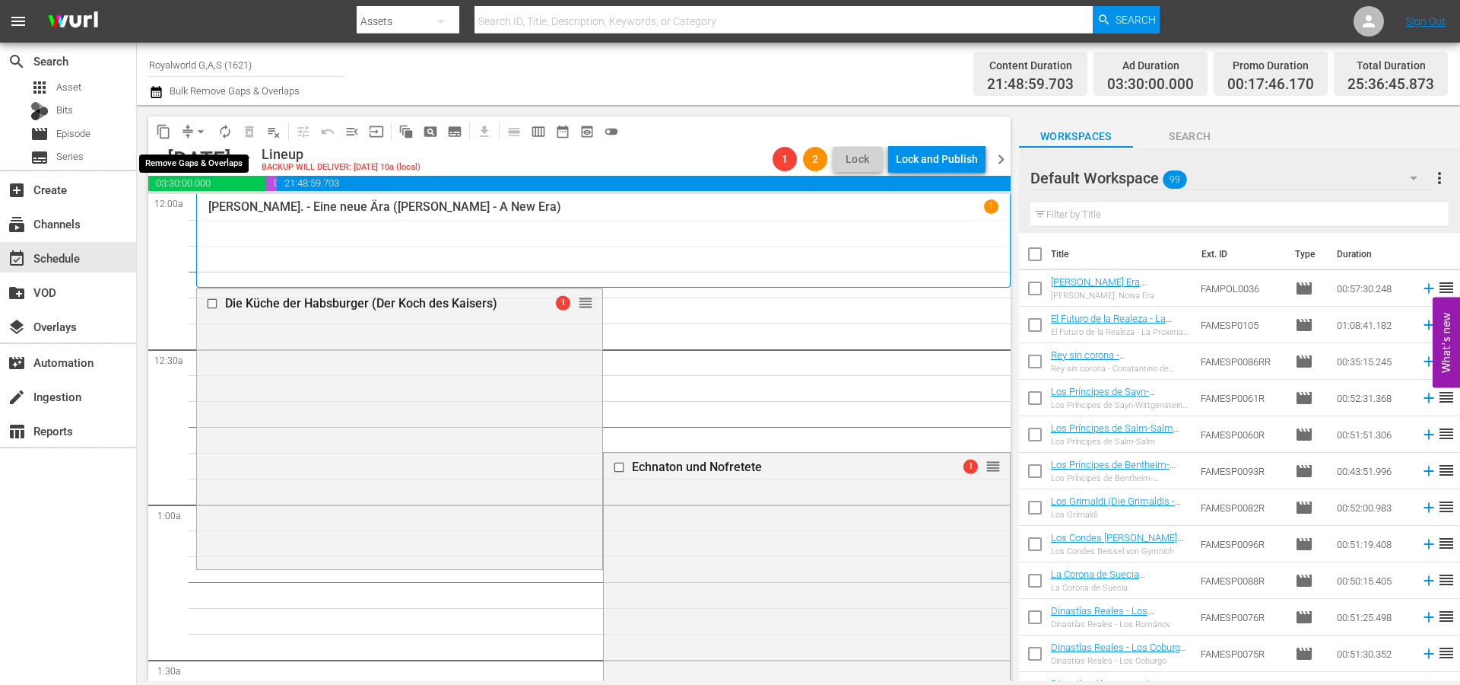
click at [202, 134] on span "arrow_drop_down" at bounding box center [200, 131] width 15 height 15
click at [214, 208] on li "Align to End of Previous Day" at bounding box center [202, 212] width 160 height 25
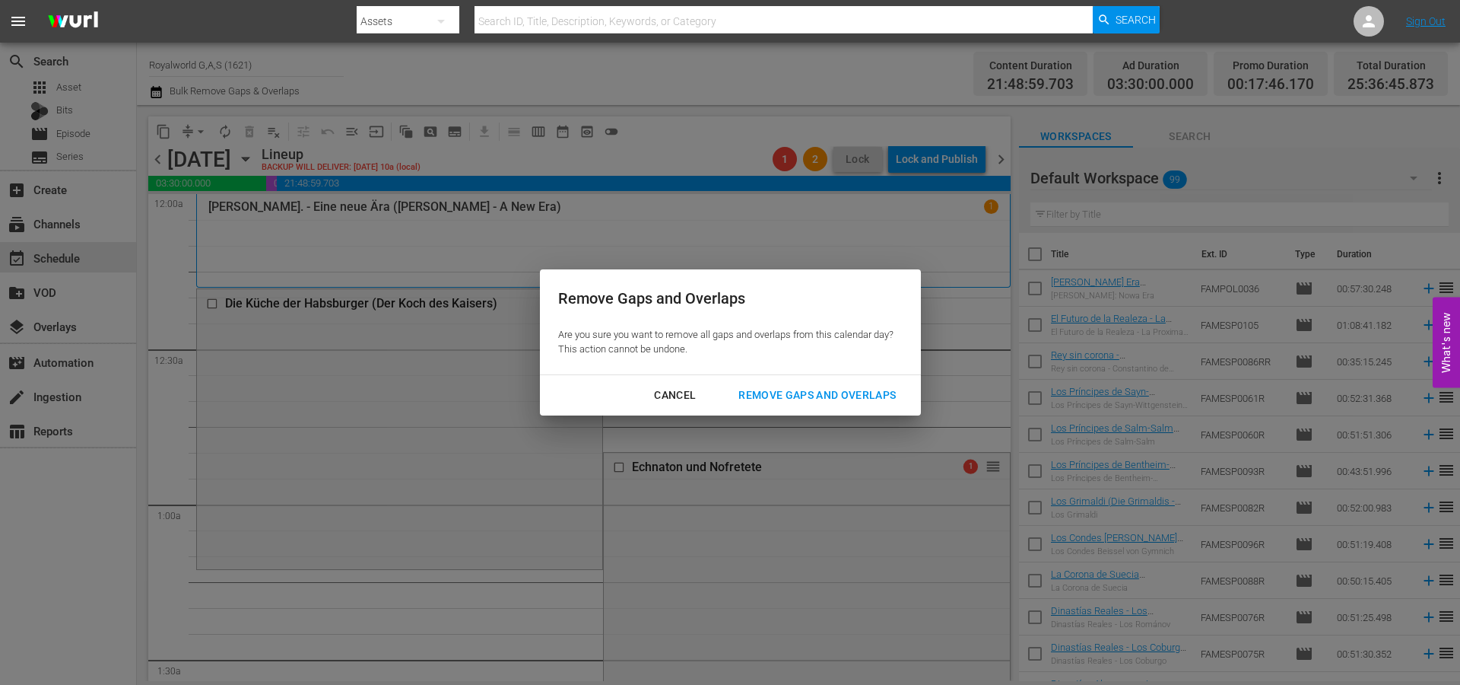
click at [838, 390] on div "Remove Gaps and Overlaps" at bounding box center [817, 395] width 182 height 19
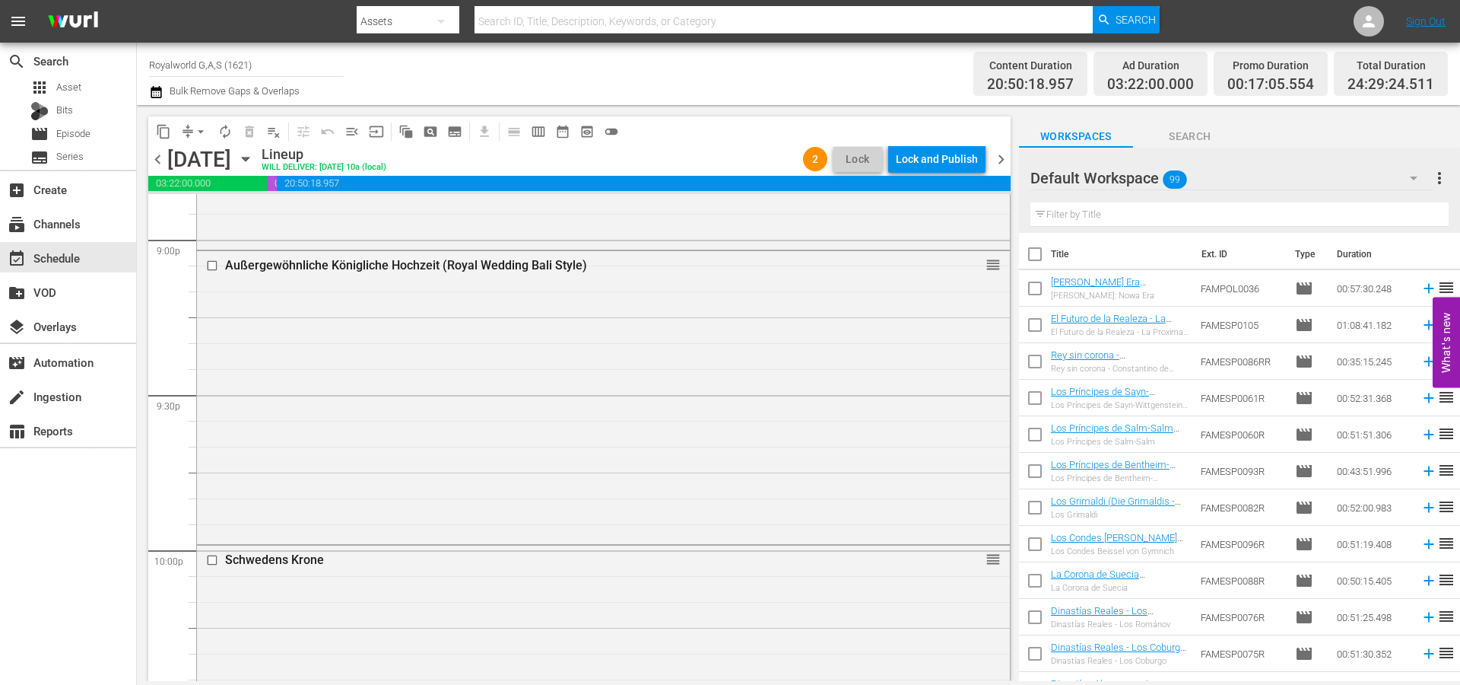
scroll to position [7206, 0]
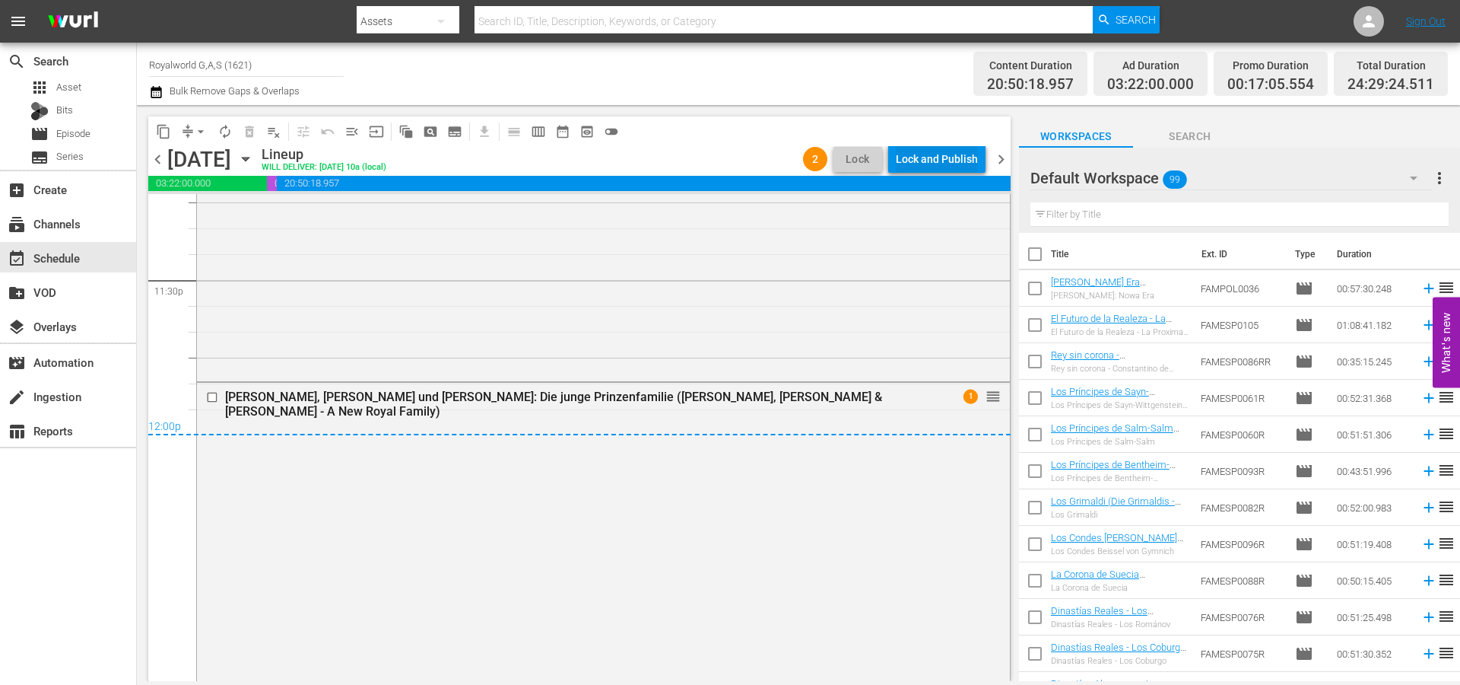
click at [937, 154] on div "Lock and Publish" at bounding box center [937, 158] width 82 height 27
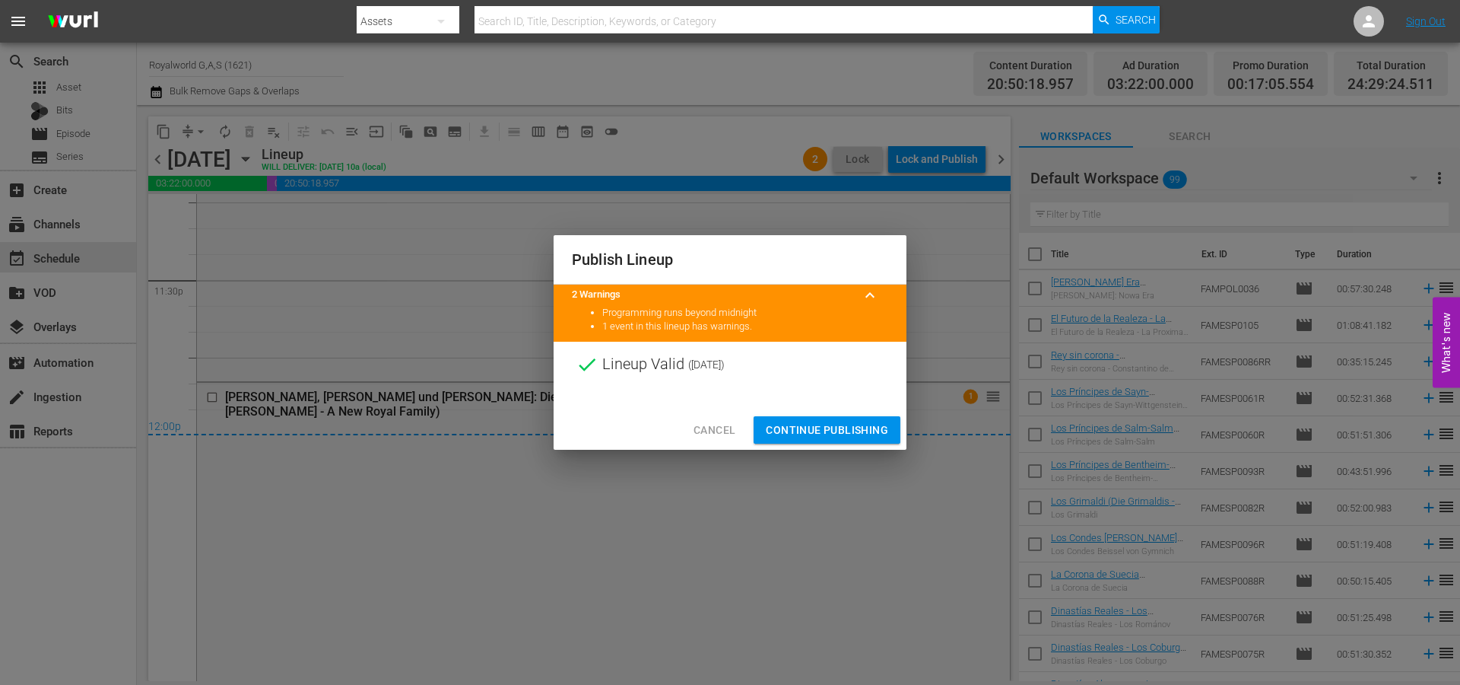
click at [831, 433] on span "Continue Publishing" at bounding box center [827, 430] width 122 height 19
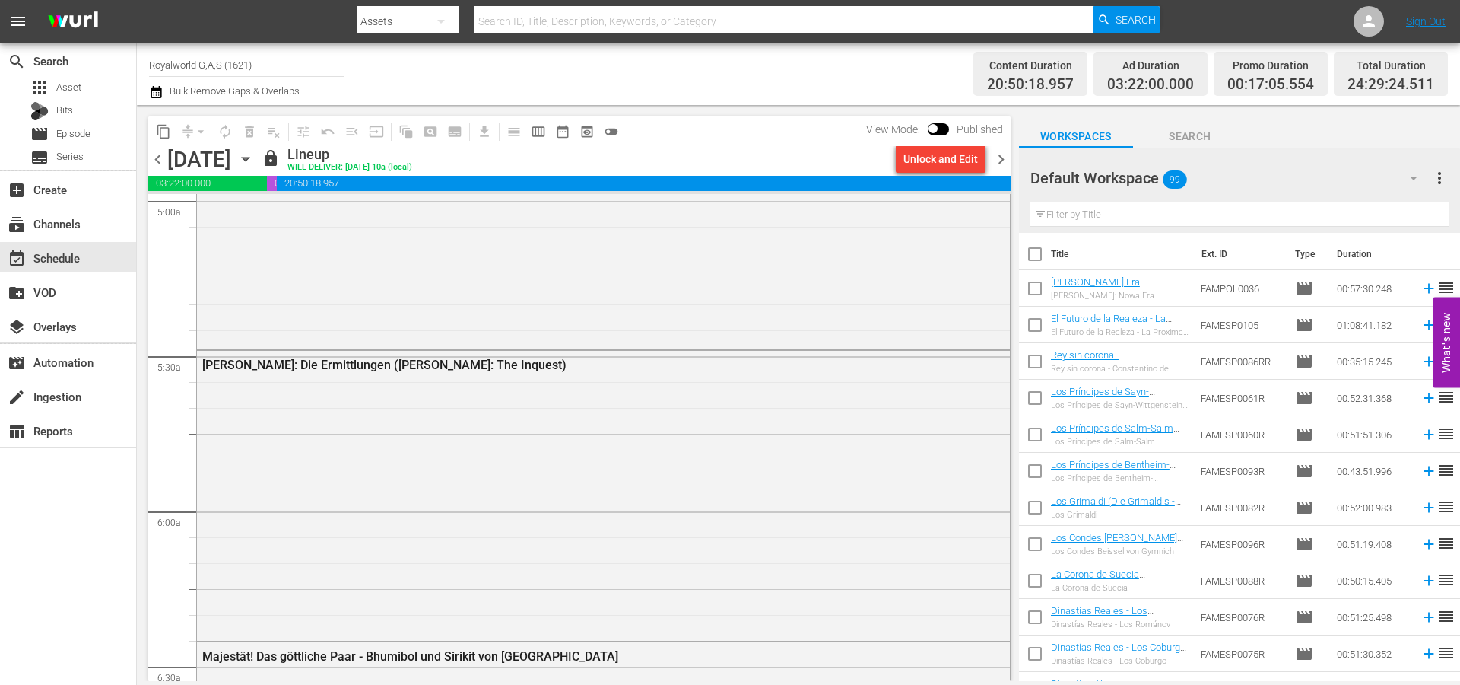
scroll to position [0, 0]
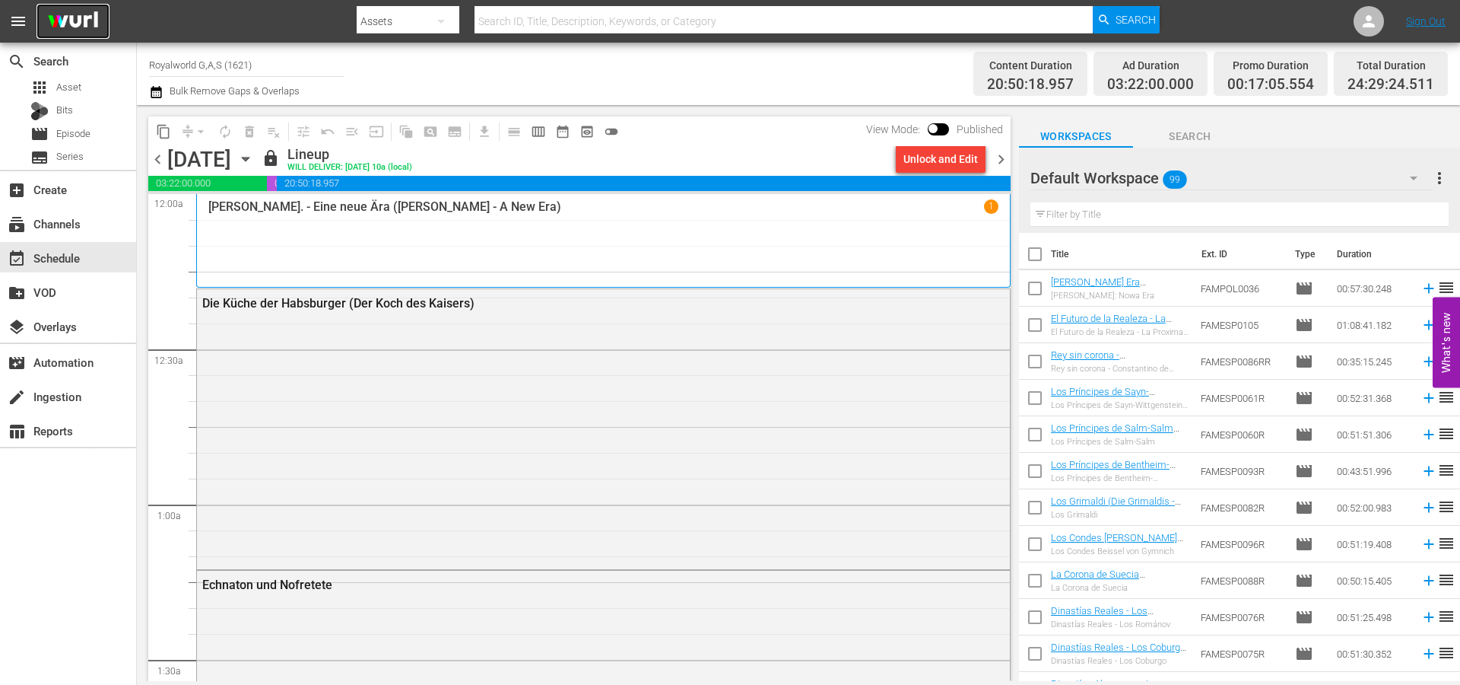
click at [71, 26] on img at bounding box center [73, 22] width 73 height 36
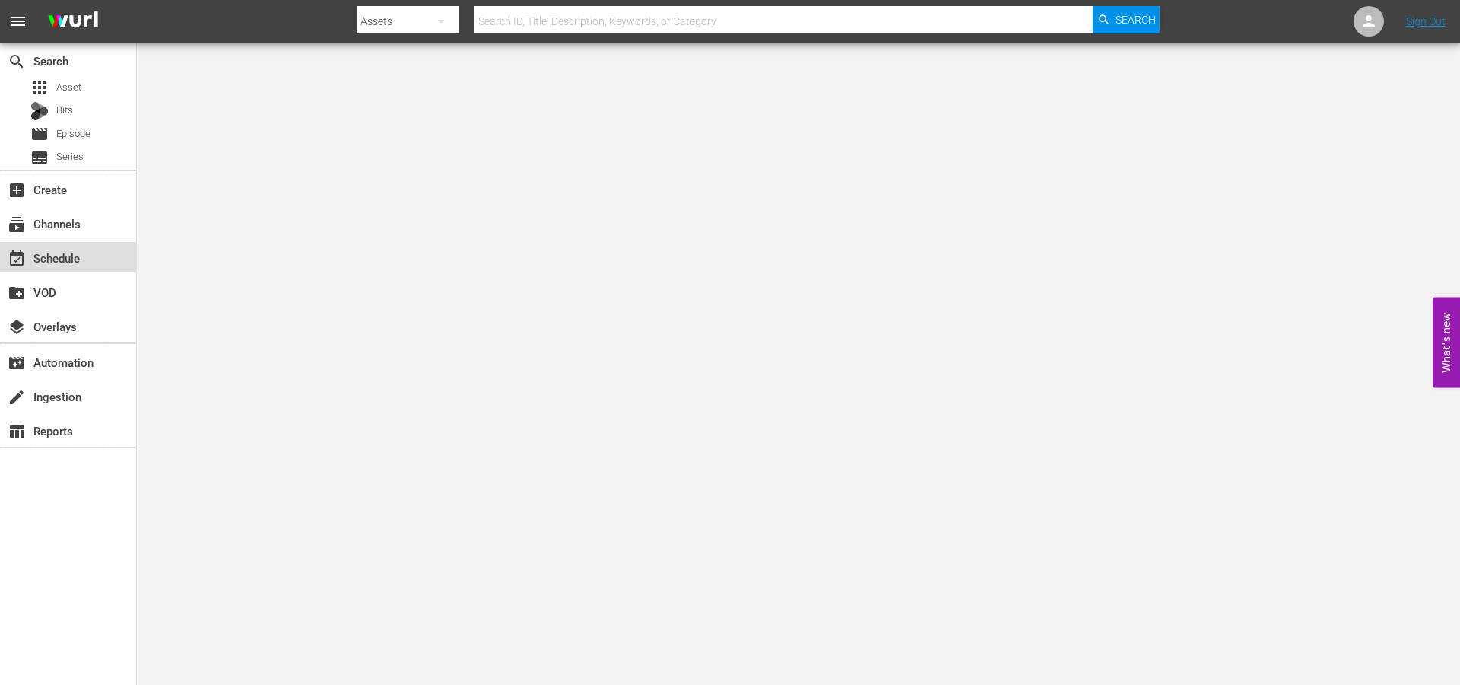
click at [100, 260] on div "event_available Schedule" at bounding box center [68, 257] width 136 height 30
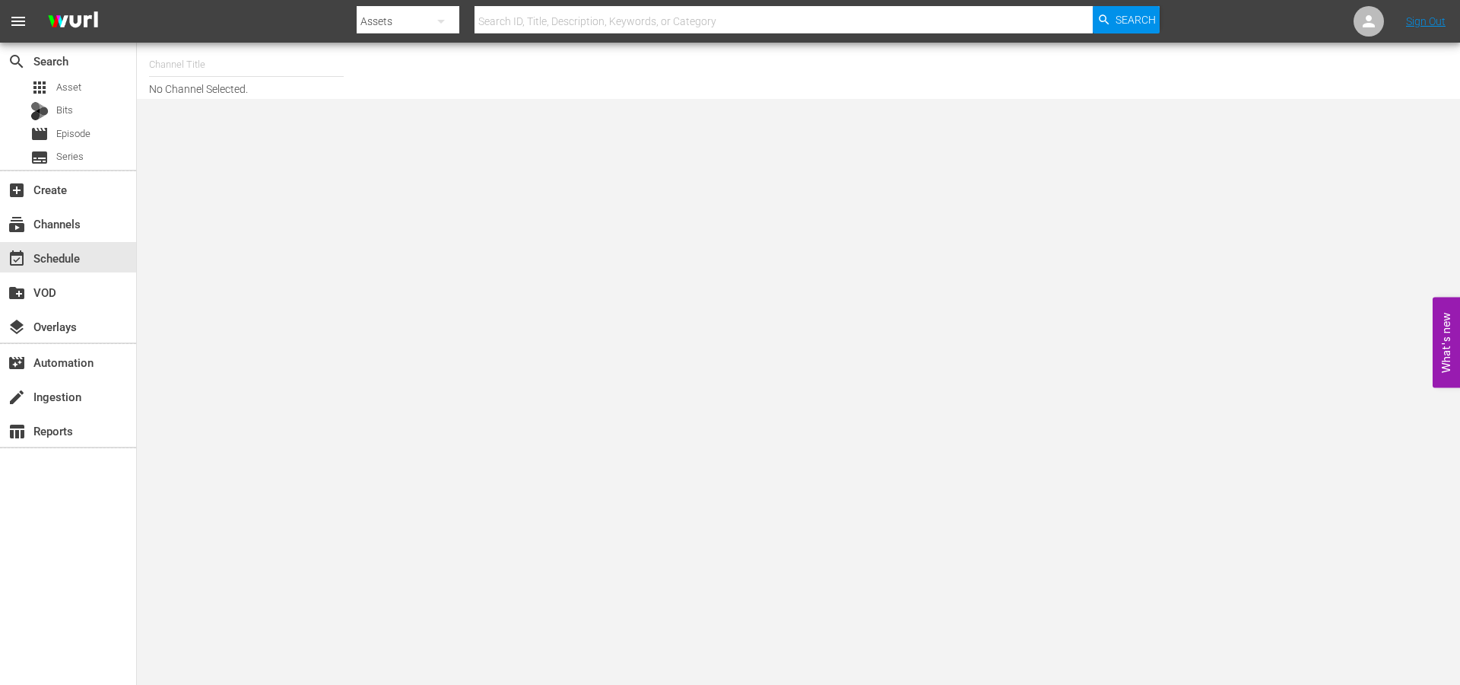
click at [182, 70] on input "text" at bounding box center [246, 64] width 195 height 37
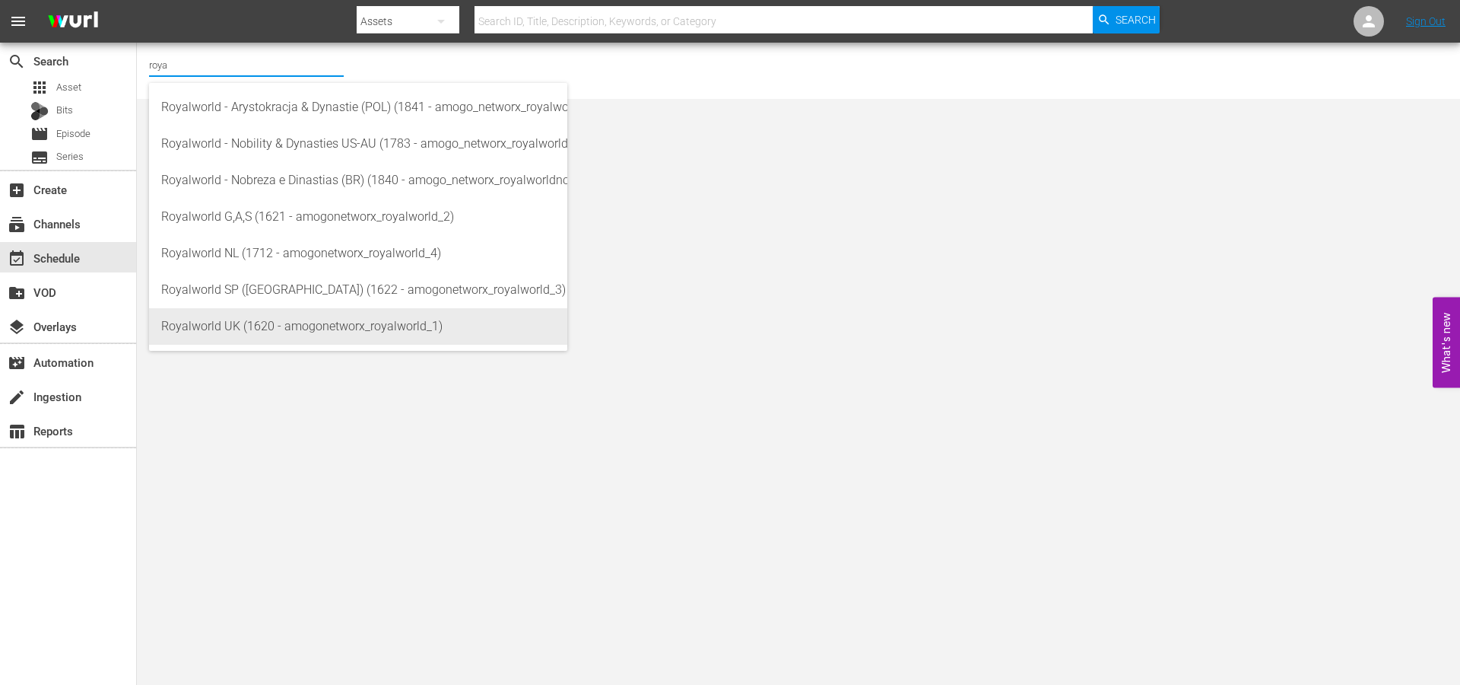
click at [291, 337] on div "Royalworld UK (1620 - amogonetworx_royalworld_1)" at bounding box center [358, 326] width 394 height 37
type input "Royalworld UK (1620 - amogonetworx_royalworld_1)"
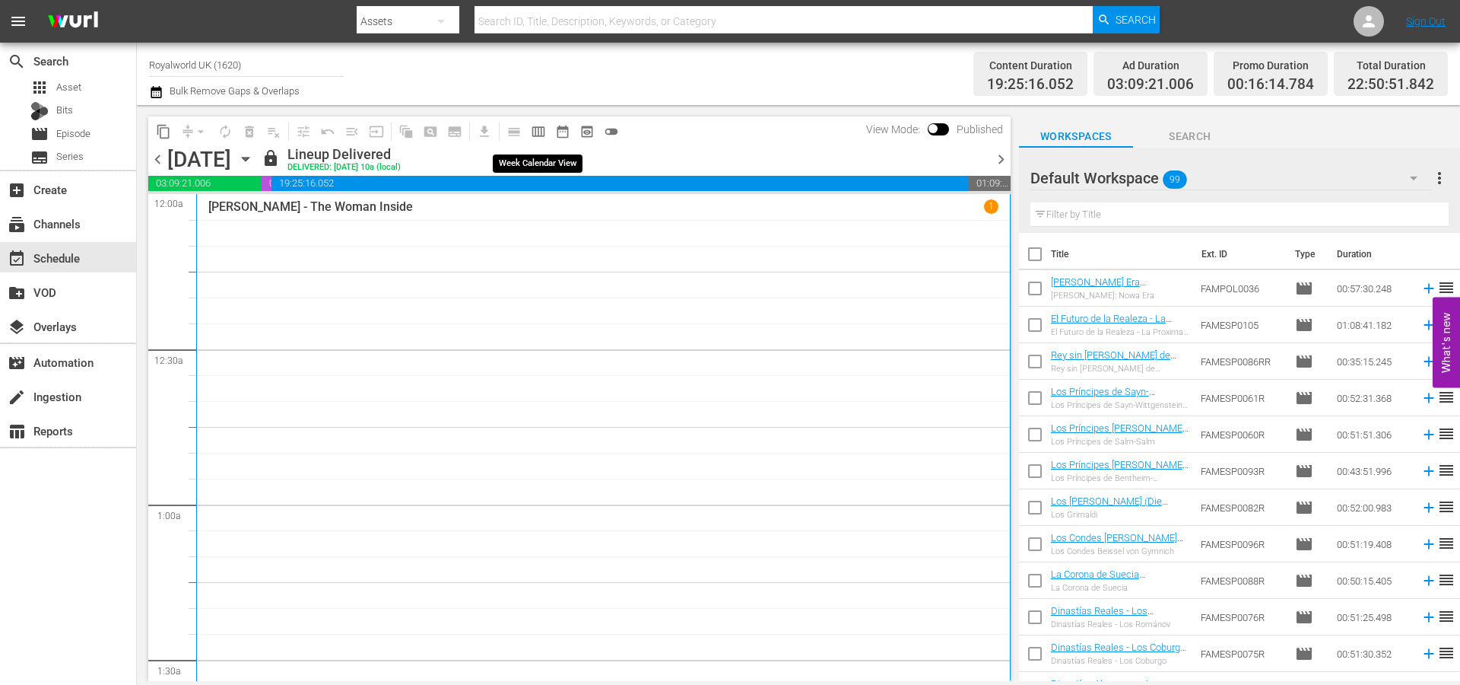
click at [536, 132] on span "calendar_view_week_outlined" at bounding box center [538, 131] width 15 height 15
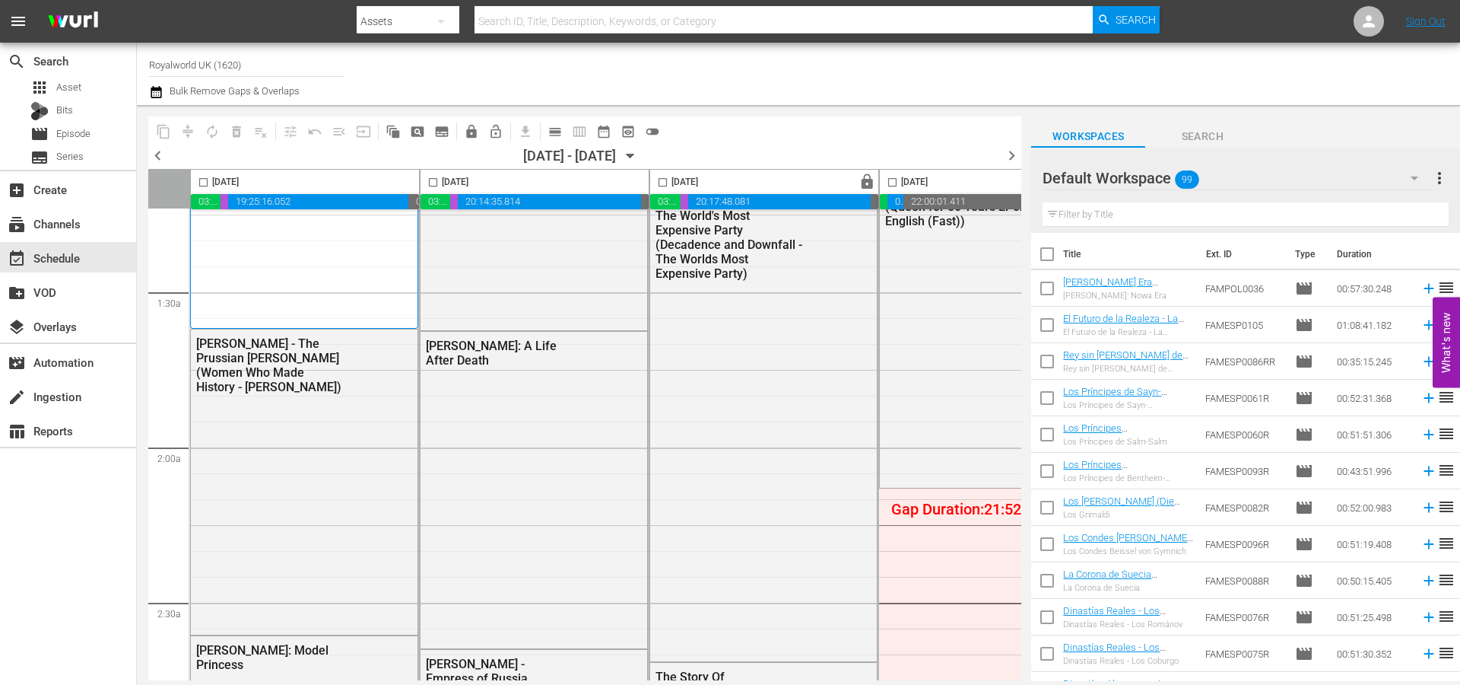
scroll to position [507, 0]
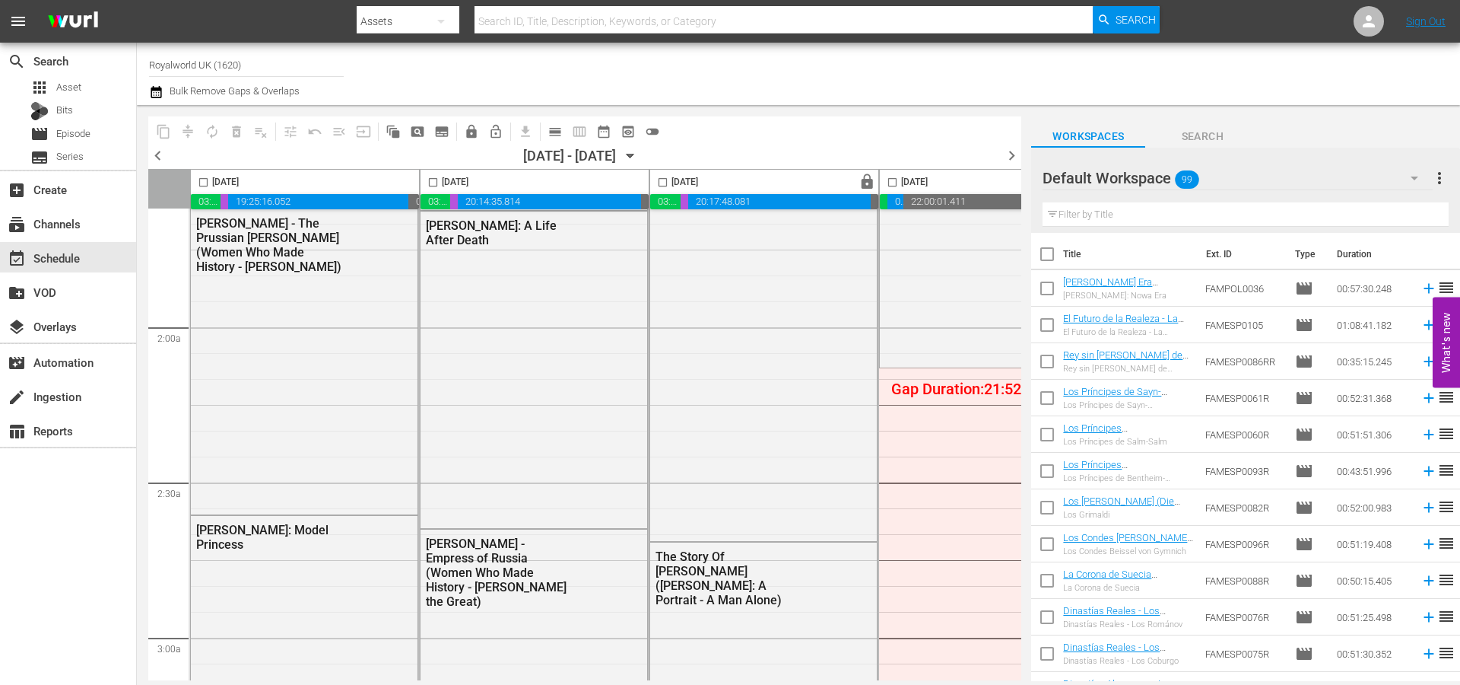
click at [163, 154] on span "chevron_left" at bounding box center [157, 155] width 19 height 19
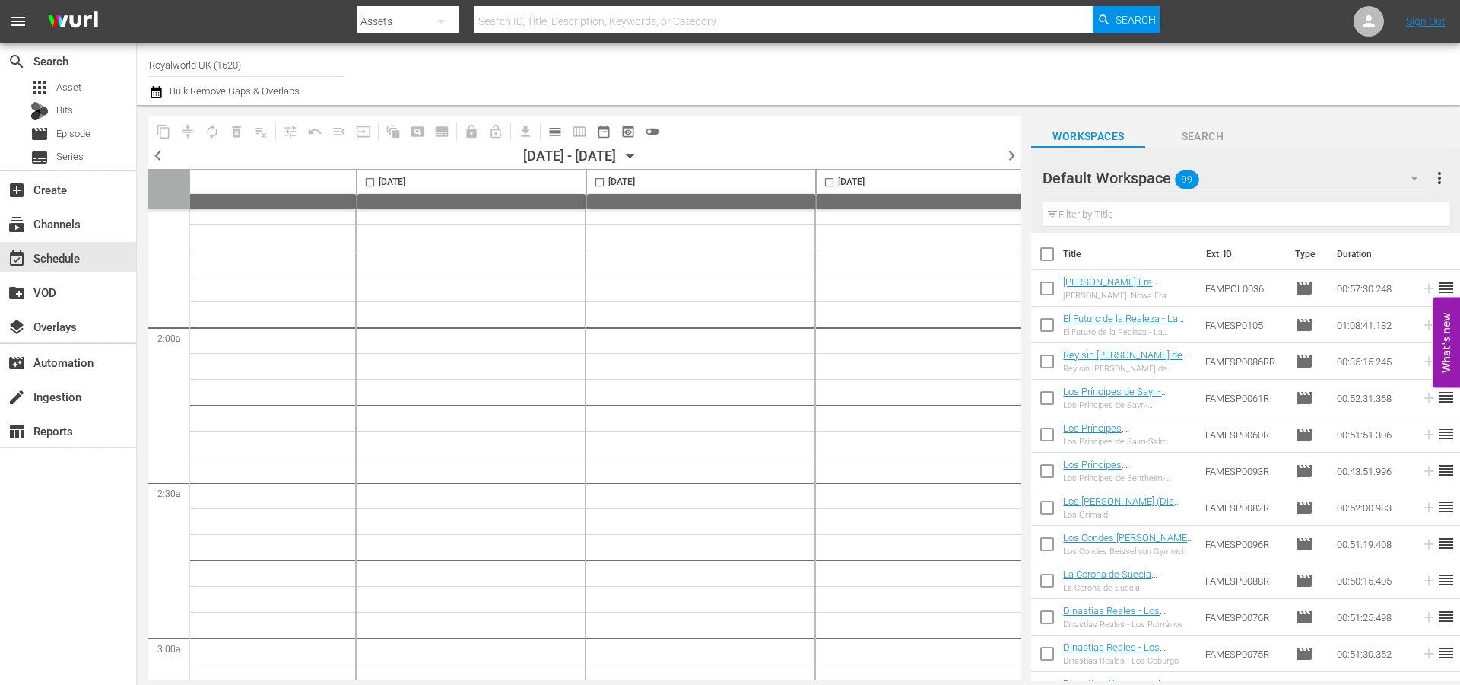
scroll to position [507, 443]
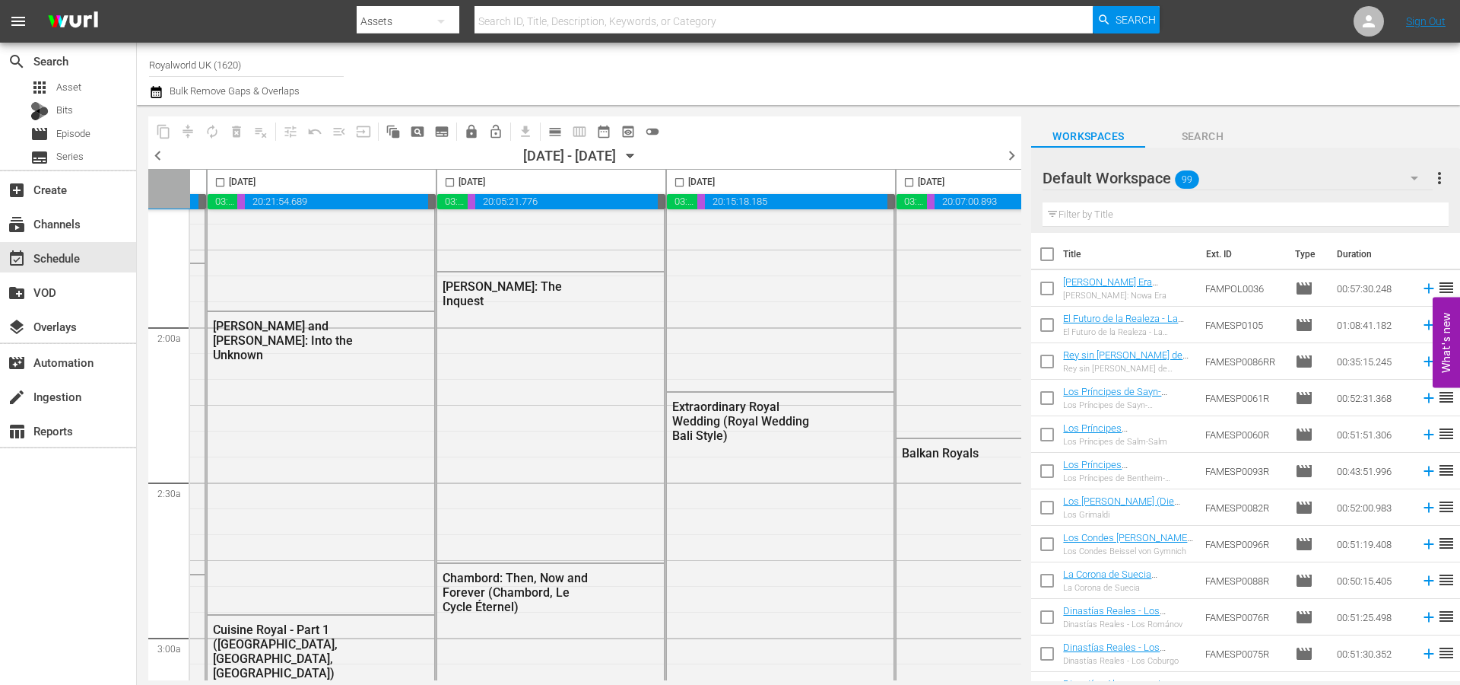
click at [678, 182] on input "checkbox" at bounding box center [679, 184] width 17 height 17
checkbox input "true"
click at [166, 132] on span "content_copy" at bounding box center [163, 131] width 15 height 15
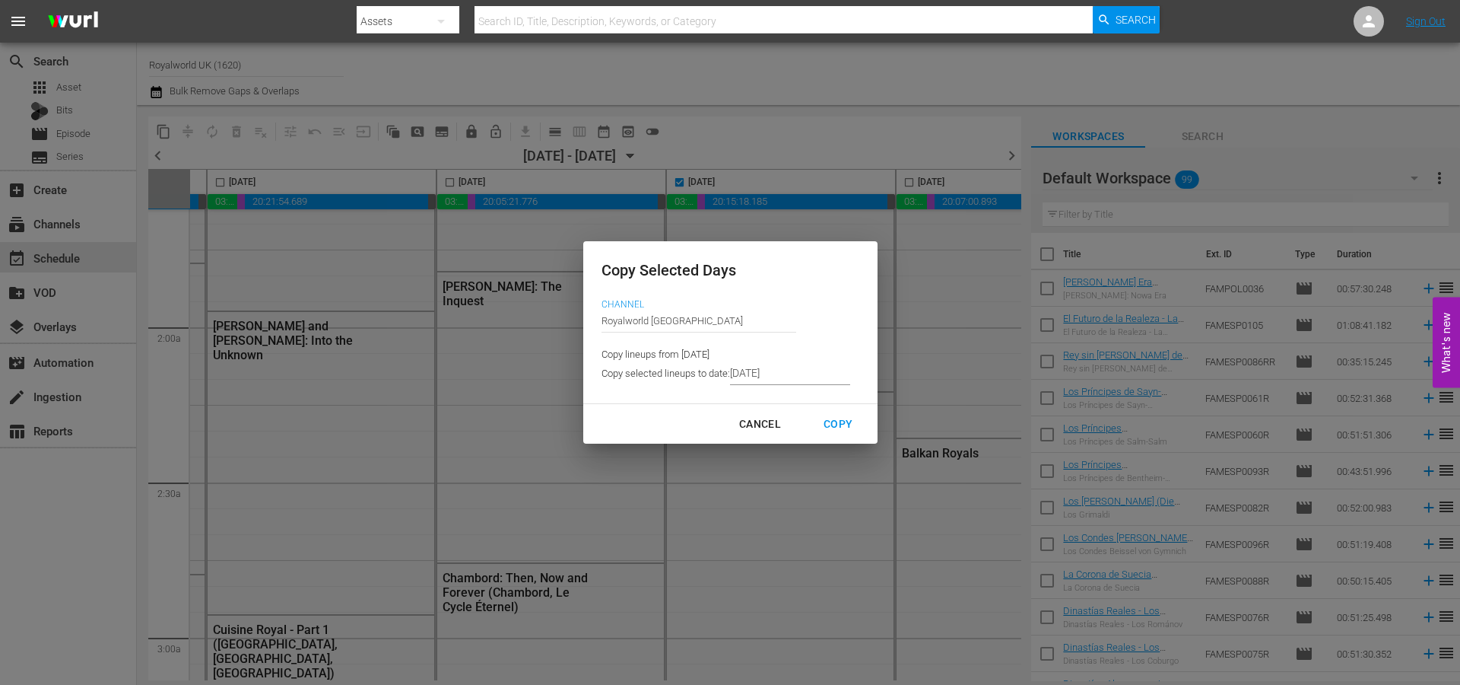
click at [772, 379] on input "[DATE]" at bounding box center [790, 373] width 120 height 23
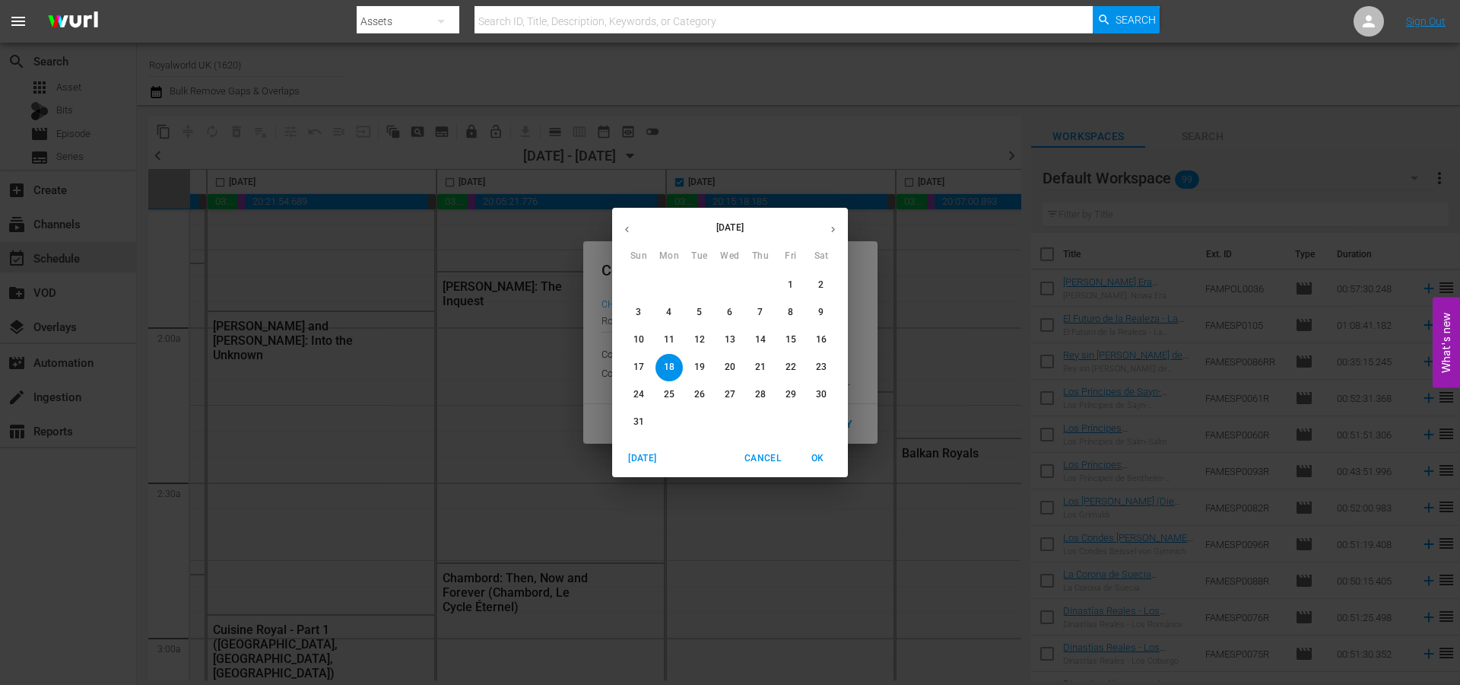
click at [764, 368] on p "21" at bounding box center [760, 367] width 11 height 13
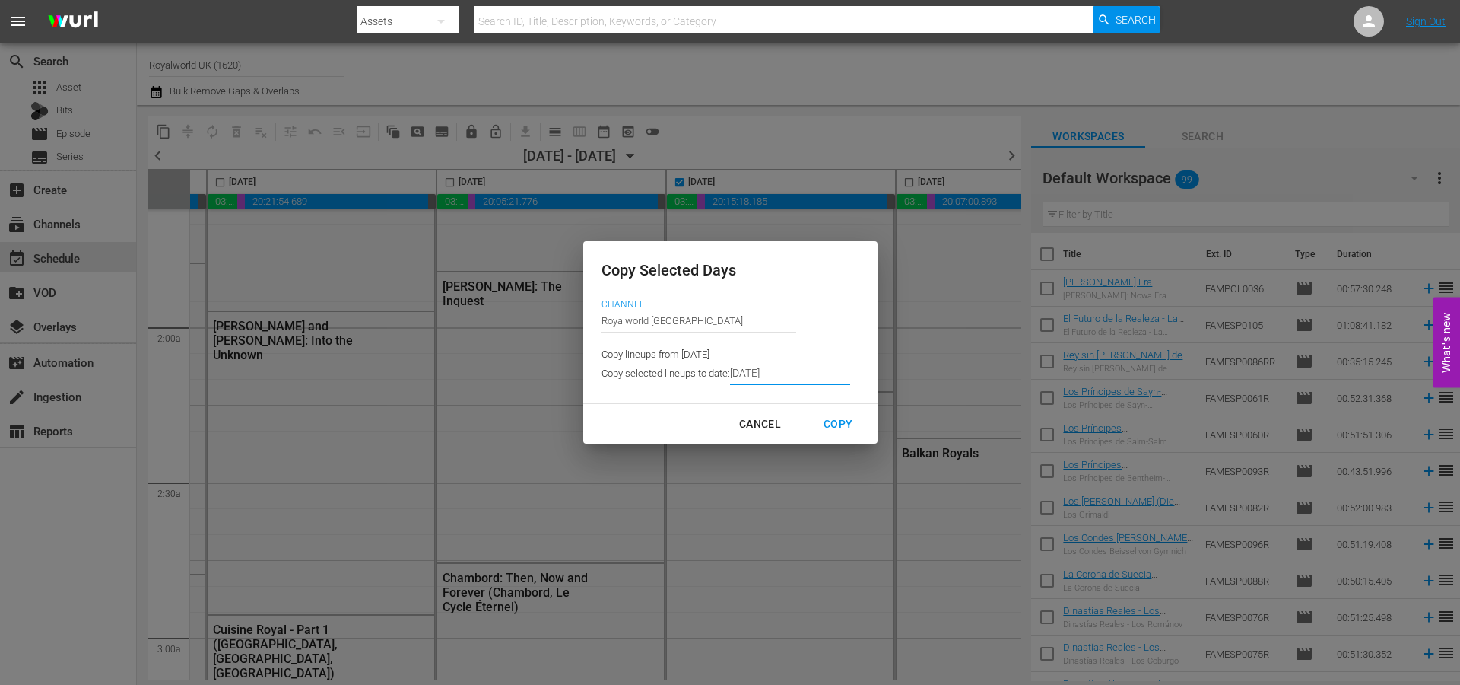
click at [833, 424] on div "Copy" at bounding box center [838, 424] width 53 height 19
type input "[DATE]"
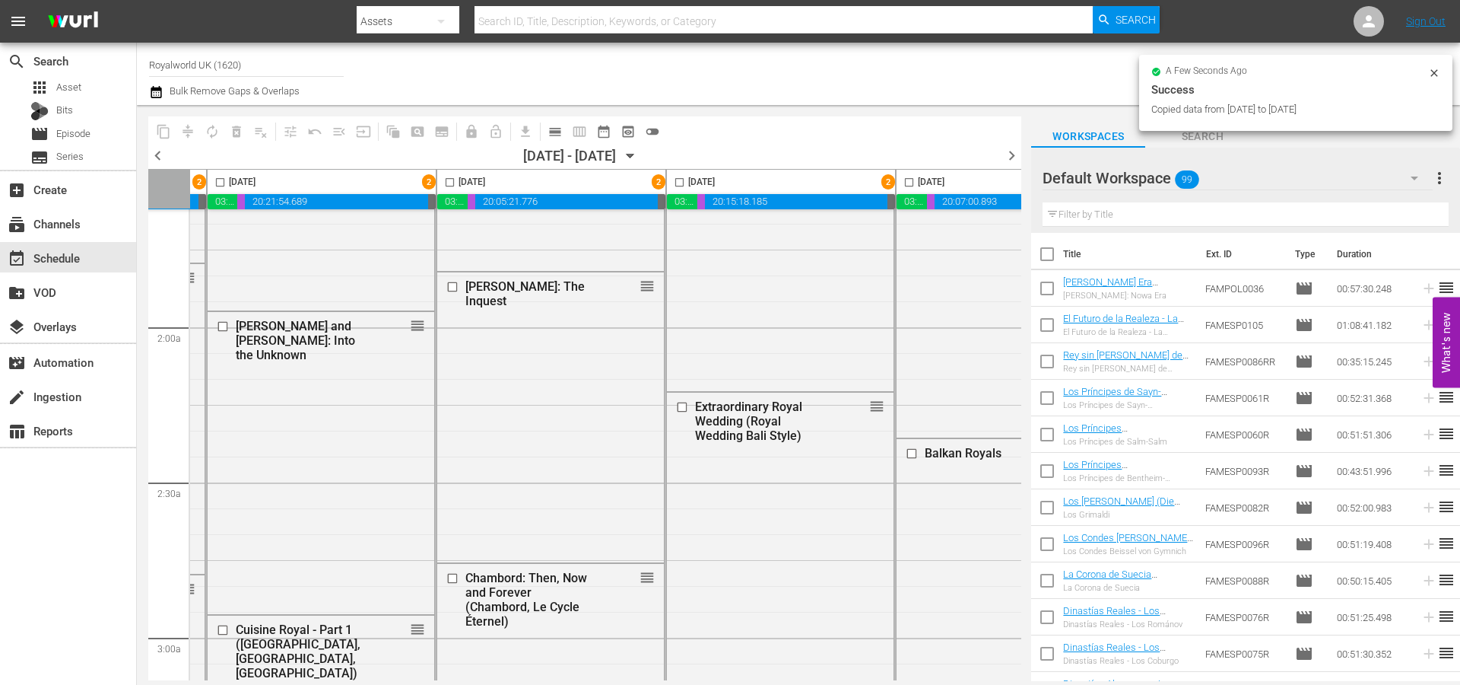
checkbox input "false"
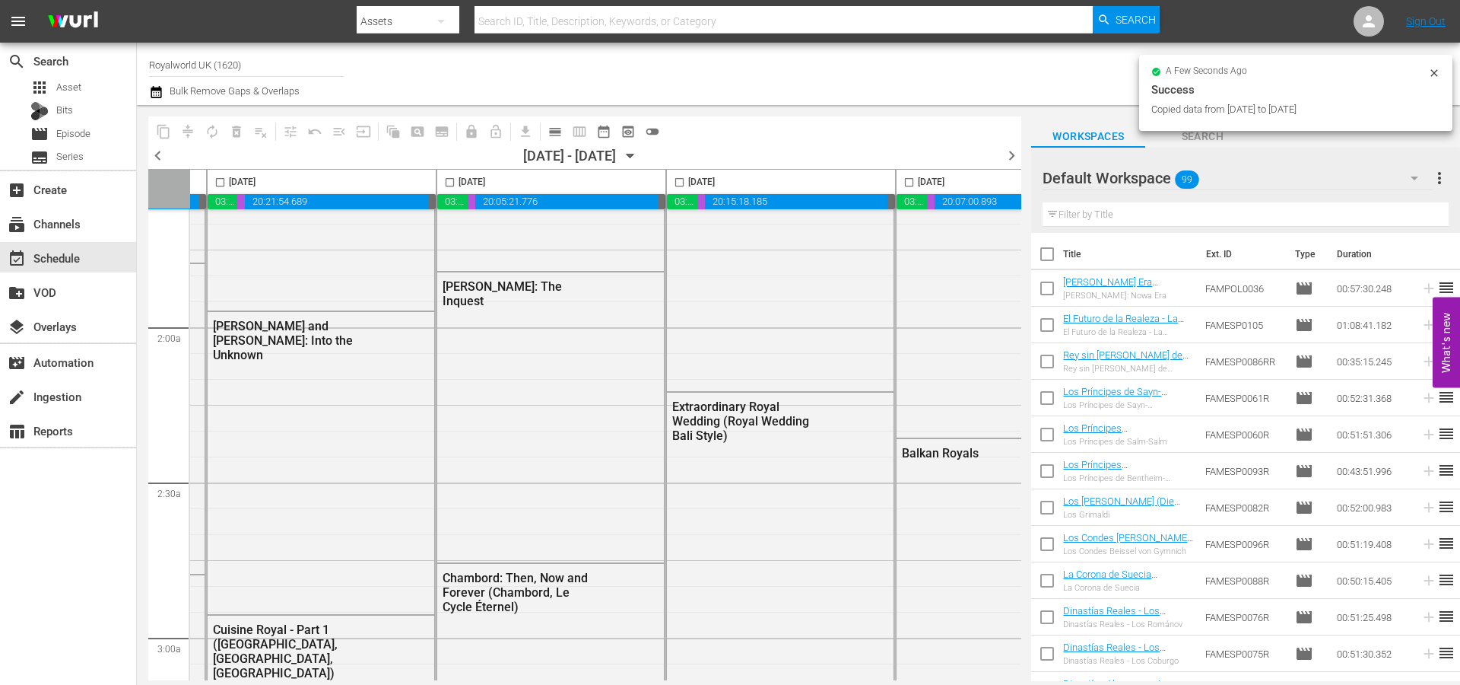
click at [1014, 154] on span "chevron_right" at bounding box center [1011, 155] width 19 height 19
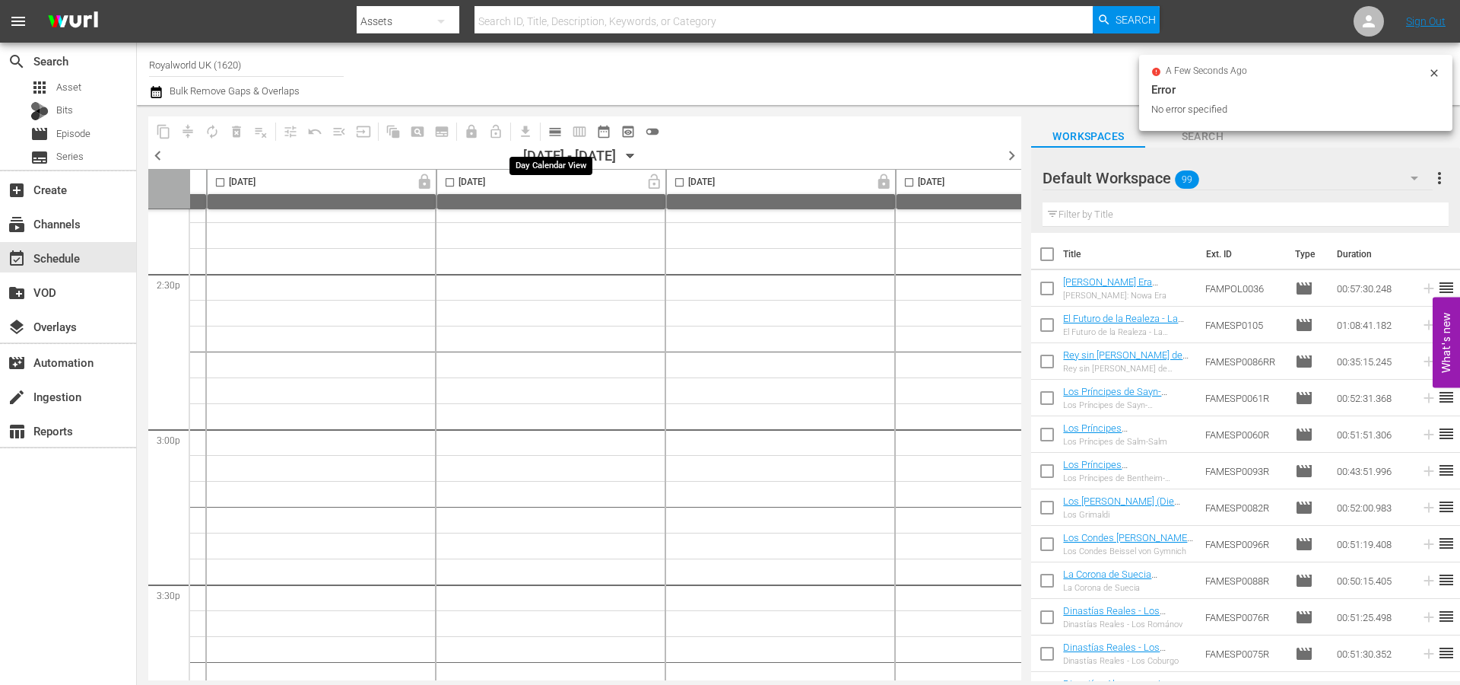
scroll to position [4438, 443]
click at [555, 132] on span "calendar_view_day_outlined" at bounding box center [555, 131] width 15 height 15
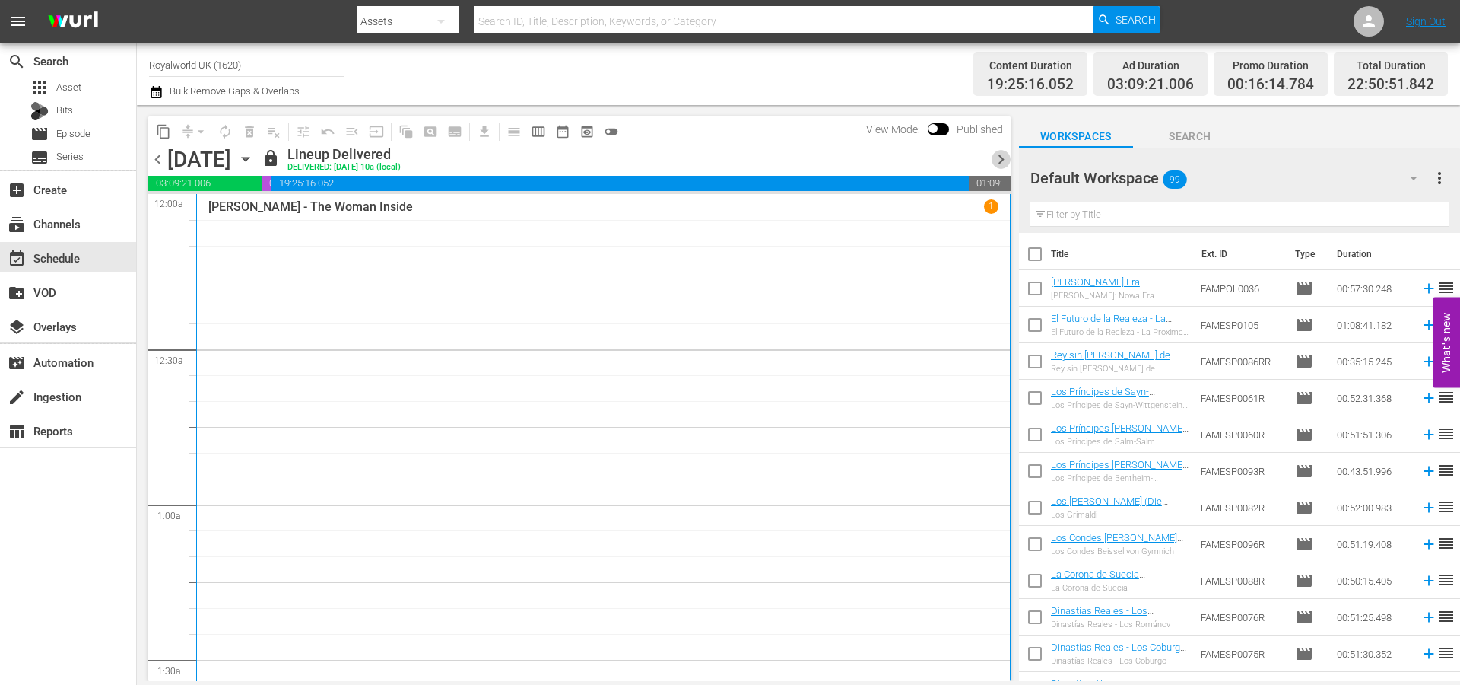
click at [1002, 161] on span "chevron_right" at bounding box center [1001, 159] width 19 height 19
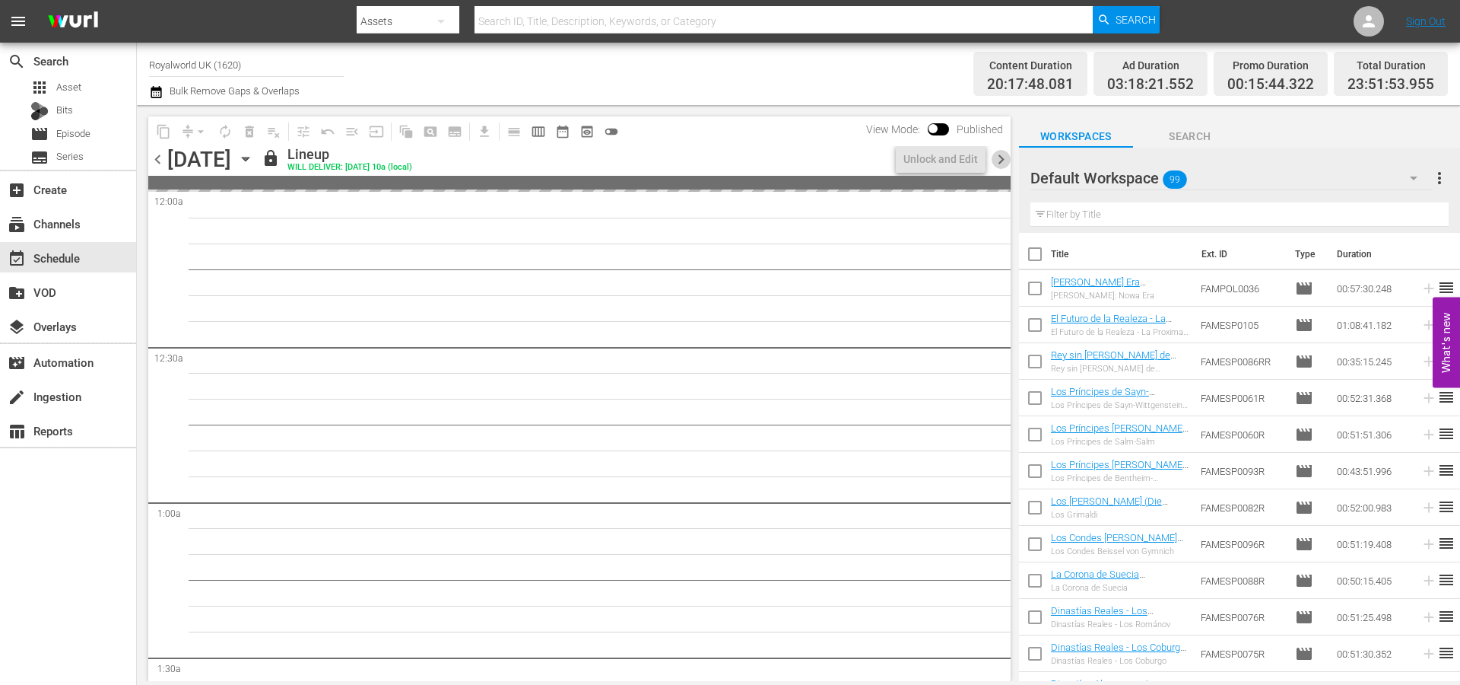
click at [1002, 161] on span "chevron_right" at bounding box center [1001, 159] width 19 height 19
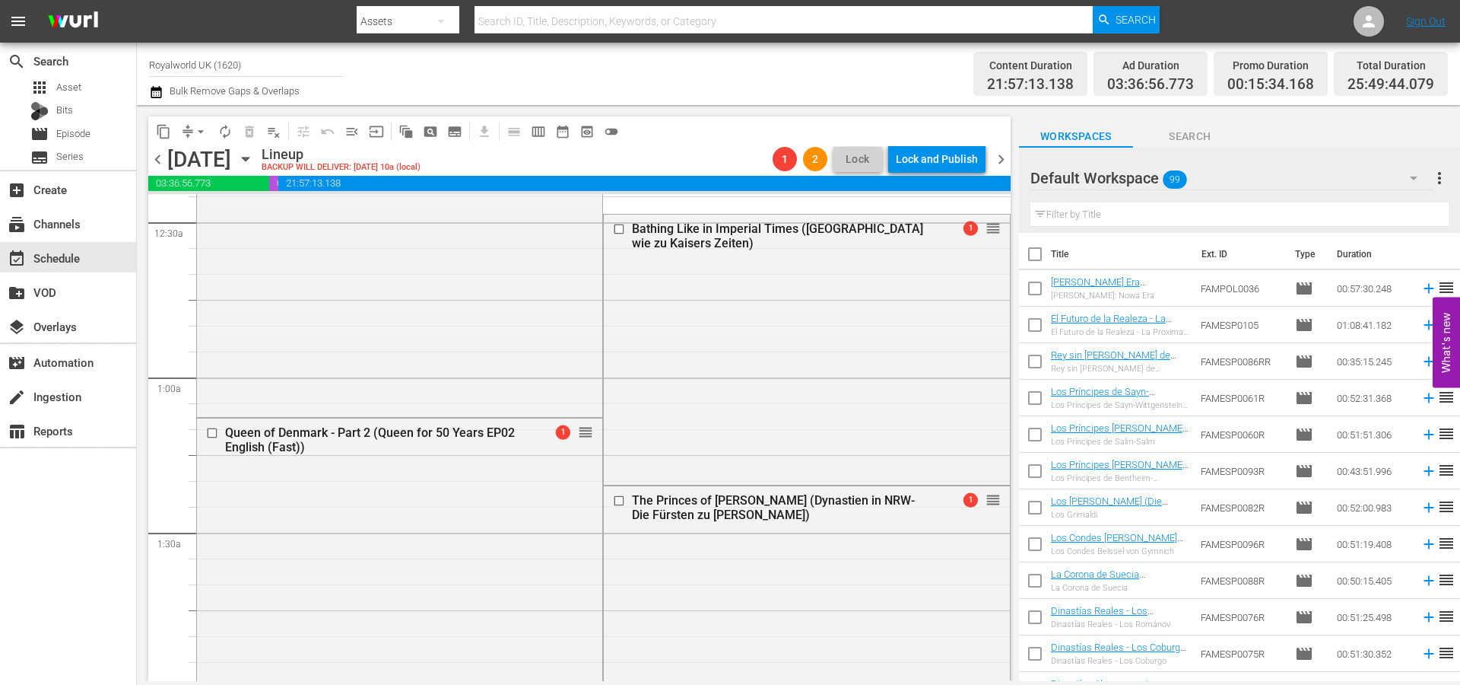
scroll to position [119, 0]
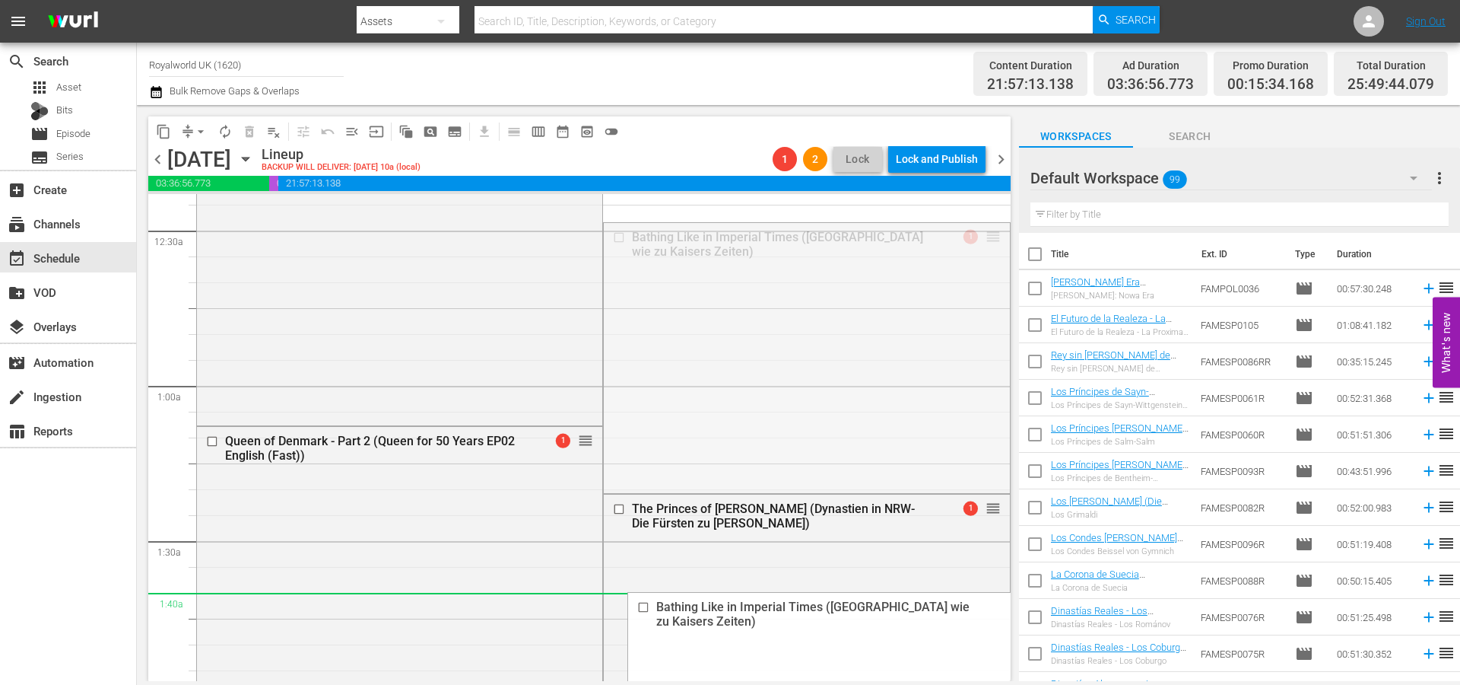
drag, startPoint x: 977, startPoint y: 233, endPoint x: 827, endPoint y: 617, distance: 412.0
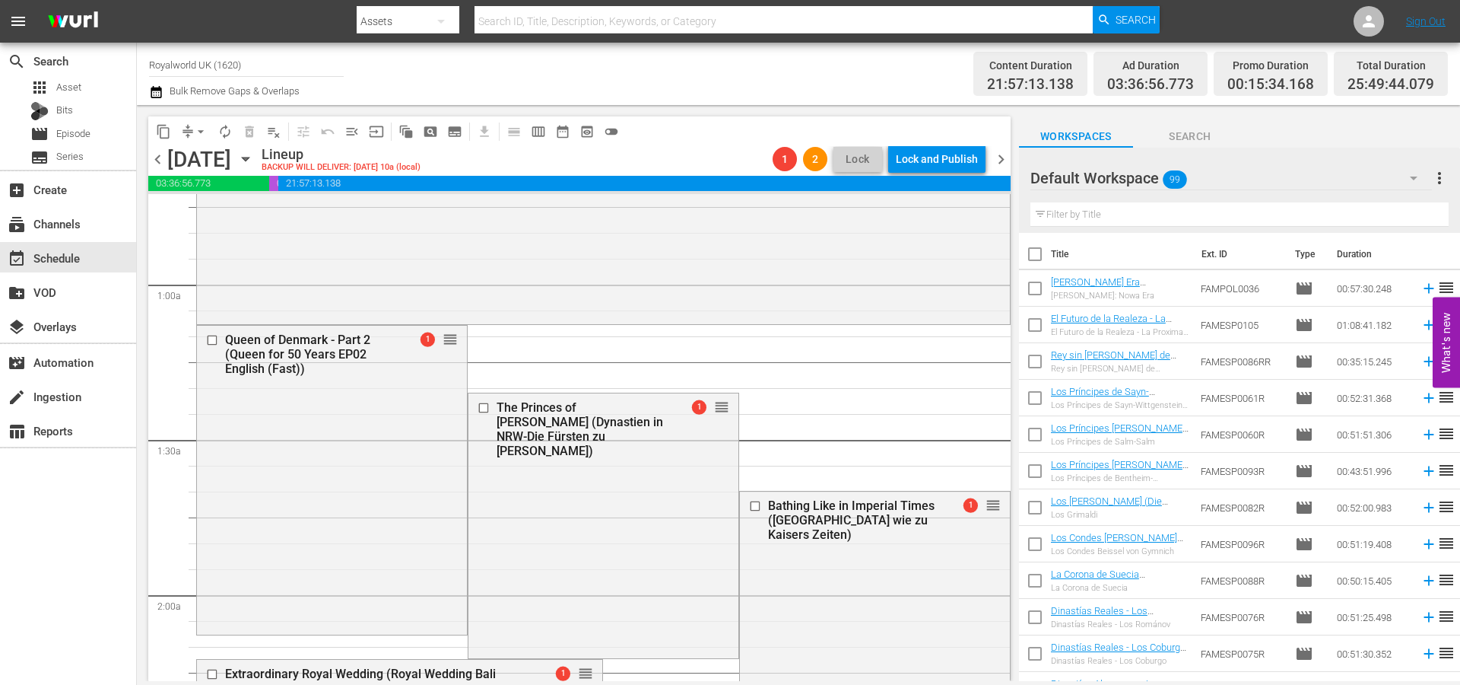
scroll to position [321, 0]
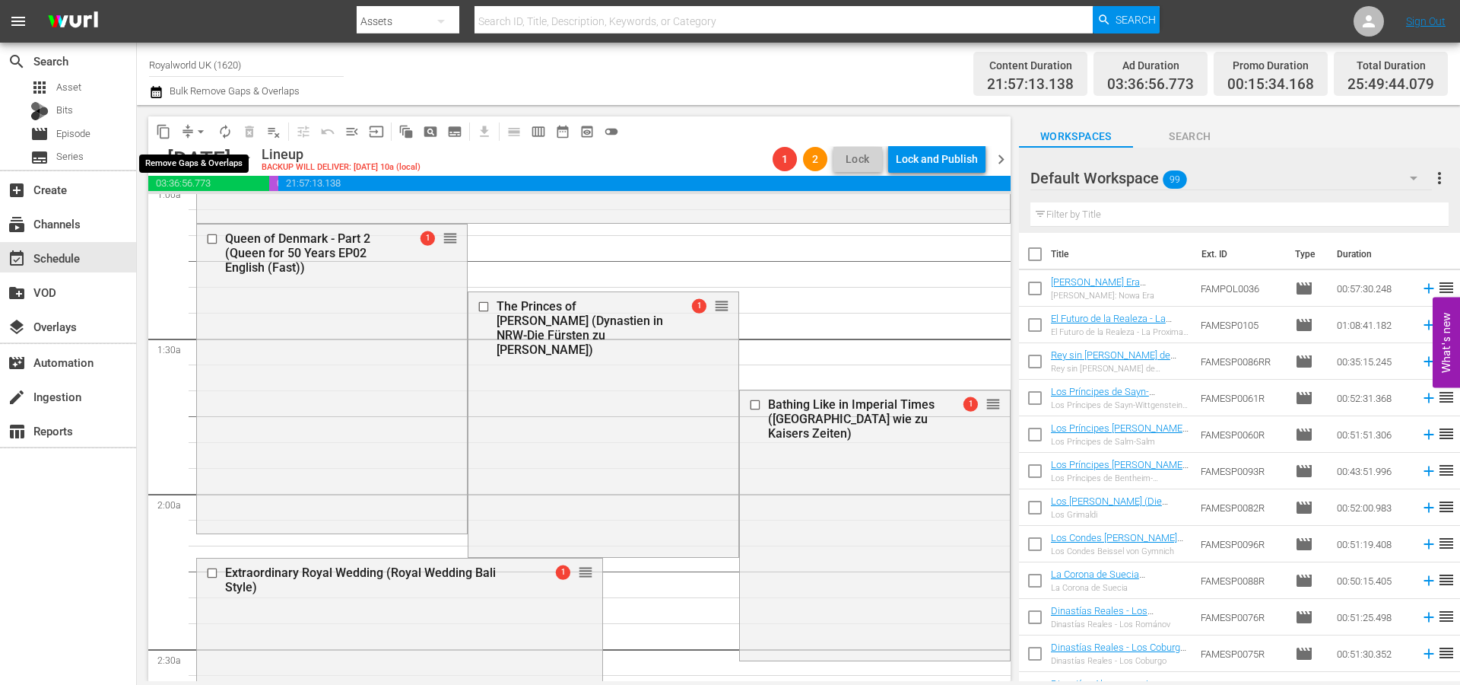
click at [199, 134] on span "arrow_drop_down" at bounding box center [200, 131] width 15 height 15
click at [211, 211] on li "Align to End of Previous Day" at bounding box center [202, 212] width 160 height 25
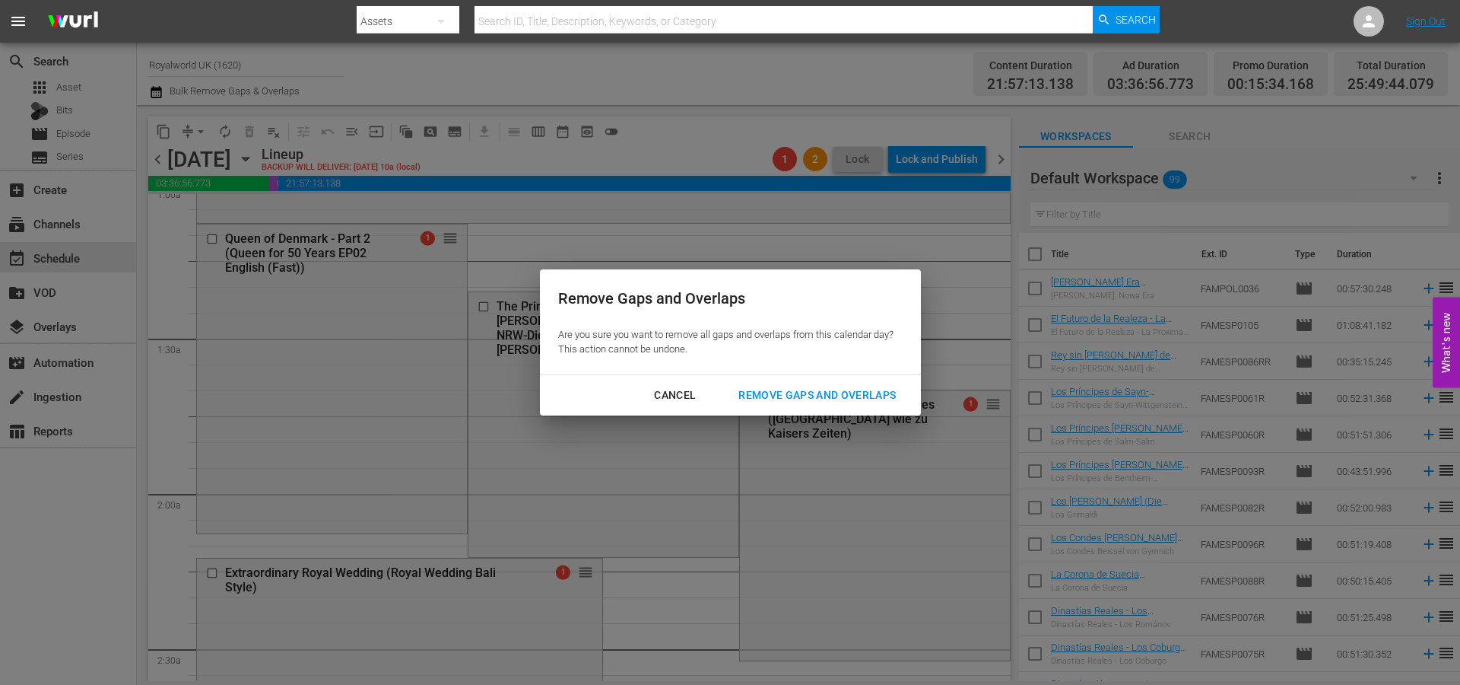
click at [861, 402] on div "Remove Gaps and Overlaps" at bounding box center [817, 395] width 182 height 19
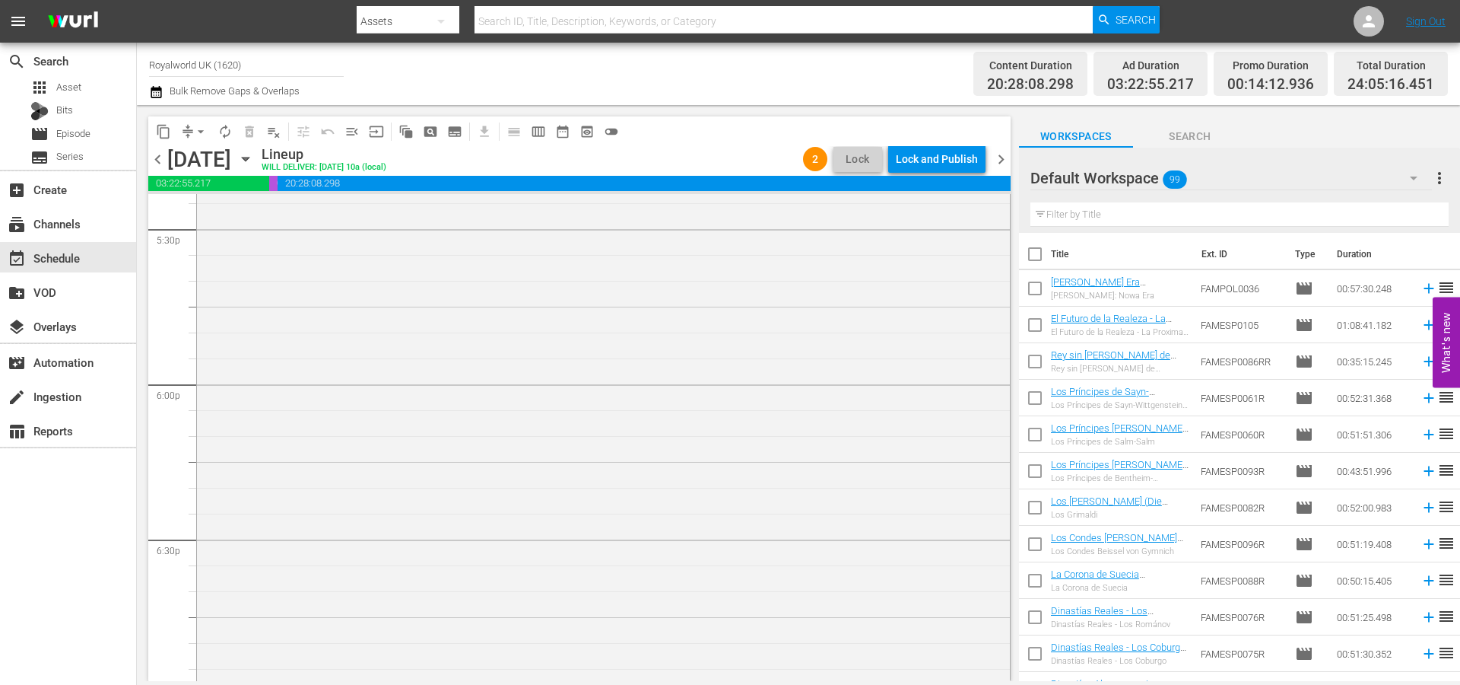
scroll to position [7028, 0]
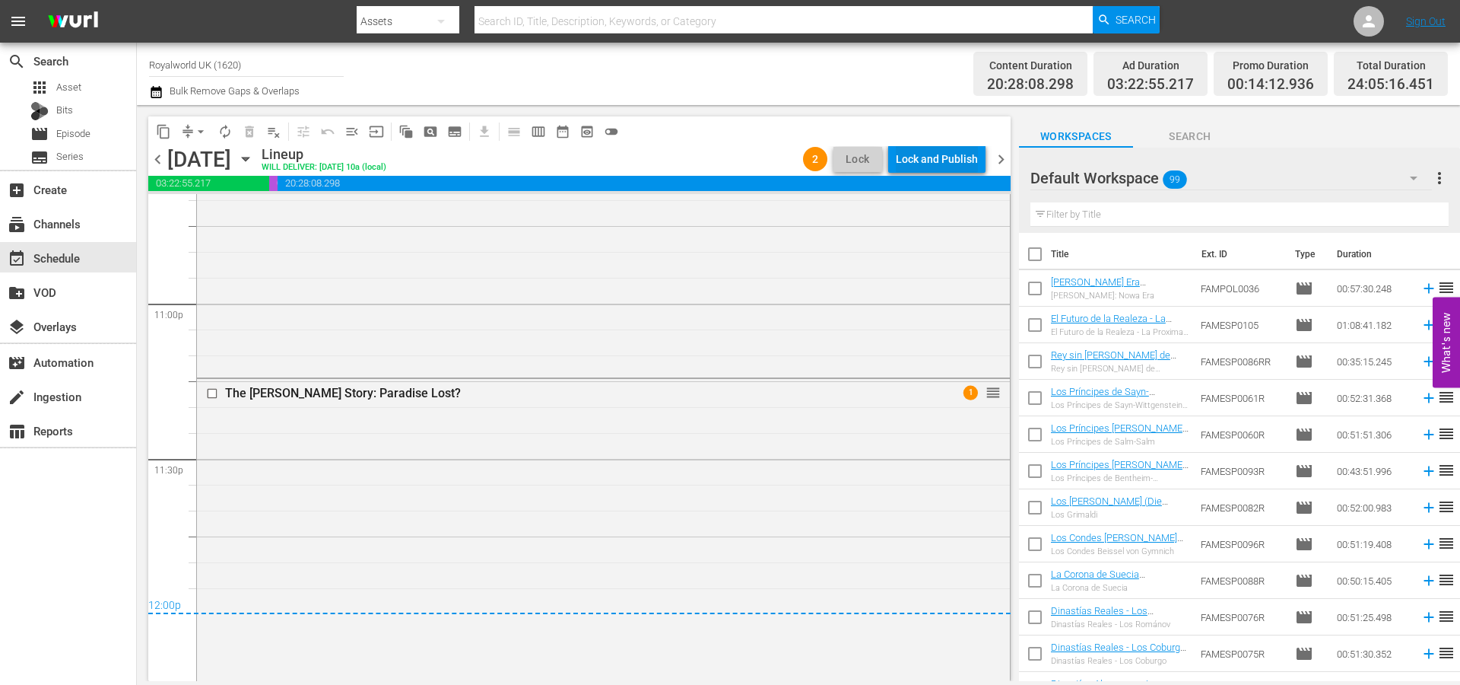
click at [926, 162] on div "Lock and Publish" at bounding box center [937, 158] width 82 height 27
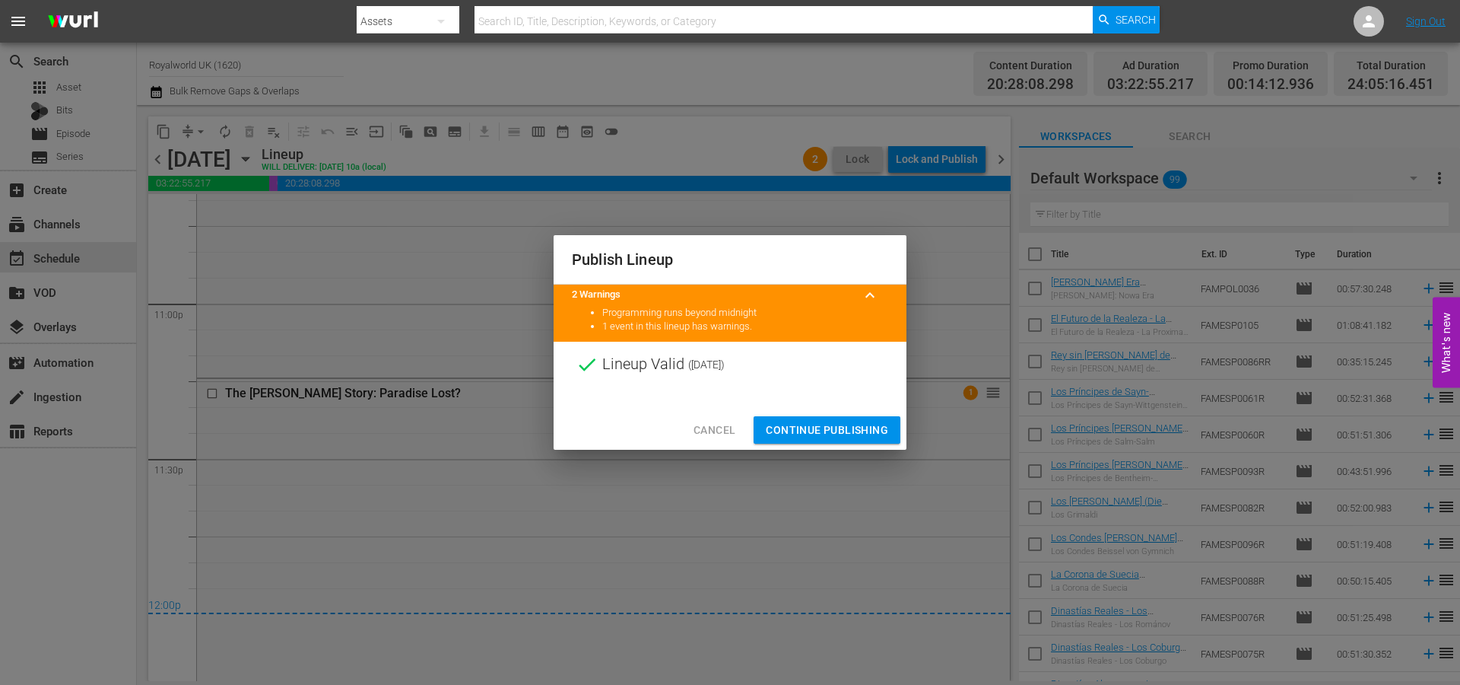
click at [823, 426] on span "Continue Publishing" at bounding box center [827, 430] width 122 height 19
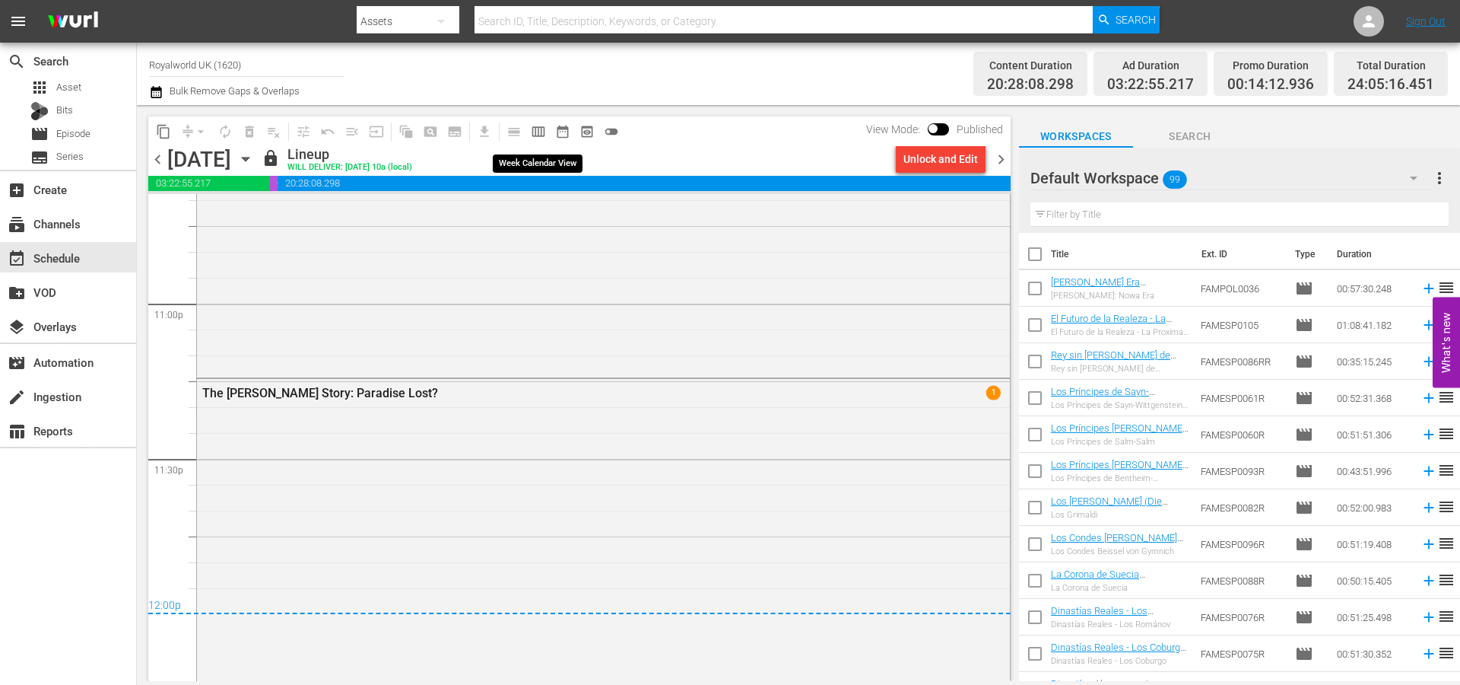
click at [535, 129] on span "calendar_view_week_outlined" at bounding box center [538, 131] width 15 height 15
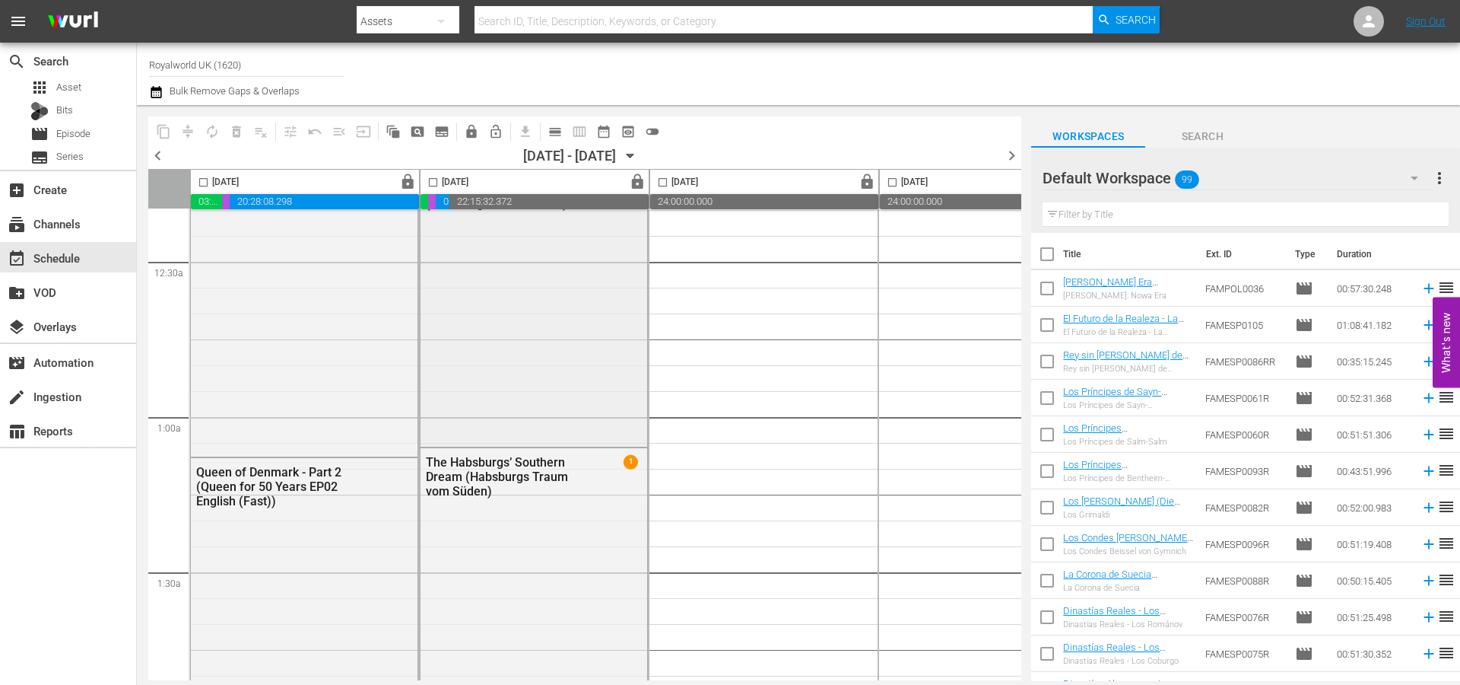
scroll to position [0, 0]
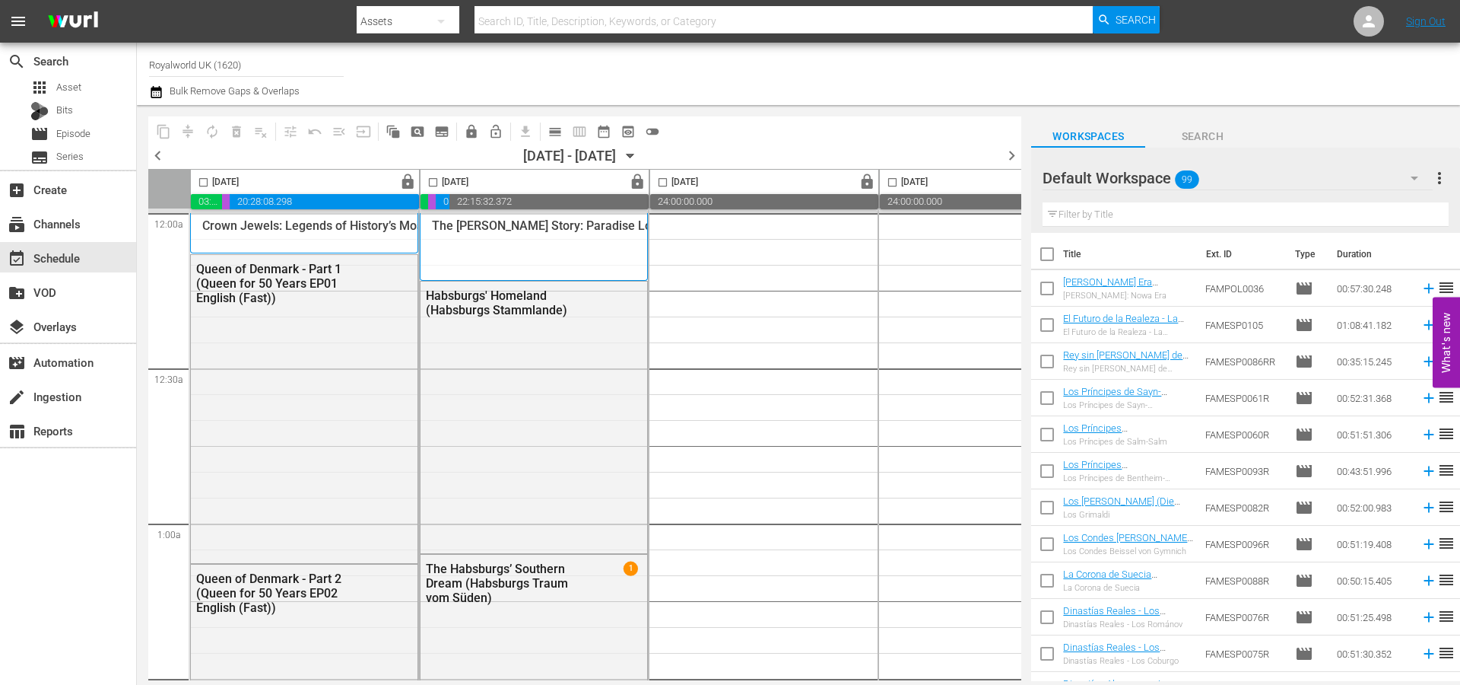
click at [160, 151] on span "chevron_left" at bounding box center [157, 155] width 19 height 19
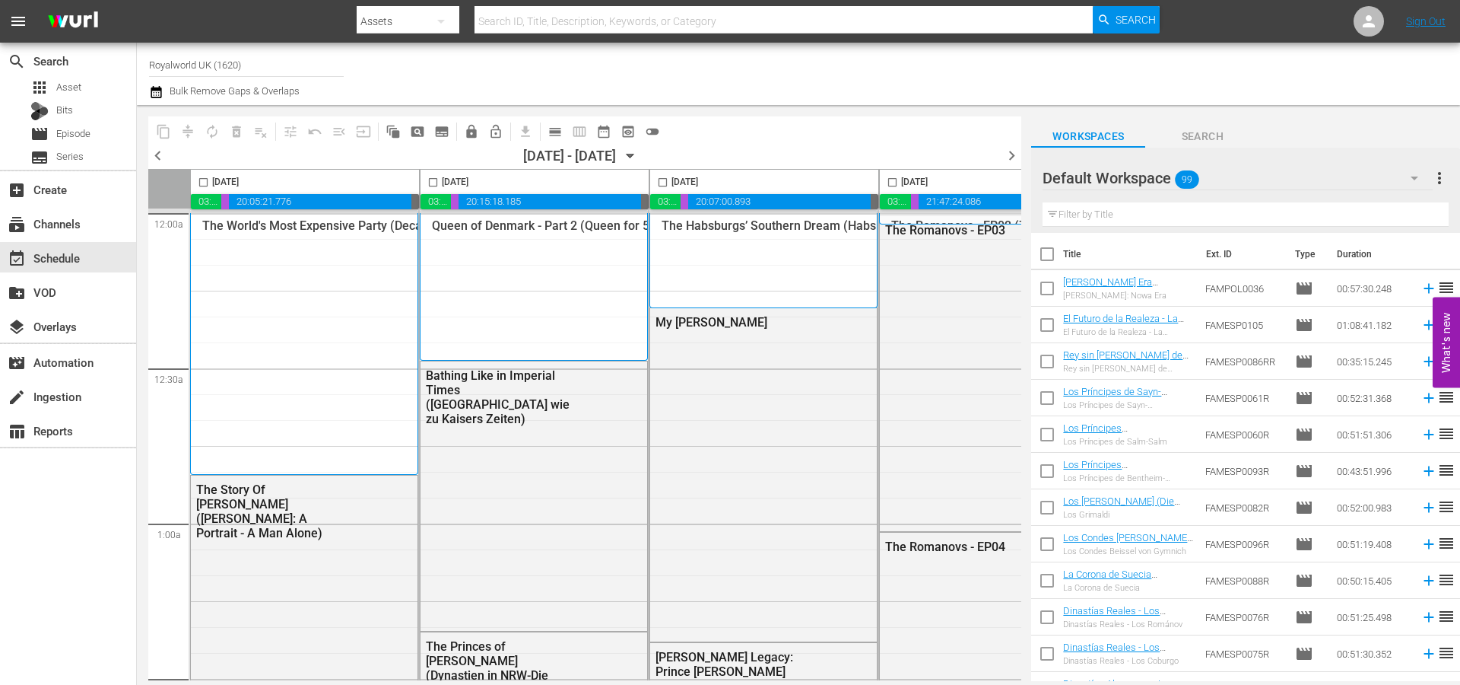
click at [660, 183] on input "checkbox" at bounding box center [662, 184] width 17 height 17
checkbox input "true"
click at [164, 134] on span "content_copy" at bounding box center [163, 131] width 15 height 15
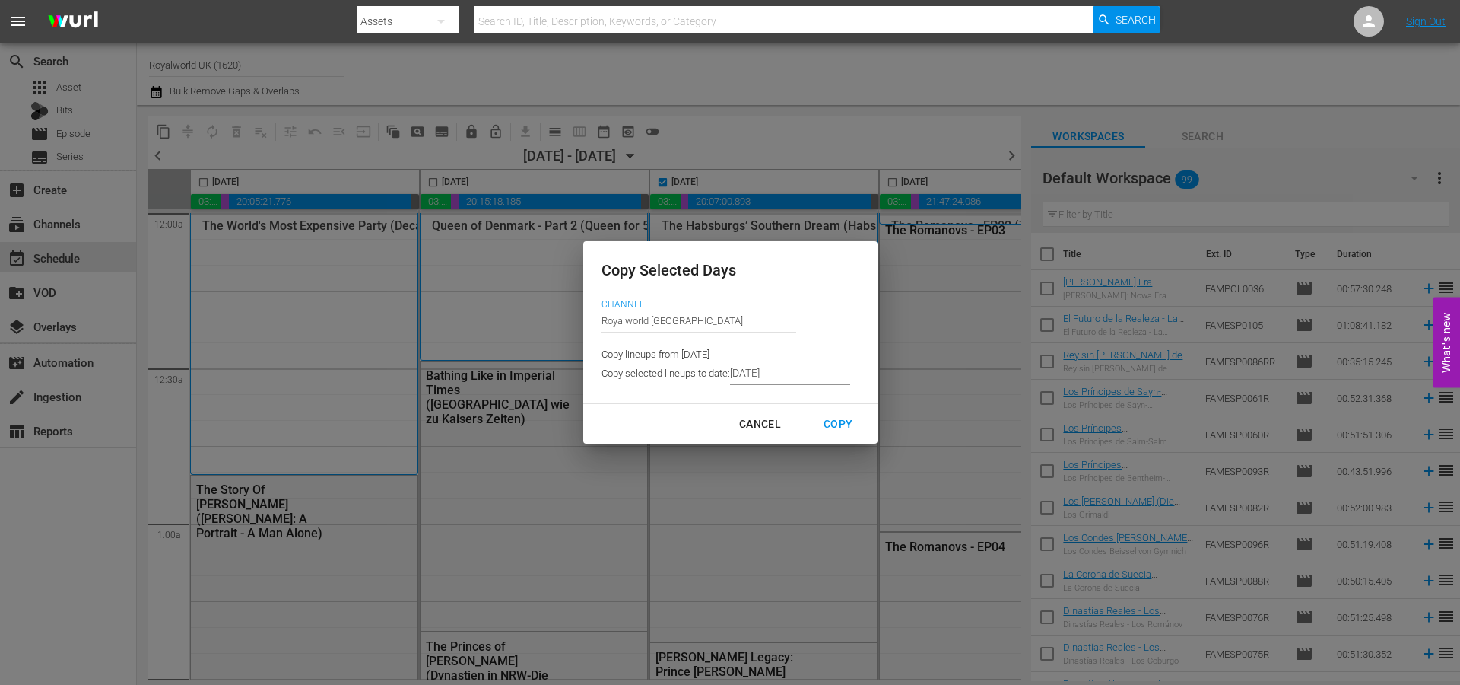
click at [768, 374] on input "[DATE]" at bounding box center [790, 373] width 120 height 23
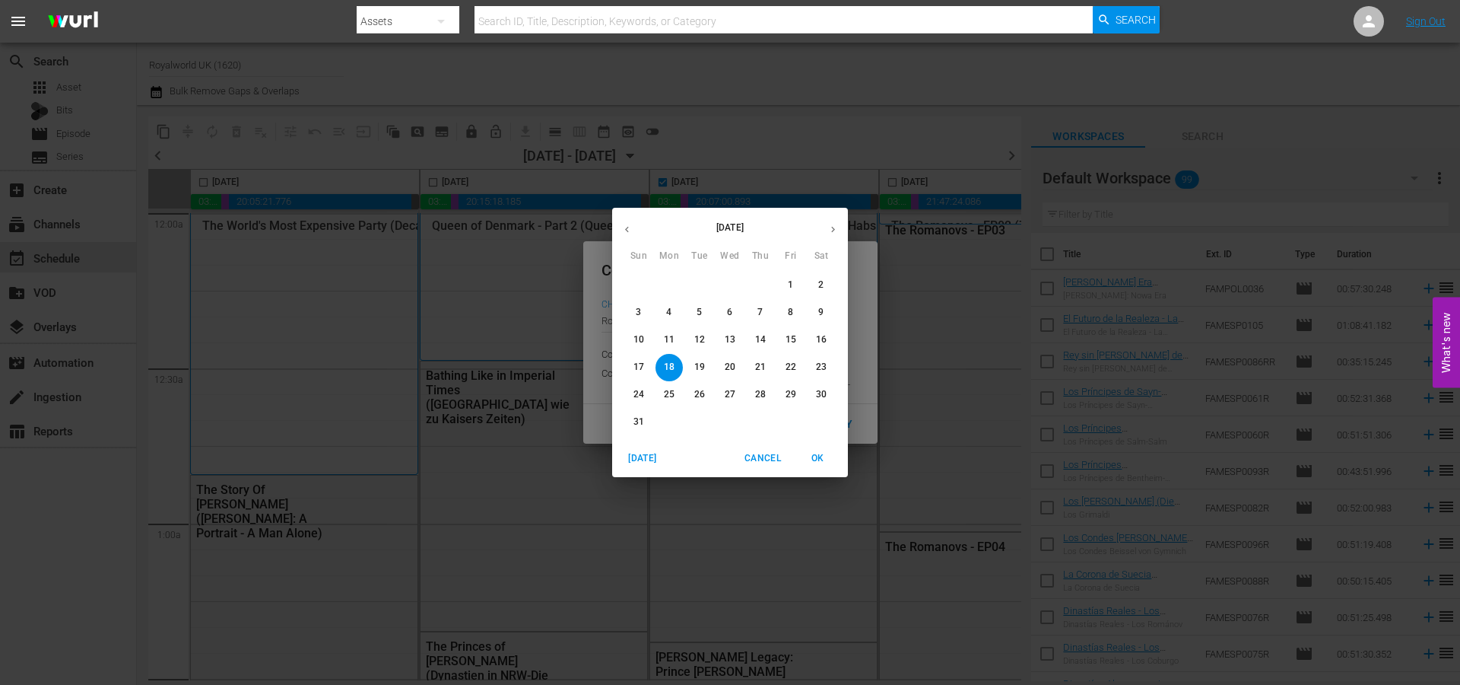
click at [795, 367] on p "22" at bounding box center [791, 367] width 11 height 13
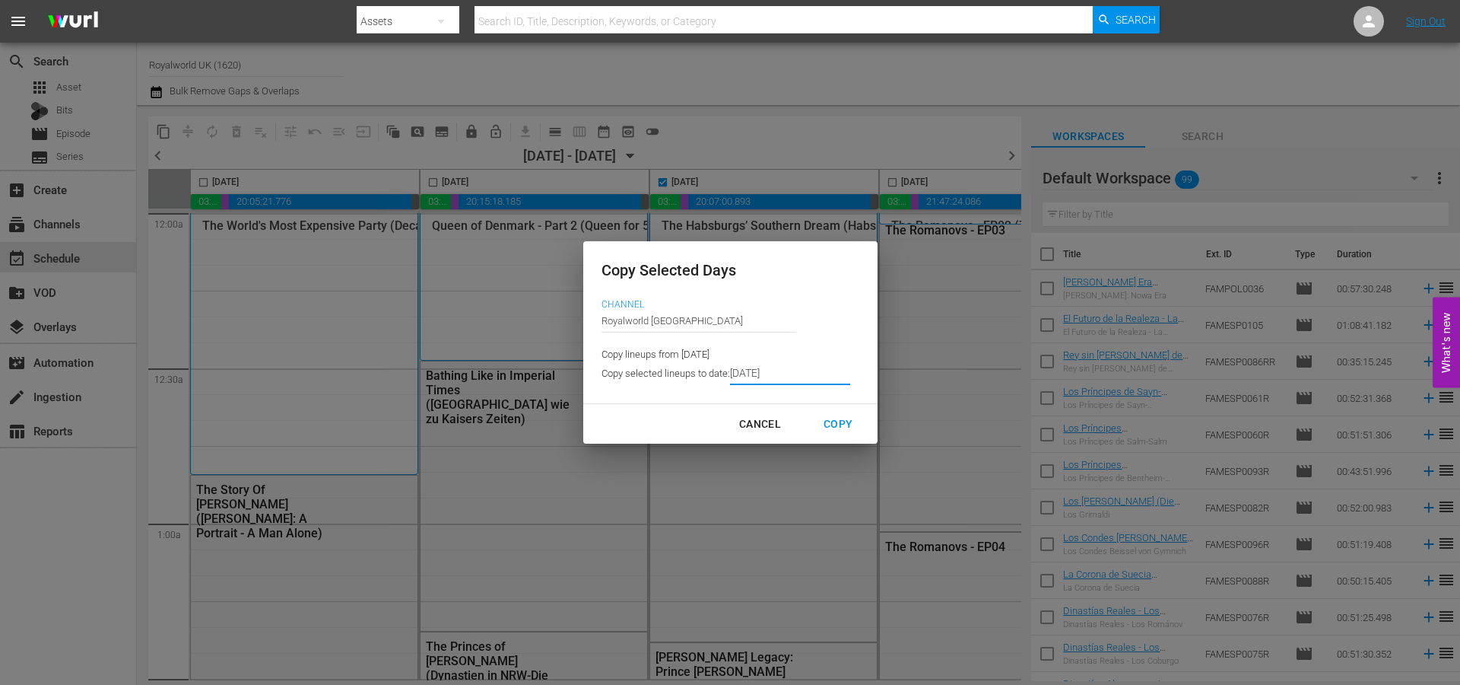
click at [829, 424] on div "Copy" at bounding box center [838, 424] width 53 height 19
type input "[DATE]"
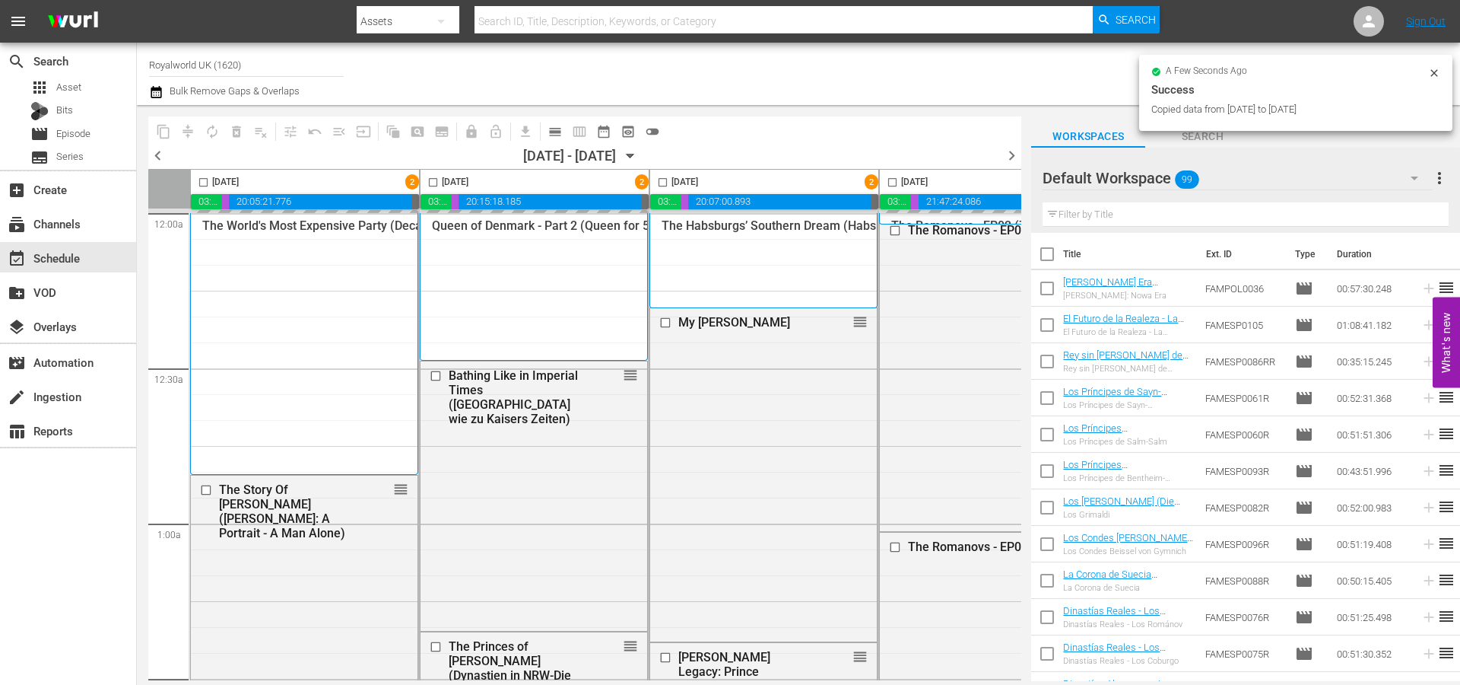
checkbox input "false"
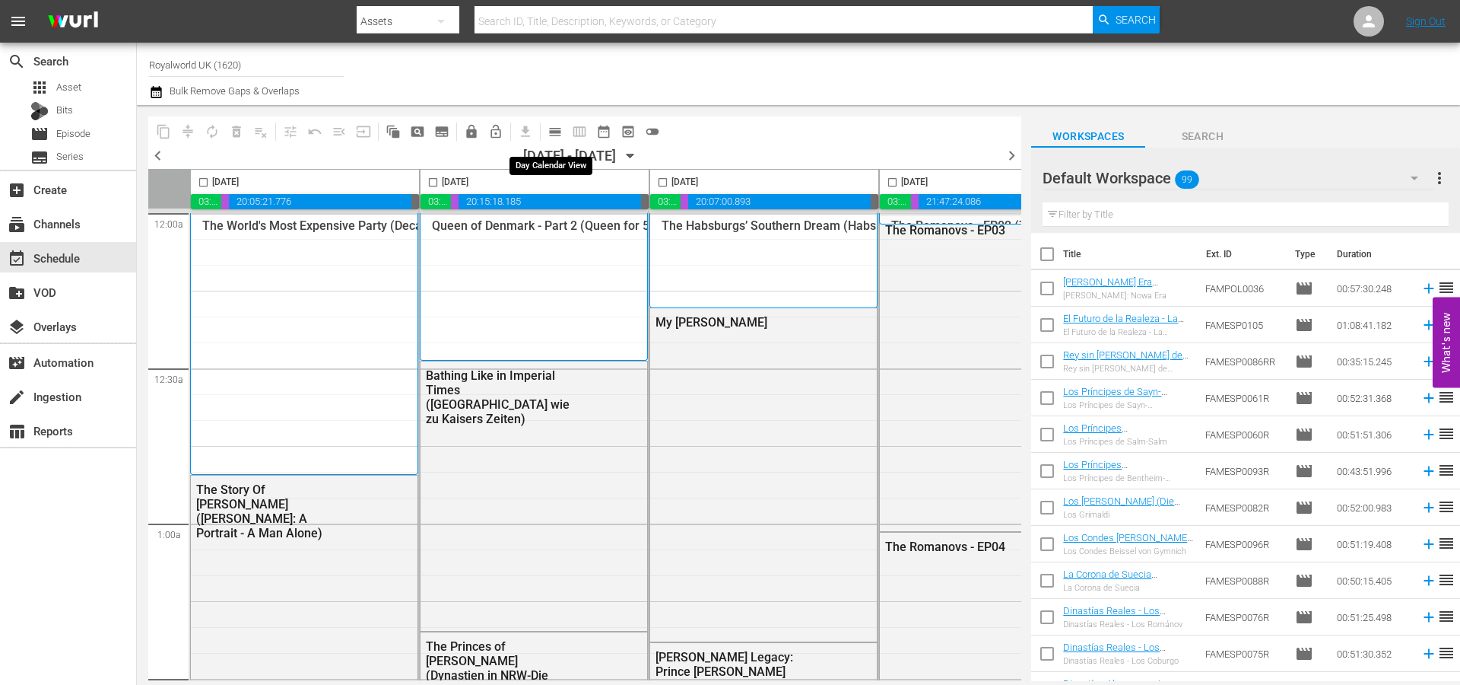
click at [560, 135] on span "calendar_view_day_outlined" at bounding box center [555, 131] width 15 height 15
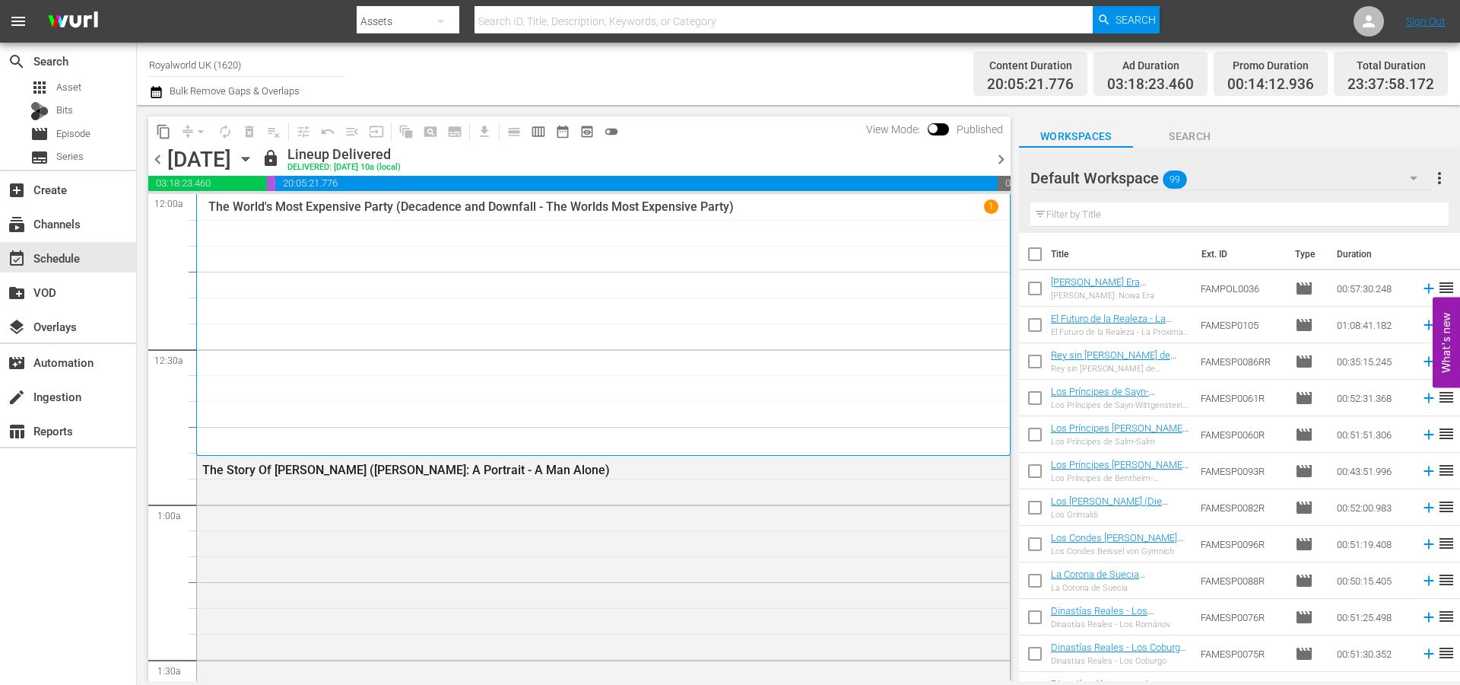
click at [157, 94] on icon "button" at bounding box center [156, 92] width 14 height 18
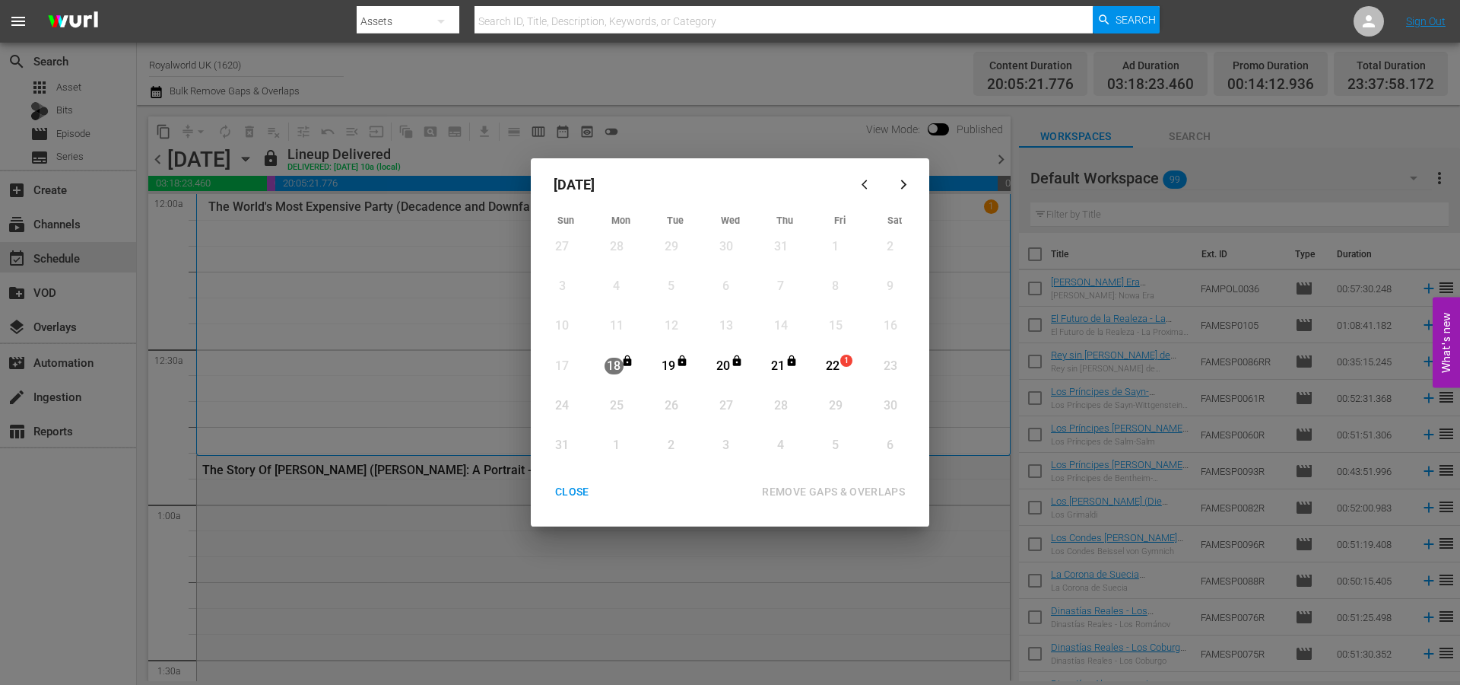
click at [584, 494] on div "CLOSE" at bounding box center [572, 491] width 59 height 19
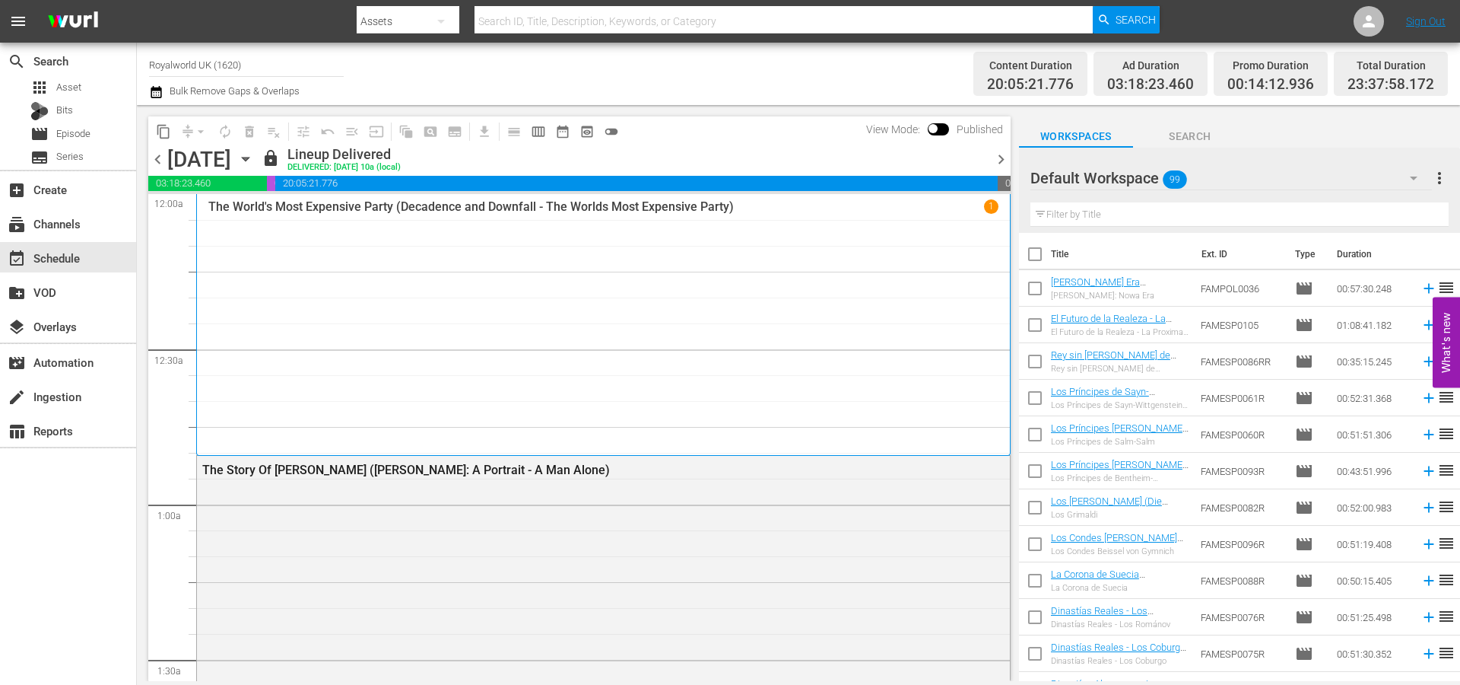
click at [1003, 158] on span "chevron_right" at bounding box center [1001, 159] width 19 height 19
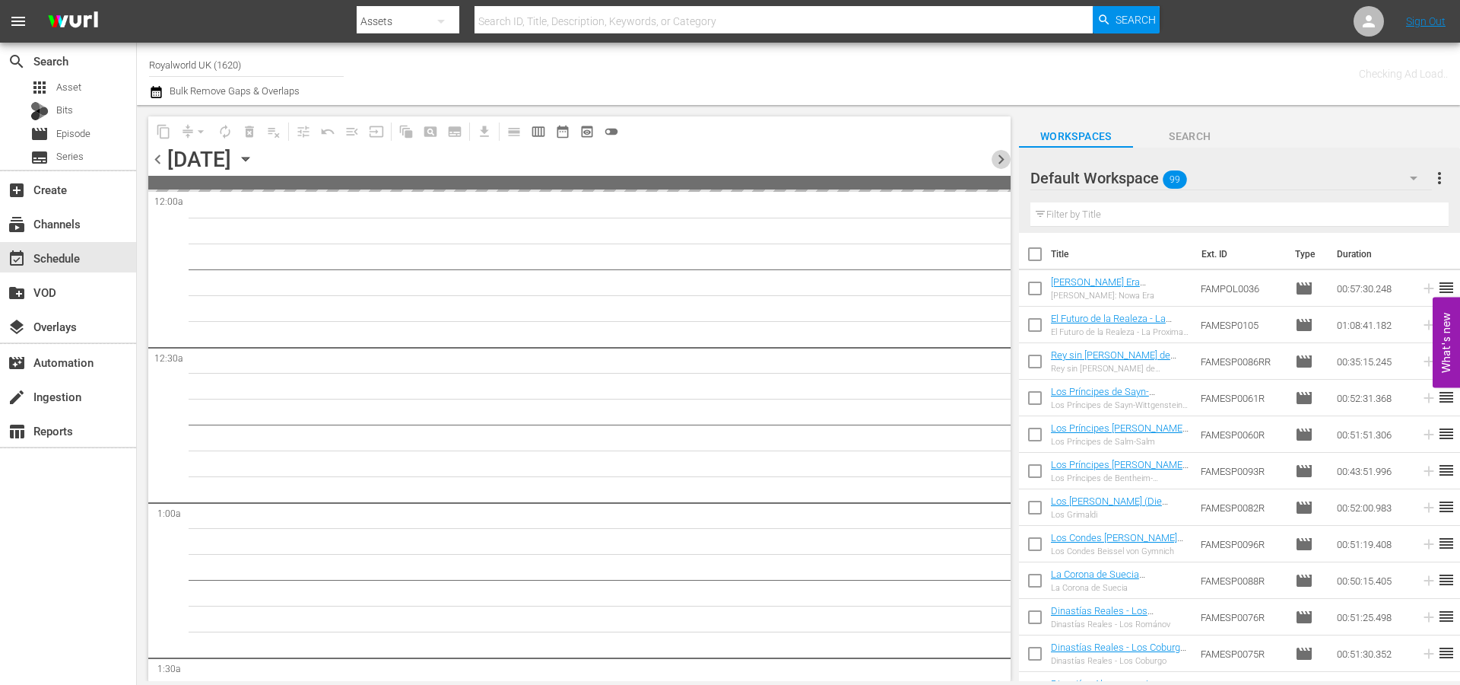
click at [1003, 158] on span "chevron_right" at bounding box center [1001, 159] width 19 height 19
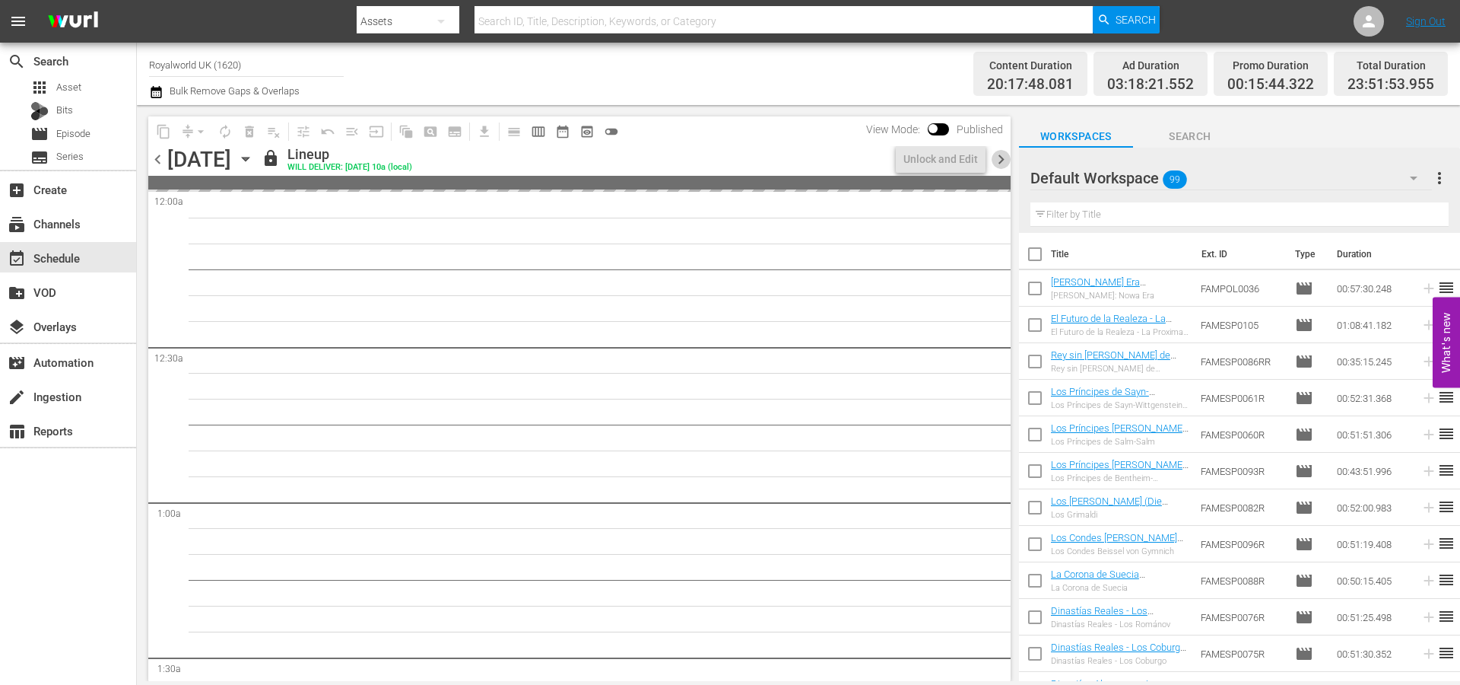
click at [1003, 158] on span "chevron_right" at bounding box center [1001, 159] width 19 height 19
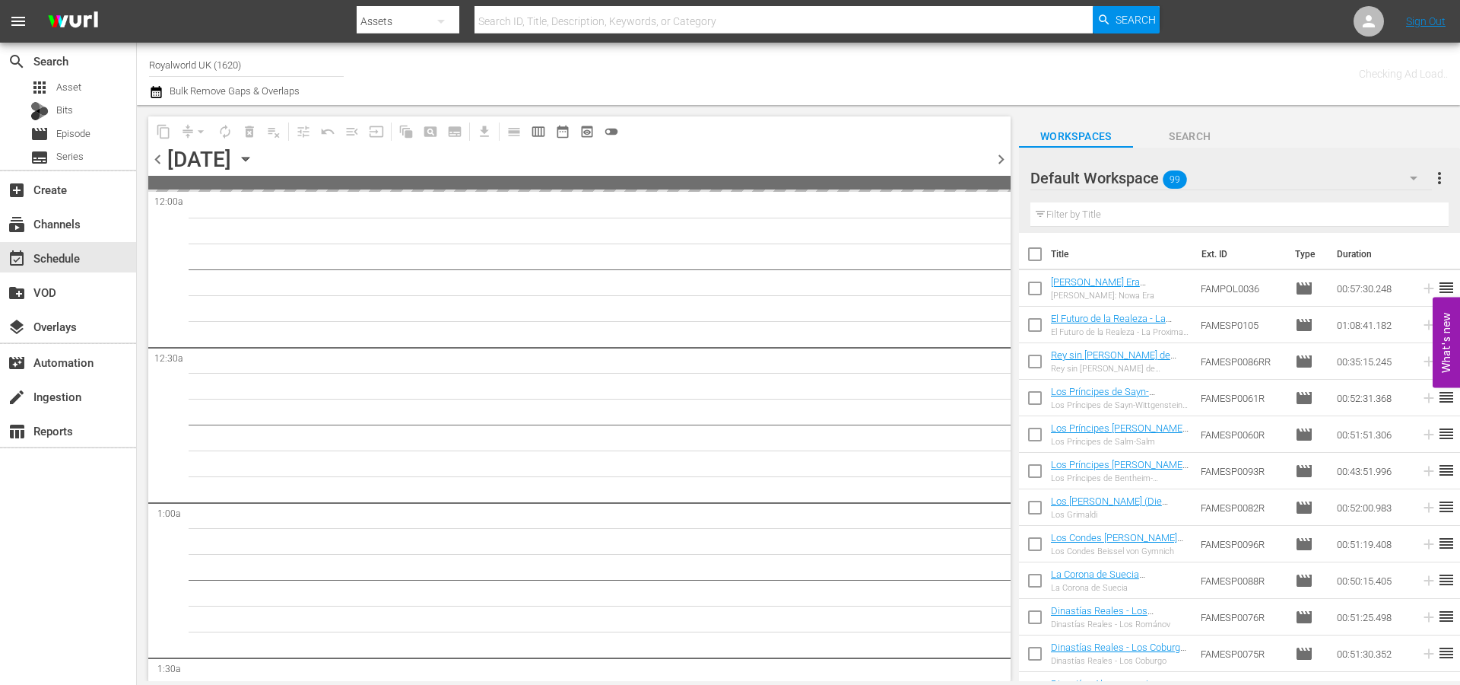
click at [1003, 158] on span "chevron_right" at bounding box center [1001, 159] width 19 height 19
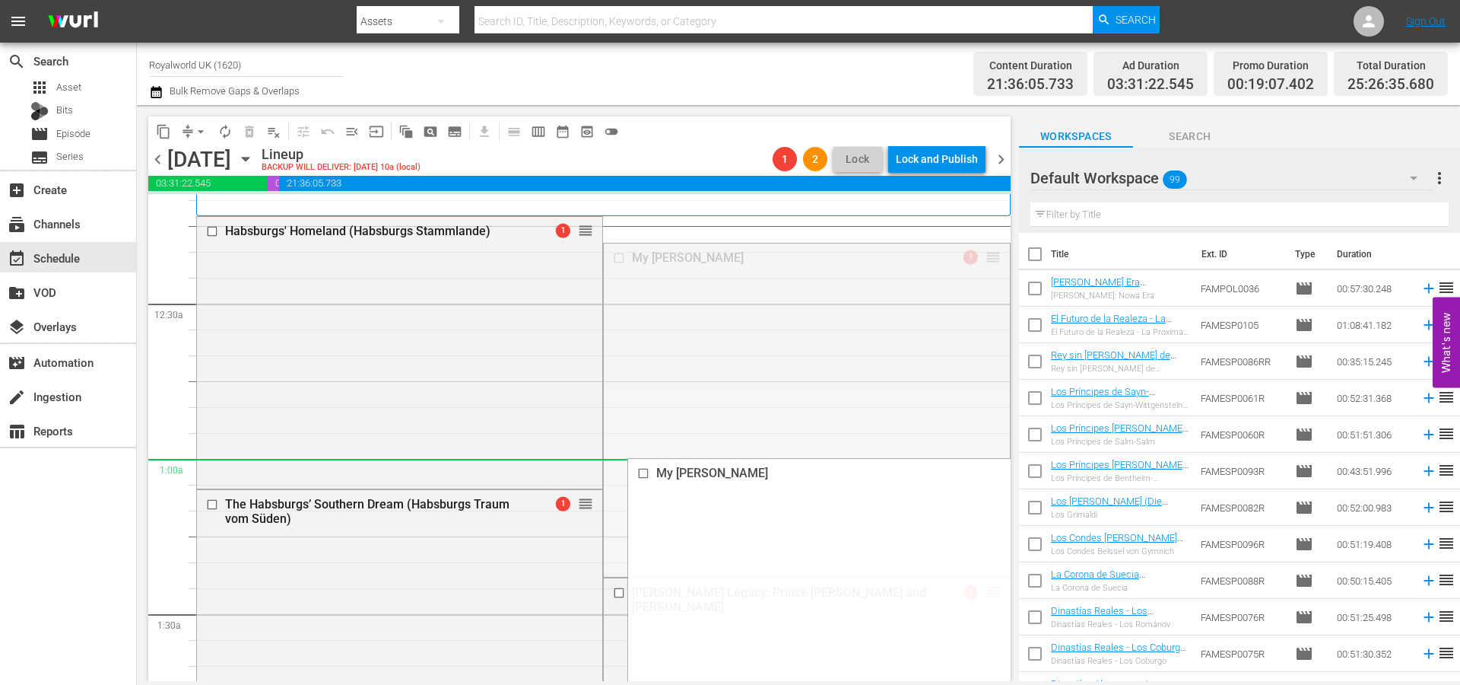
scroll to position [101, 0]
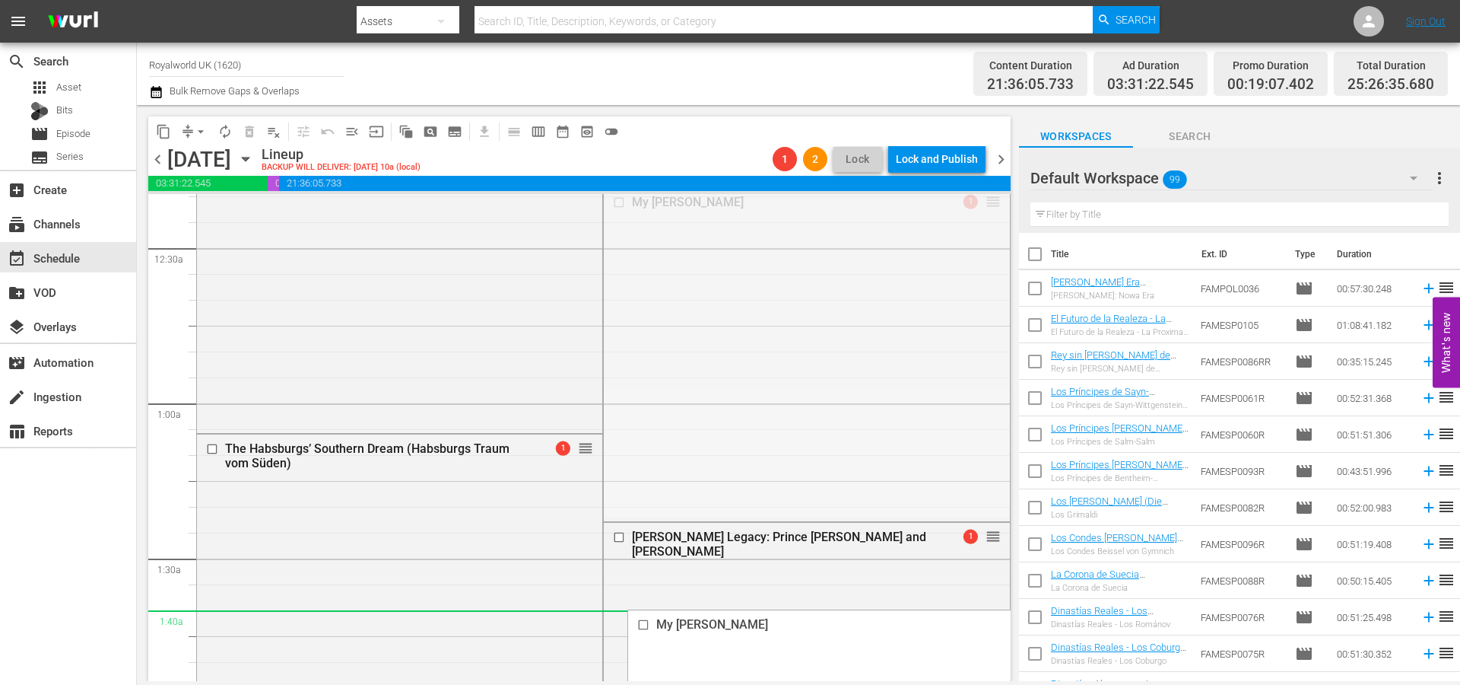
drag, startPoint x: 974, startPoint y: 307, endPoint x: 854, endPoint y: 615, distance: 330.6
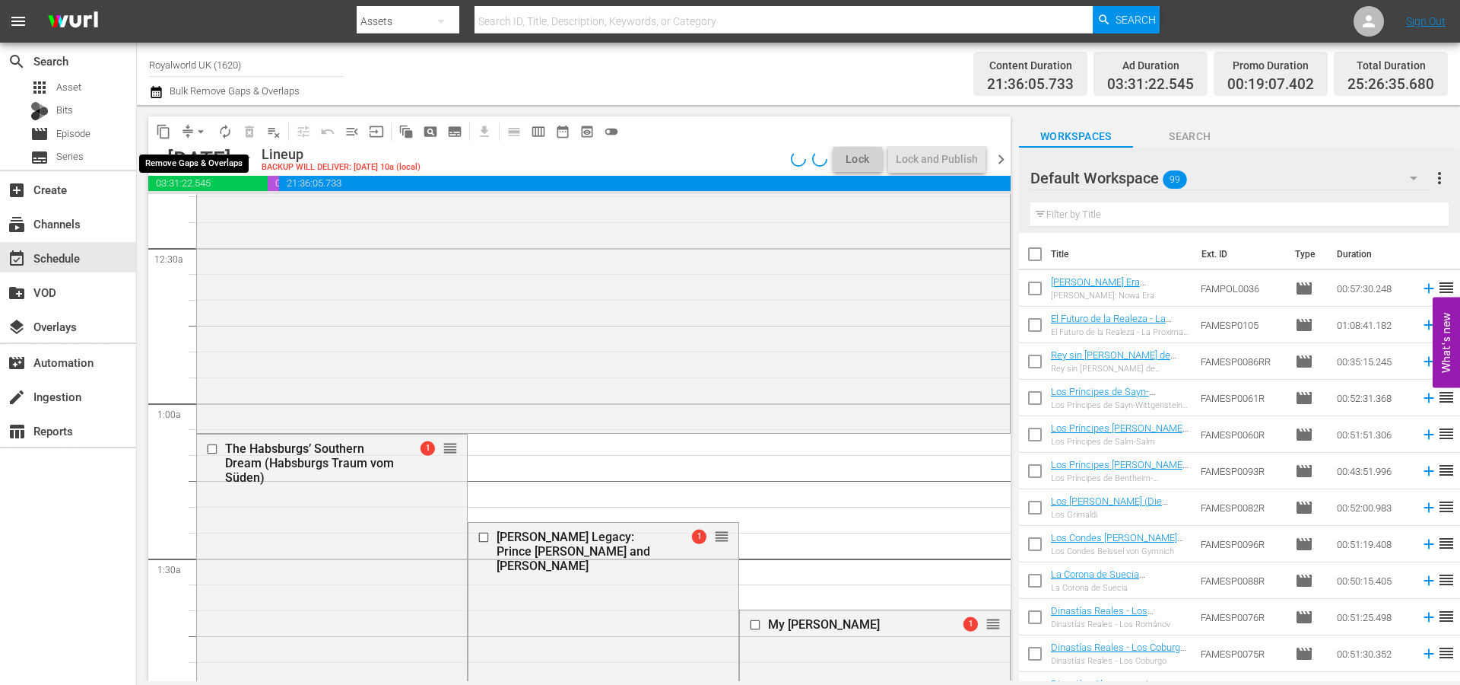
click at [201, 129] on span "arrow_drop_down" at bounding box center [200, 131] width 15 height 15
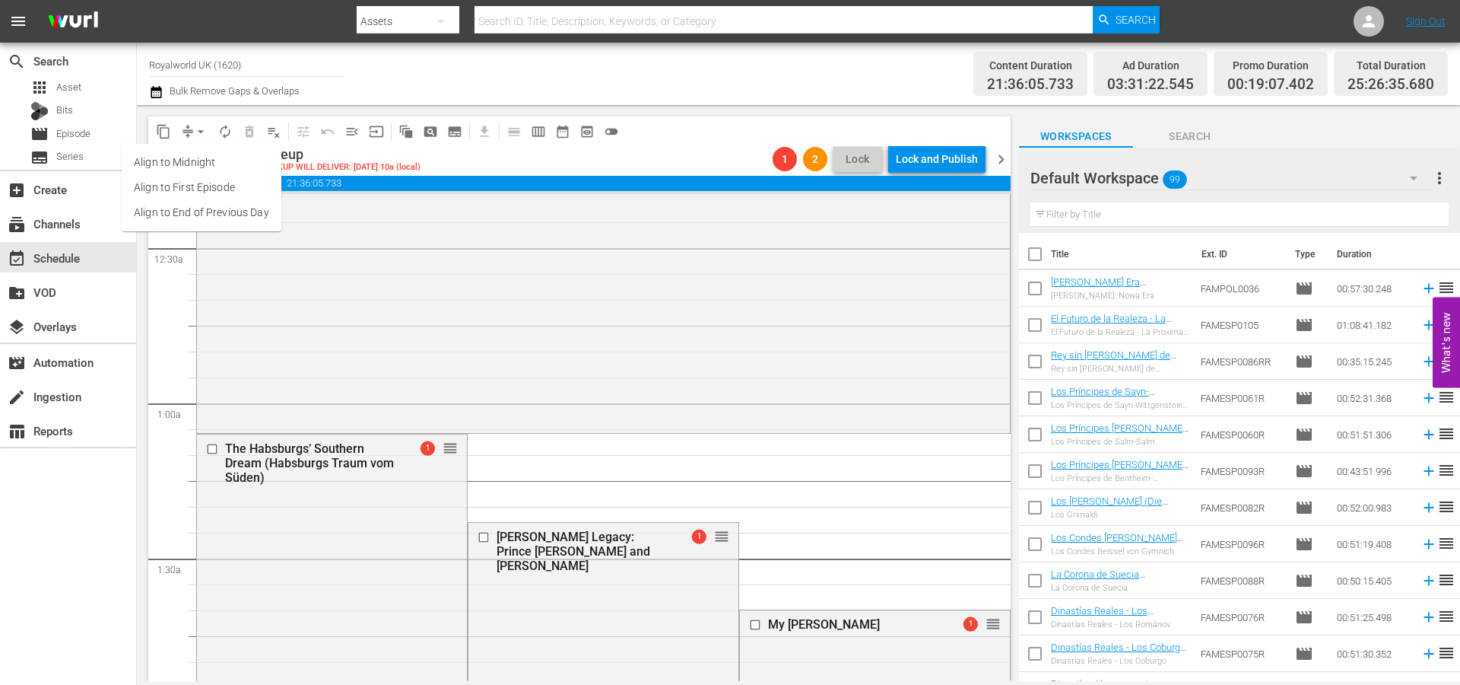
click at [218, 220] on li "Align to End of Previous Day" at bounding box center [202, 212] width 160 height 25
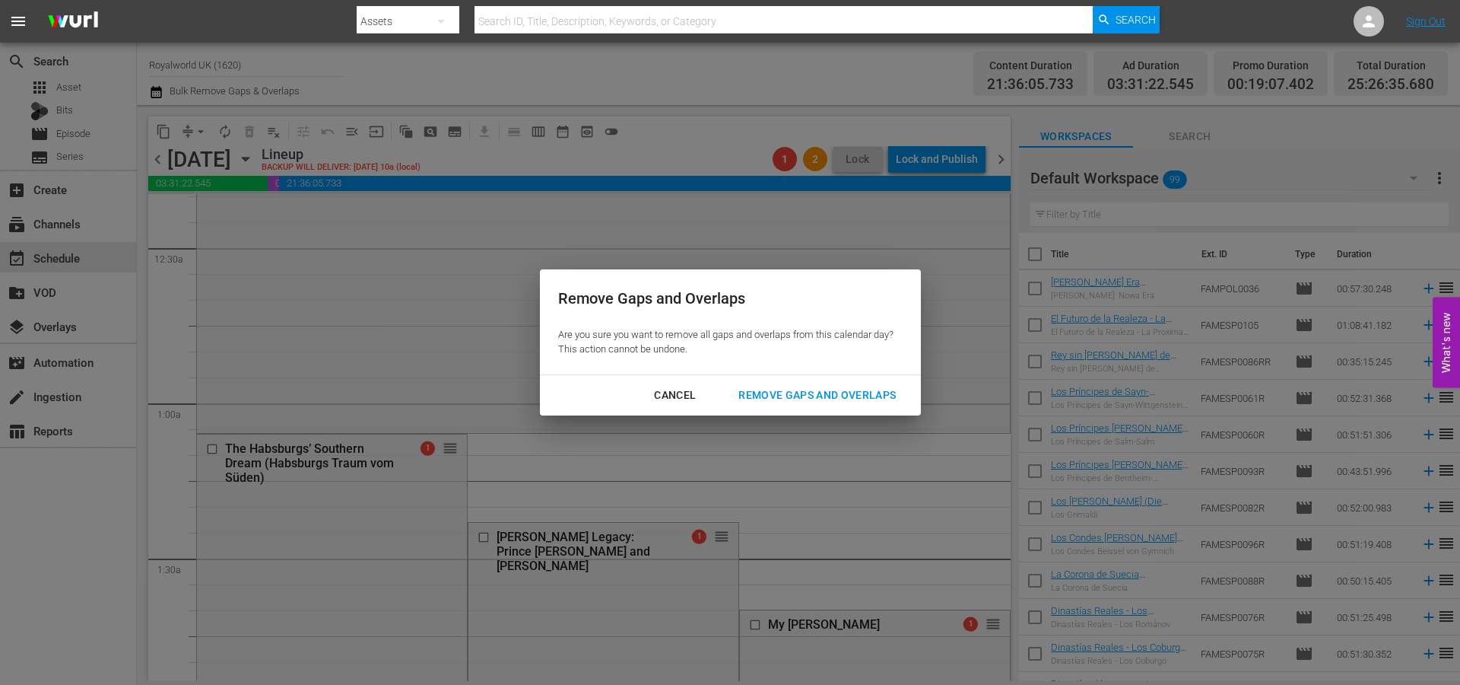
click at [836, 400] on div "Remove Gaps and Overlaps" at bounding box center [817, 395] width 182 height 19
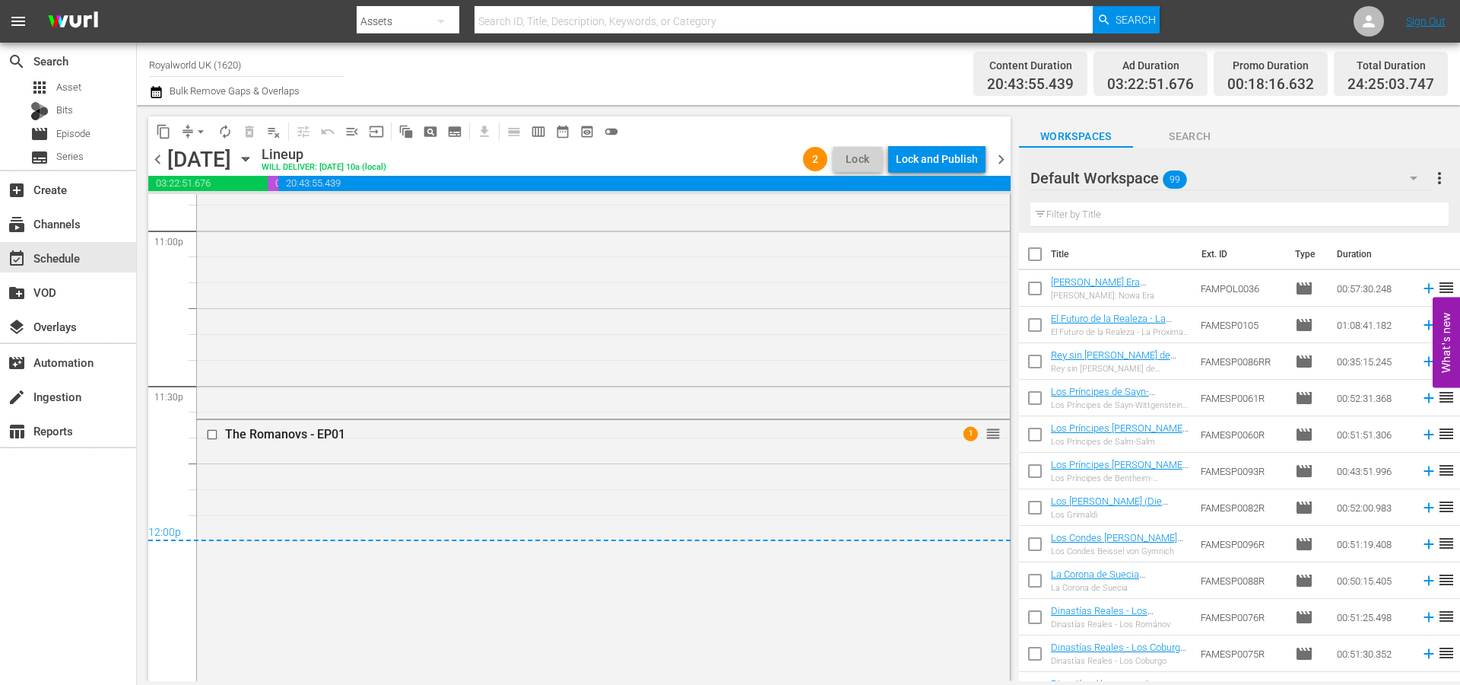
scroll to position [7157, 0]
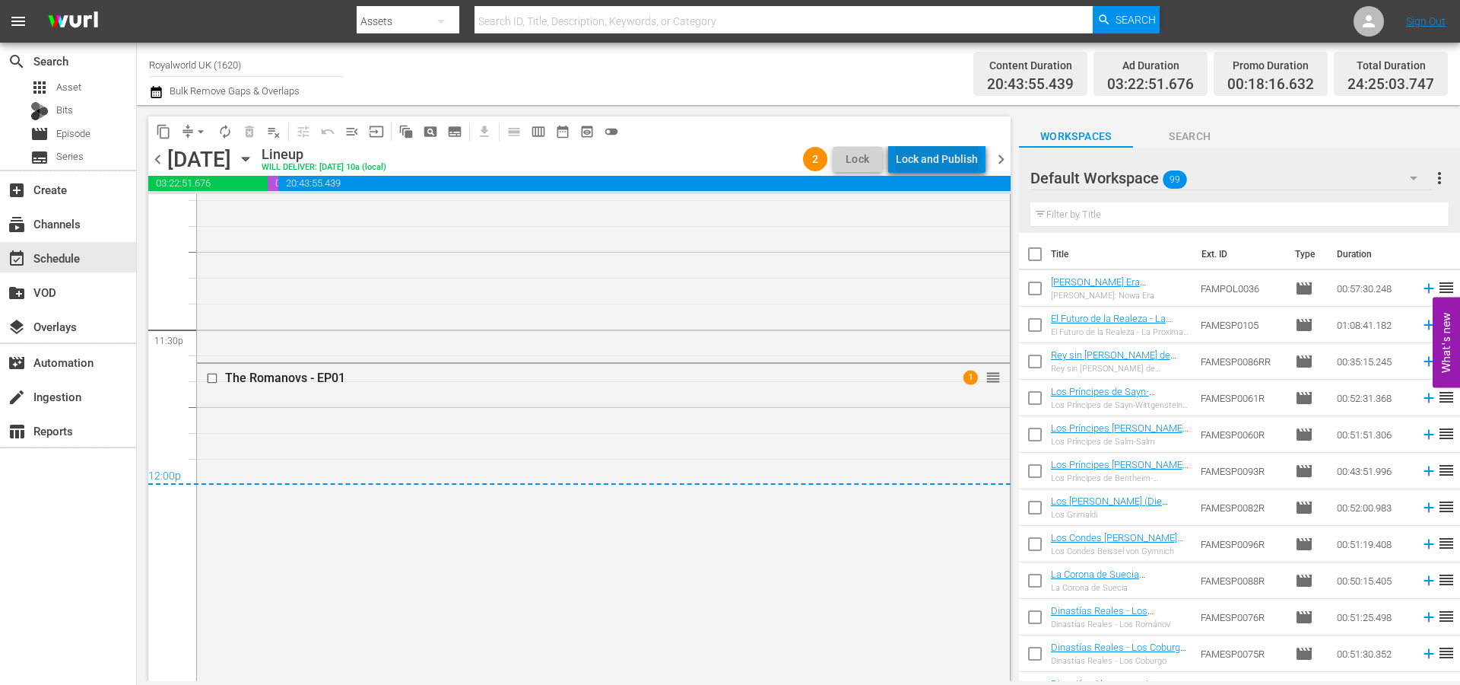
click at [943, 160] on div "Lock and Publish" at bounding box center [937, 158] width 82 height 27
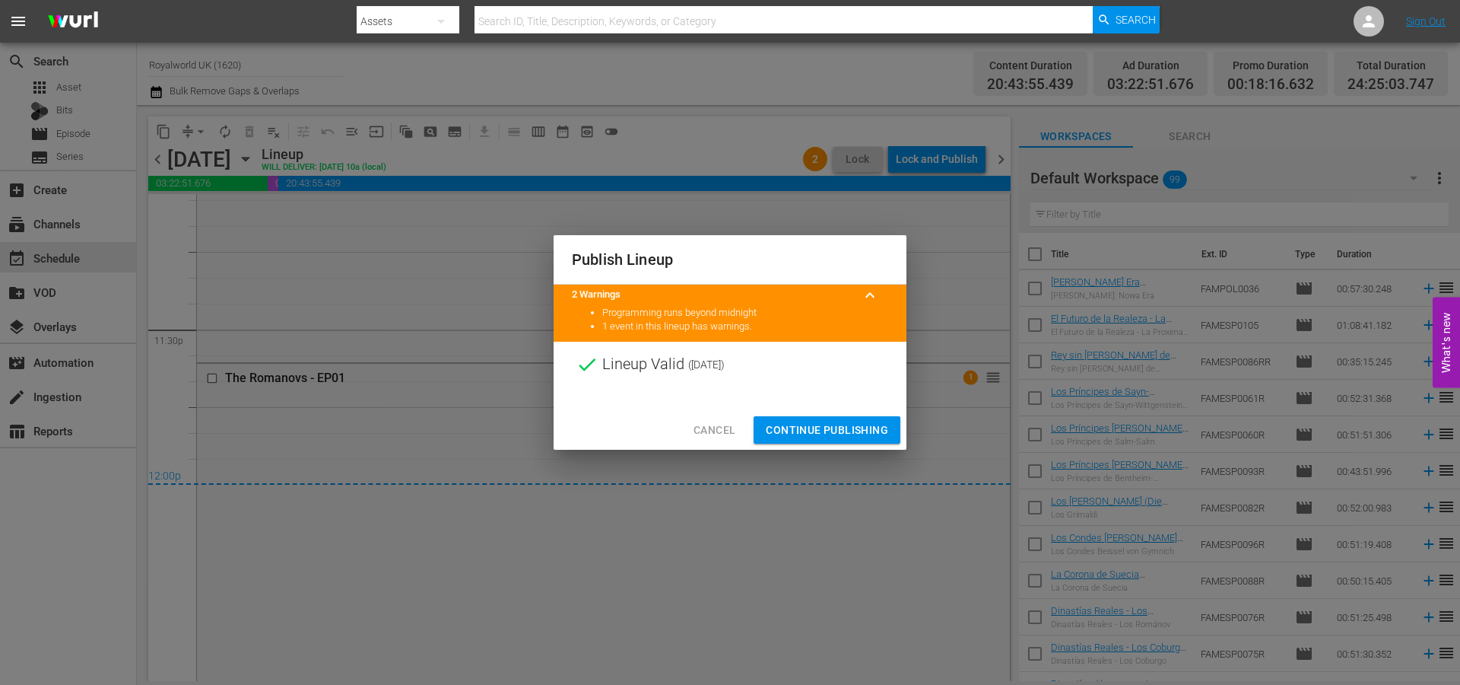
click at [840, 435] on span "Continue Publishing" at bounding box center [827, 430] width 122 height 19
